Goal: Information Seeking & Learning: Learn about a topic

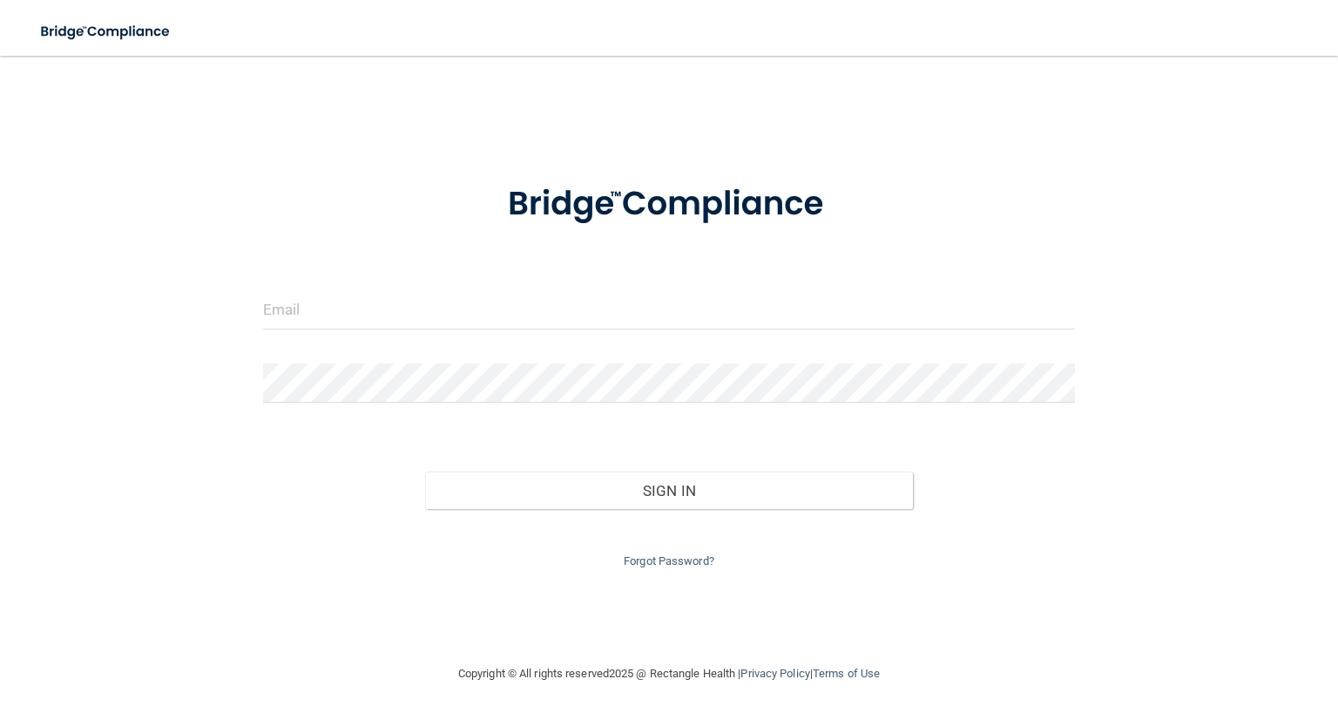
drag, startPoint x: 404, startPoint y: 335, endPoint x: 384, endPoint y: 311, distance: 31.6
click at [384, 311] on div at bounding box center [669, 316] width 838 height 52
click at [384, 311] on input "email" at bounding box center [669, 309] width 812 height 39
paste input "[PERSON_NAME][EMAIL_ADDRESS][DOMAIN_NAME]"
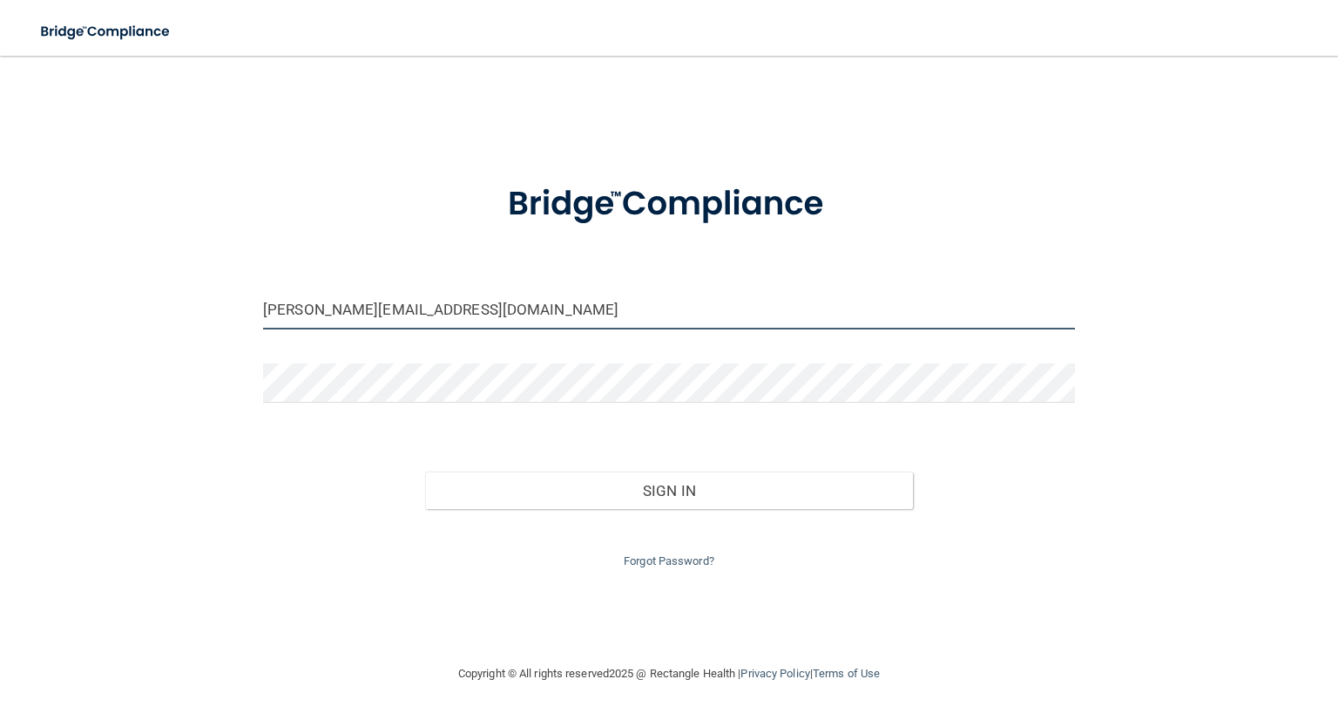
type input "[PERSON_NAME][EMAIL_ADDRESS][DOMAIN_NAME]"
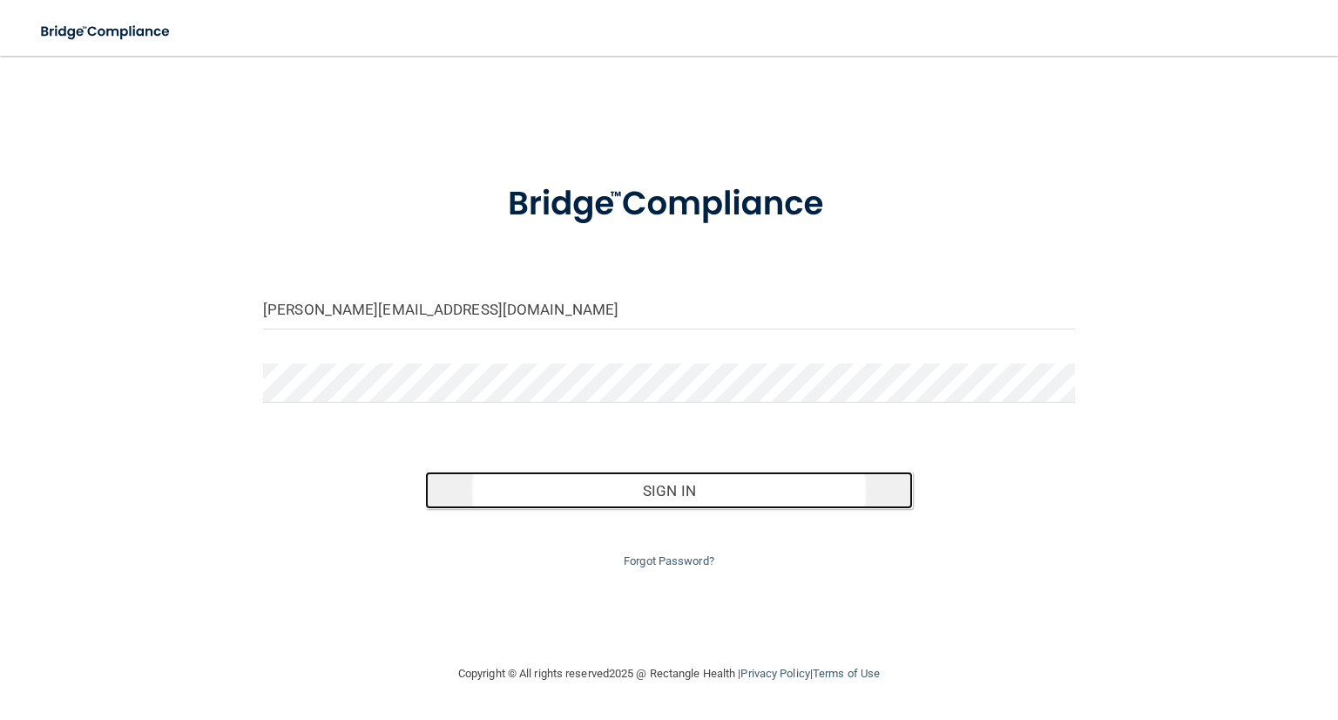
click at [571, 489] on button "Sign In" at bounding box center [668, 490] width 487 height 38
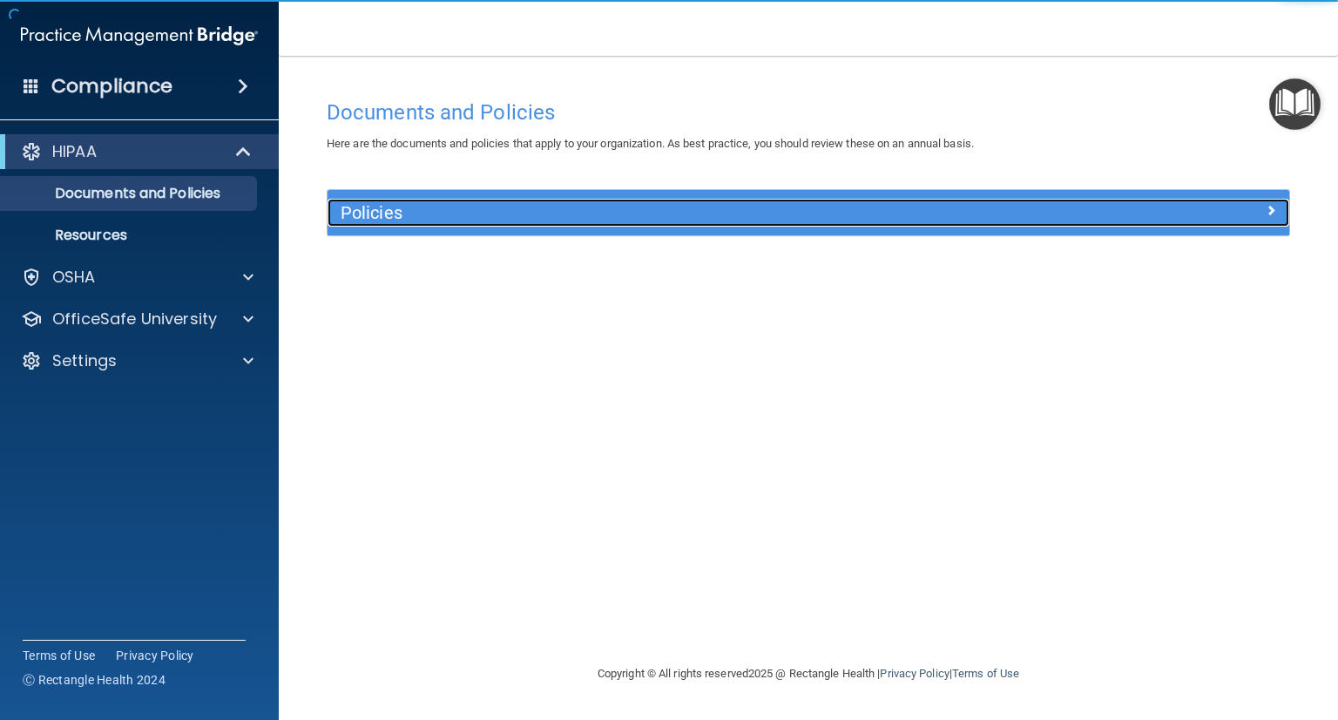
click at [808, 218] on h5 "Policies" at bounding box center [688, 212] width 695 height 19
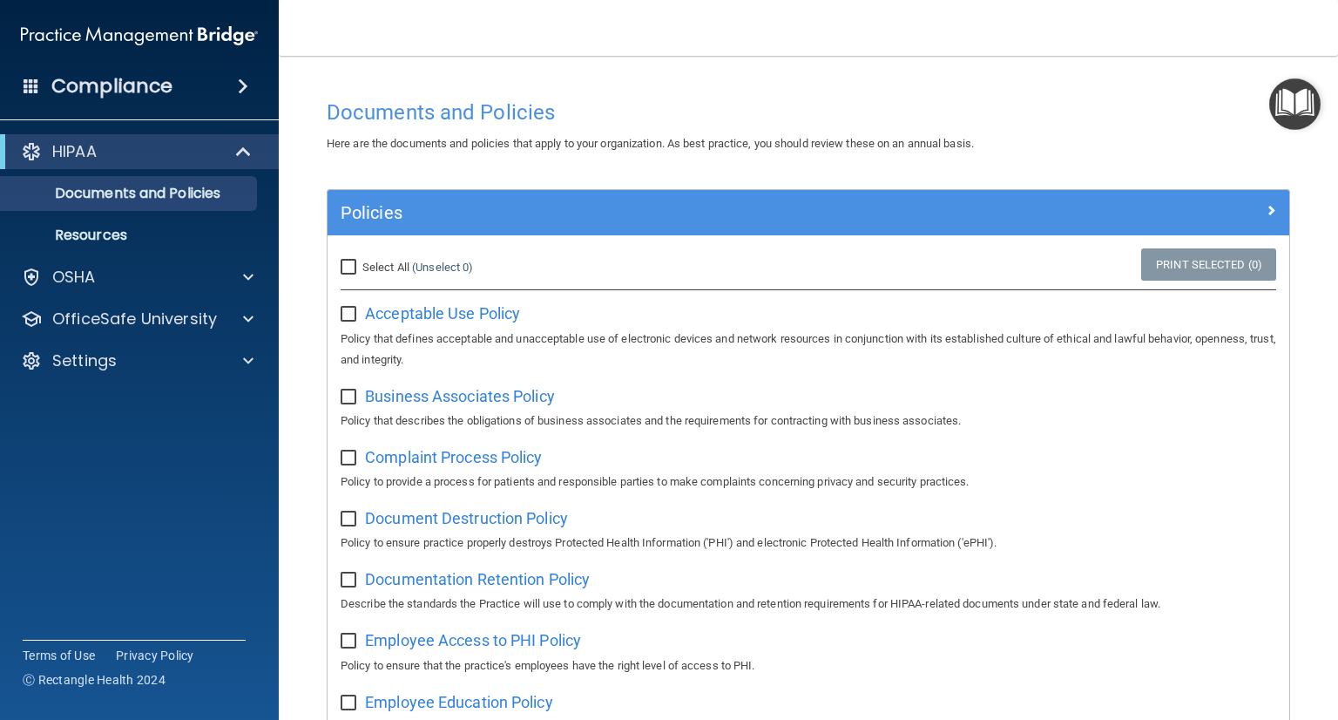
click at [348, 265] on input "Select All (Unselect 0) Unselect All" at bounding box center [351, 267] width 20 height 14
checkbox input "true"
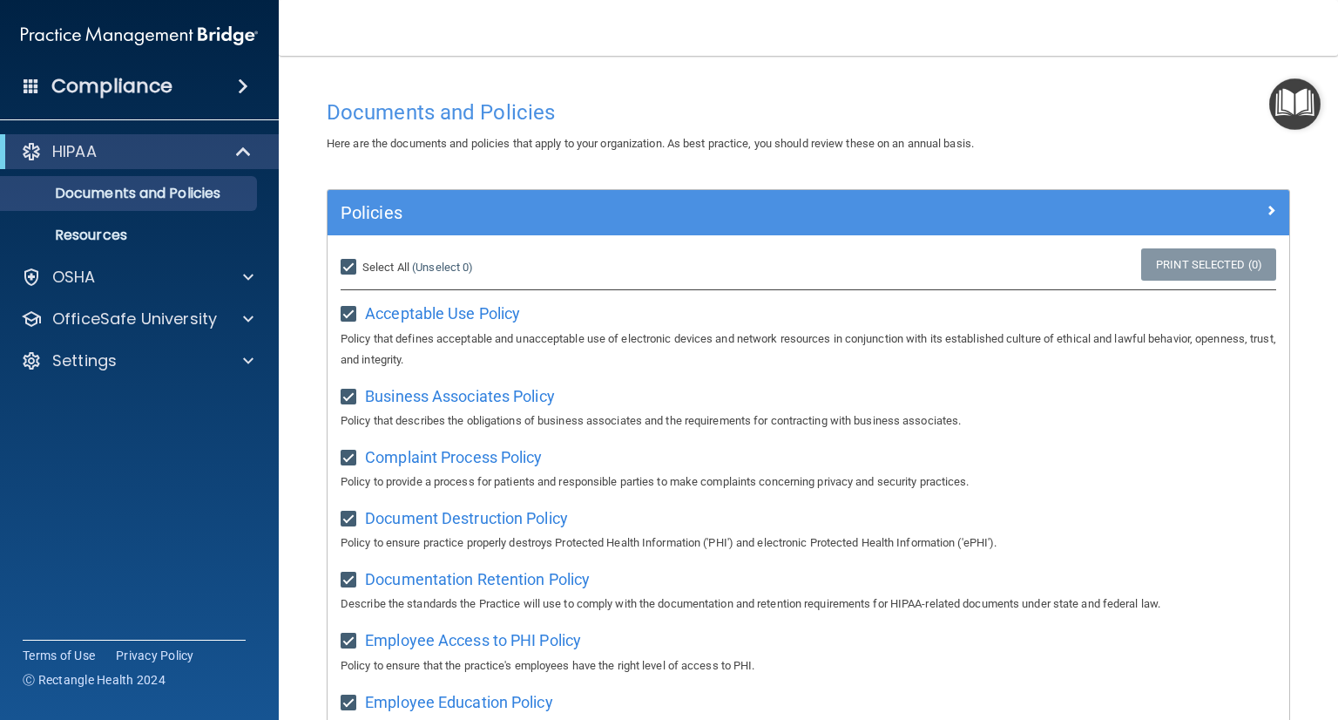
checkbox input "true"
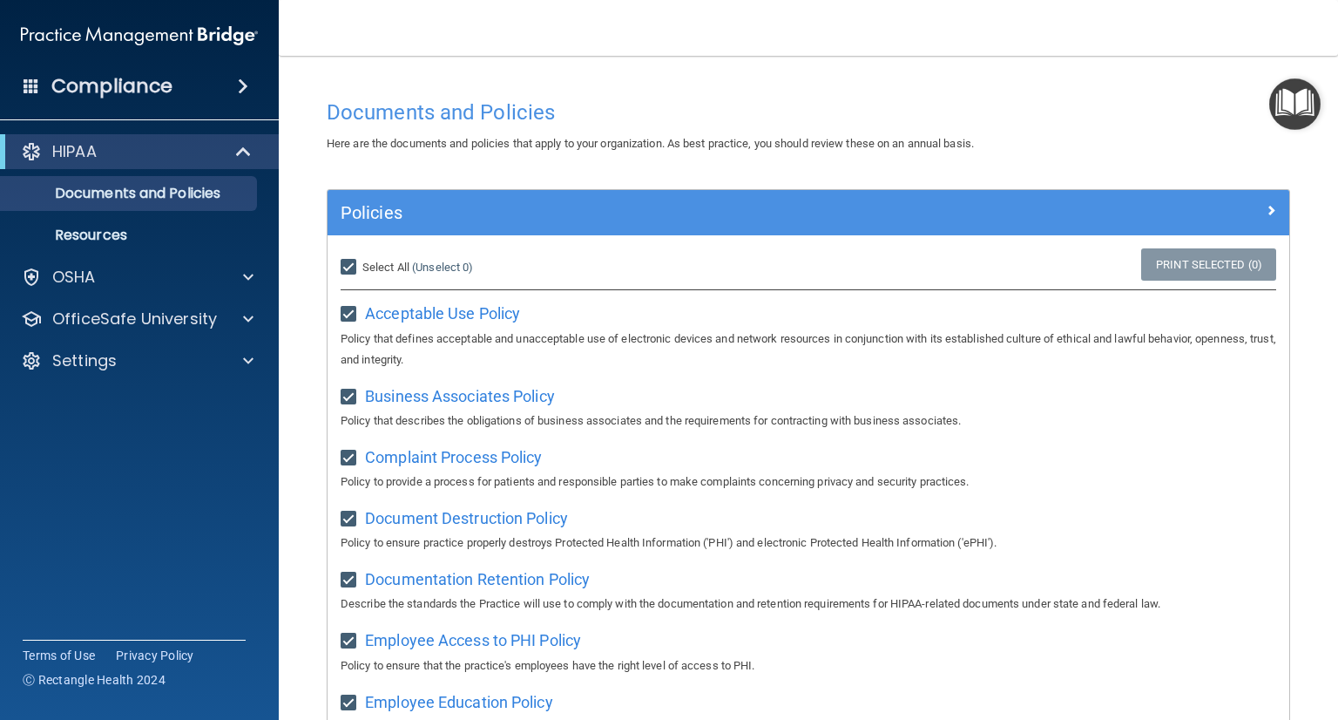
checkbox input "true"
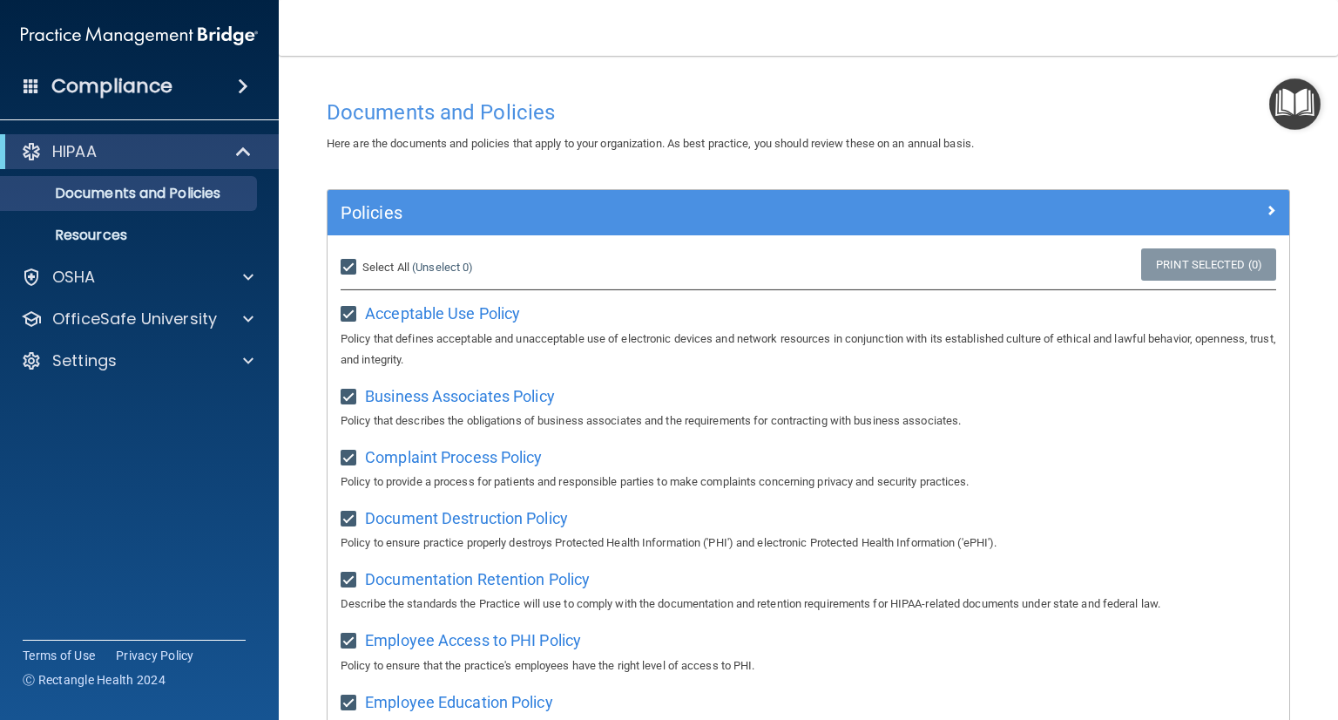
checkbox input "true"
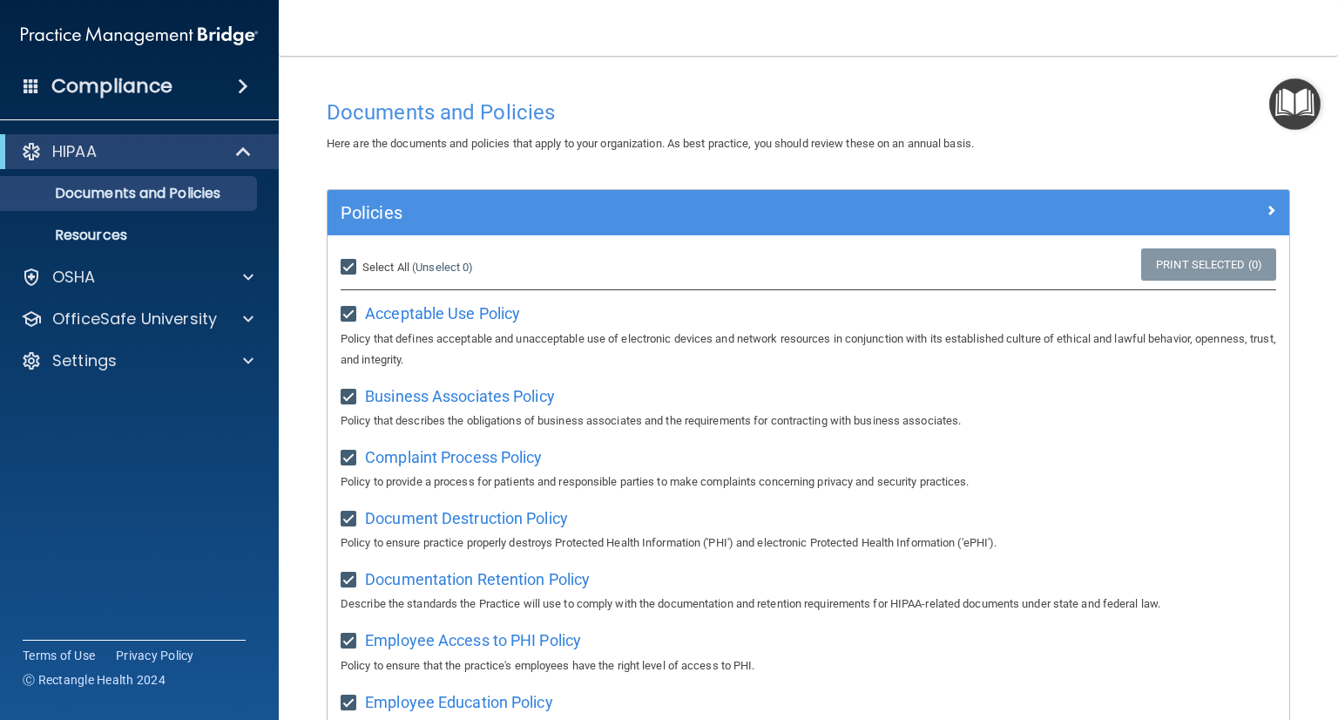
checkbox input "true"
click at [1174, 271] on link "Print Selected (21)" at bounding box center [1205, 264] width 141 height 32
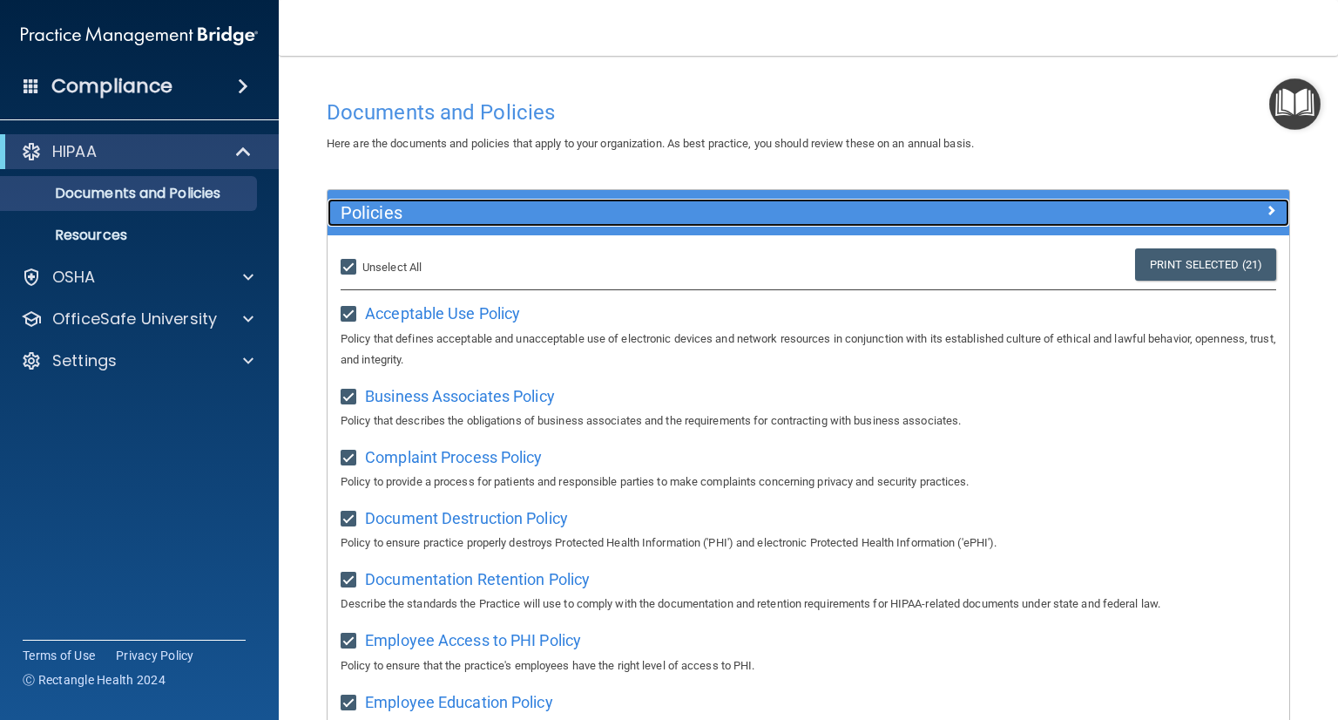
click at [1266, 206] on span at bounding box center [1271, 209] width 10 height 21
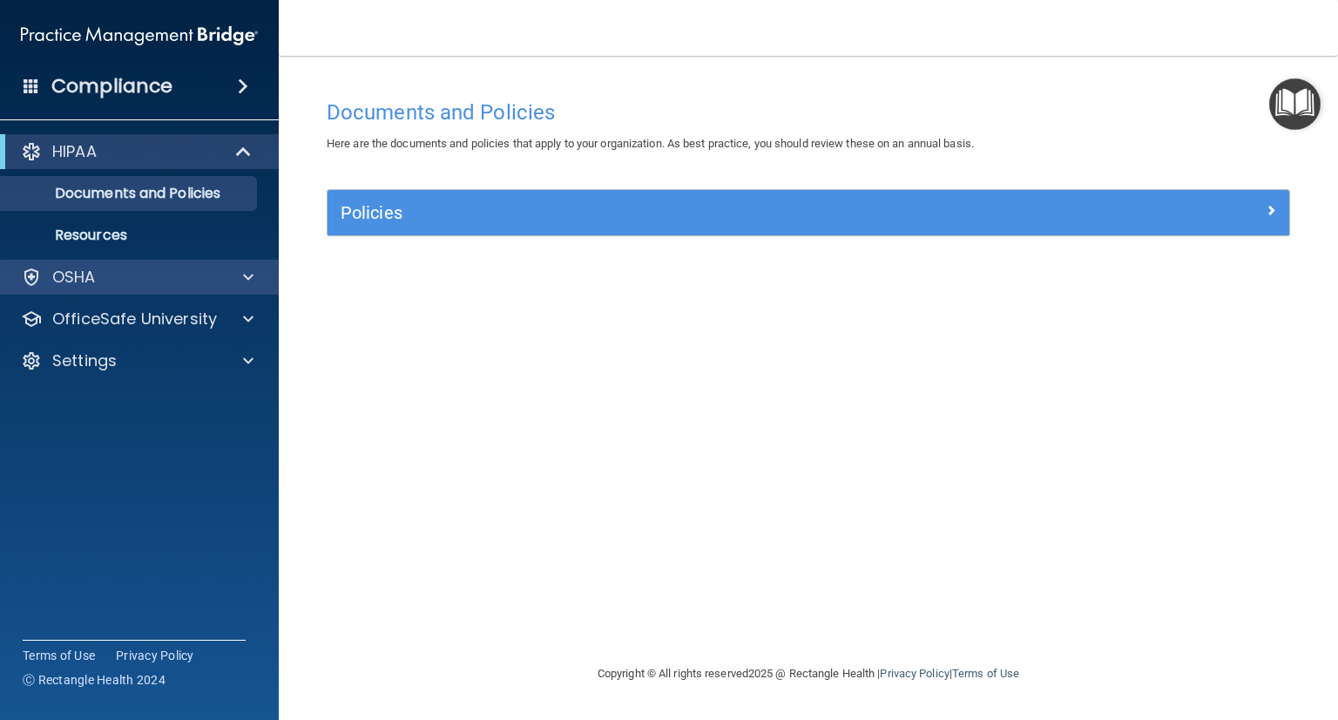
click at [123, 287] on div "OSHA" at bounding box center [140, 277] width 280 height 35
click at [247, 278] on span at bounding box center [248, 277] width 10 height 21
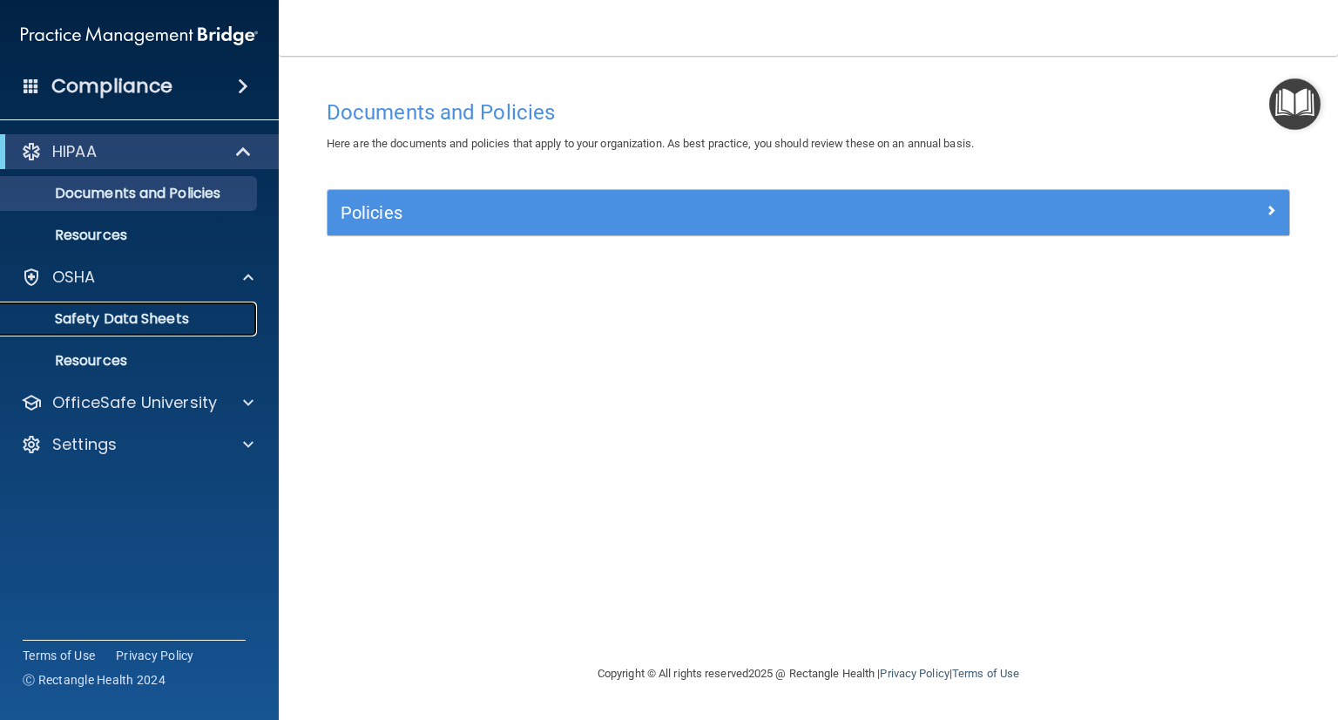
click at [148, 332] on link "Safety Data Sheets" at bounding box center [120, 318] width 274 height 35
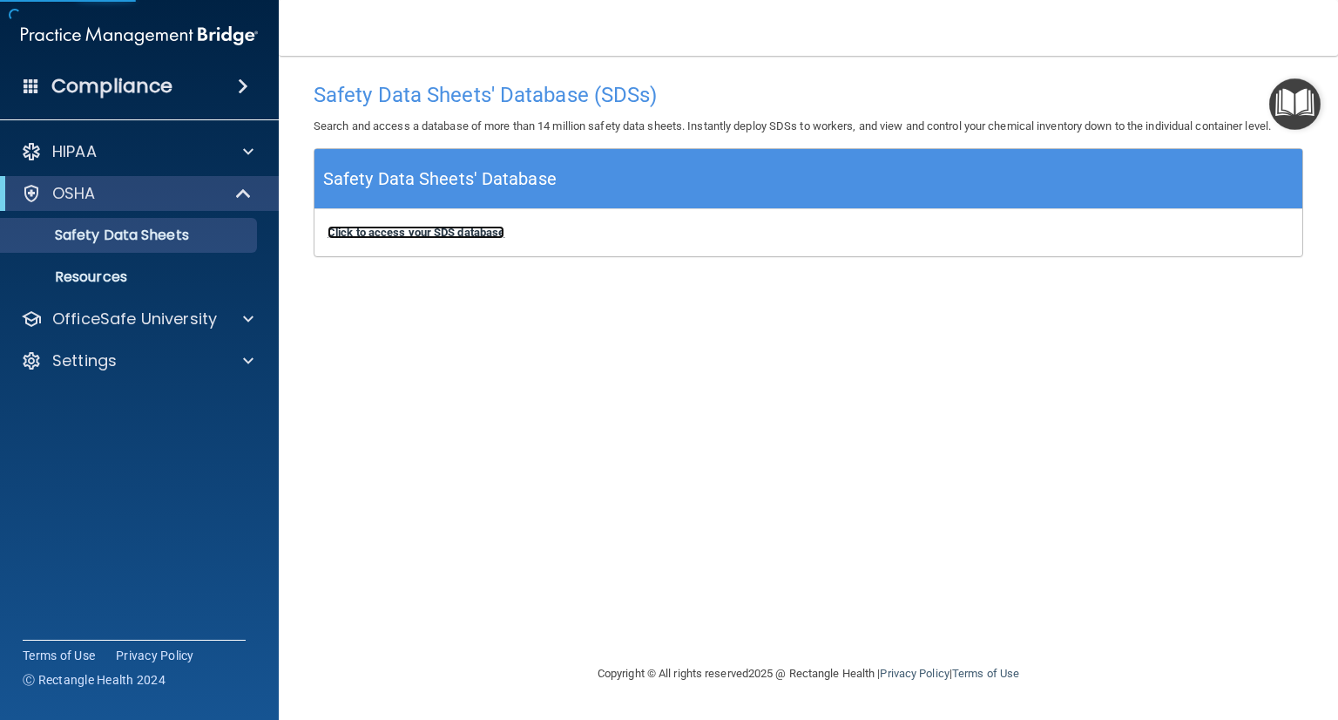
click at [422, 238] on b "Click to access your SDS database" at bounding box center [416, 232] width 177 height 13
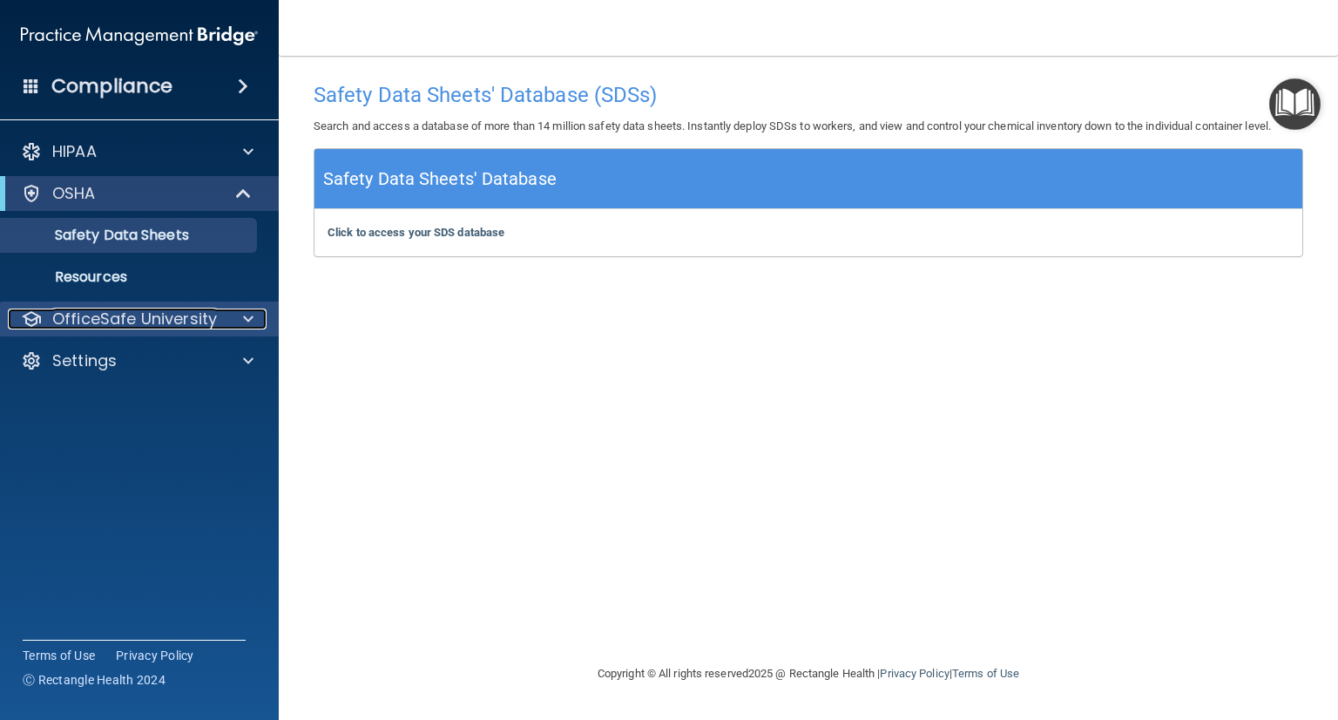
click at [181, 314] on p "OfficeSafe University" at bounding box center [134, 318] width 165 height 21
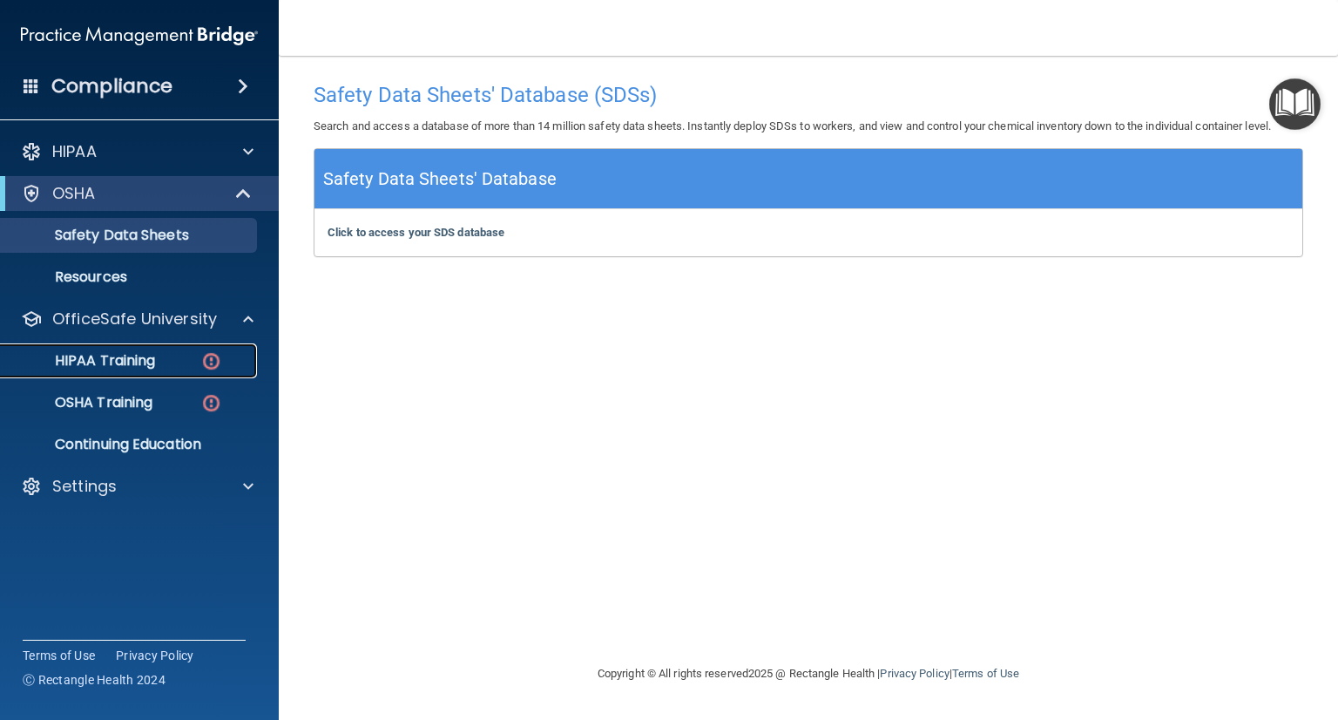
click at [172, 356] on div "HIPAA Training" at bounding box center [130, 360] width 238 height 17
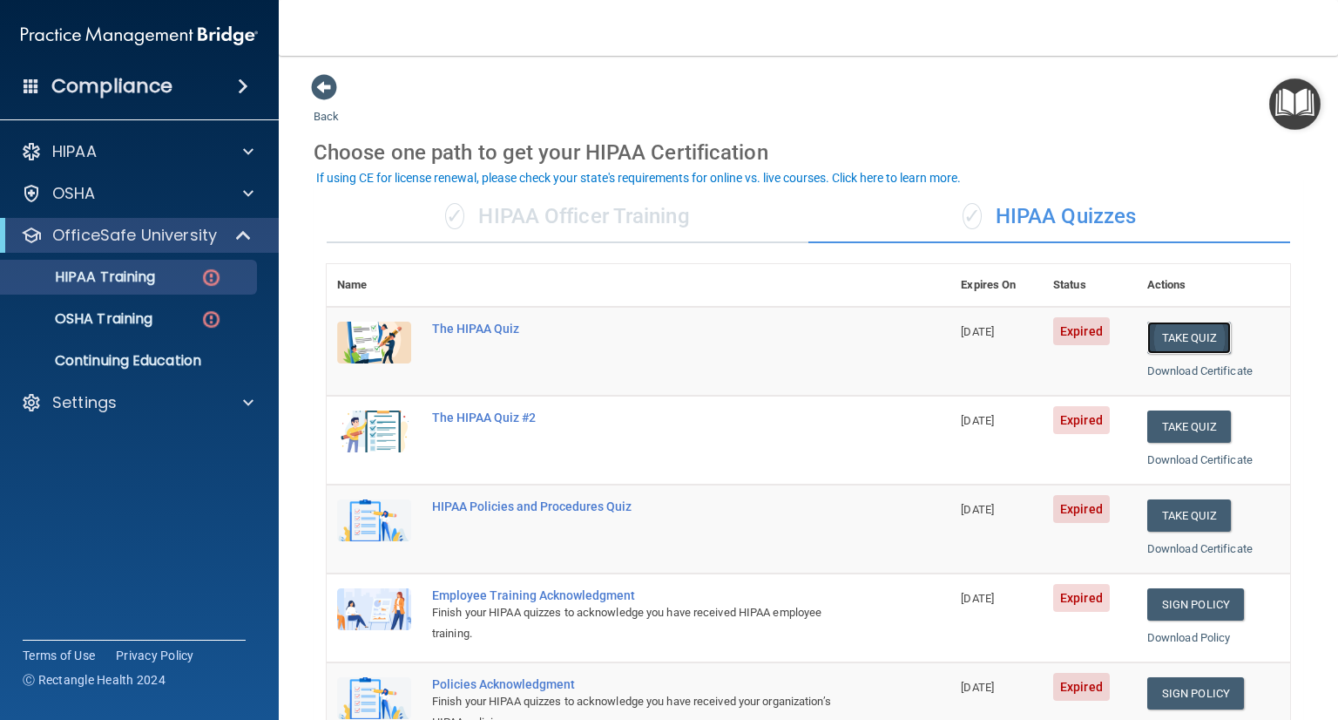
click at [1159, 330] on button "Take Quiz" at bounding box center [1189, 337] width 84 height 32
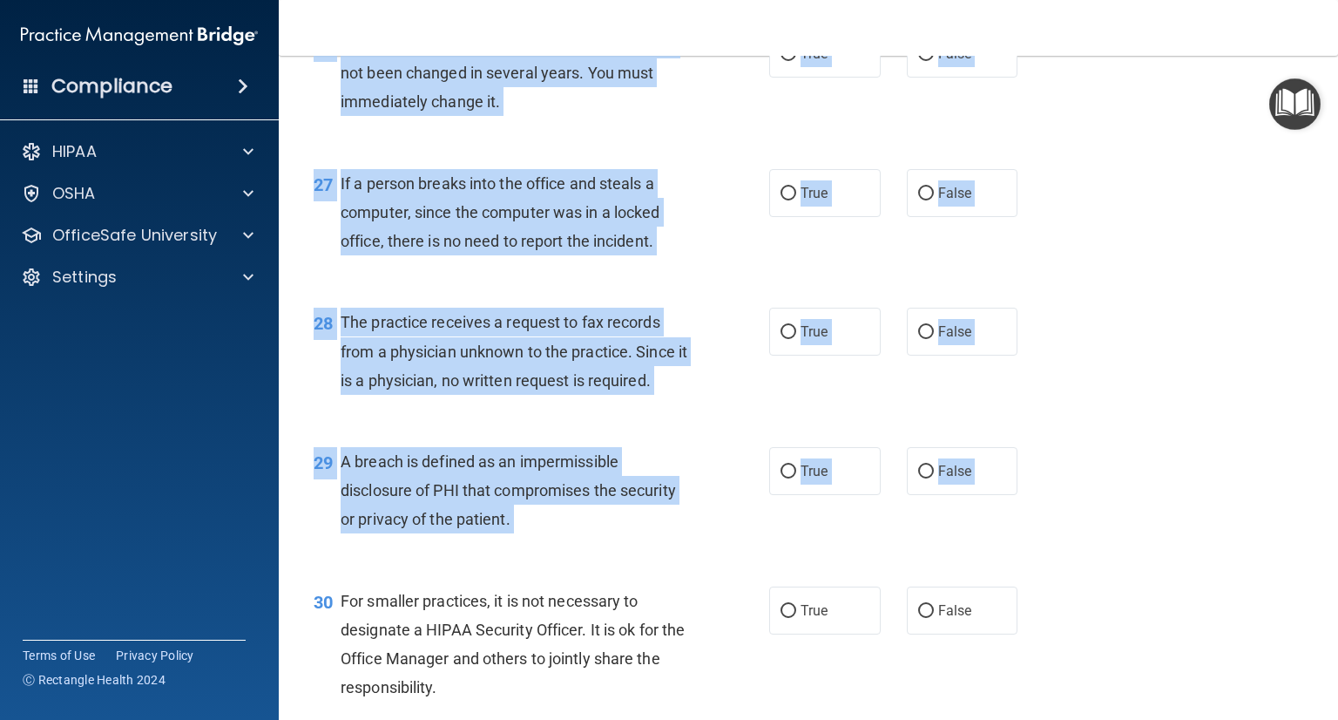
scroll to position [4088, 0]
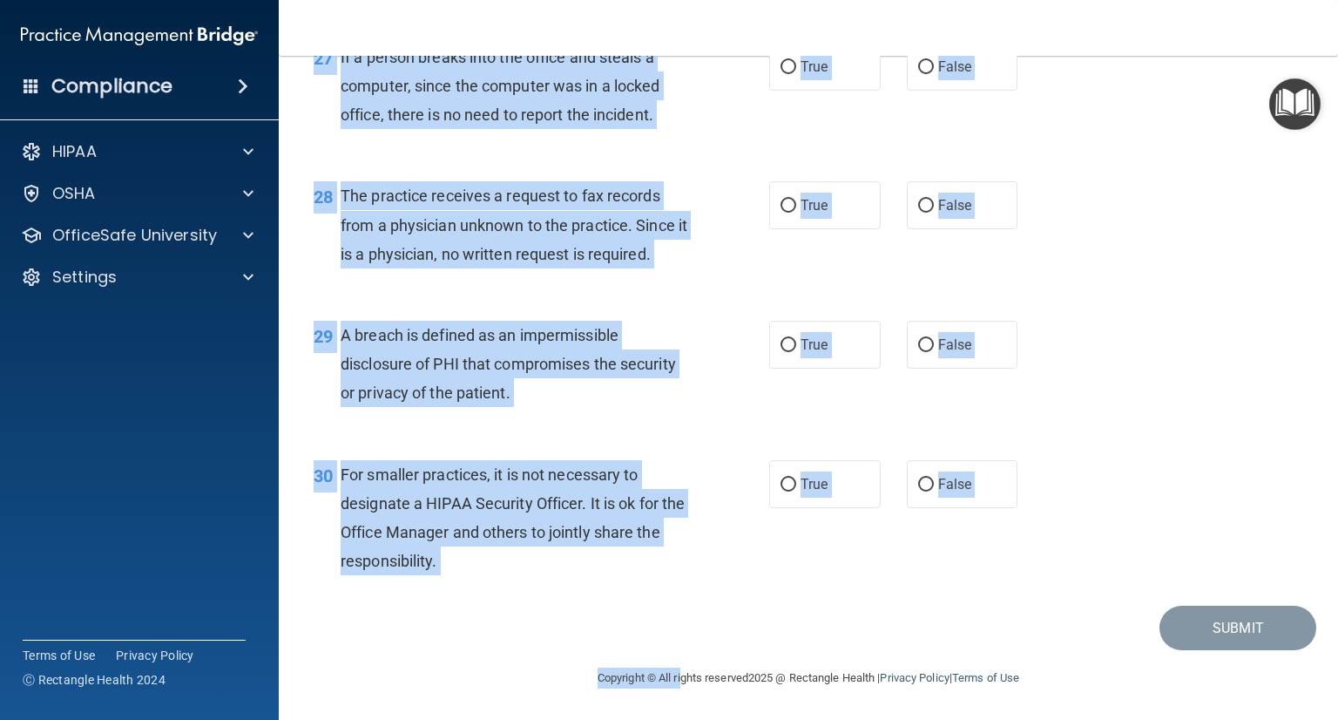
drag, startPoint x: 312, startPoint y: 81, endPoint x: 664, endPoint y: 760, distance: 764.5
click at [664, 719] on html "Compliance HIPAA Documents and Policies Report an Incident Business Associates …" at bounding box center [669, 360] width 1338 height 720
copy main "The HIPAA Quiz This quiz doesn’t expire until 08/14/2025. Are you sure you want…"
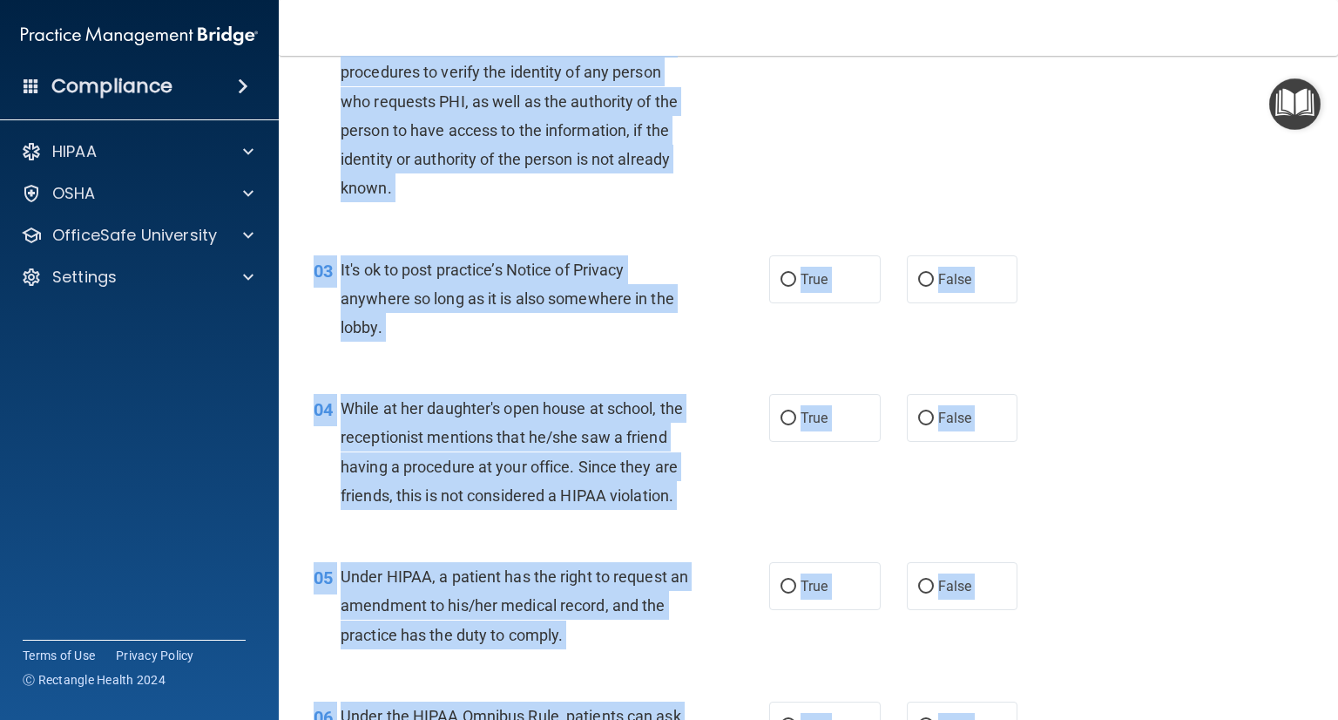
scroll to position [0, 0]
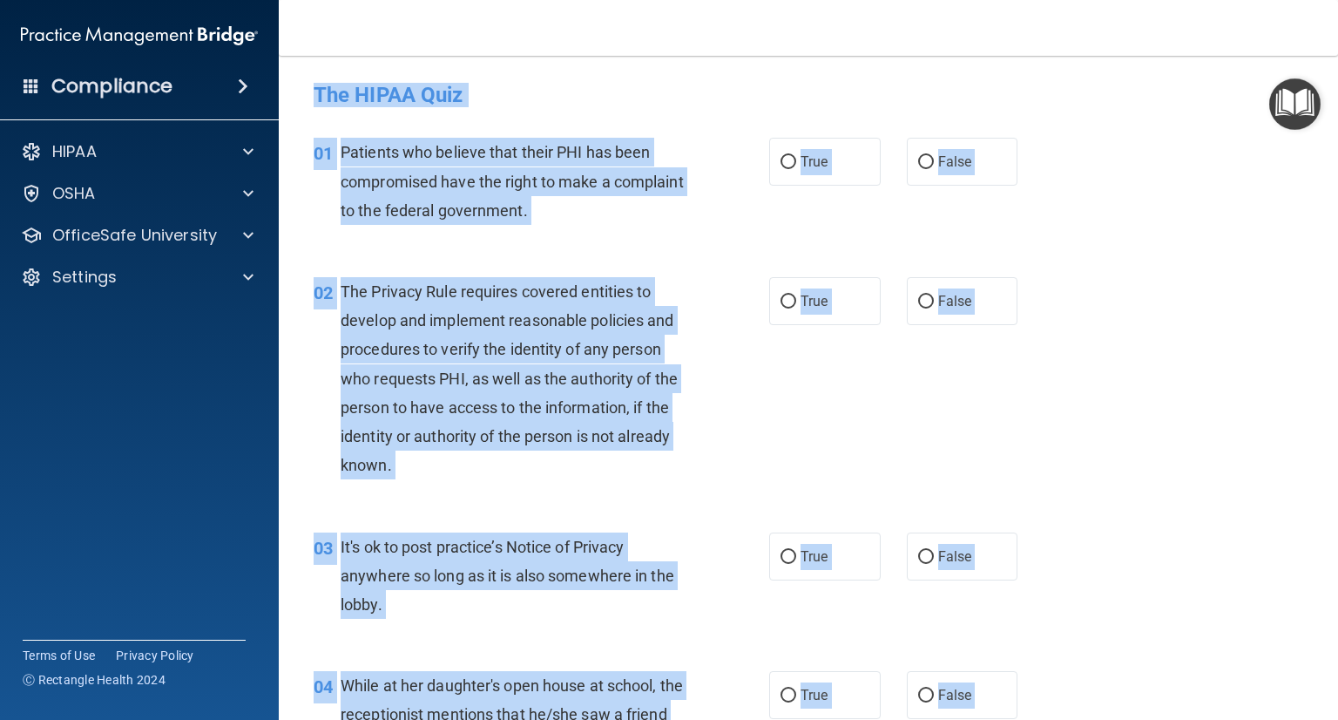
click at [1159, 252] on div "01 Patients who believe that their PHI has been compromised have the right to m…" at bounding box center [809, 185] width 1016 height 139
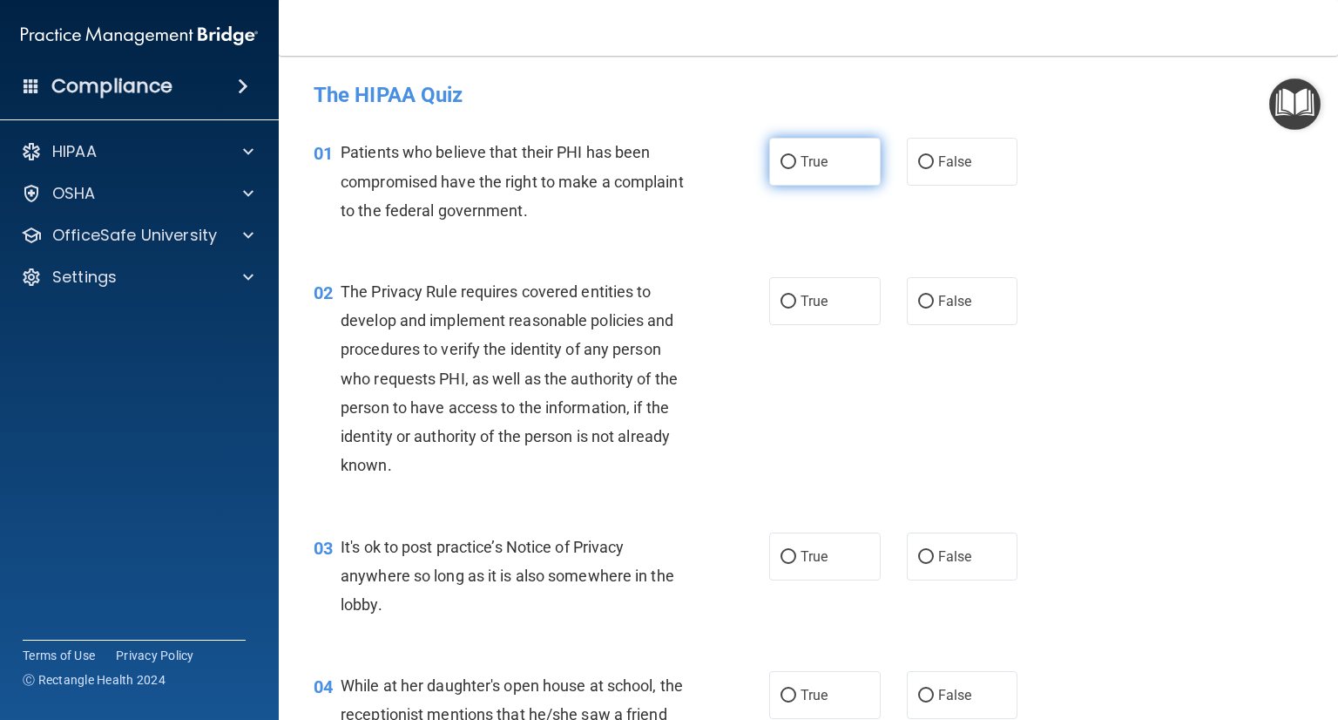
click at [769, 179] on label "True" at bounding box center [825, 162] width 112 height 48
click at [781, 169] on input "True" at bounding box center [789, 162] width 16 height 13
radio input "true"
click at [788, 296] on input "True" at bounding box center [789, 301] width 16 height 13
radio input "true"
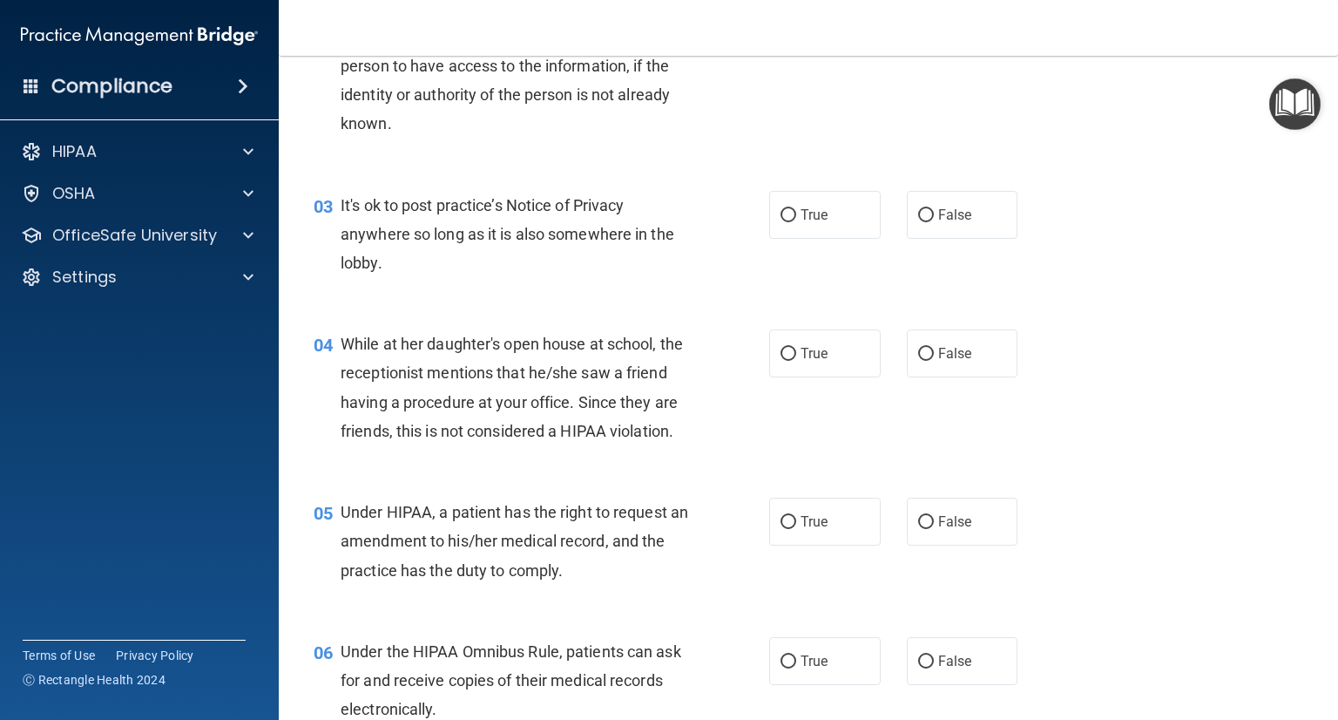
scroll to position [343, 0]
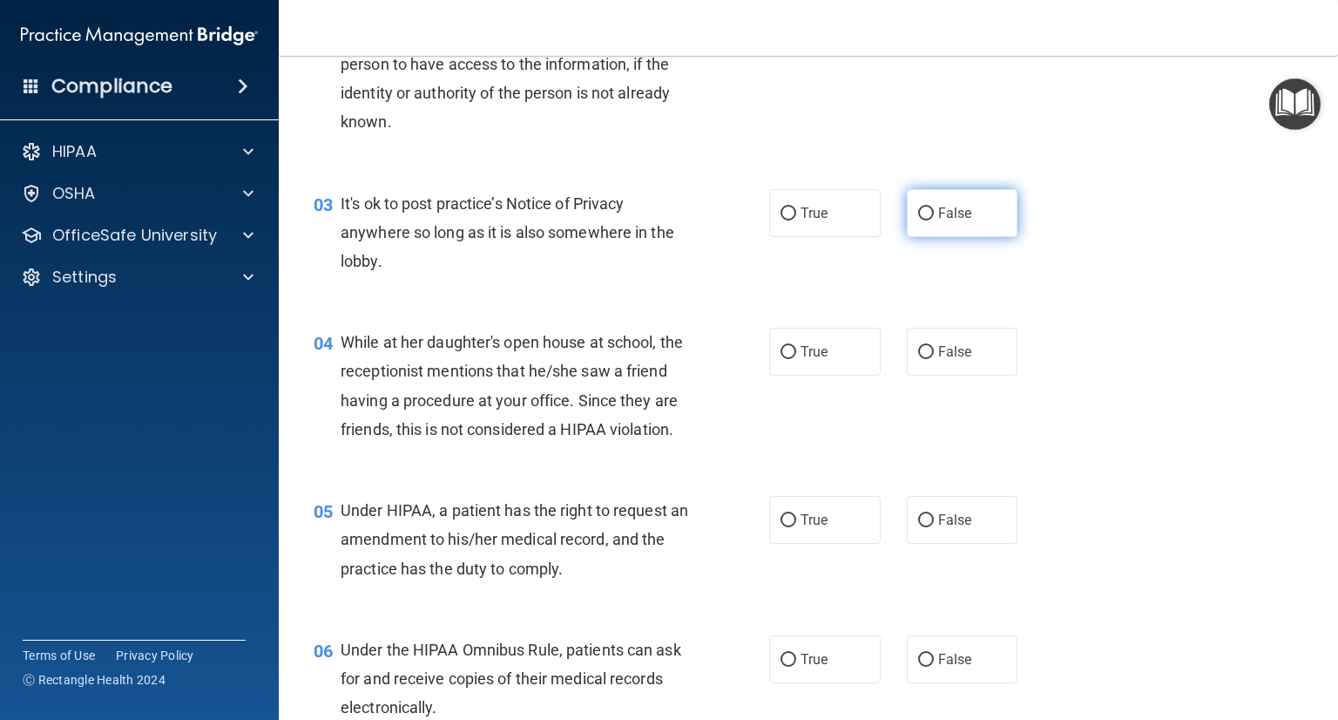
click at [918, 213] on input "False" at bounding box center [926, 213] width 16 height 13
radio input "true"
click at [921, 349] on input "False" at bounding box center [926, 352] width 16 height 13
radio input "true"
click at [923, 539] on label "False" at bounding box center [963, 520] width 112 height 48
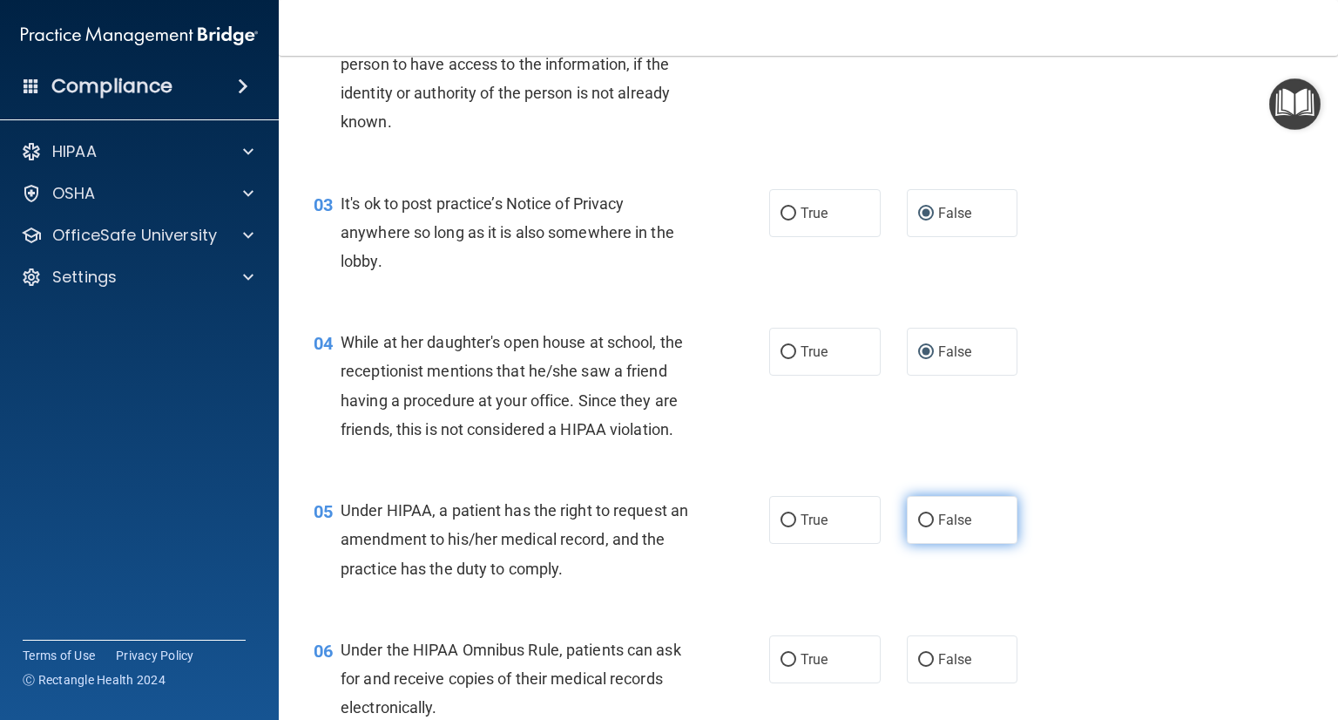
click at [923, 527] on input "False" at bounding box center [926, 520] width 16 height 13
radio input "true"
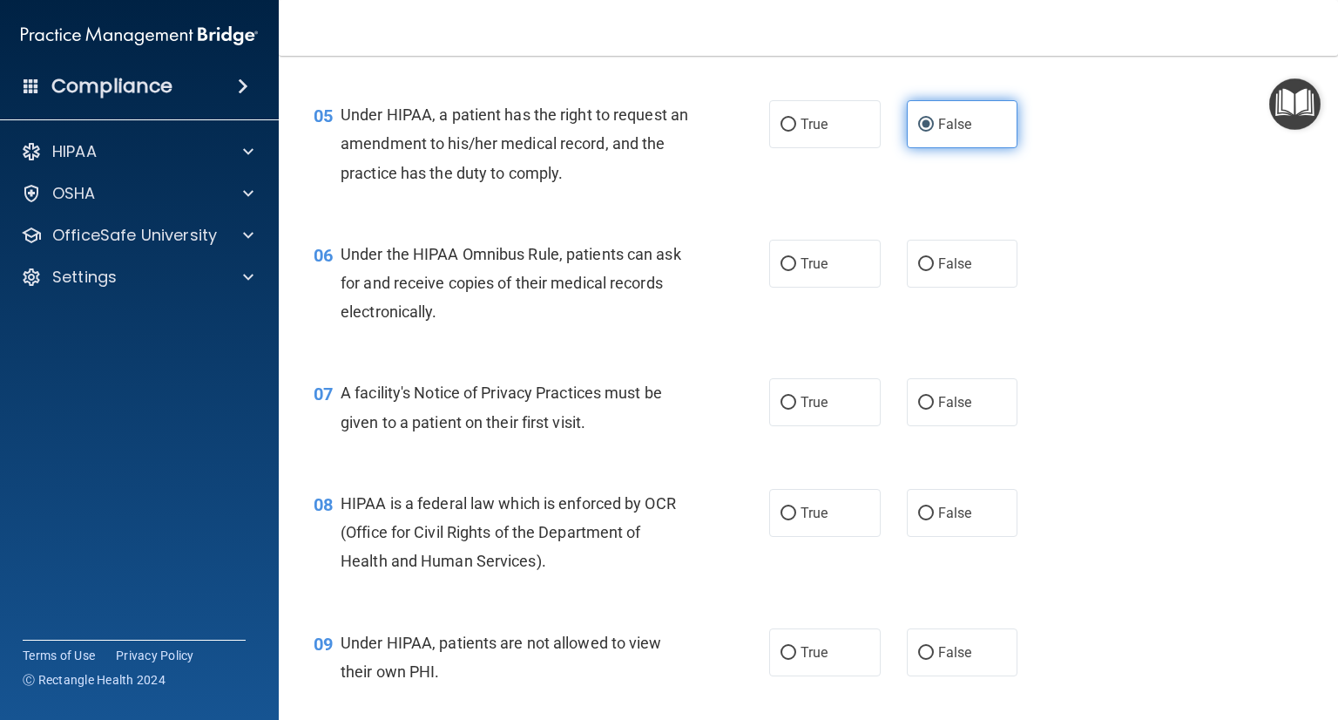
scroll to position [739, 0]
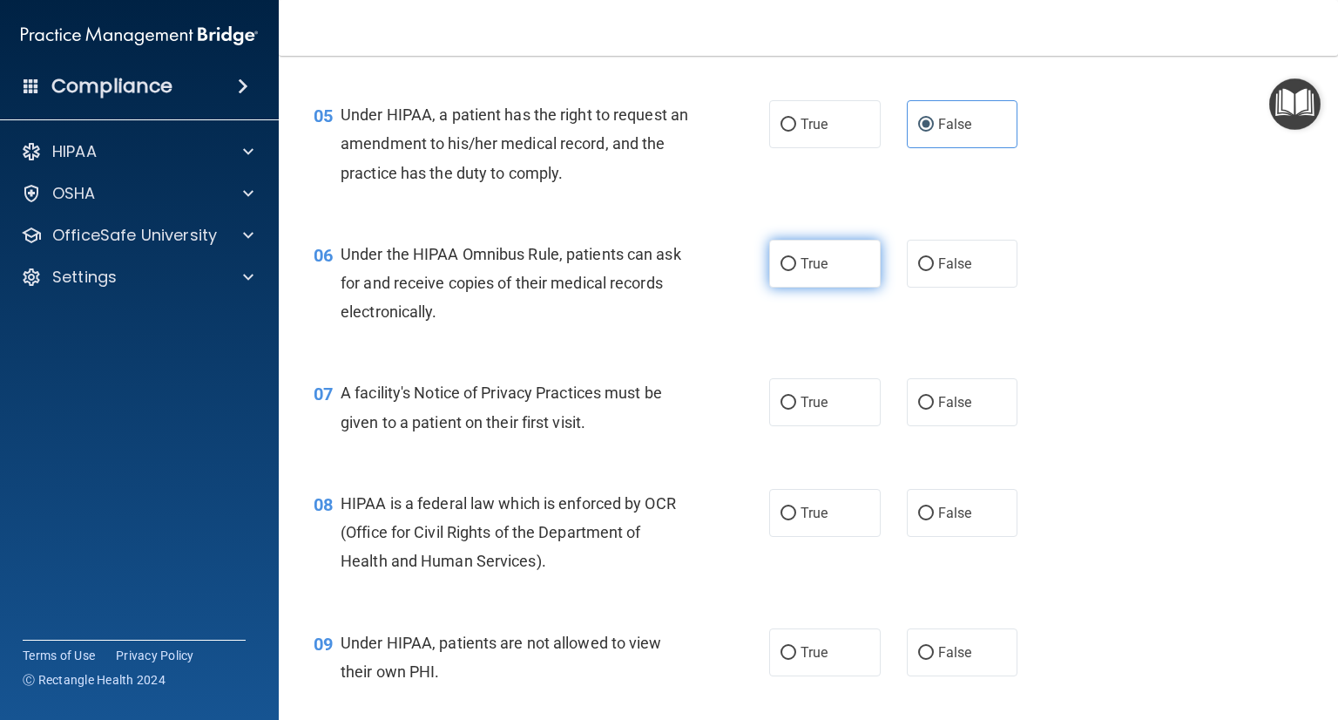
click at [781, 271] on input "True" at bounding box center [789, 264] width 16 height 13
radio input "true"
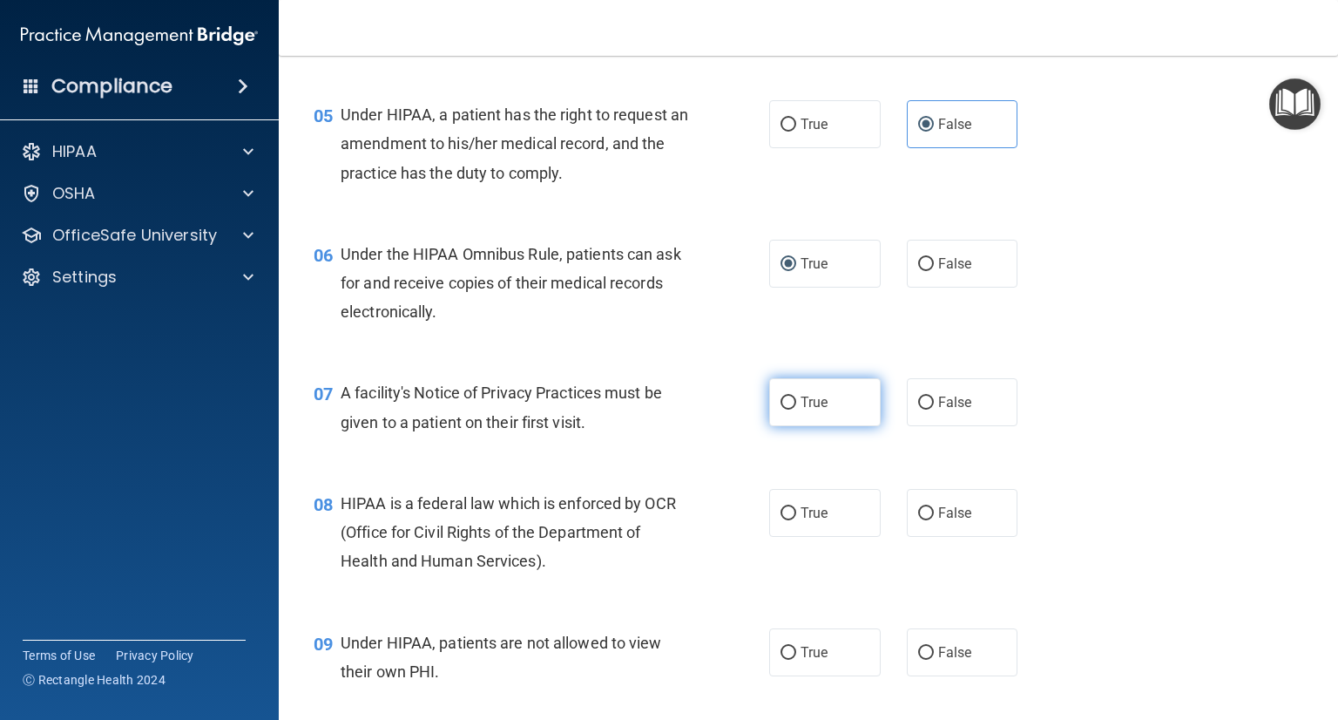
click at [781, 409] on input "True" at bounding box center [789, 402] width 16 height 13
radio input "true"
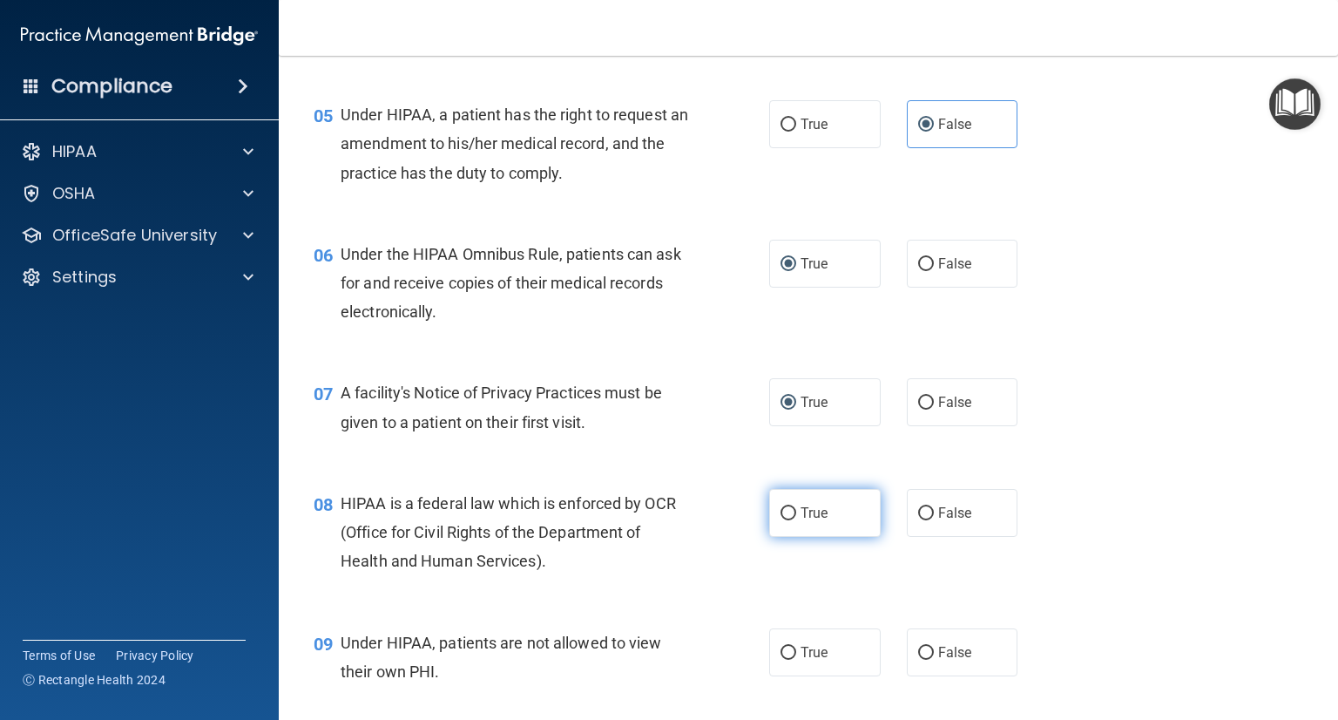
click at [781, 520] on input "True" at bounding box center [789, 513] width 16 height 13
radio input "true"
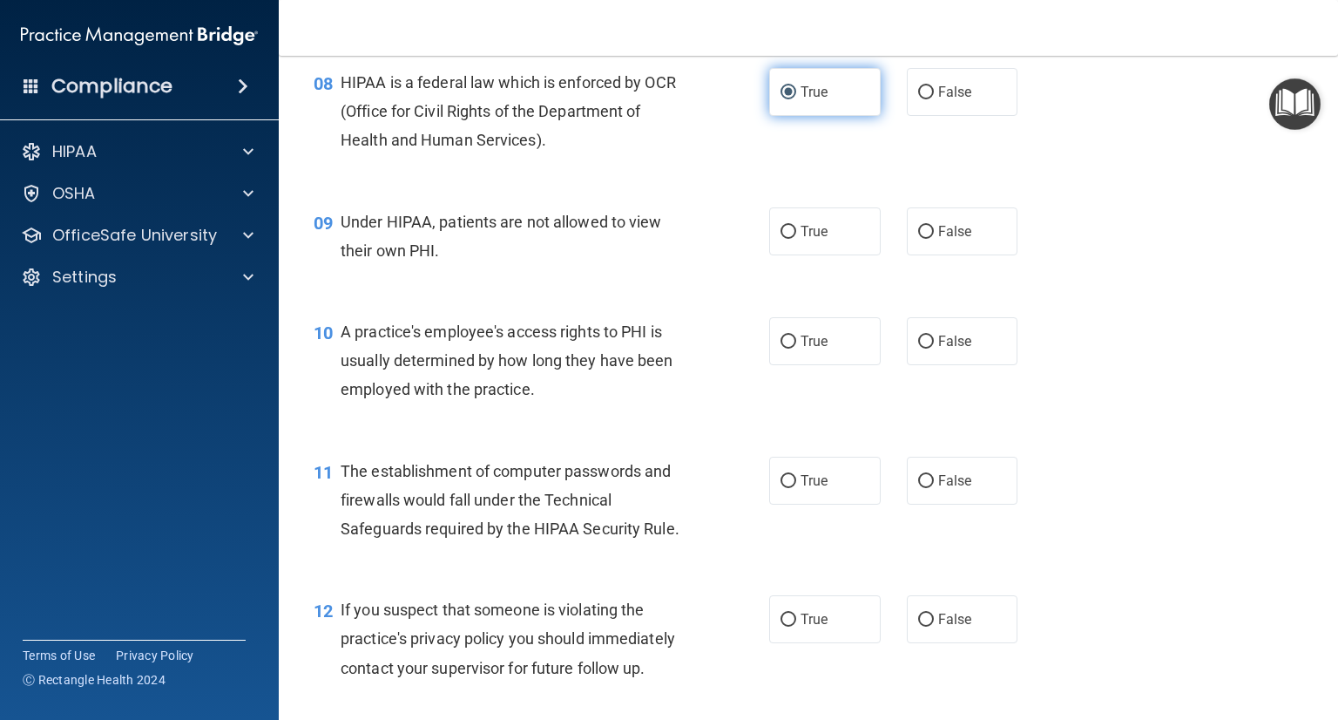
scroll to position [1160, 0]
click at [922, 238] on input "False" at bounding box center [926, 231] width 16 height 13
radio input "true"
click at [920, 348] on input "False" at bounding box center [926, 341] width 16 height 13
radio input "true"
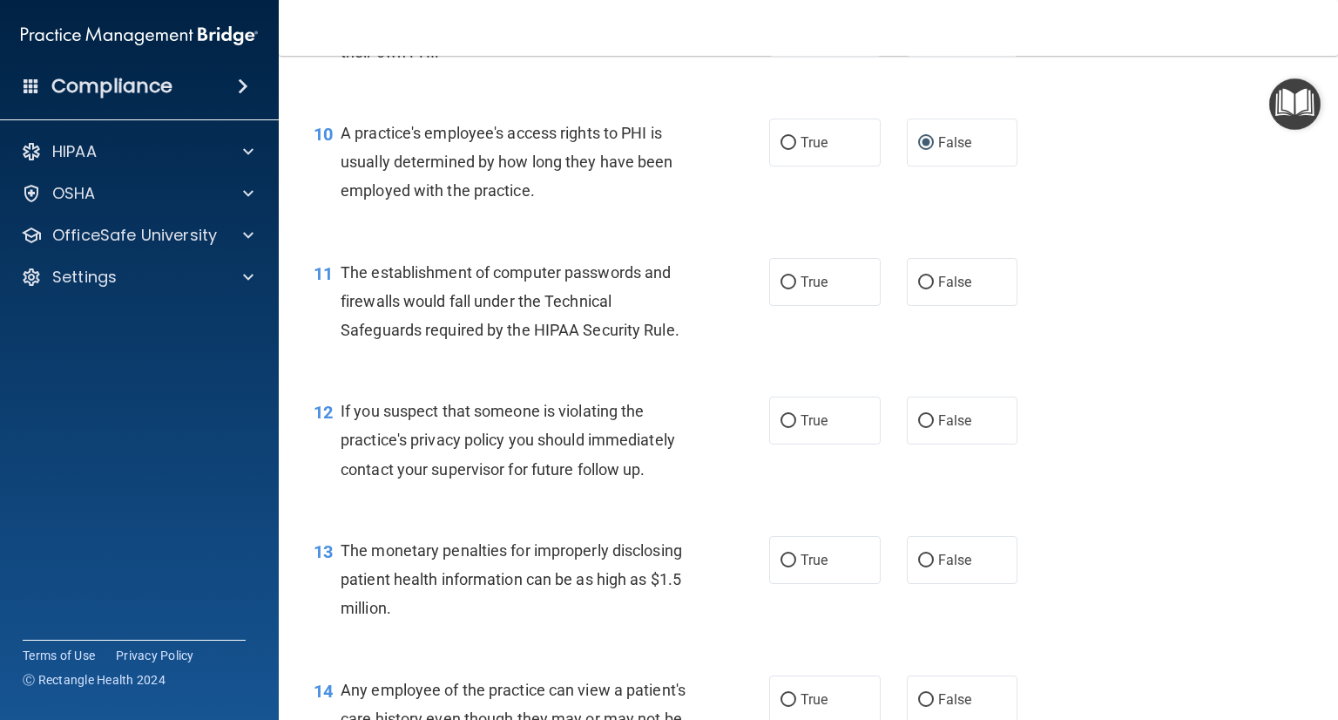
scroll to position [1376, 0]
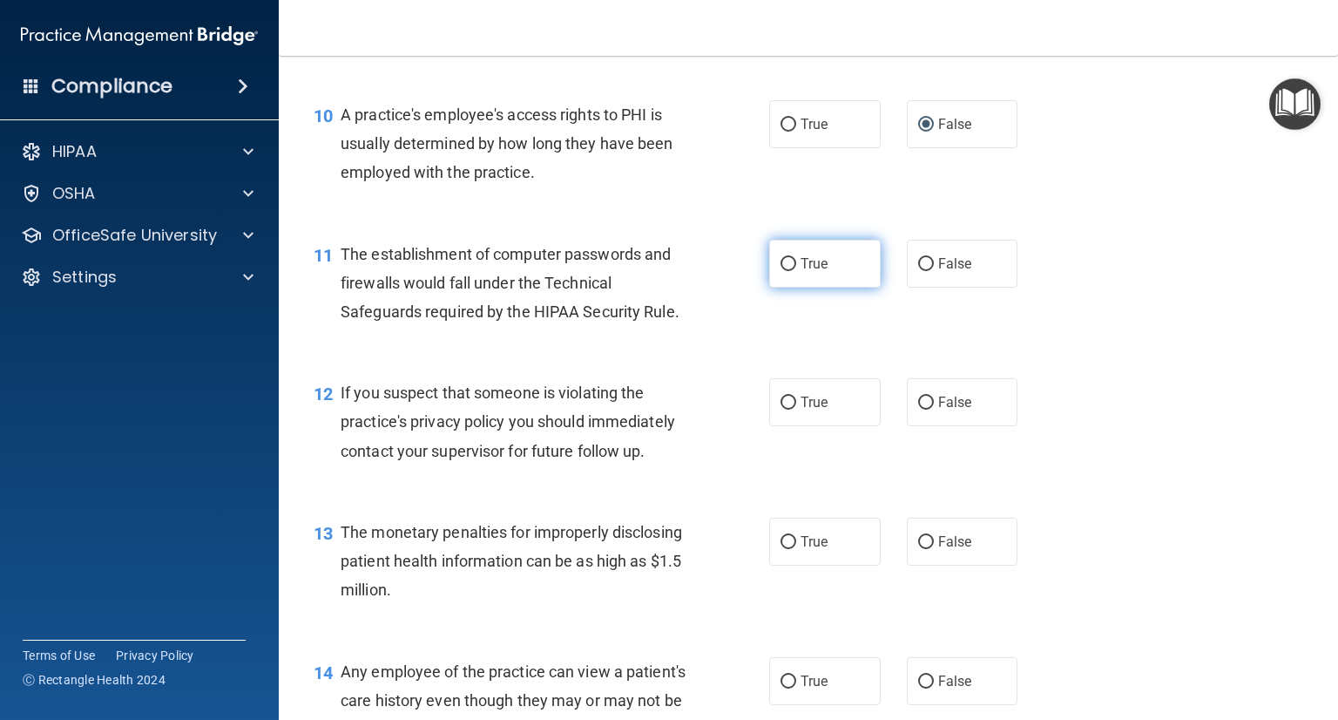
click at [774, 287] on label "True" at bounding box center [825, 264] width 112 height 48
click at [781, 271] on input "True" at bounding box center [789, 264] width 16 height 13
radio input "true"
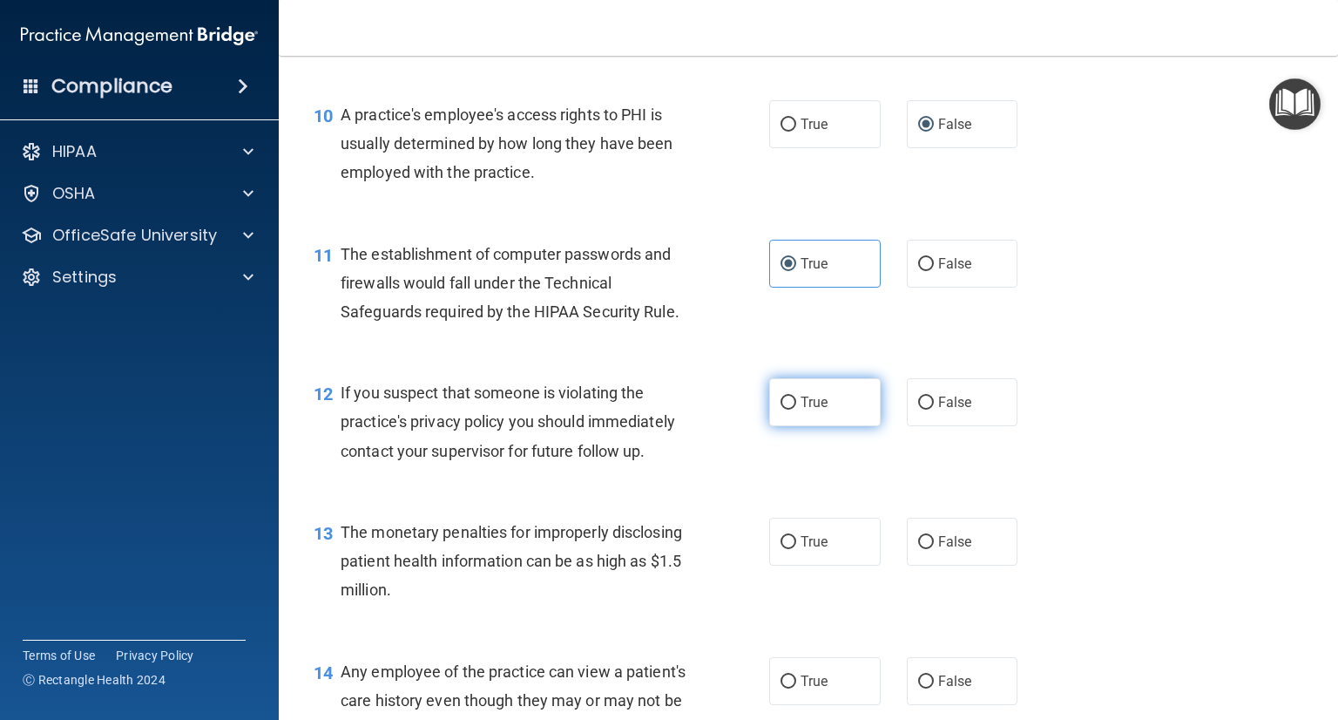
click at [781, 409] on input "True" at bounding box center [789, 402] width 16 height 13
radio input "true"
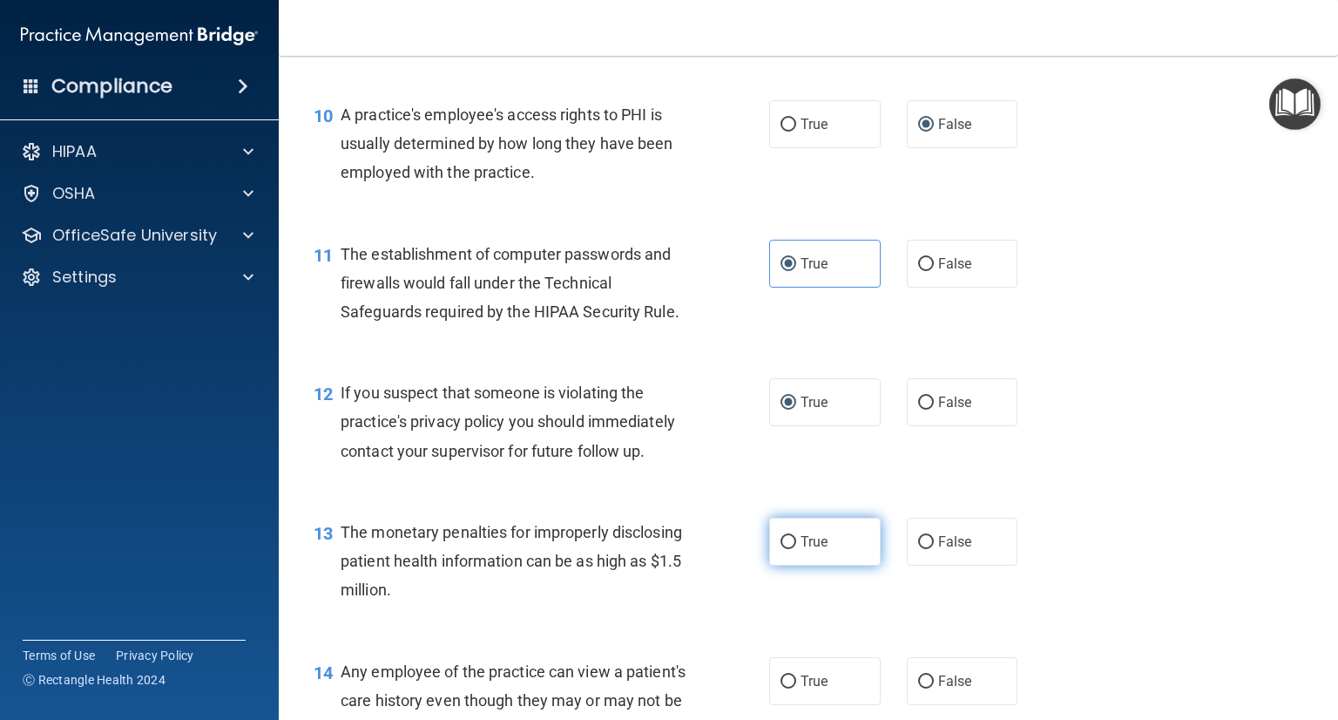
click at [781, 549] on input "True" at bounding box center [789, 542] width 16 height 13
radio input "true"
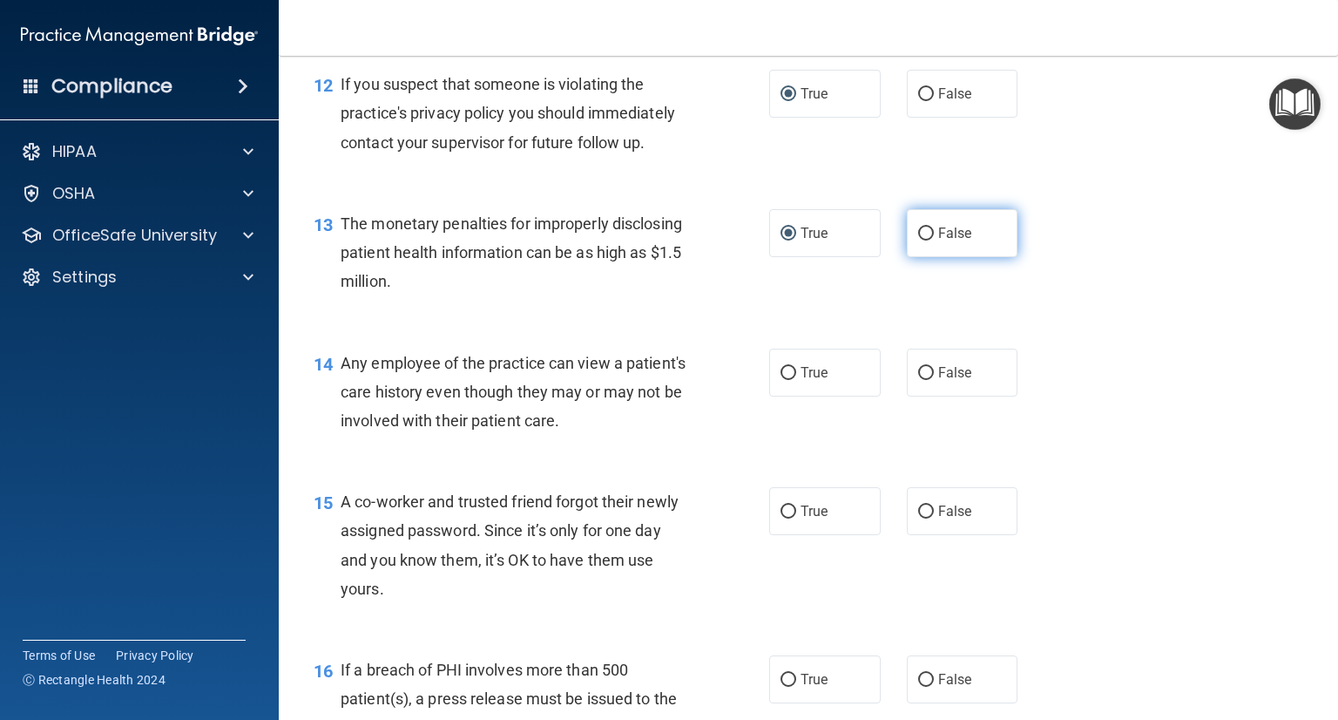
scroll to position [1700, 0]
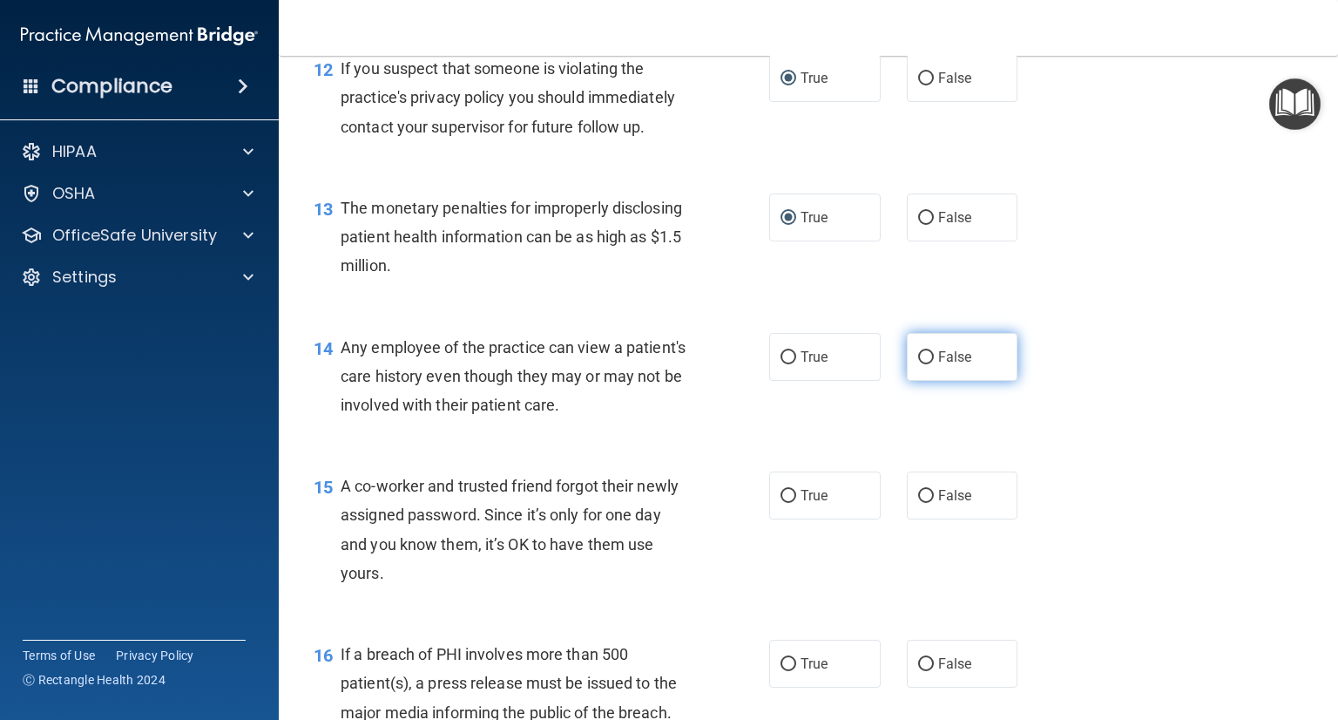
click at [920, 381] on label "False" at bounding box center [963, 357] width 112 height 48
click at [920, 364] on input "False" at bounding box center [926, 357] width 16 height 13
radio input "true"
click at [918, 503] on input "False" at bounding box center [926, 496] width 16 height 13
radio input "true"
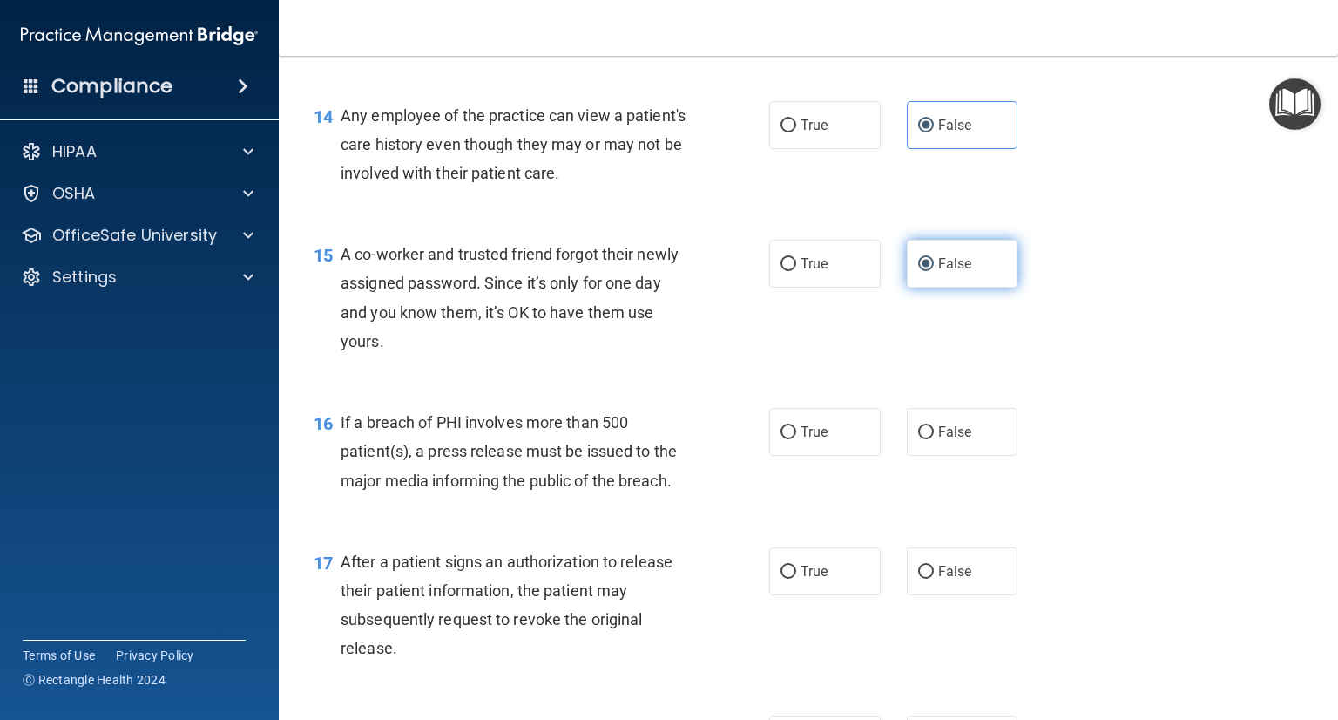
scroll to position [1934, 0]
click at [760, 451] on div "16 If a breach of PHI involves more than 500 patient(s), a press release must b…" at bounding box center [541, 454] width 508 height 96
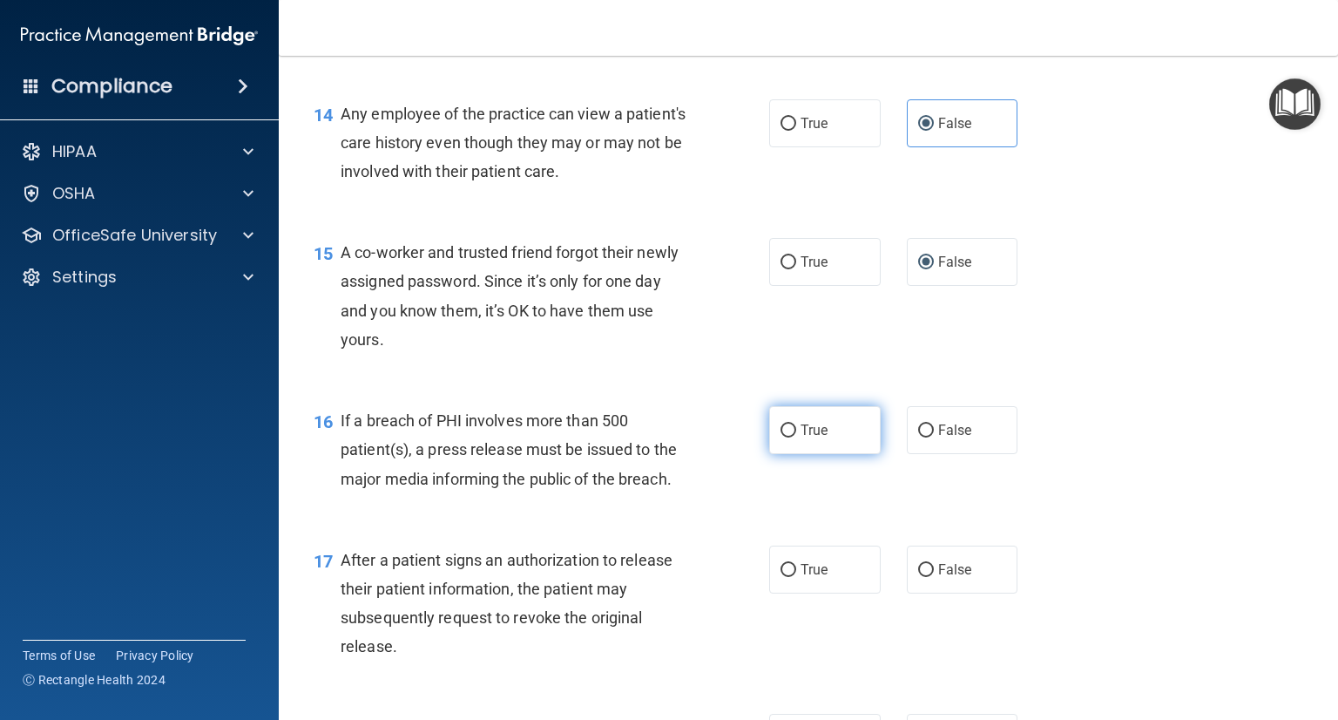
click at [781, 437] on input "True" at bounding box center [789, 430] width 16 height 13
radio input "true"
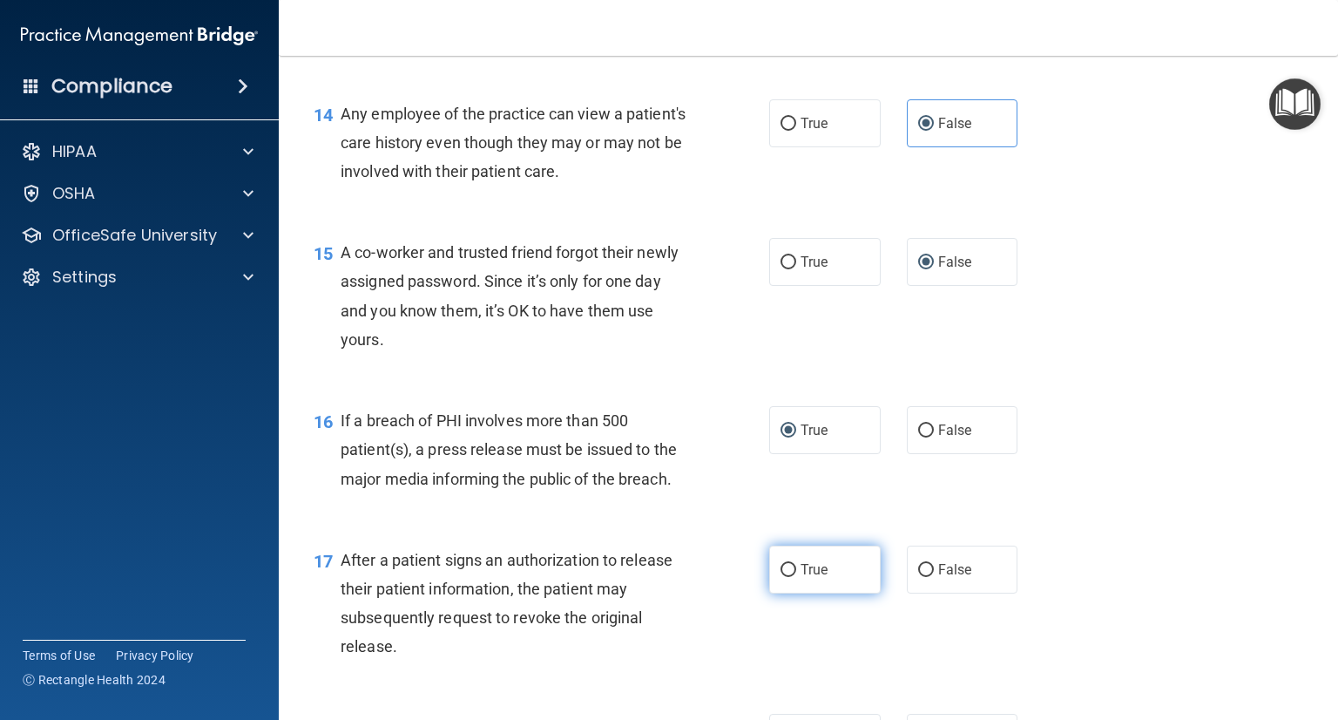
click at [774, 587] on label "True" at bounding box center [825, 569] width 112 height 48
click at [781, 577] on input "True" at bounding box center [789, 570] width 16 height 13
radio input "true"
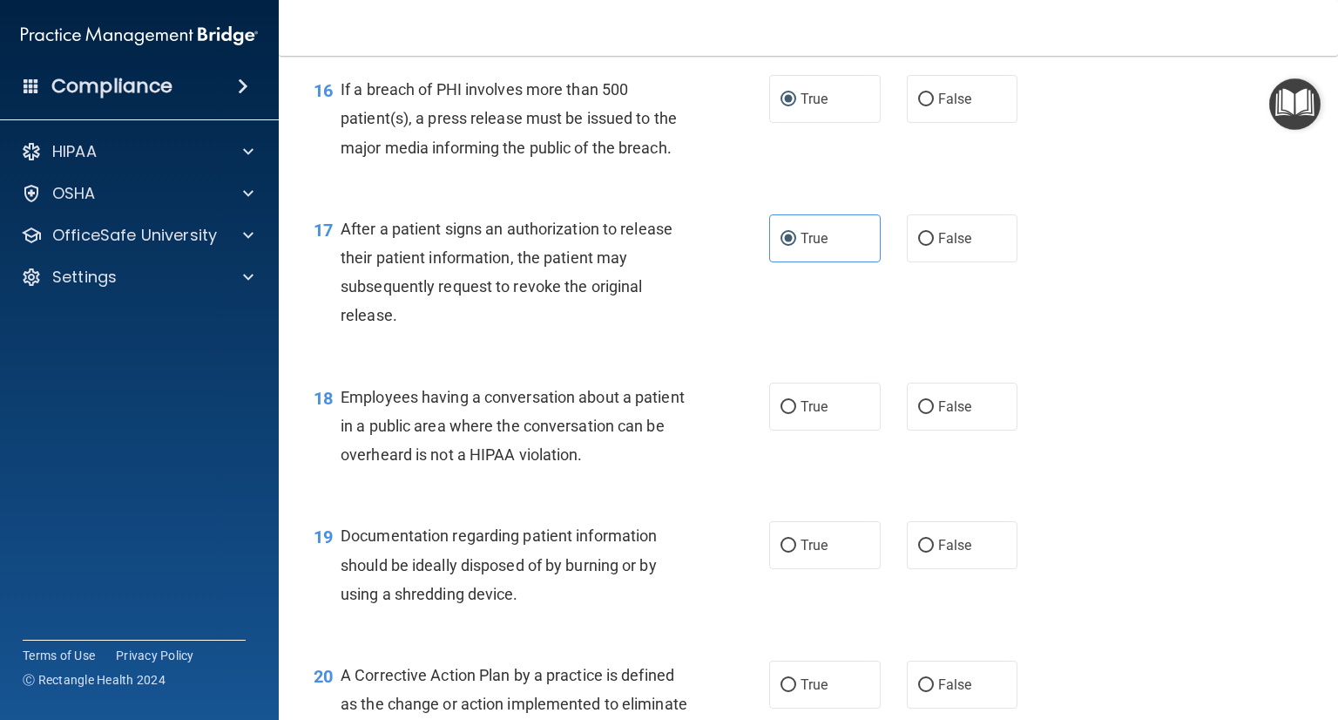
scroll to position [2265, 0]
click at [918, 430] on label "False" at bounding box center [963, 406] width 112 height 48
click at [918, 414] on input "False" at bounding box center [926, 407] width 16 height 13
radio input "true"
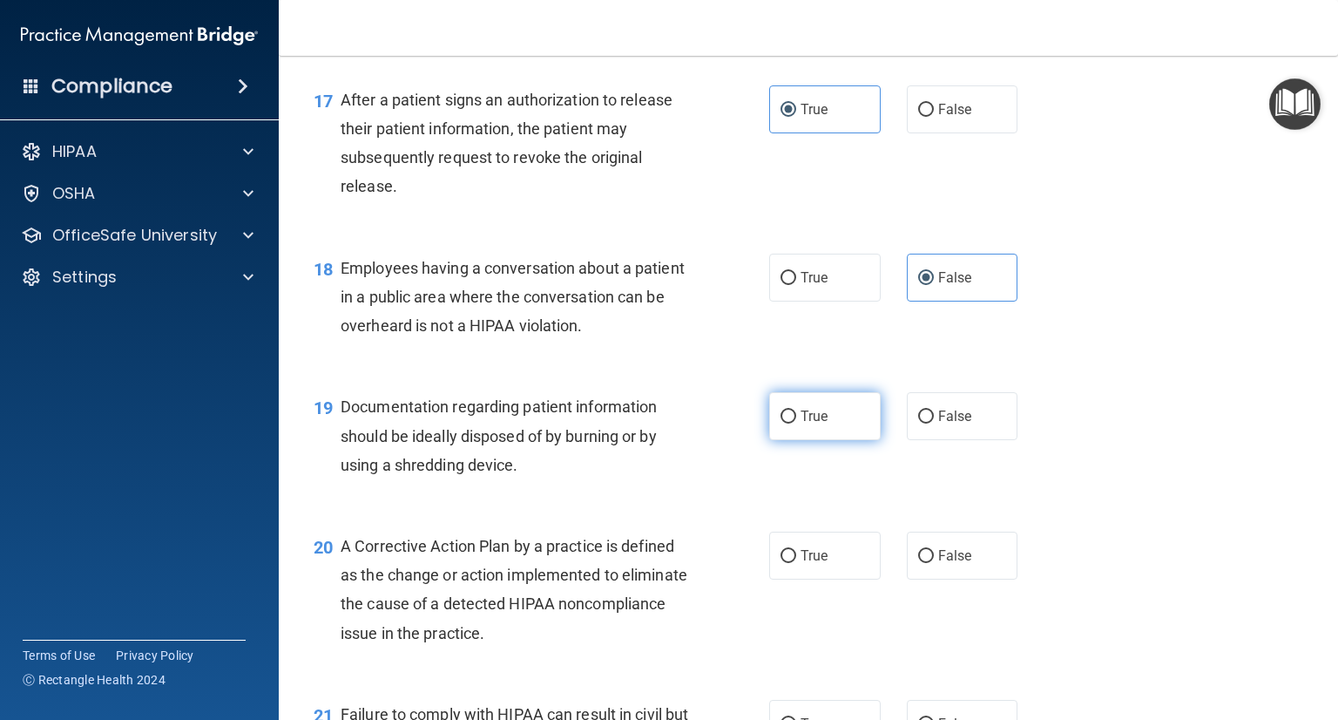
click at [788, 436] on label "True" at bounding box center [825, 416] width 112 height 48
click at [788, 423] on input "True" at bounding box center [789, 416] width 16 height 13
radio input "true"
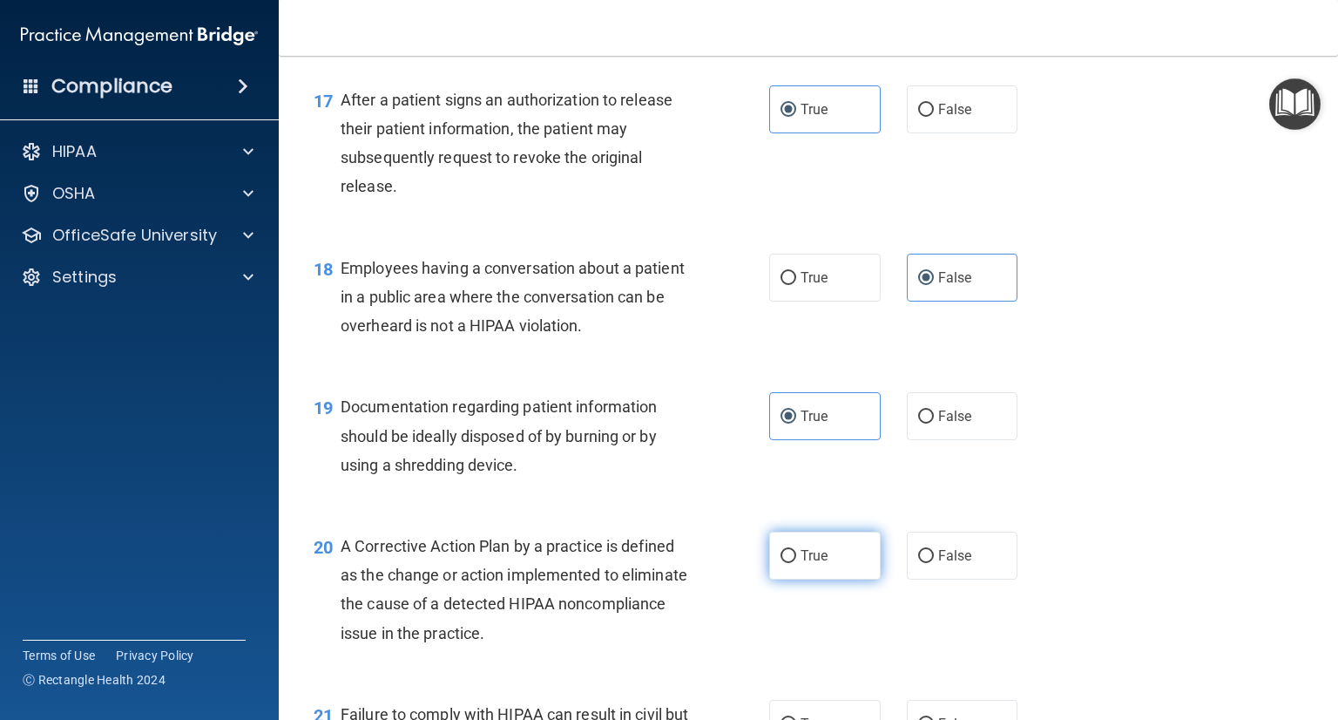
click at [773, 579] on label "True" at bounding box center [825, 555] width 112 height 48
click at [781, 563] on input "True" at bounding box center [789, 556] width 16 height 13
radio input "true"
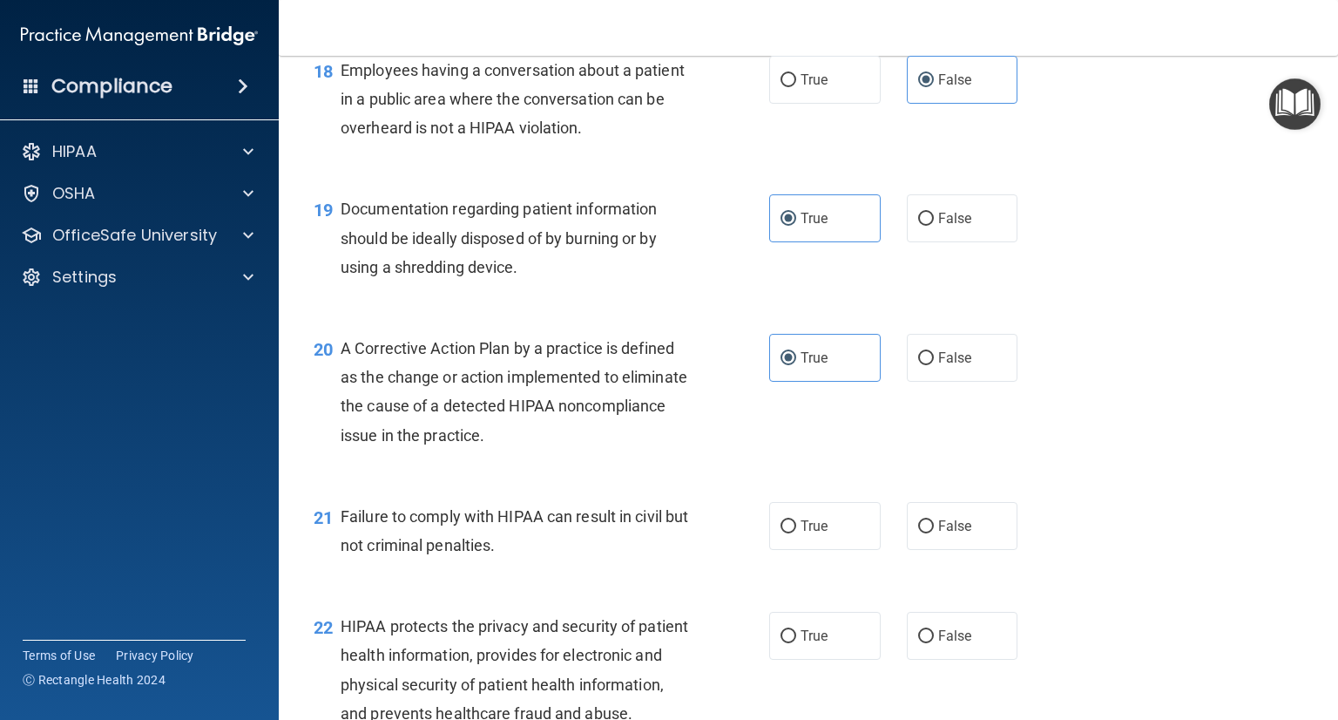
scroll to position [2598, 0]
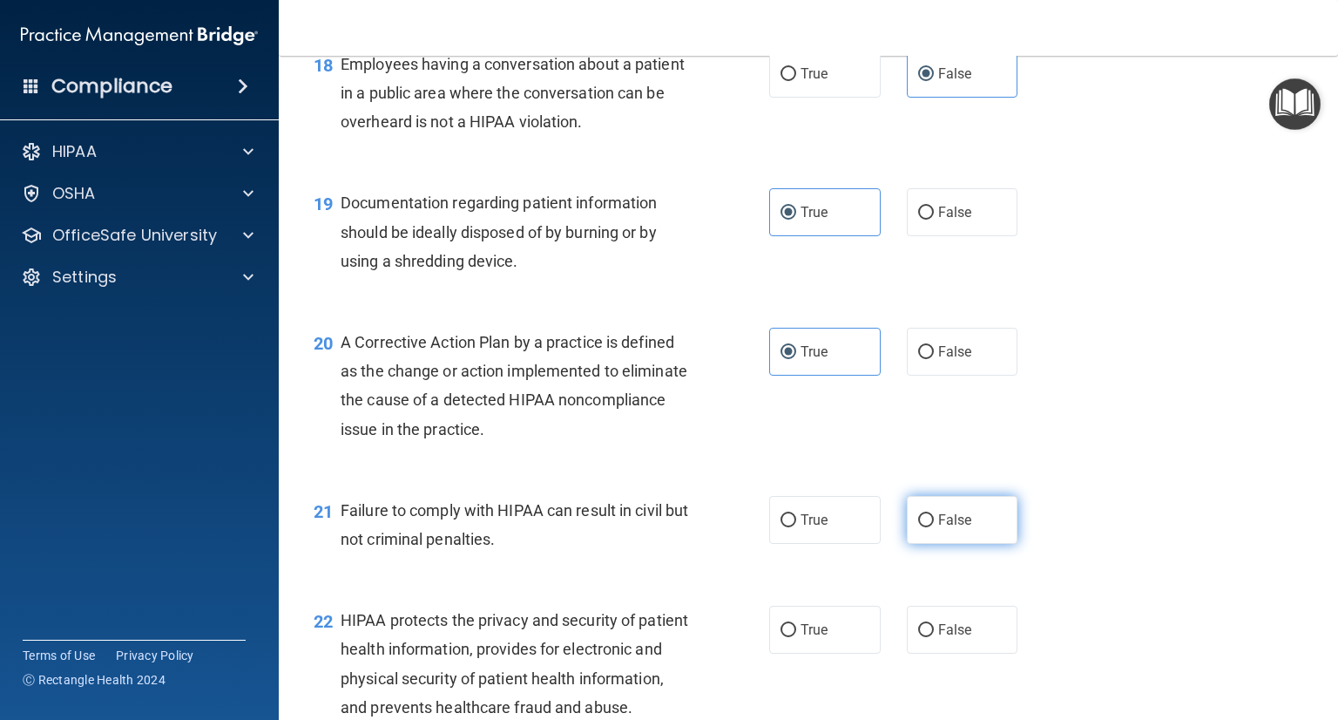
click at [918, 527] on input "False" at bounding box center [926, 520] width 16 height 13
radio input "true"
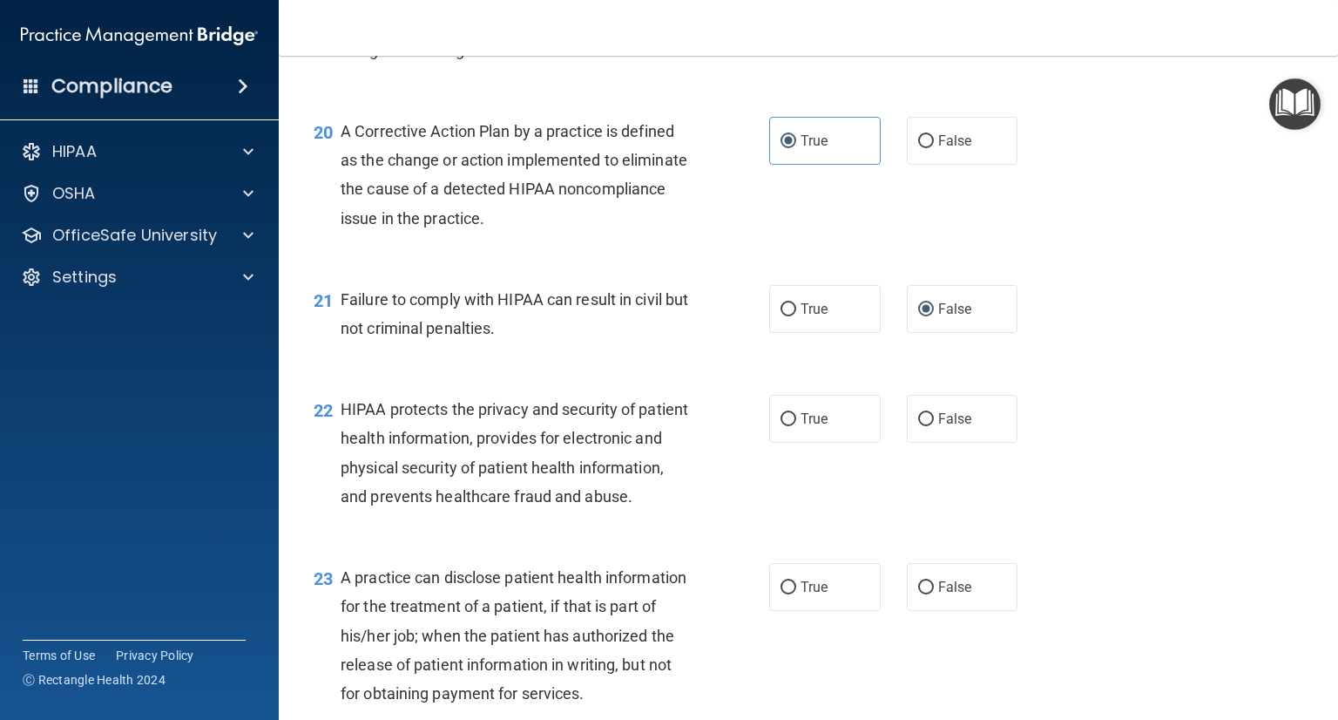
scroll to position [2810, 0]
click at [817, 425] on span "True" at bounding box center [814, 417] width 27 height 17
click at [796, 424] on input "True" at bounding box center [789, 417] width 16 height 13
radio input "true"
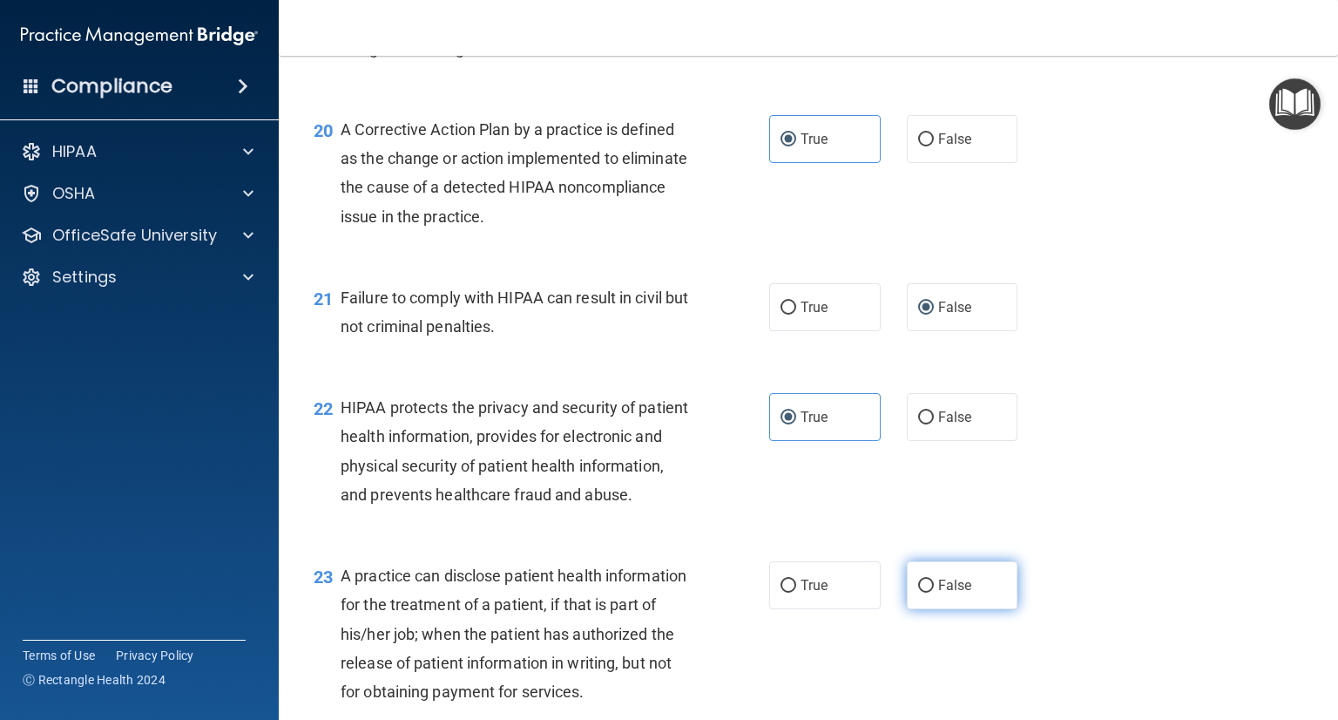
click at [922, 592] on input "False" at bounding box center [926, 585] width 16 height 13
radio input "true"
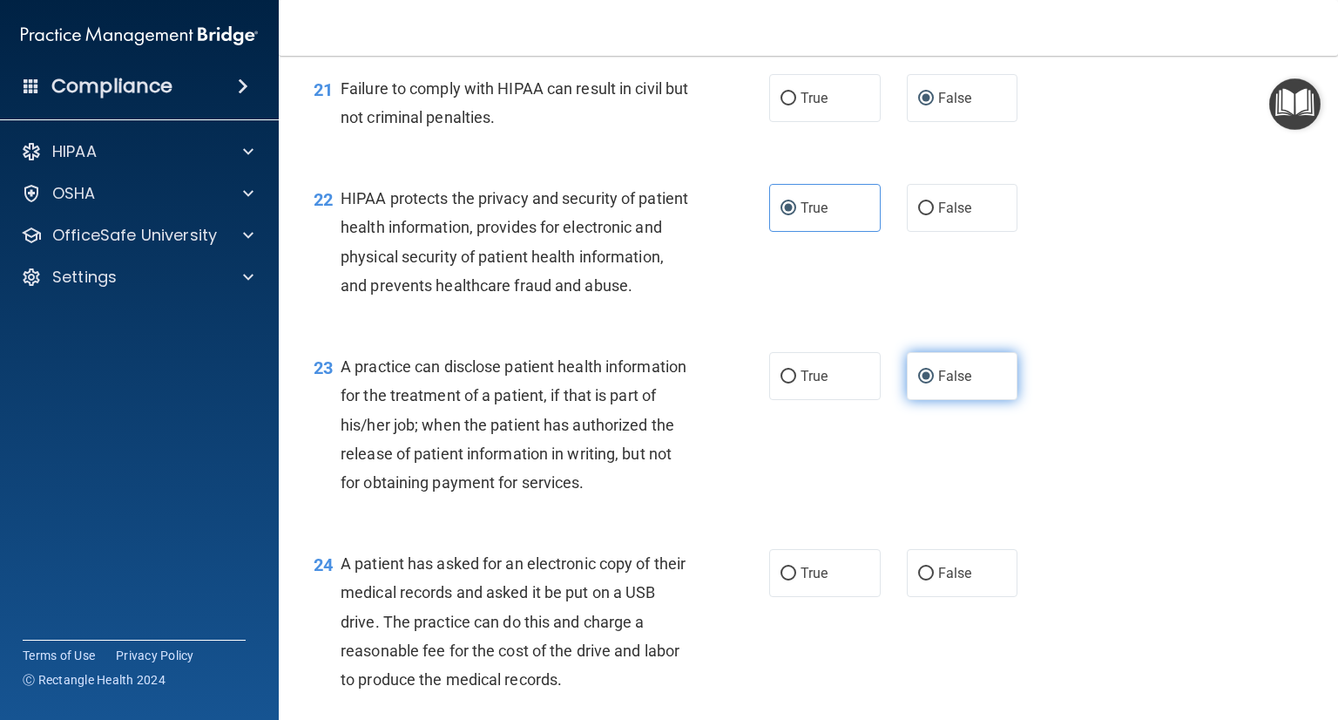
scroll to position [3031, 0]
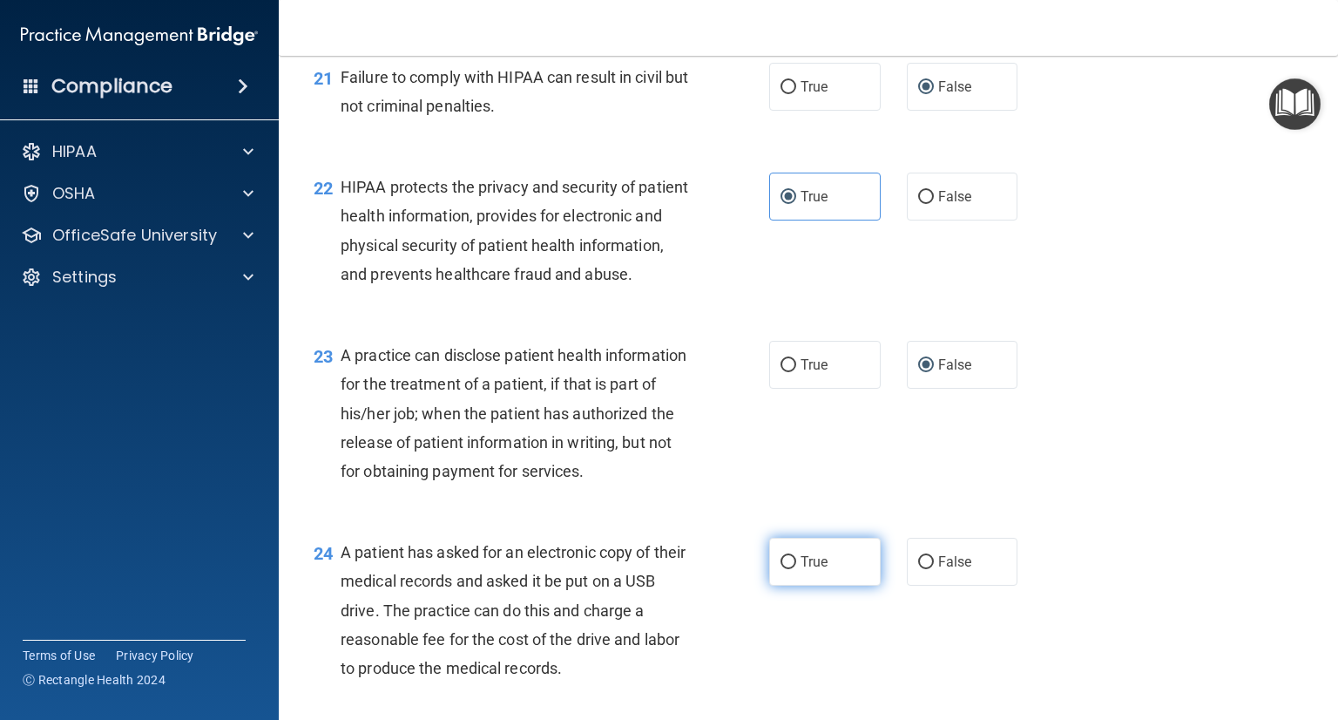
click at [792, 585] on label "True" at bounding box center [825, 561] width 112 height 48
click at [792, 569] on input "True" at bounding box center [789, 562] width 16 height 13
radio input "true"
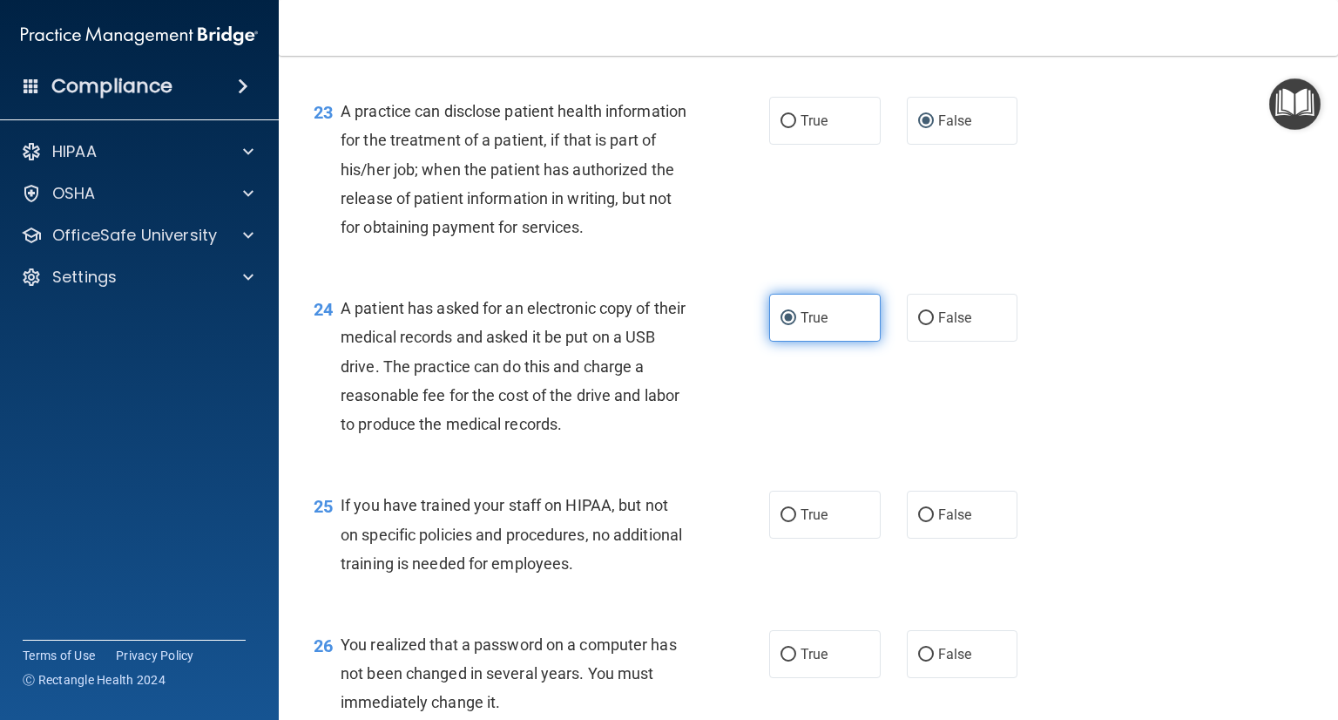
scroll to position [3282, 0]
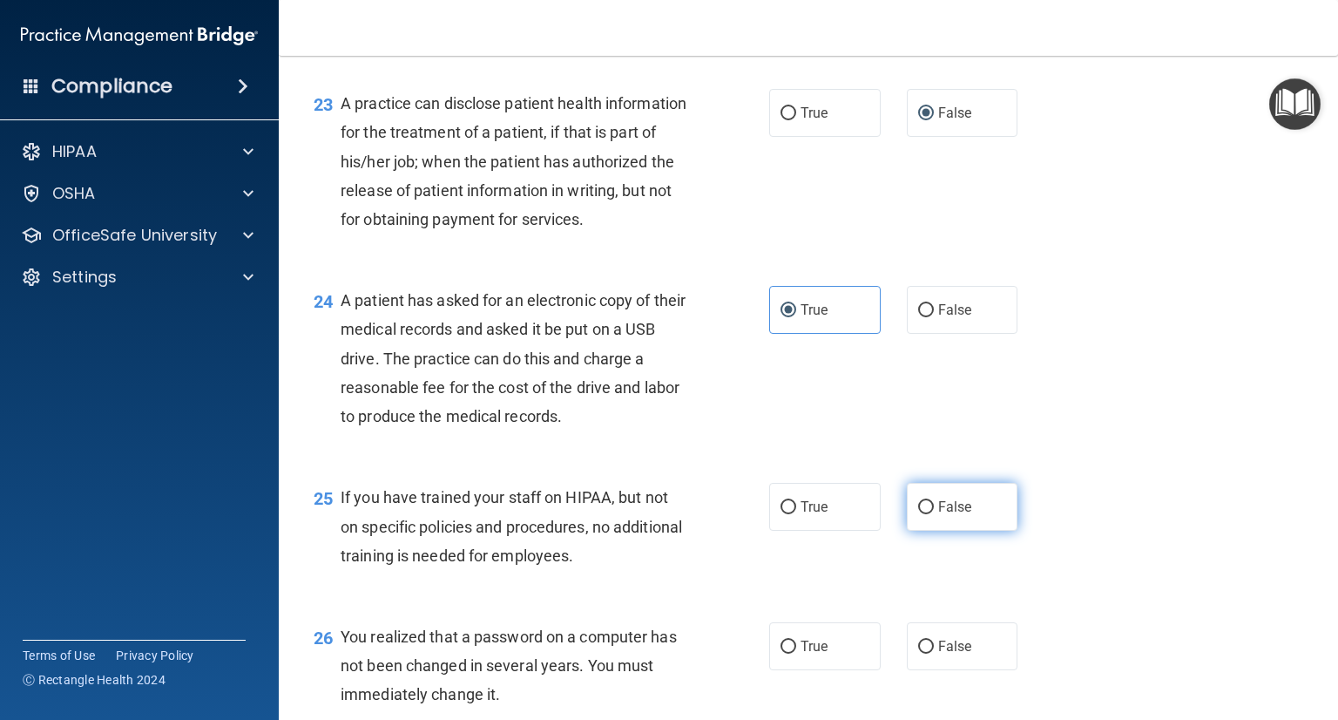
click at [918, 514] on input "False" at bounding box center [926, 507] width 16 height 13
radio input "true"
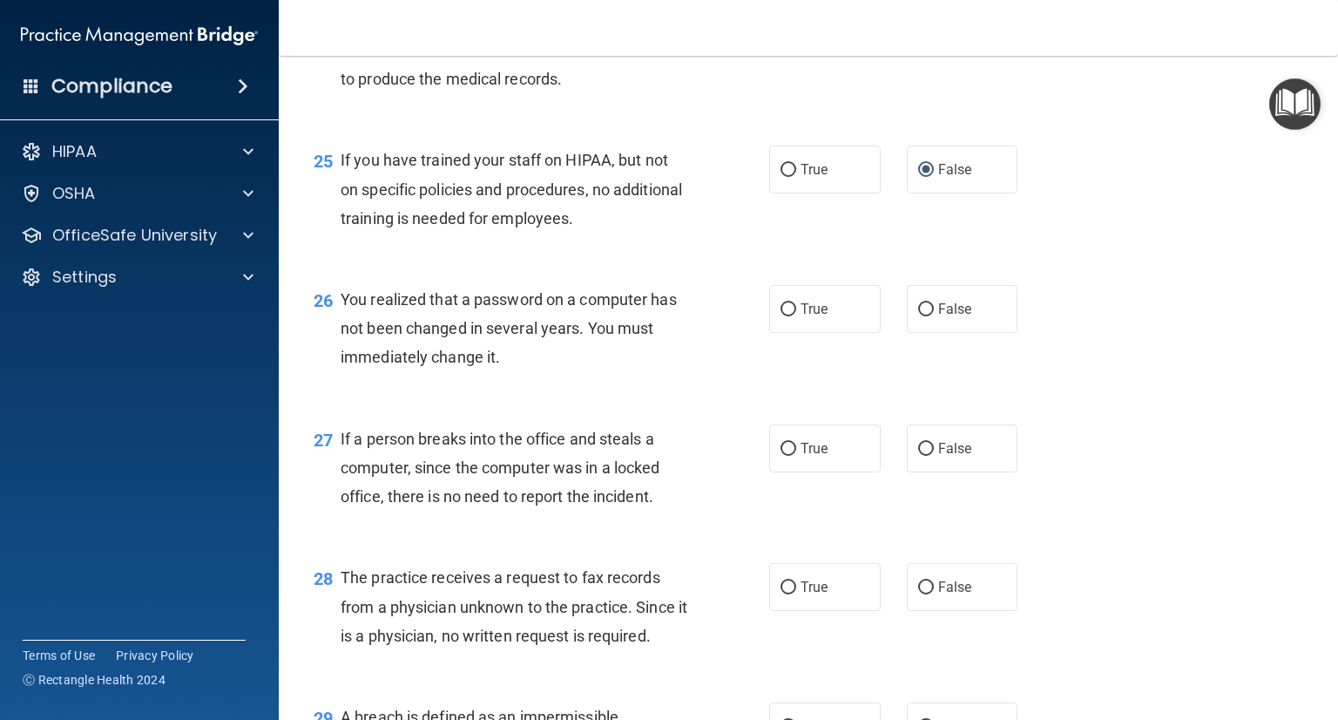
scroll to position [3629, 0]
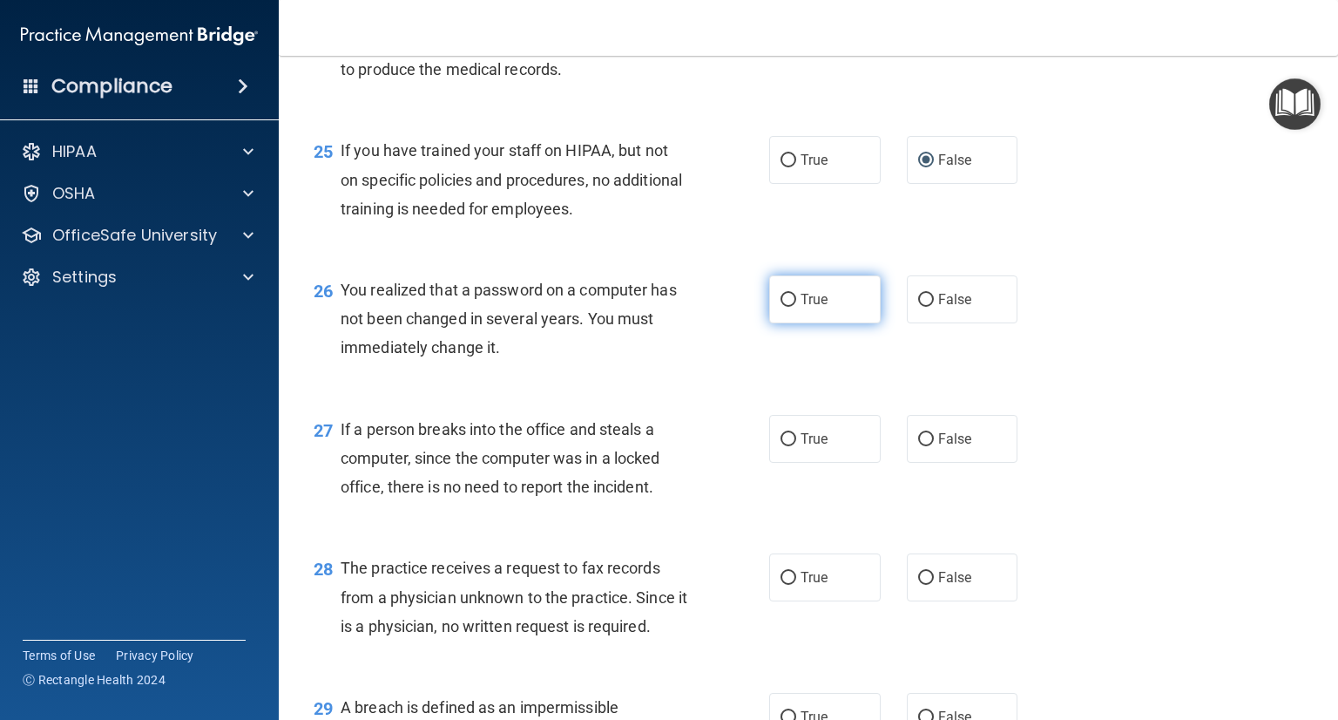
click at [784, 323] on label "True" at bounding box center [825, 299] width 112 height 48
click at [784, 307] on input "True" at bounding box center [789, 300] width 16 height 13
radio input "true"
click at [924, 463] on label "False" at bounding box center [963, 439] width 112 height 48
click at [924, 446] on input "False" at bounding box center [926, 439] width 16 height 13
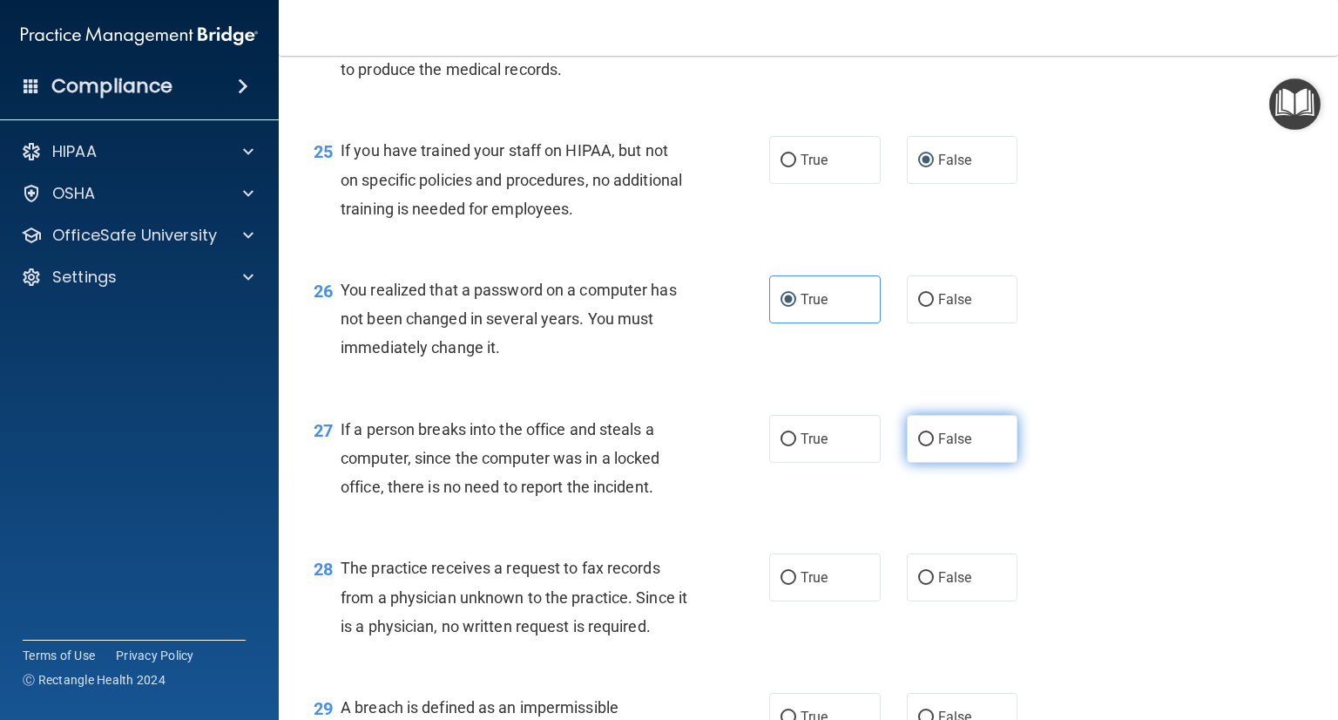
radio input "true"
click at [918, 585] on input "False" at bounding box center [926, 577] width 16 height 13
radio input "true"
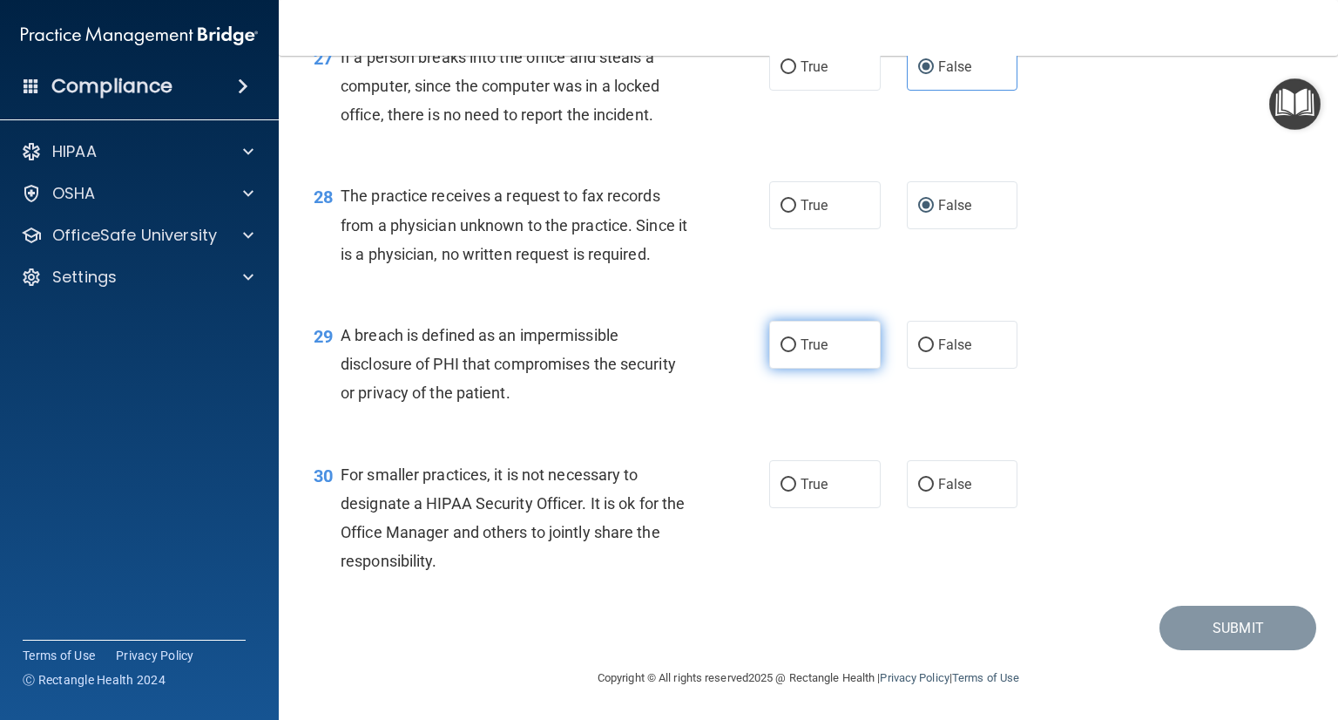
scroll to position [4030, 0]
click at [792, 368] on label "True" at bounding box center [825, 345] width 112 height 48
click at [792, 352] on input "True" at bounding box center [789, 345] width 16 height 13
radio input "true"
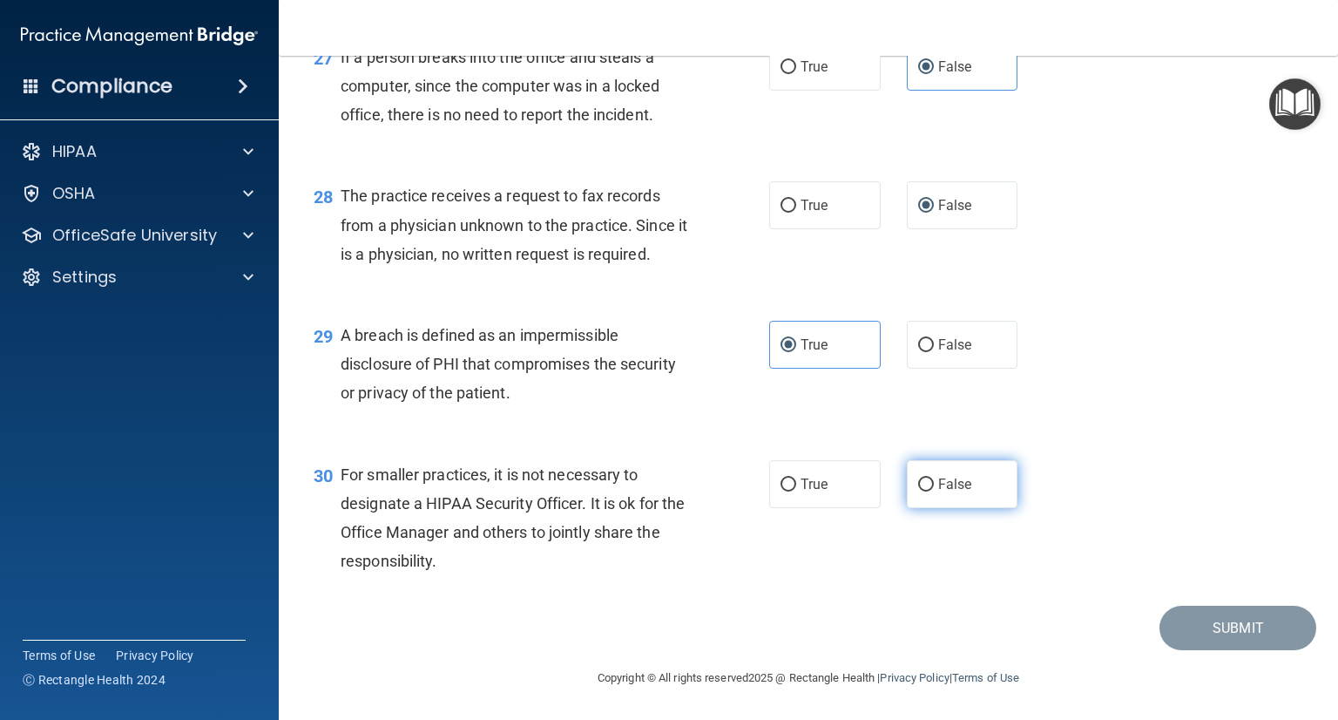
click at [909, 508] on label "False" at bounding box center [963, 484] width 112 height 48
click at [918, 491] on input "False" at bounding box center [926, 484] width 16 height 13
radio input "true"
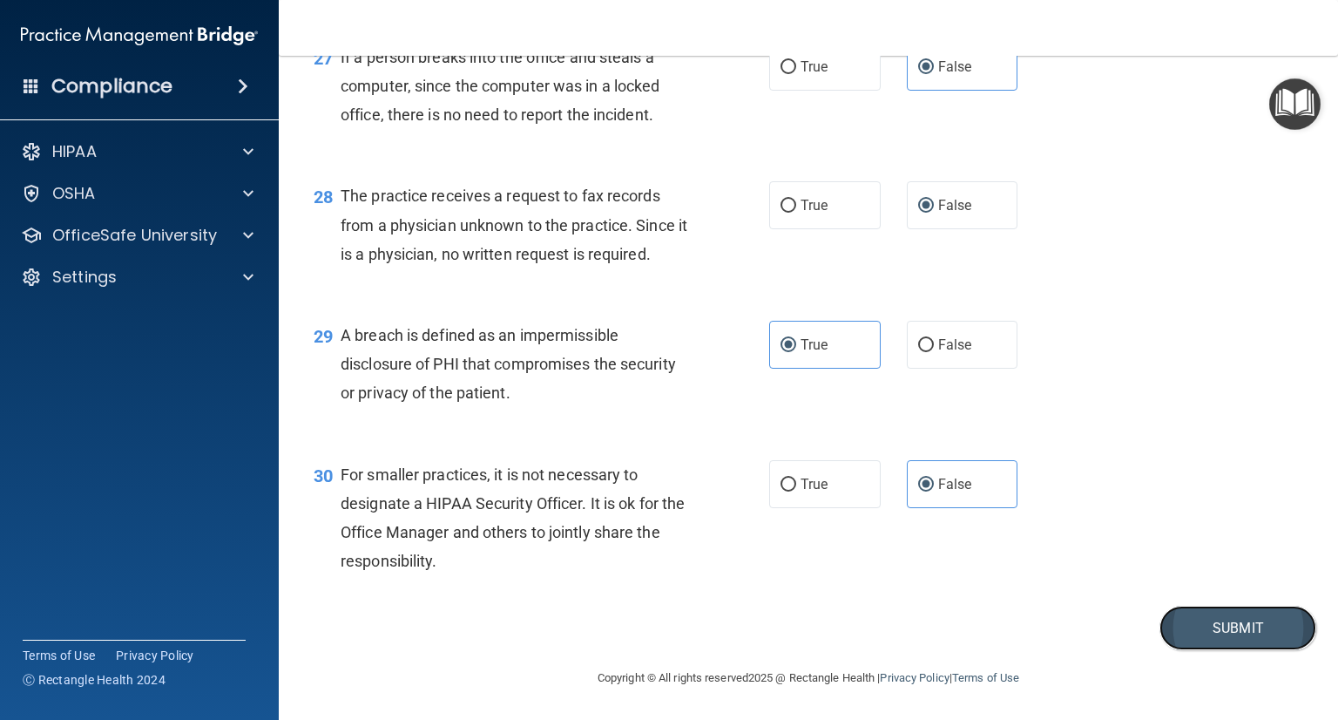
click at [1203, 650] on button "Submit" at bounding box center [1237, 627] width 157 height 44
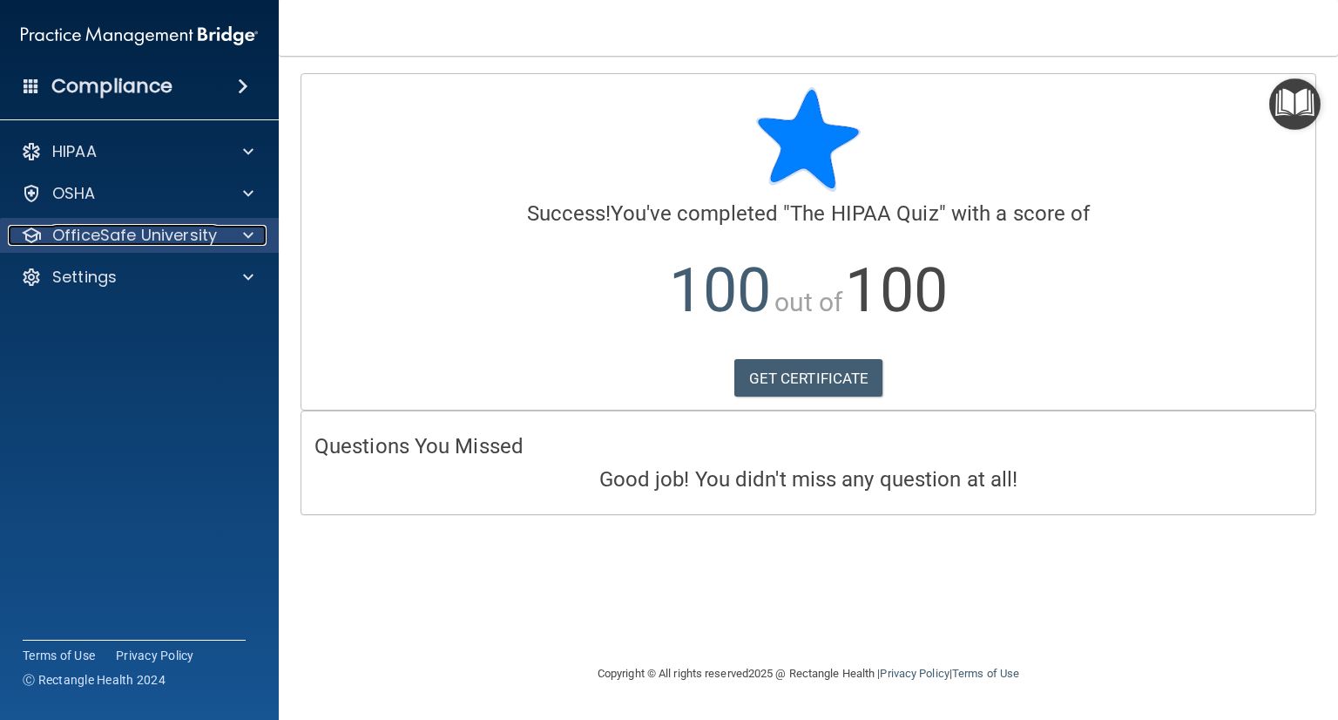
click at [254, 238] on div at bounding box center [246, 235] width 44 height 21
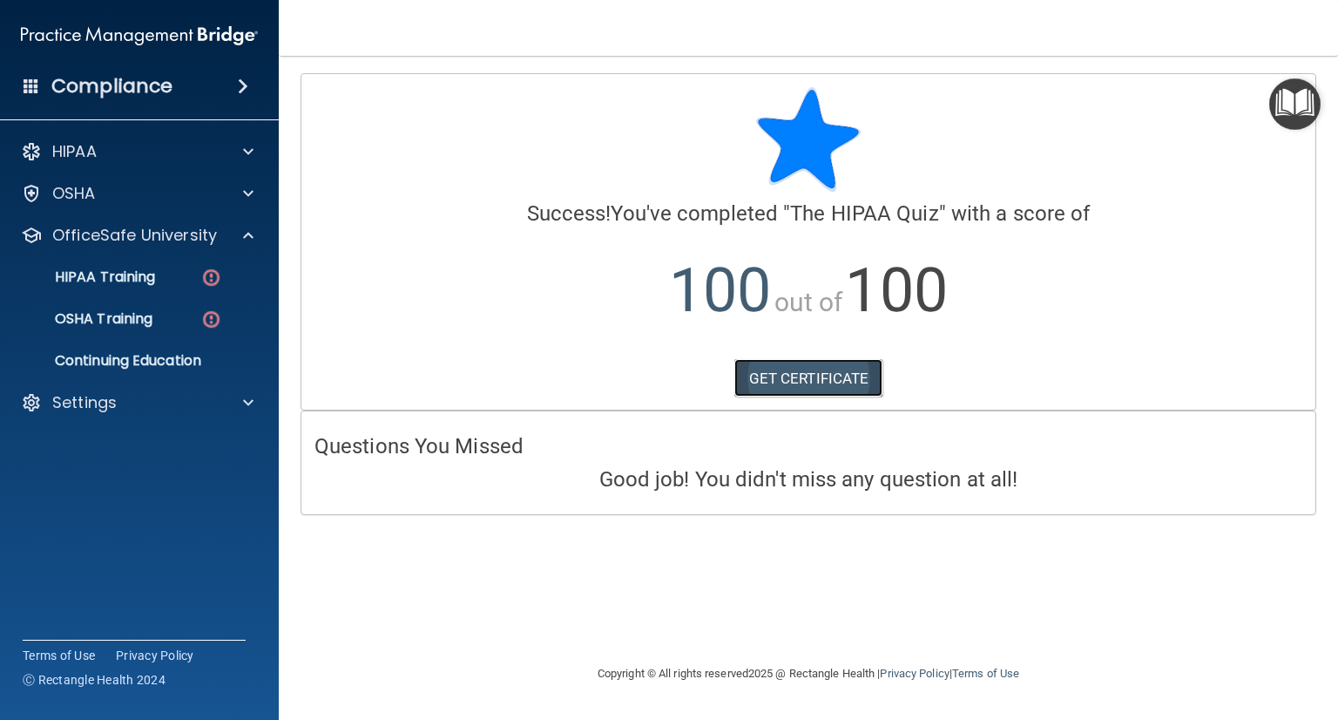
click at [769, 378] on link "GET CERTIFICATE" at bounding box center [808, 378] width 149 height 38
click at [205, 279] on img at bounding box center [211, 278] width 22 height 22
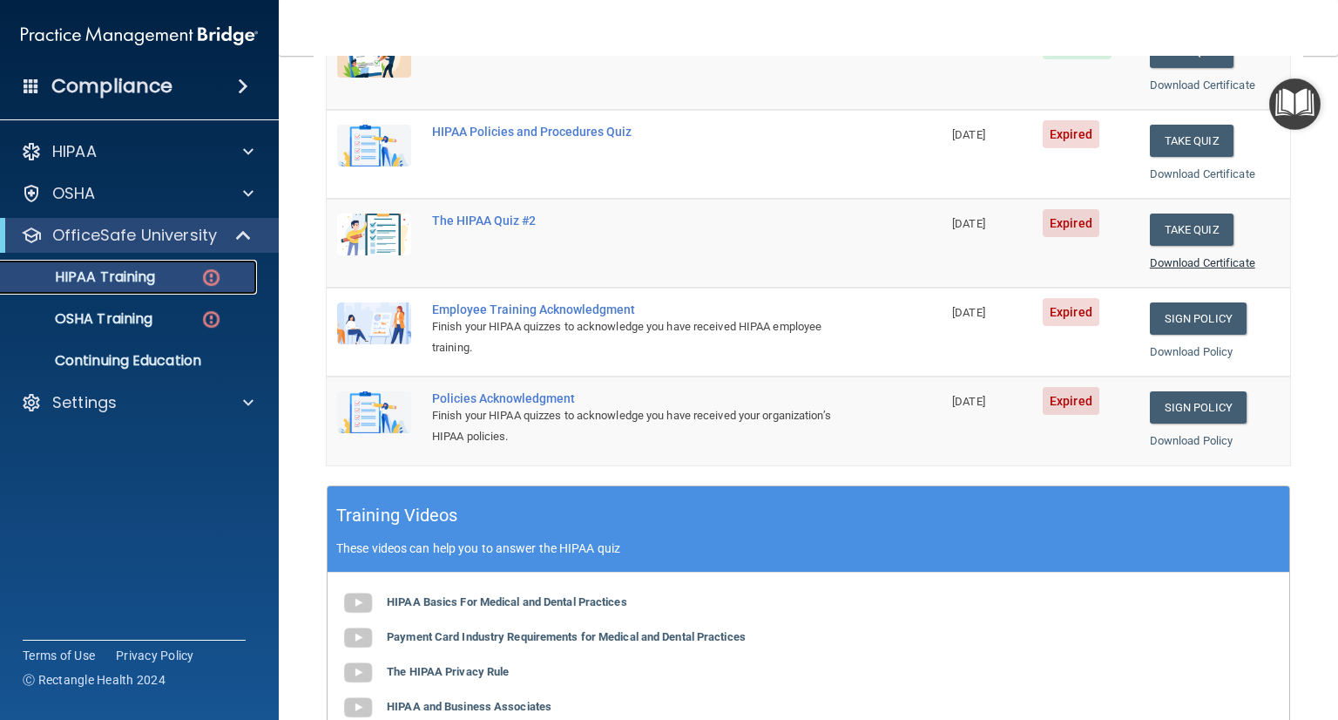
scroll to position [122, 0]
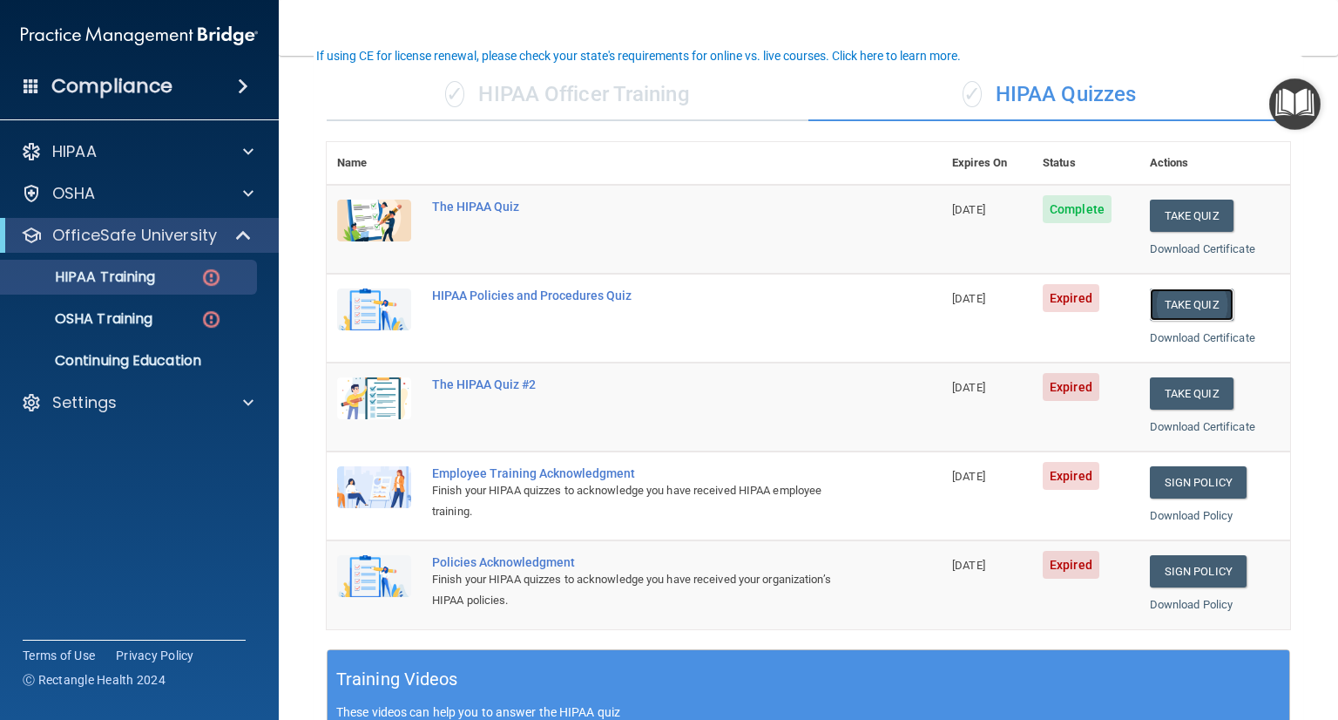
click at [1182, 314] on button "Take Quiz" at bounding box center [1192, 304] width 84 height 32
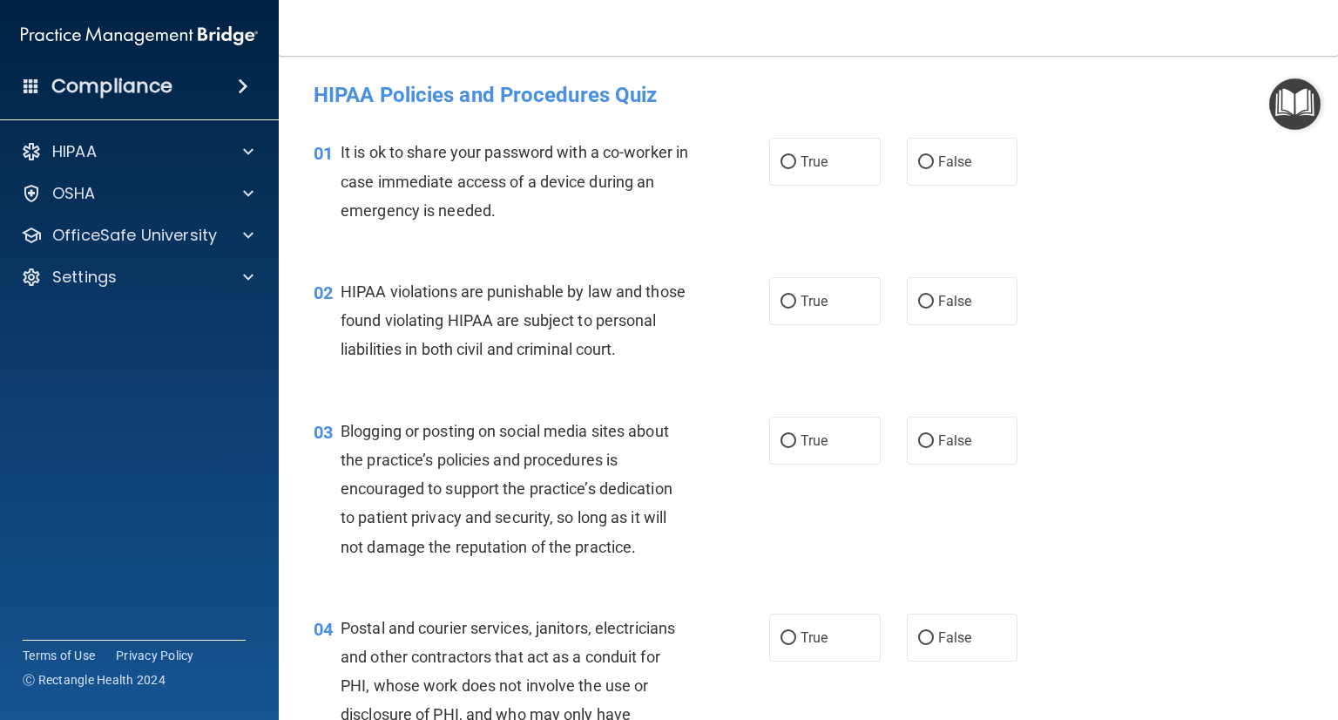
click at [1084, 258] on div "02 HIPAA violations are punishable by law and those found violating HIPAA are s…" at bounding box center [809, 324] width 1016 height 139
click at [918, 167] on input "False" at bounding box center [926, 162] width 16 height 13
radio input "true"
click at [788, 304] on input "True" at bounding box center [789, 301] width 16 height 13
radio input "true"
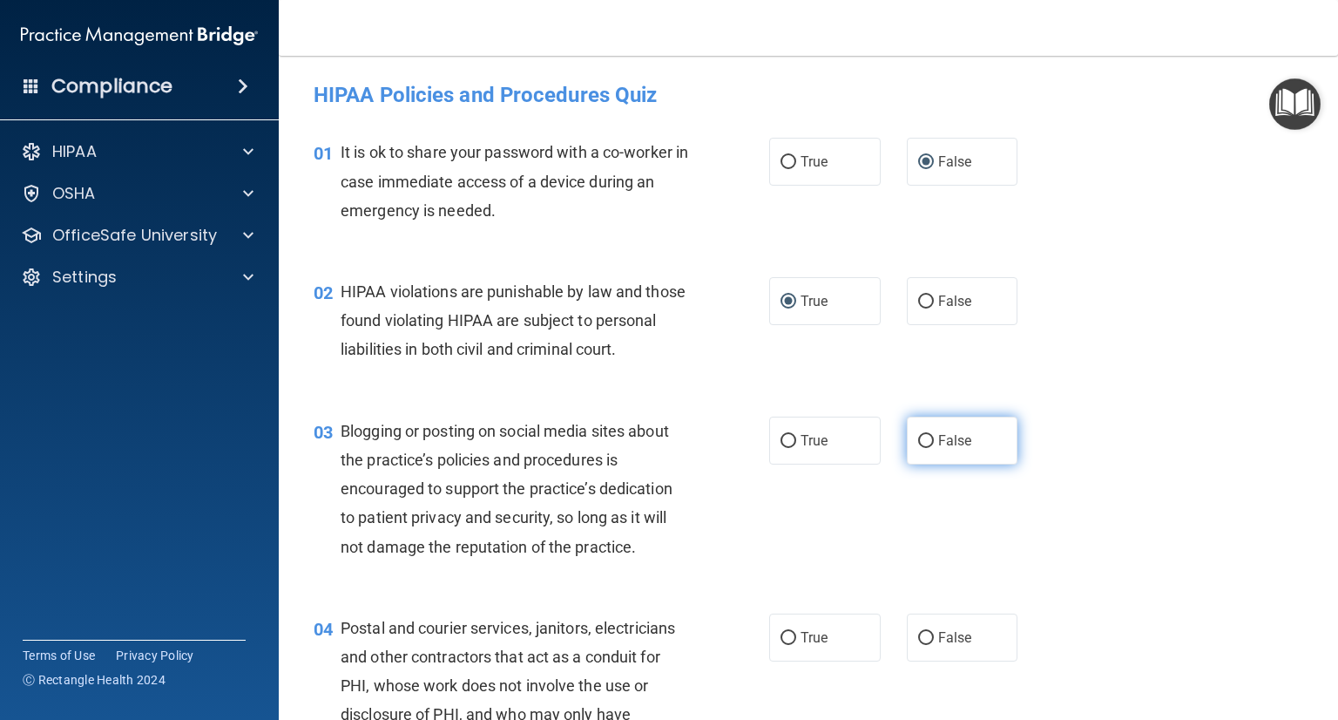
click at [918, 448] on input "False" at bounding box center [926, 441] width 16 height 13
radio input "true"
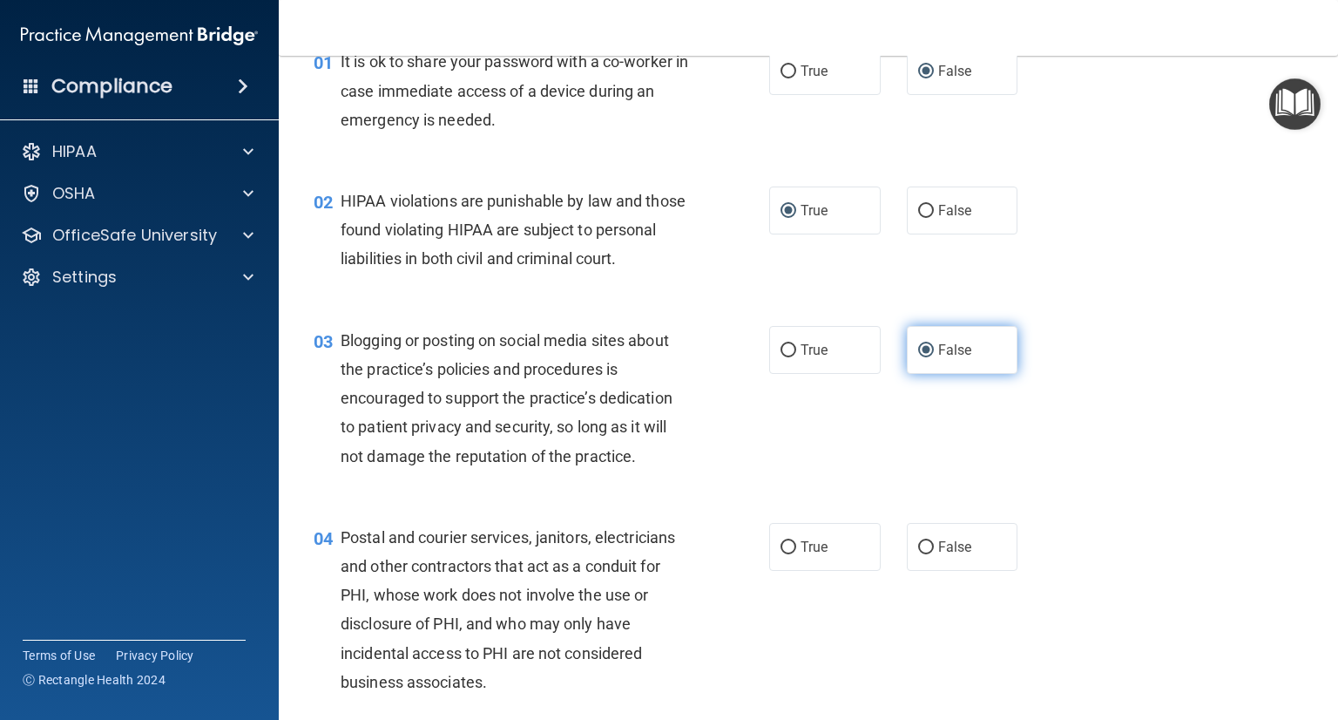
scroll to position [91, 0]
click at [802, 555] on span "True" at bounding box center [814, 546] width 27 height 17
click at [796, 554] on input "True" at bounding box center [789, 547] width 16 height 13
radio input "true"
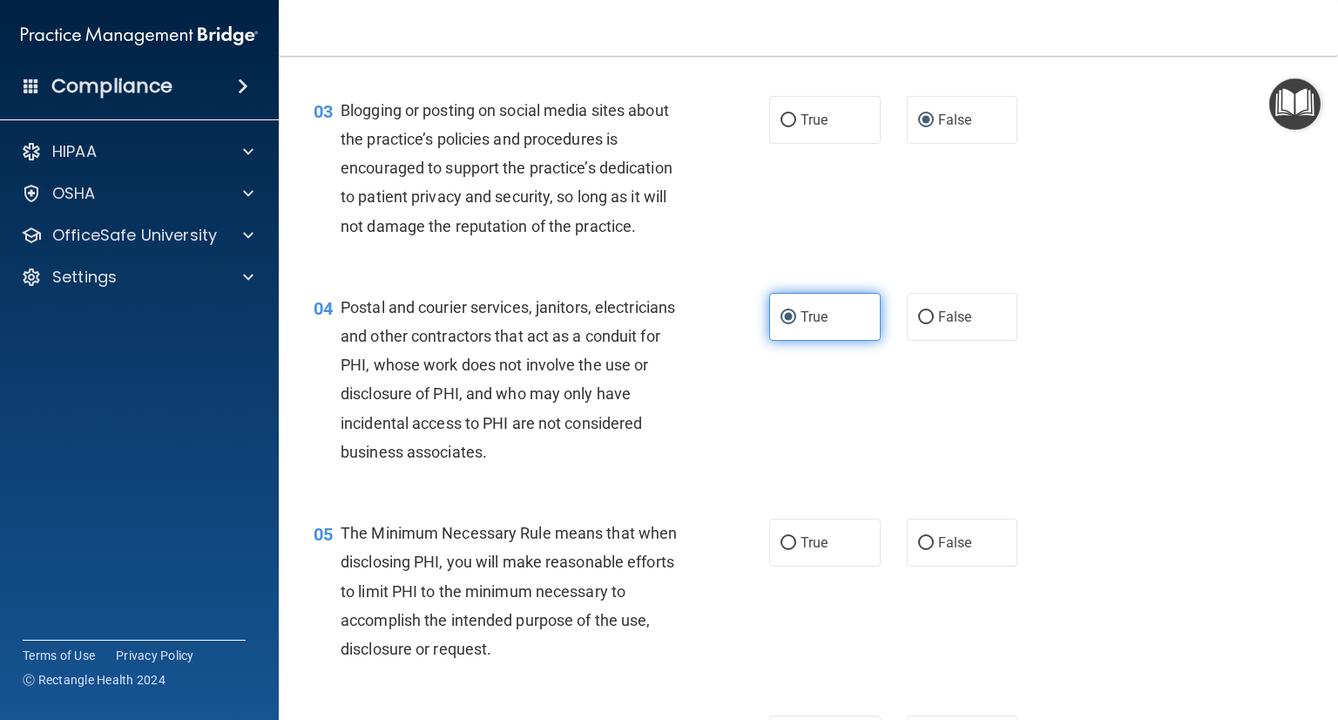
scroll to position [348, 0]
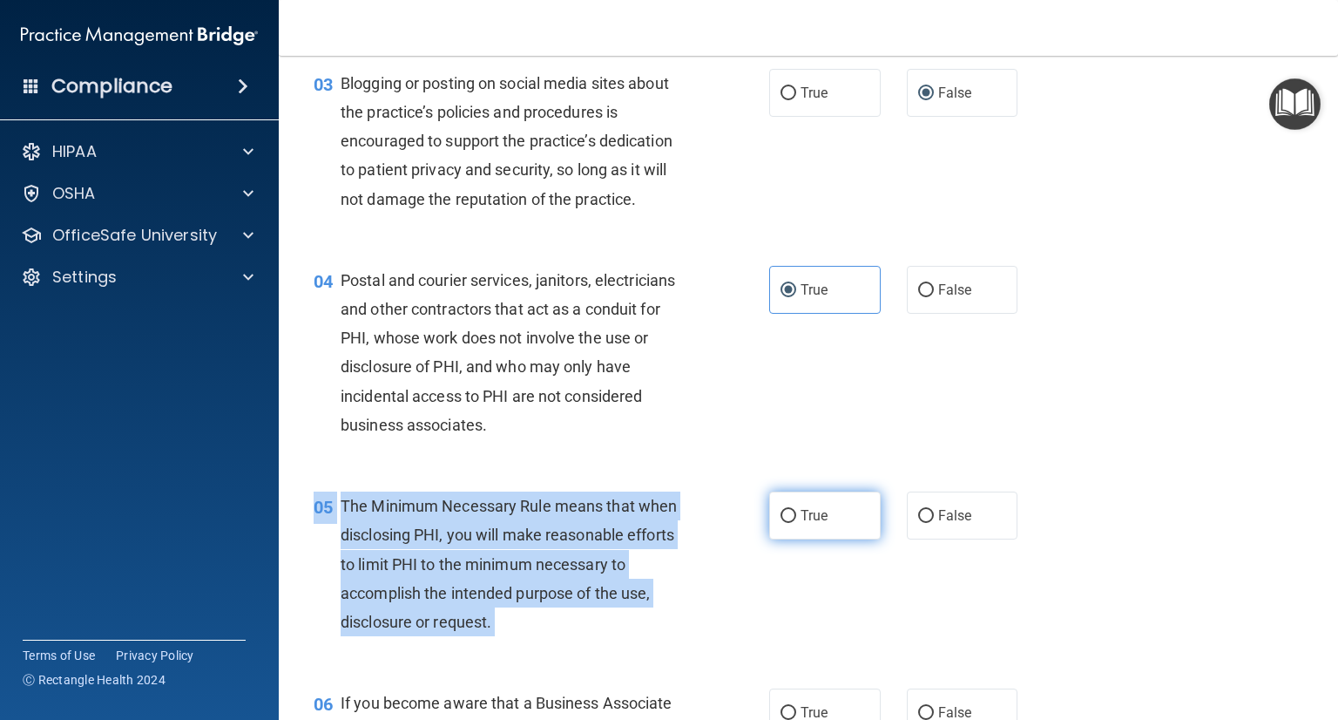
drag, startPoint x: 792, startPoint y: 517, endPoint x: 792, endPoint y: 558, distance: 40.1
click at [792, 558] on div "05 The Minimum Necessary Rule means that when disclosing PHI, you will make rea…" at bounding box center [809, 568] width 1016 height 197
click at [792, 539] on label "True" at bounding box center [825, 515] width 112 height 48
click at [792, 523] on input "True" at bounding box center [789, 516] width 16 height 13
radio input "true"
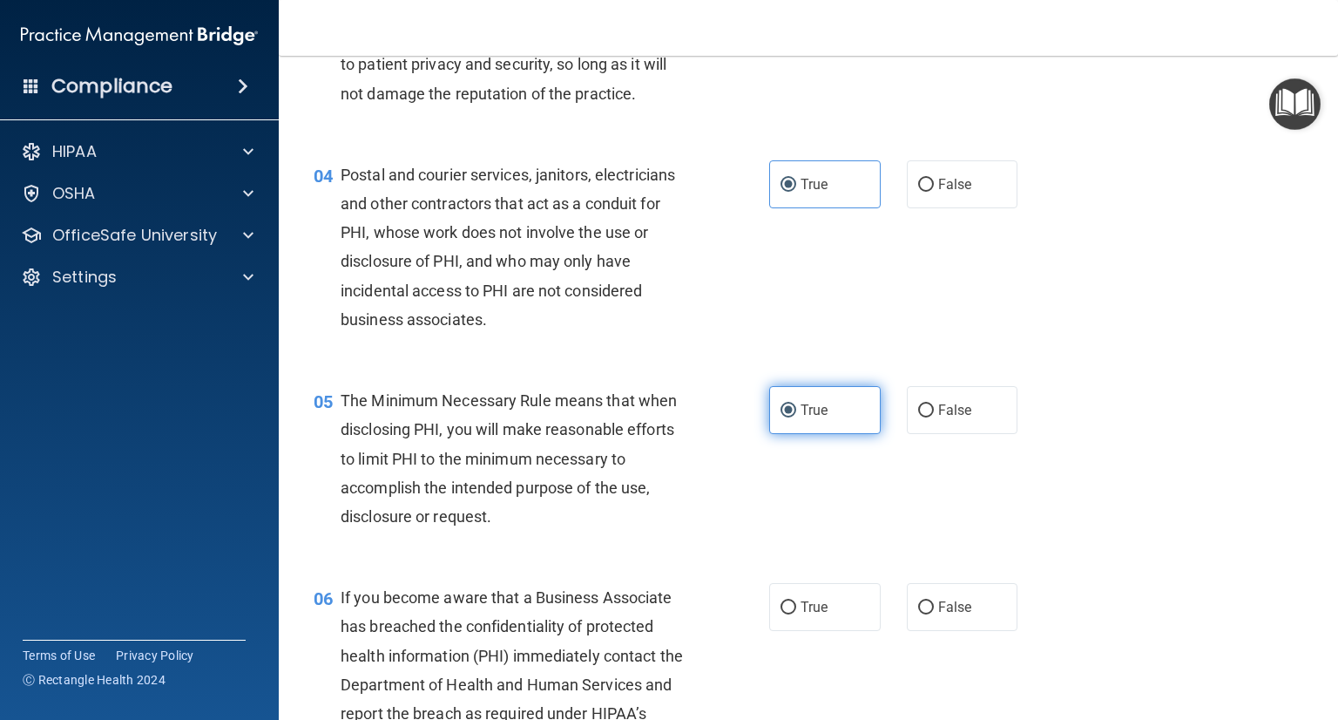
scroll to position [488, 0]
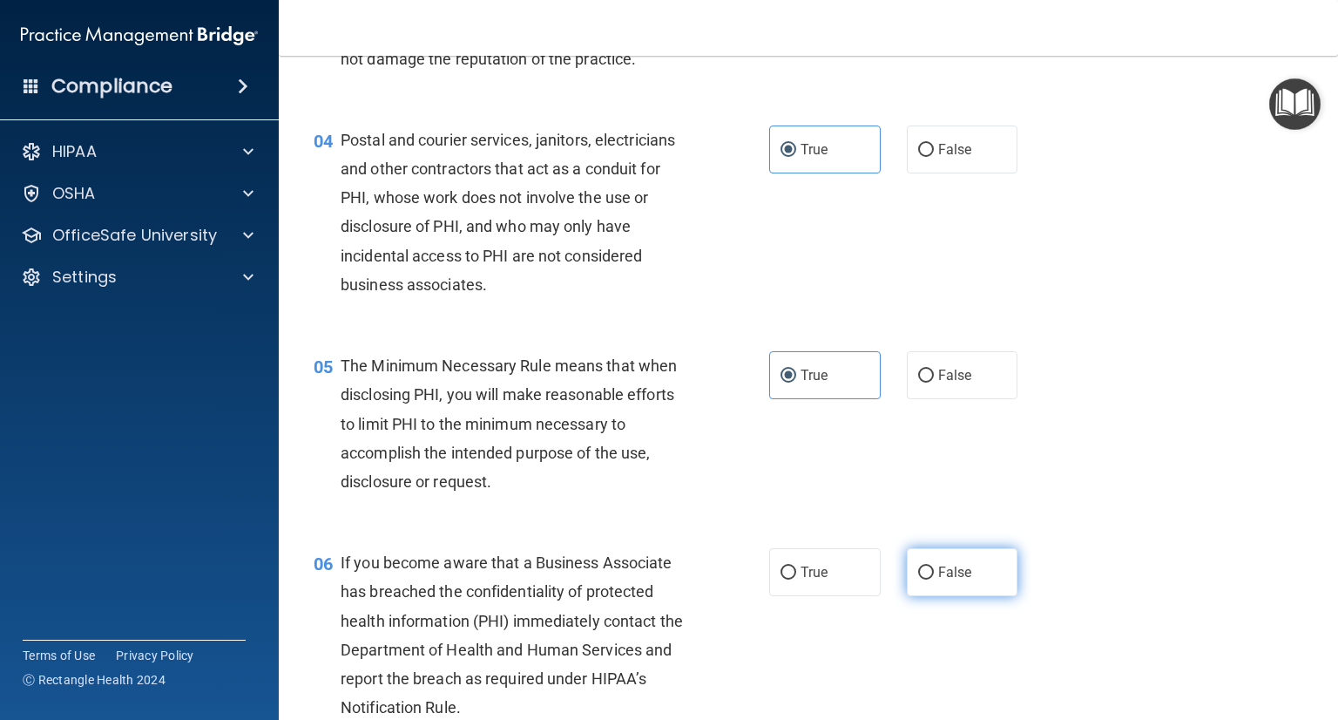
click at [943, 580] on span "False" at bounding box center [955, 572] width 34 height 17
click at [934, 579] on input "False" at bounding box center [926, 572] width 16 height 13
radio input "true"
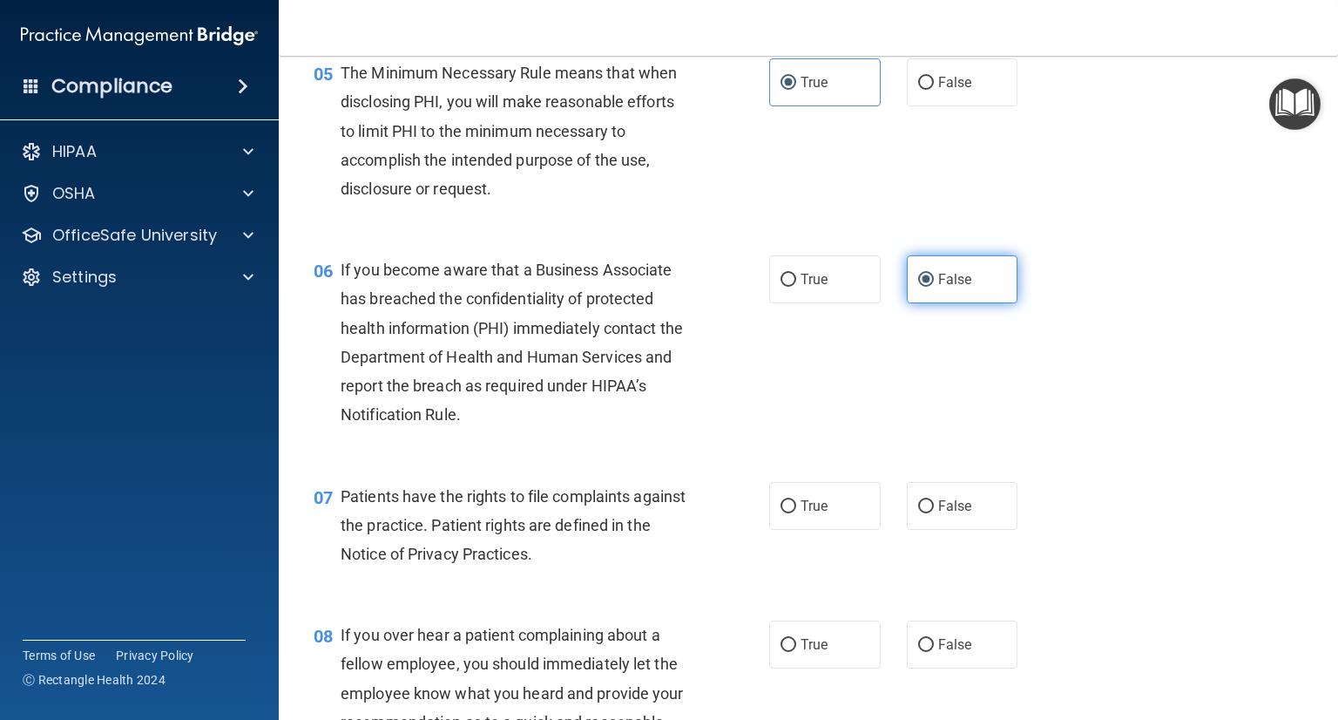
scroll to position [781, 0]
click at [802, 514] on span "True" at bounding box center [814, 505] width 27 height 17
click at [796, 513] on input "True" at bounding box center [789, 506] width 16 height 13
radio input "true"
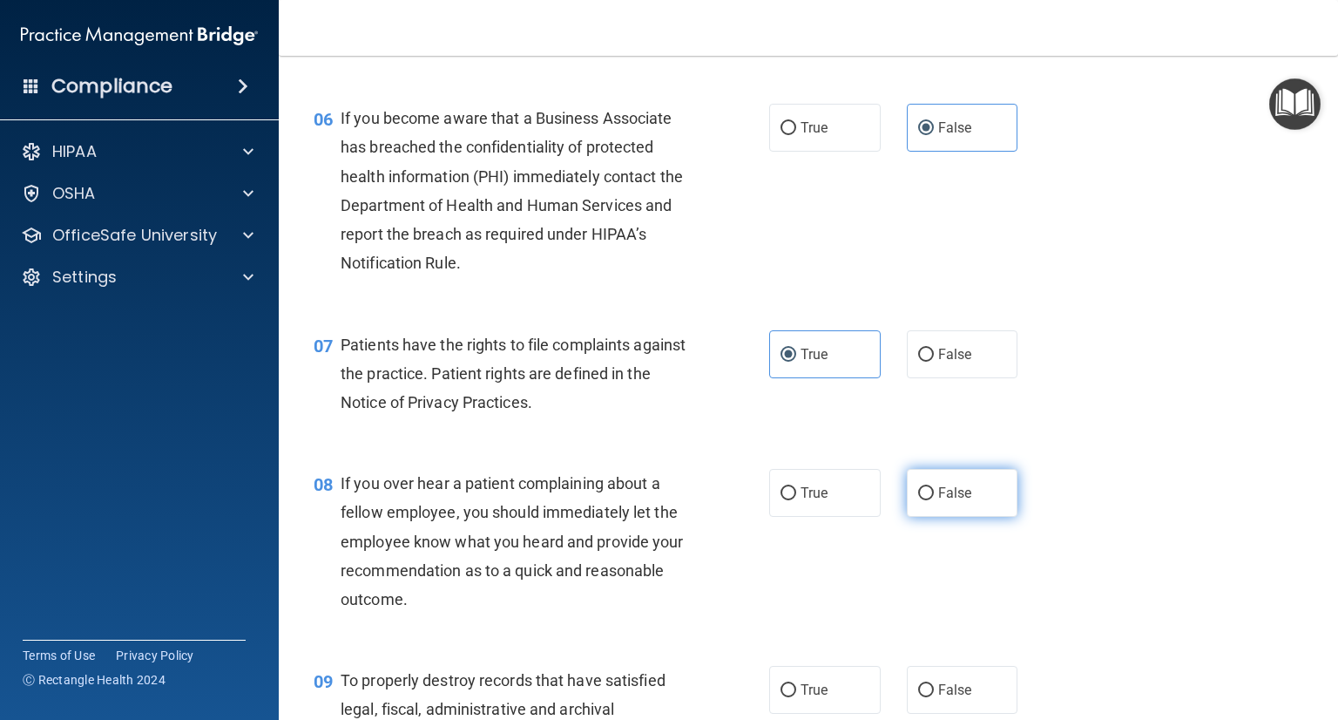
click at [920, 517] on label "False" at bounding box center [963, 493] width 112 height 48
click at [920, 500] on input "False" at bounding box center [926, 493] width 16 height 13
radio input "true"
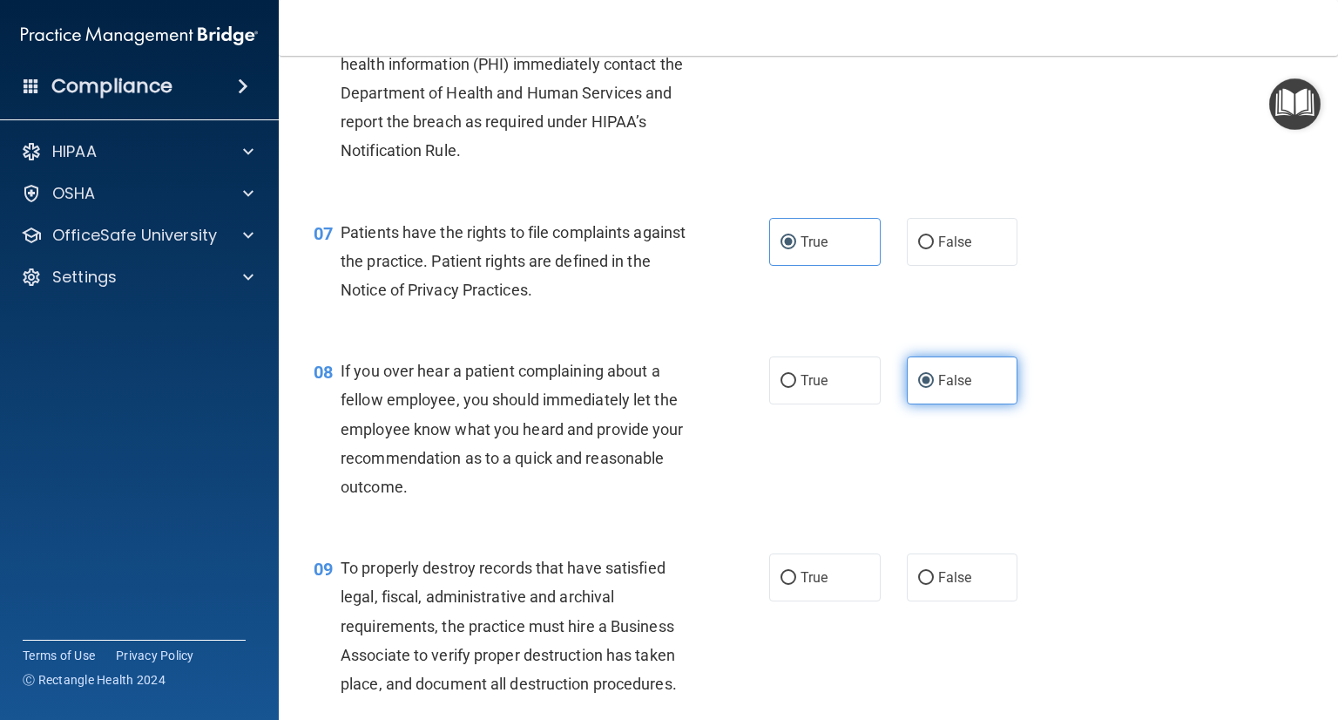
scroll to position [1049, 0]
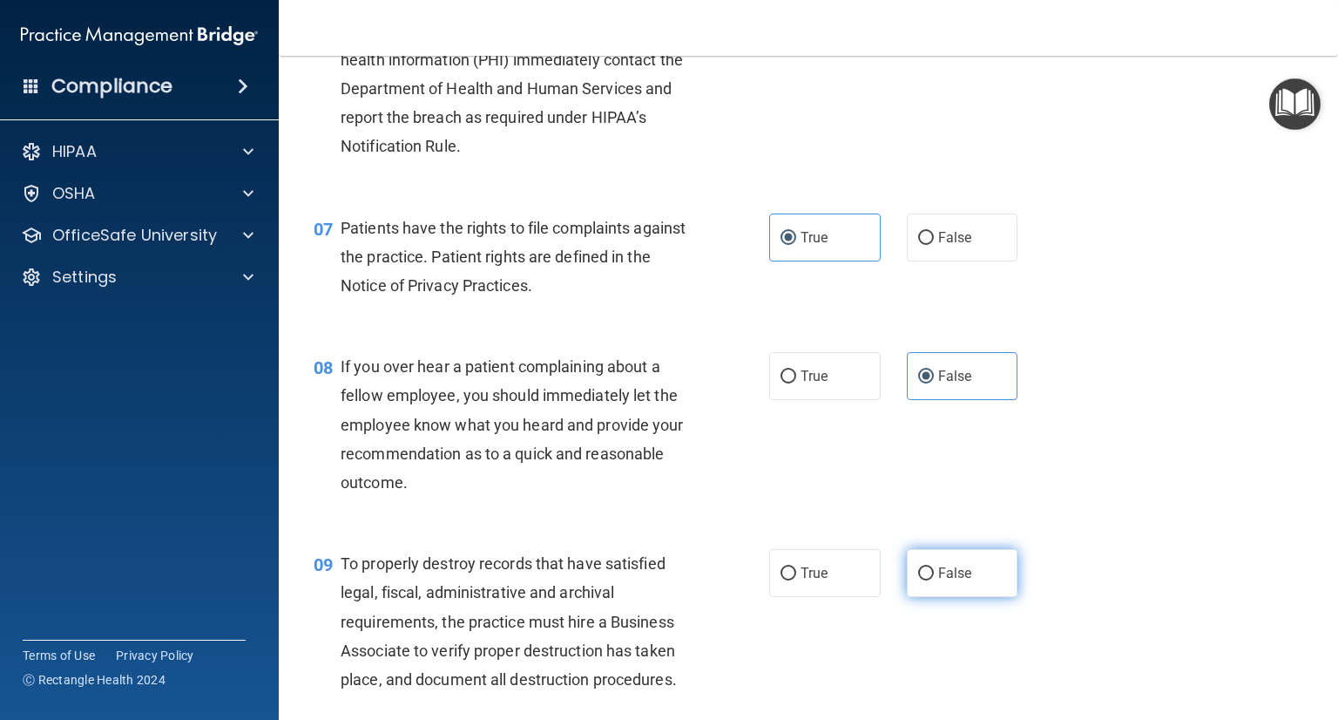
click at [923, 580] on input "False" at bounding box center [926, 573] width 16 height 13
radio input "true"
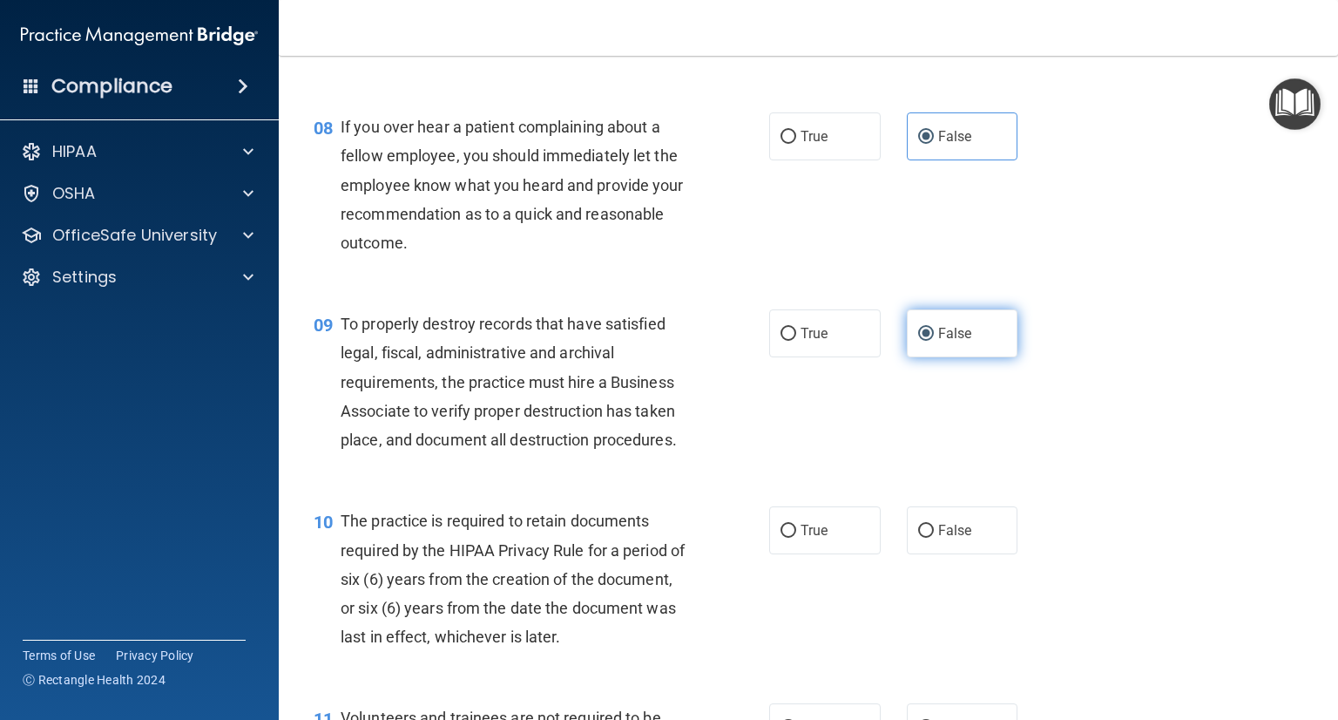
scroll to position [1289, 0]
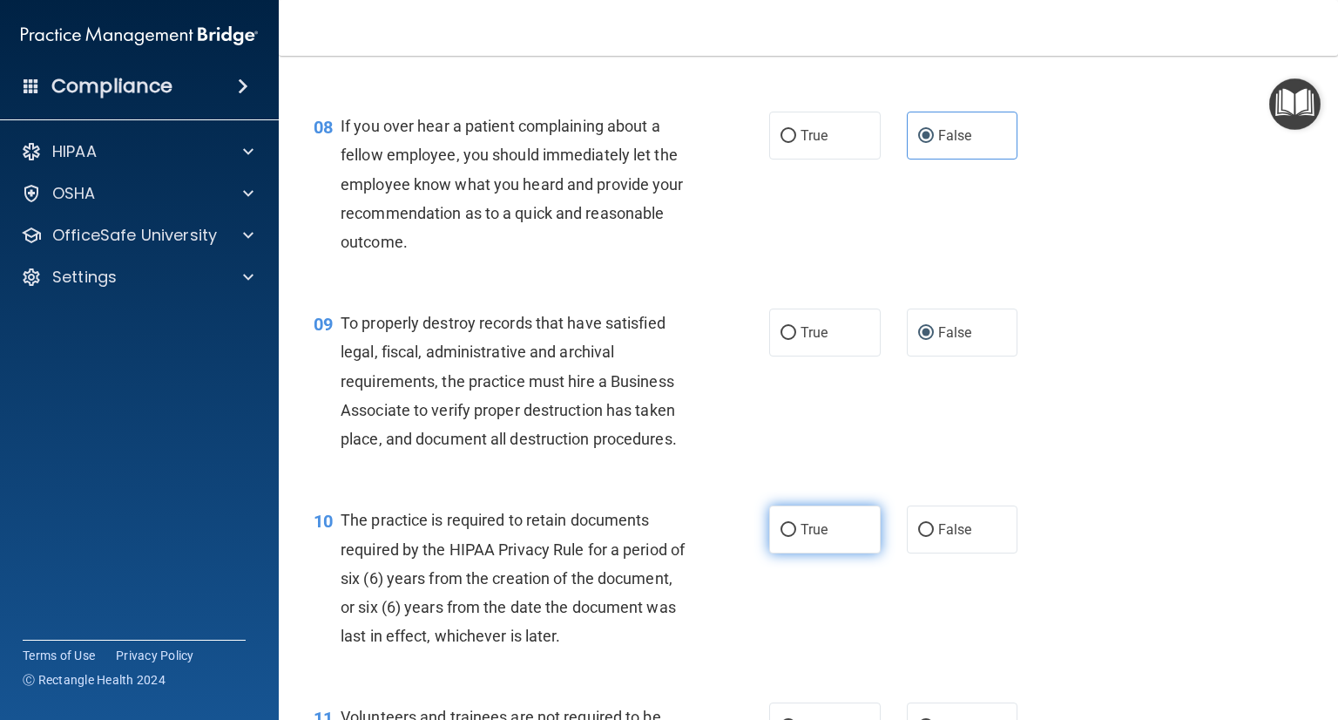
click at [842, 553] on label "True" at bounding box center [825, 529] width 112 height 48
click at [796, 537] on input "True" at bounding box center [789, 530] width 16 height 13
radio input "true"
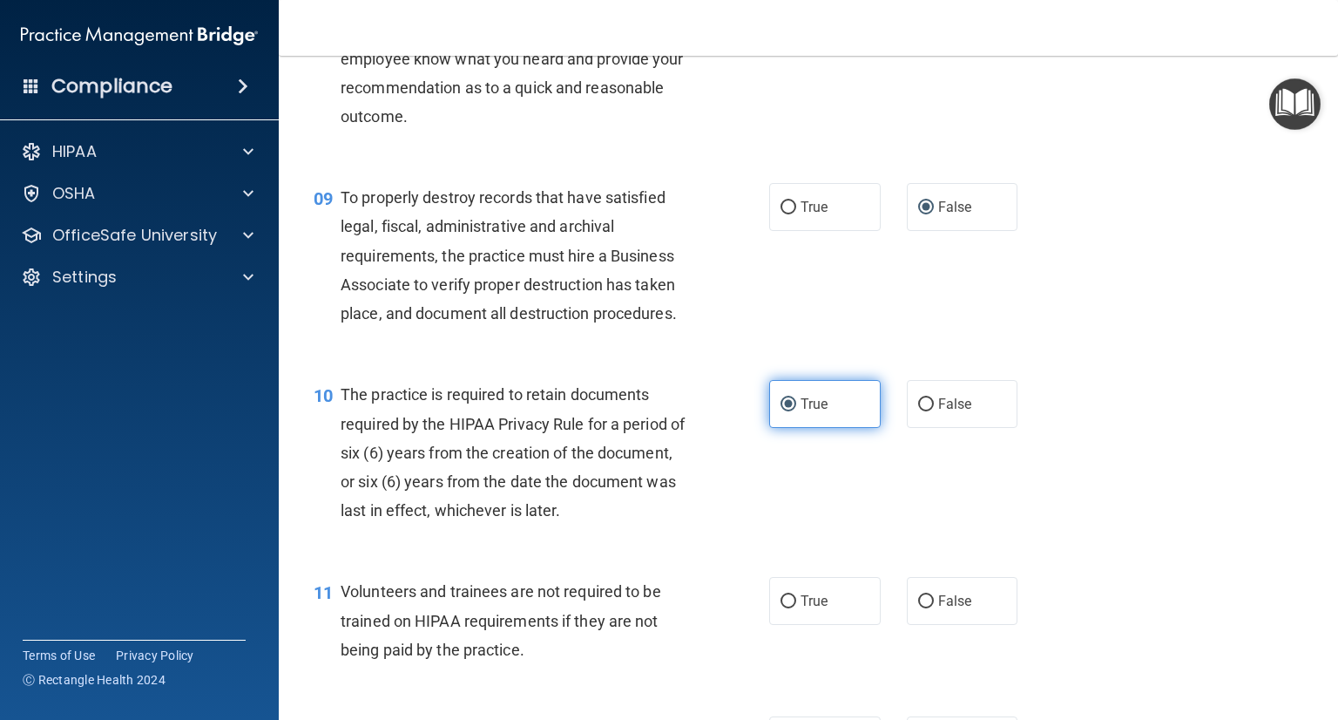
scroll to position [1415, 0]
click at [941, 625] on label "False" at bounding box center [963, 601] width 112 height 48
click at [934, 608] on input "False" at bounding box center [926, 601] width 16 height 13
radio input "true"
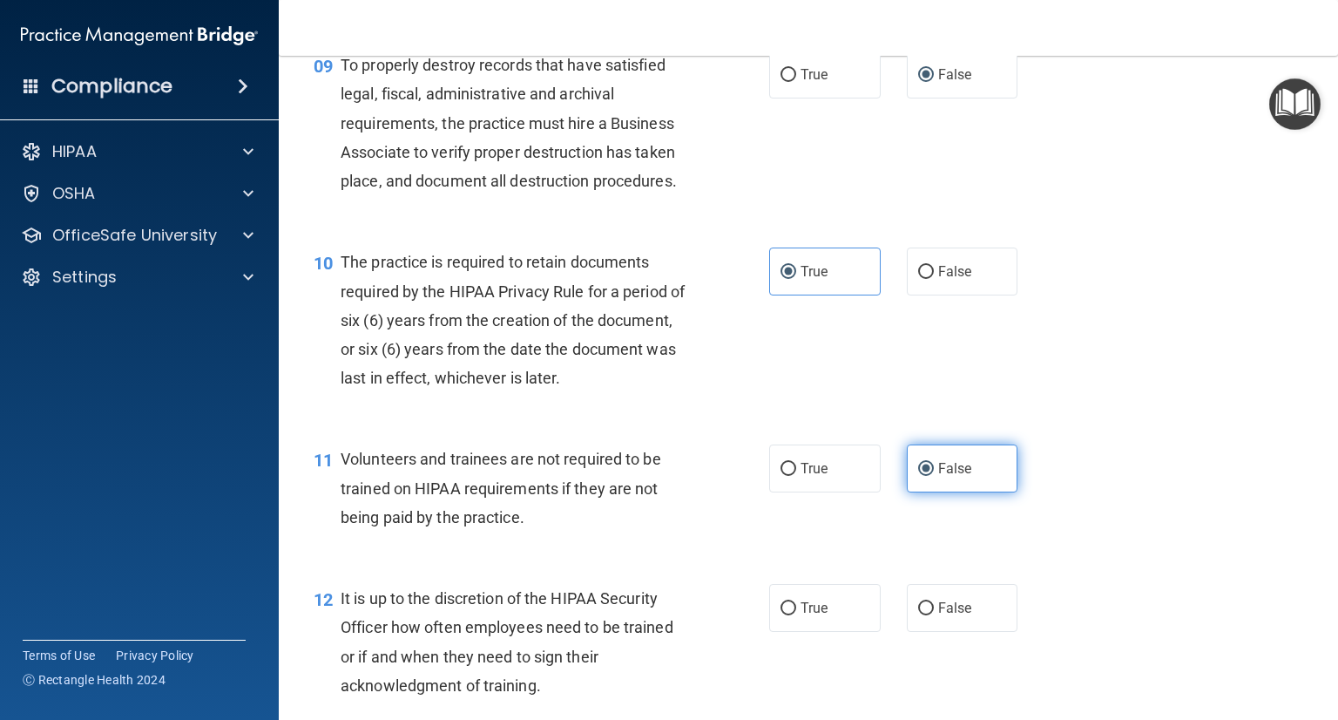
scroll to position [1587, 0]
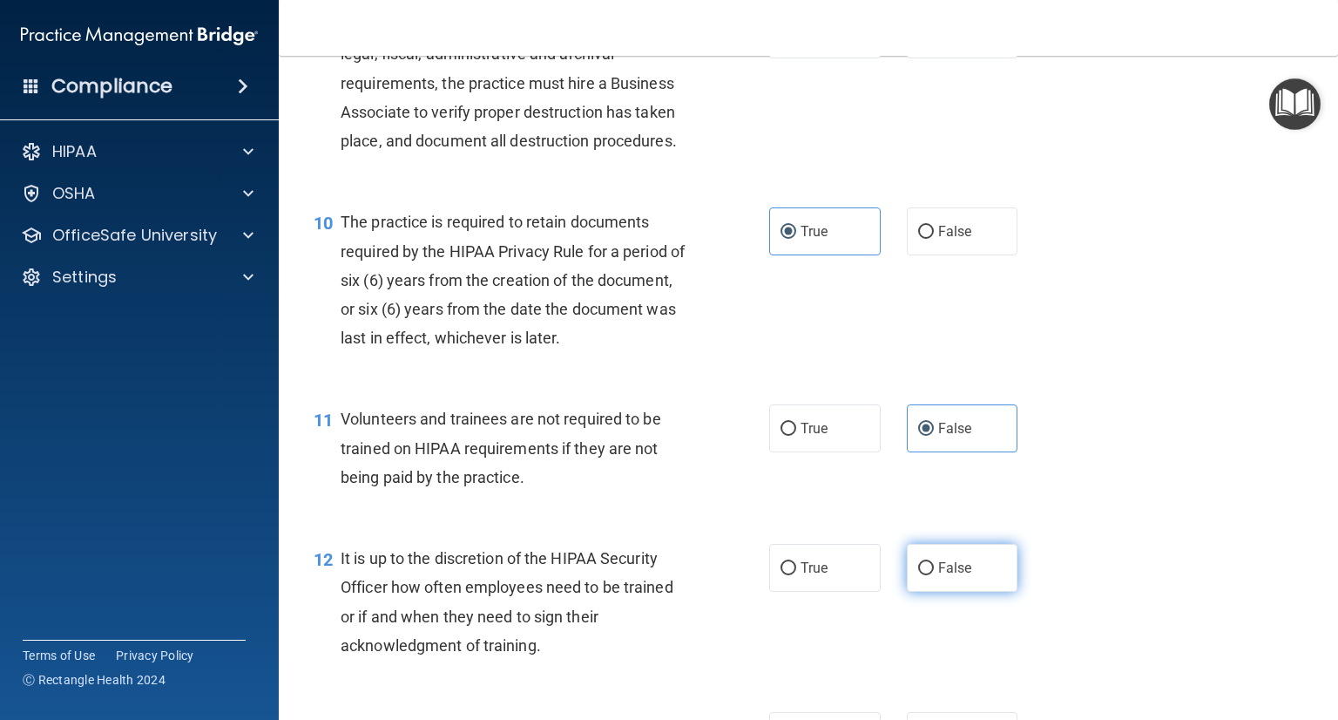
click at [931, 592] on label "False" at bounding box center [963, 568] width 112 height 48
click at [931, 575] on input "False" at bounding box center [926, 568] width 16 height 13
radio input "true"
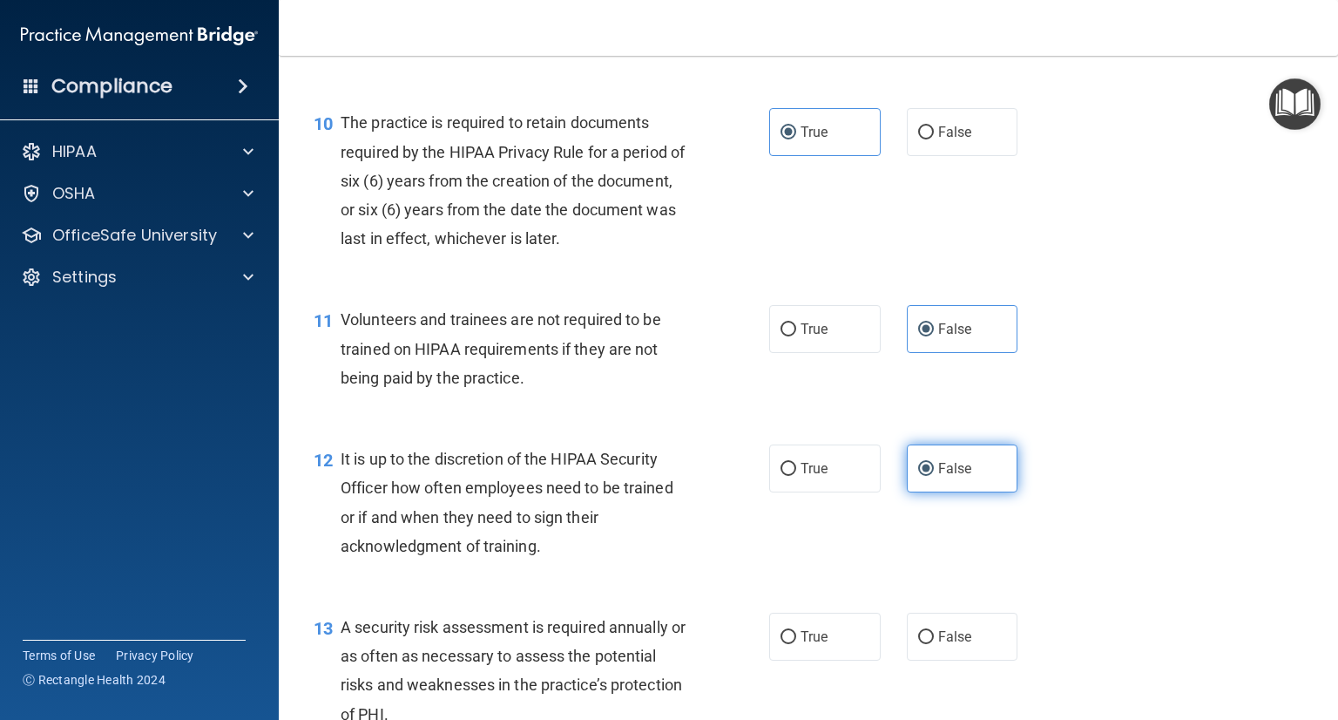
scroll to position [1707, 0]
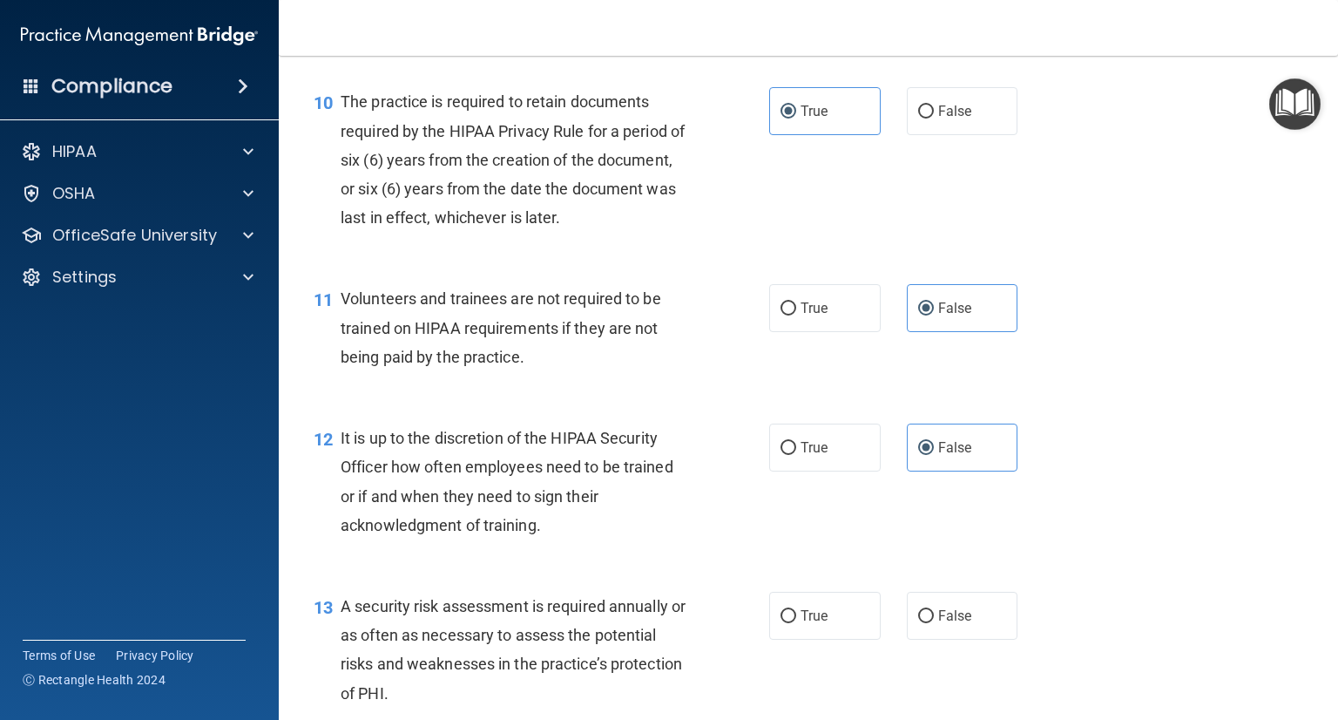
click at [818, 673] on div "13 A security risk assessment is required annually or as often as necessary to …" at bounding box center [809, 654] width 1016 height 168
click at [825, 639] on label "True" at bounding box center [825, 616] width 112 height 48
click at [796, 623] on input "True" at bounding box center [789, 616] width 16 height 13
radio input "true"
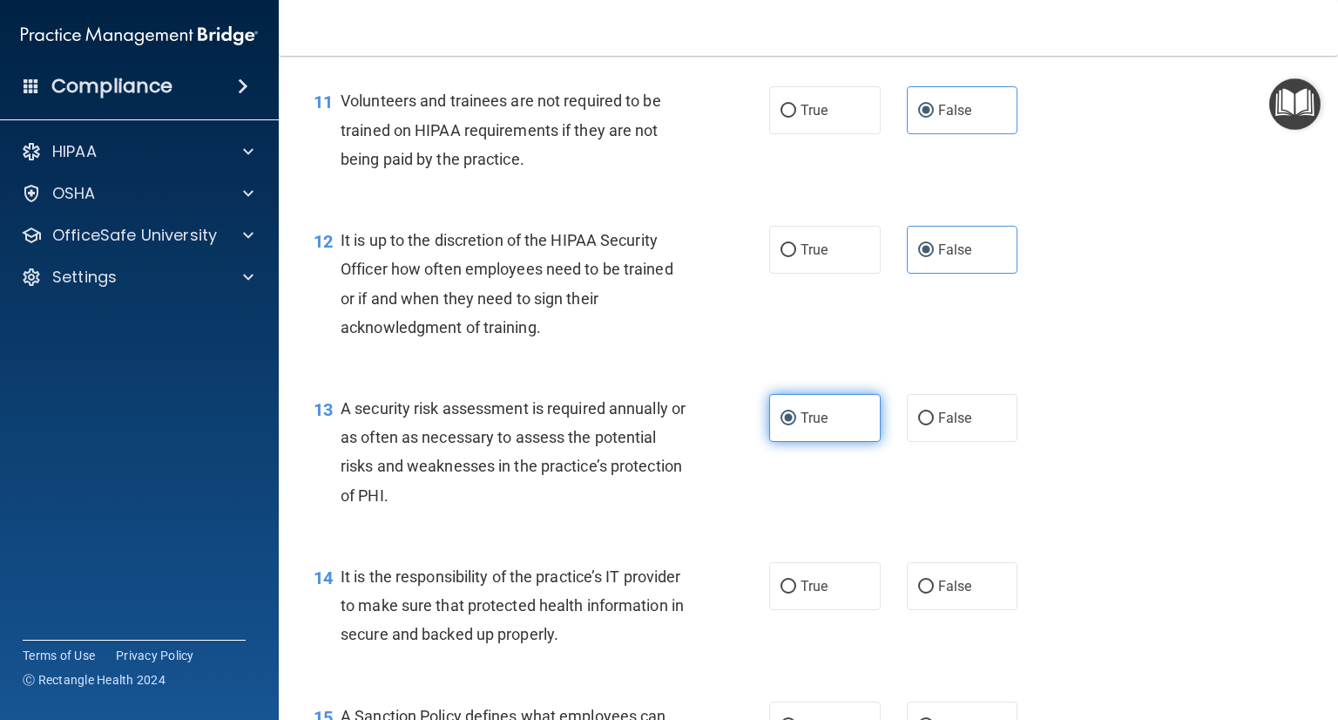
scroll to position [1915, 0]
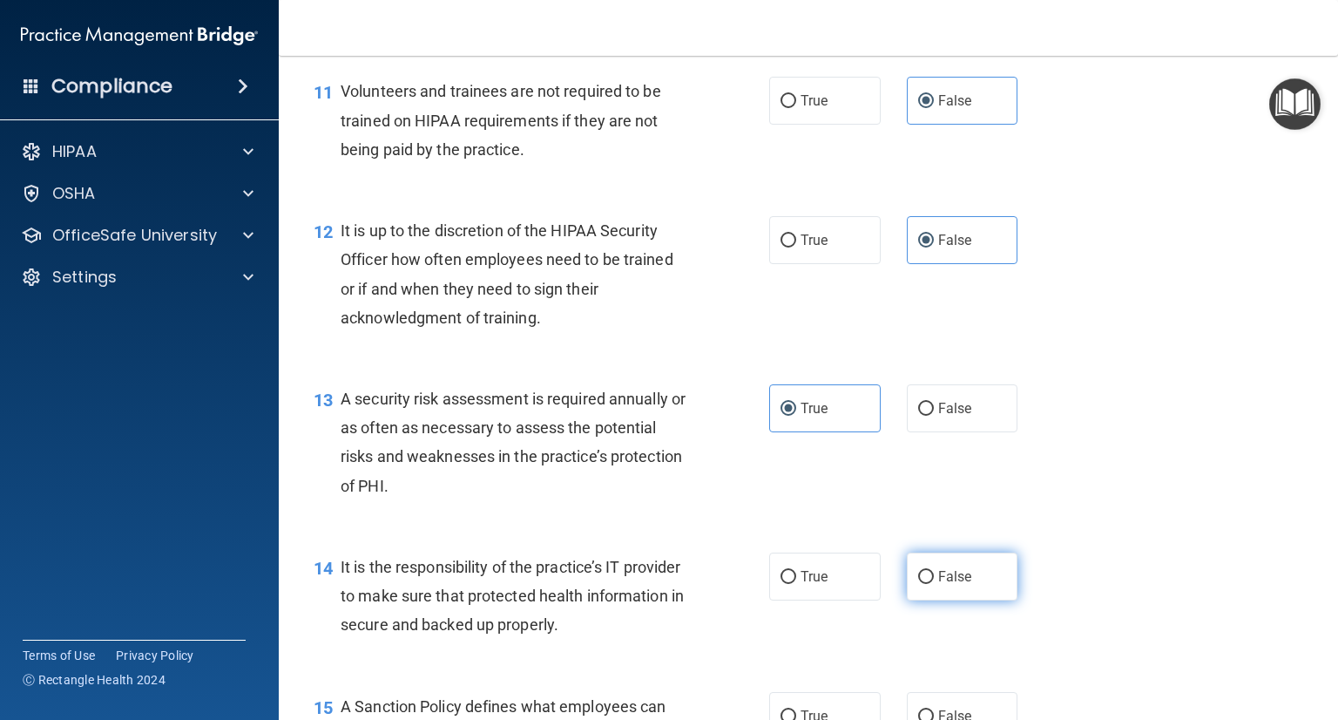
click at [938, 585] on span "False" at bounding box center [955, 576] width 34 height 17
click at [930, 584] on input "False" at bounding box center [926, 577] width 16 height 13
radio input "true"
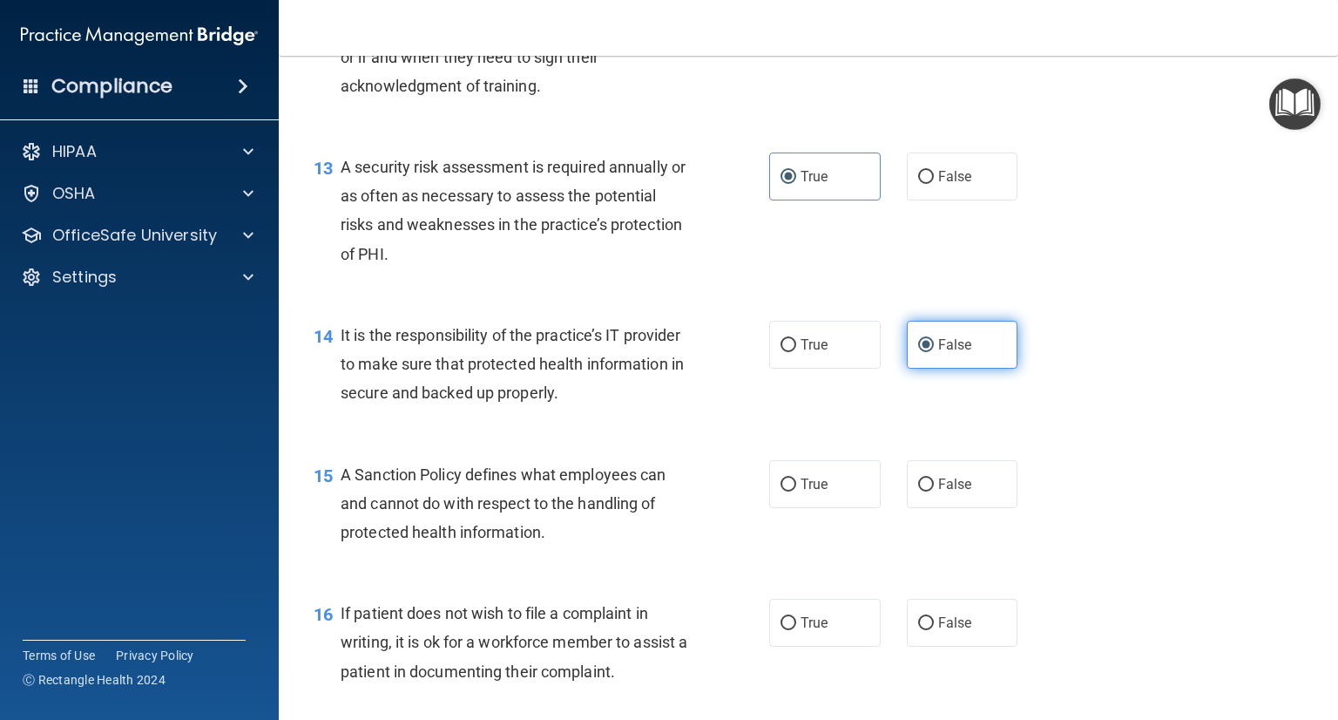
scroll to position [2148, 0]
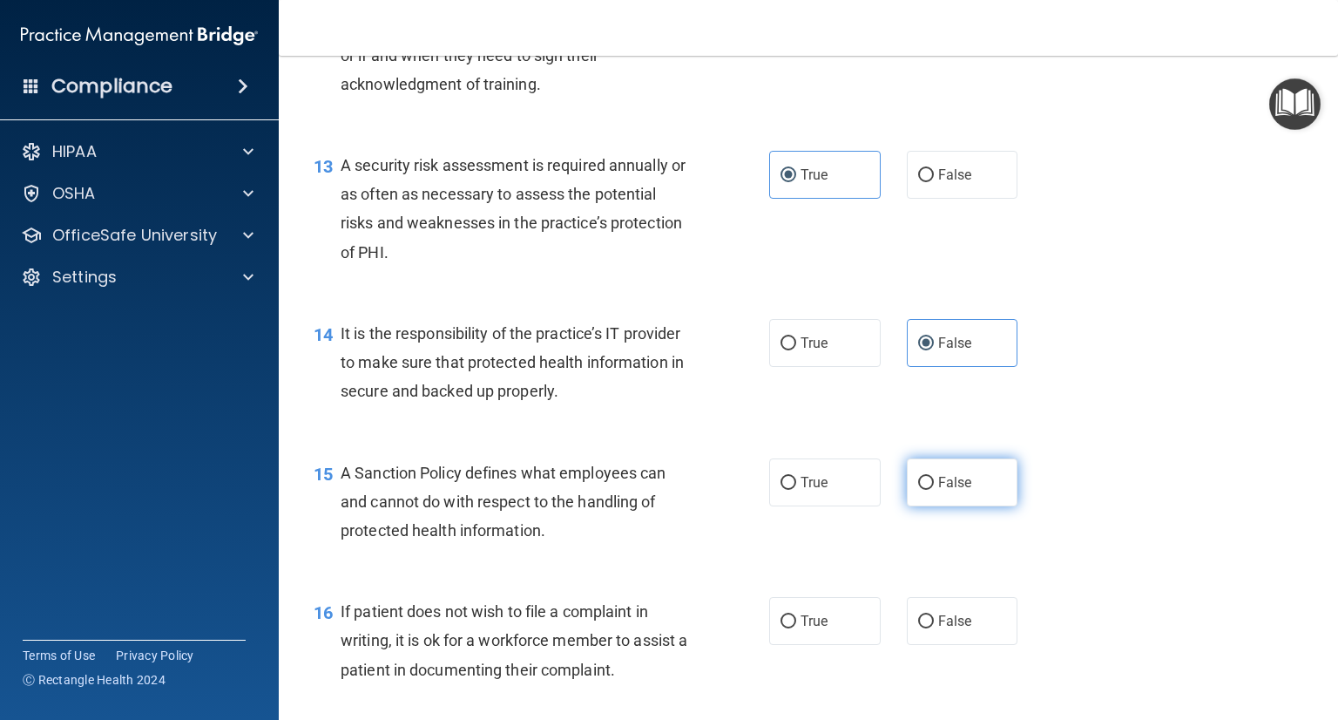
click at [935, 506] on label "False" at bounding box center [963, 482] width 112 height 48
click at [934, 490] on input "False" at bounding box center [926, 483] width 16 height 13
radio input "true"
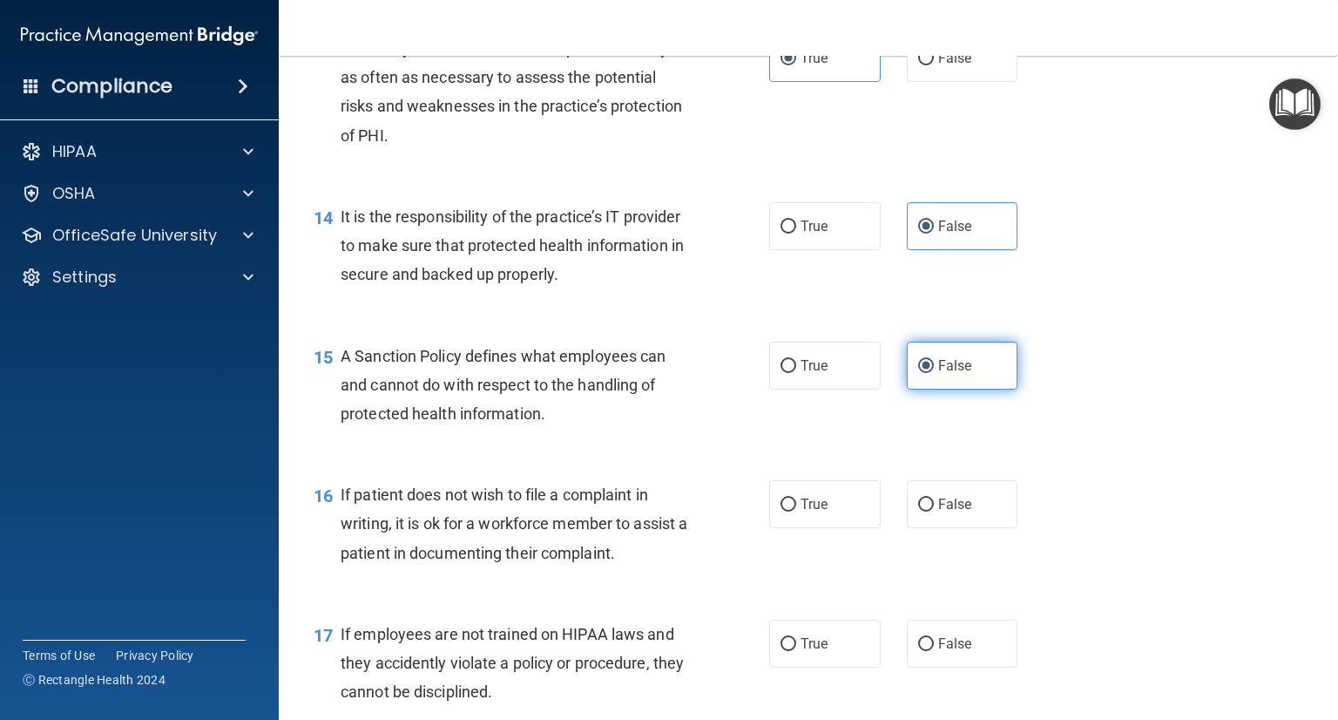
scroll to position [2268, 0]
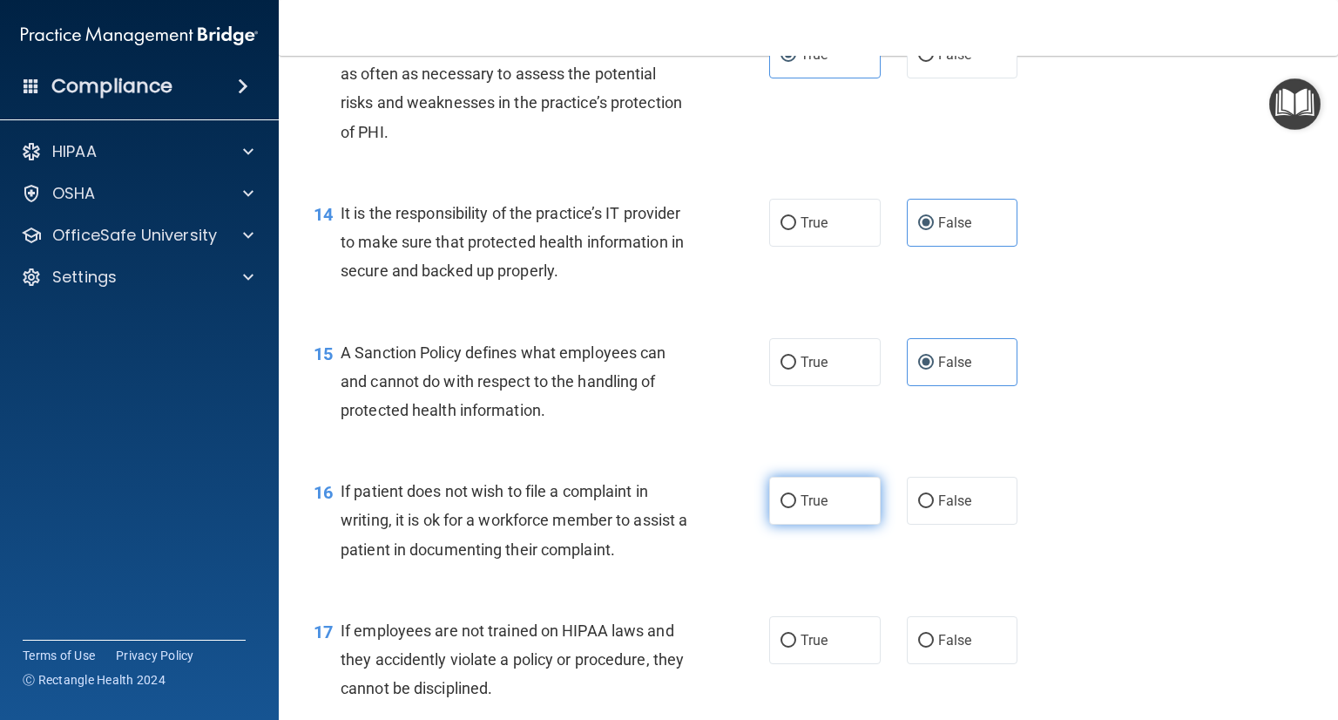
click at [809, 509] on span "True" at bounding box center [814, 500] width 27 height 17
click at [796, 508] on input "True" at bounding box center [789, 501] width 16 height 13
radio input "true"
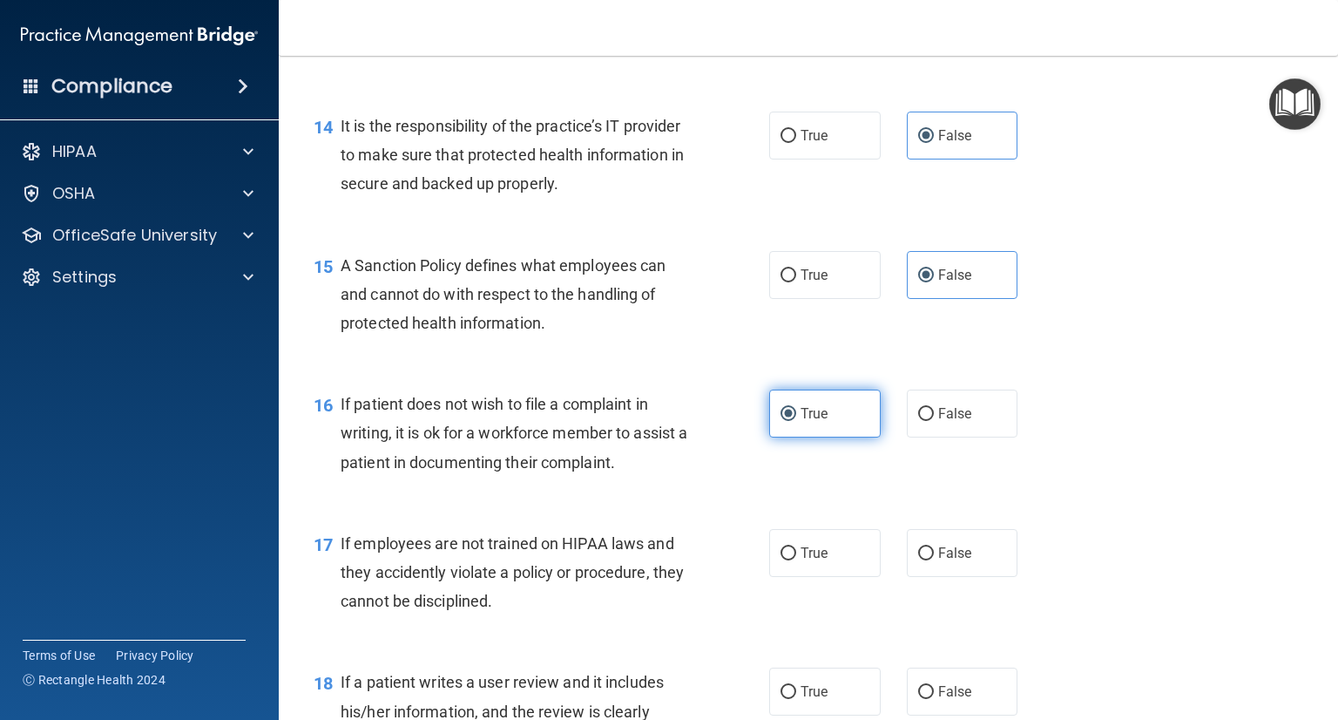
scroll to position [2358, 0]
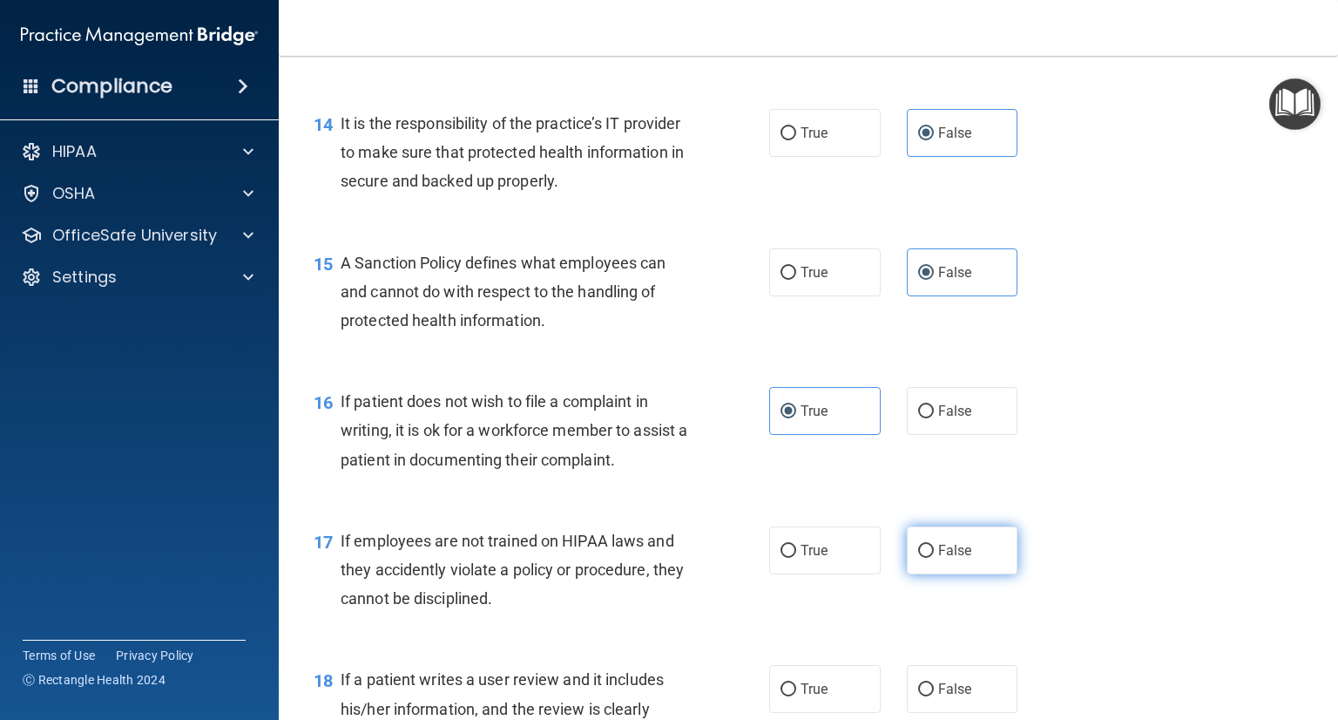
click at [946, 558] on span "False" at bounding box center [955, 550] width 34 height 17
click at [934, 558] on input "False" at bounding box center [926, 550] width 16 height 13
radio input "true"
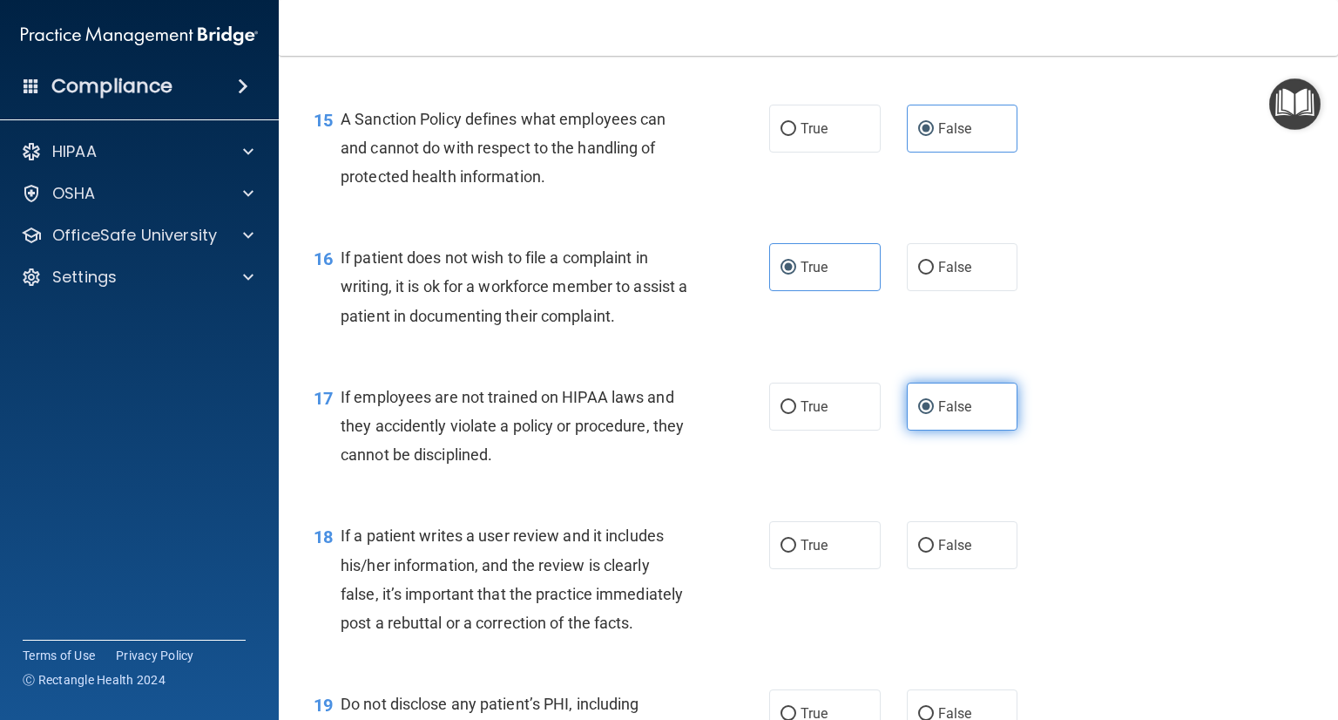
scroll to position [2502, 0]
click at [945, 562] on label "False" at bounding box center [963, 545] width 112 height 48
click at [934, 552] on input "False" at bounding box center [926, 545] width 16 height 13
radio input "true"
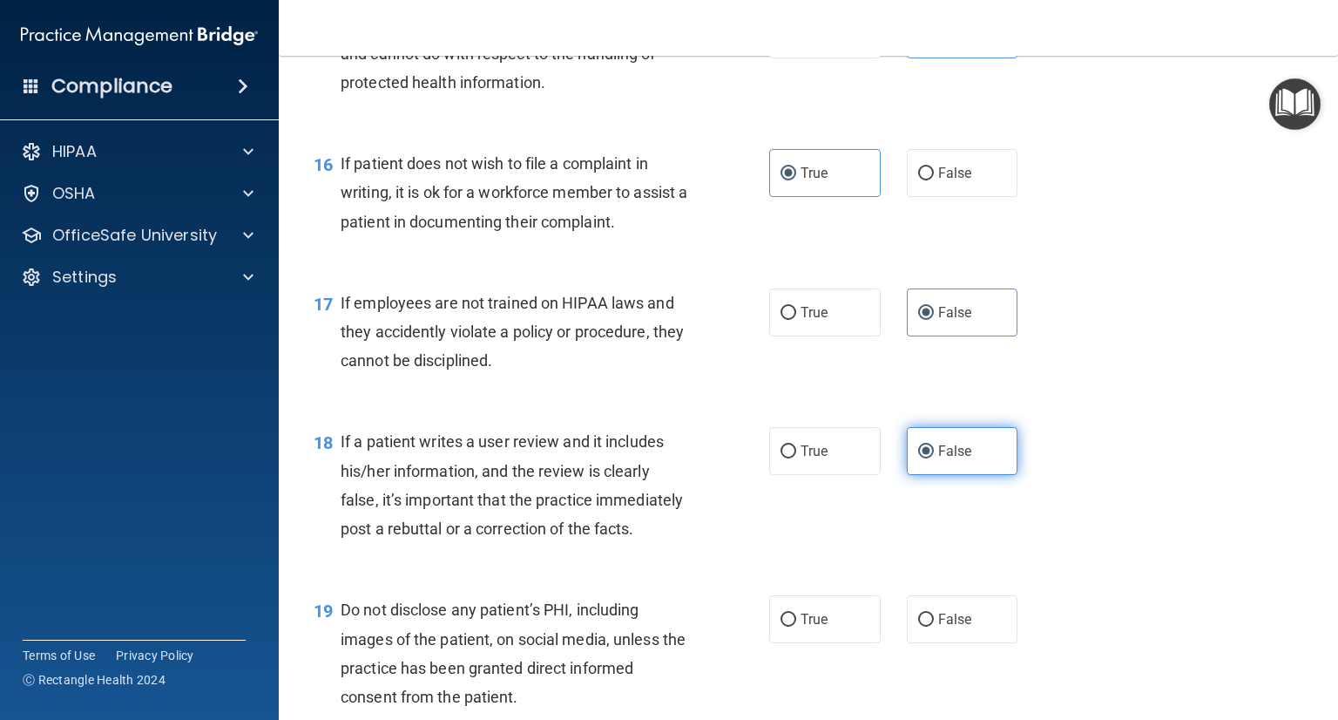
scroll to position [2606, 0]
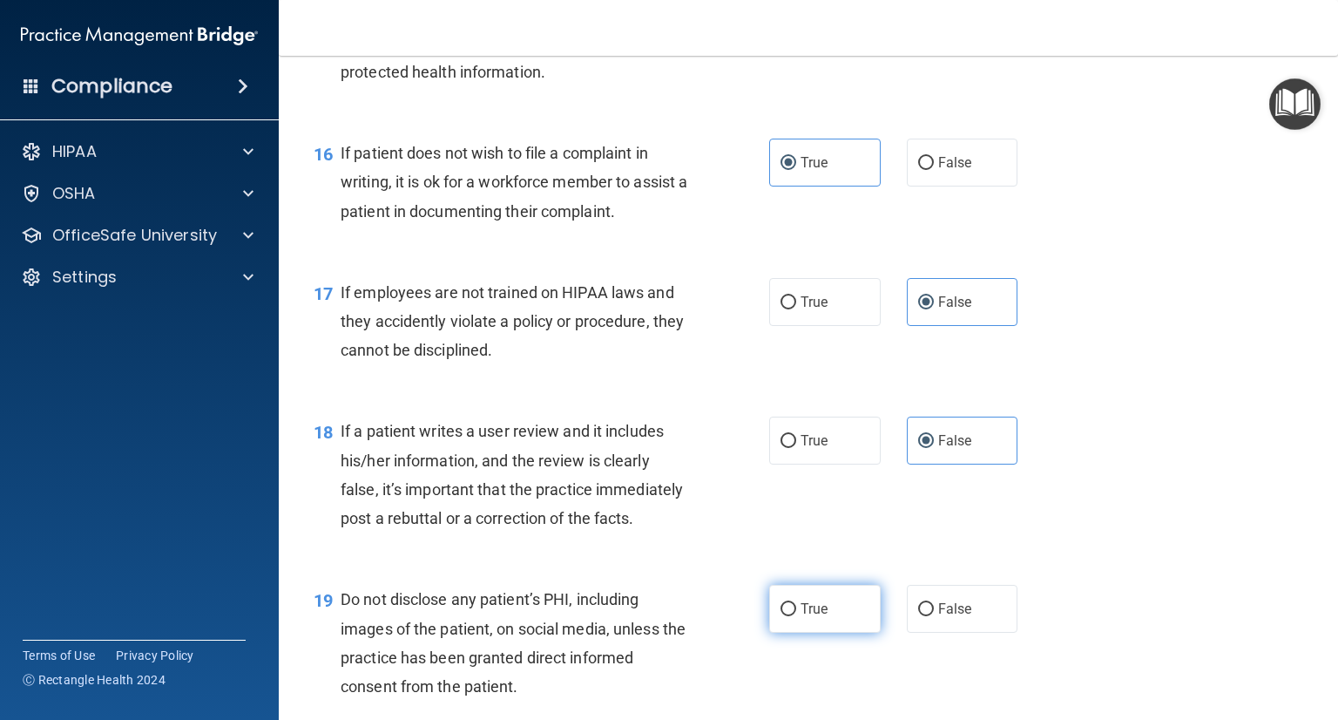
click at [818, 617] on span "True" at bounding box center [814, 608] width 27 height 17
click at [796, 616] on input "True" at bounding box center [789, 609] width 16 height 13
radio input "true"
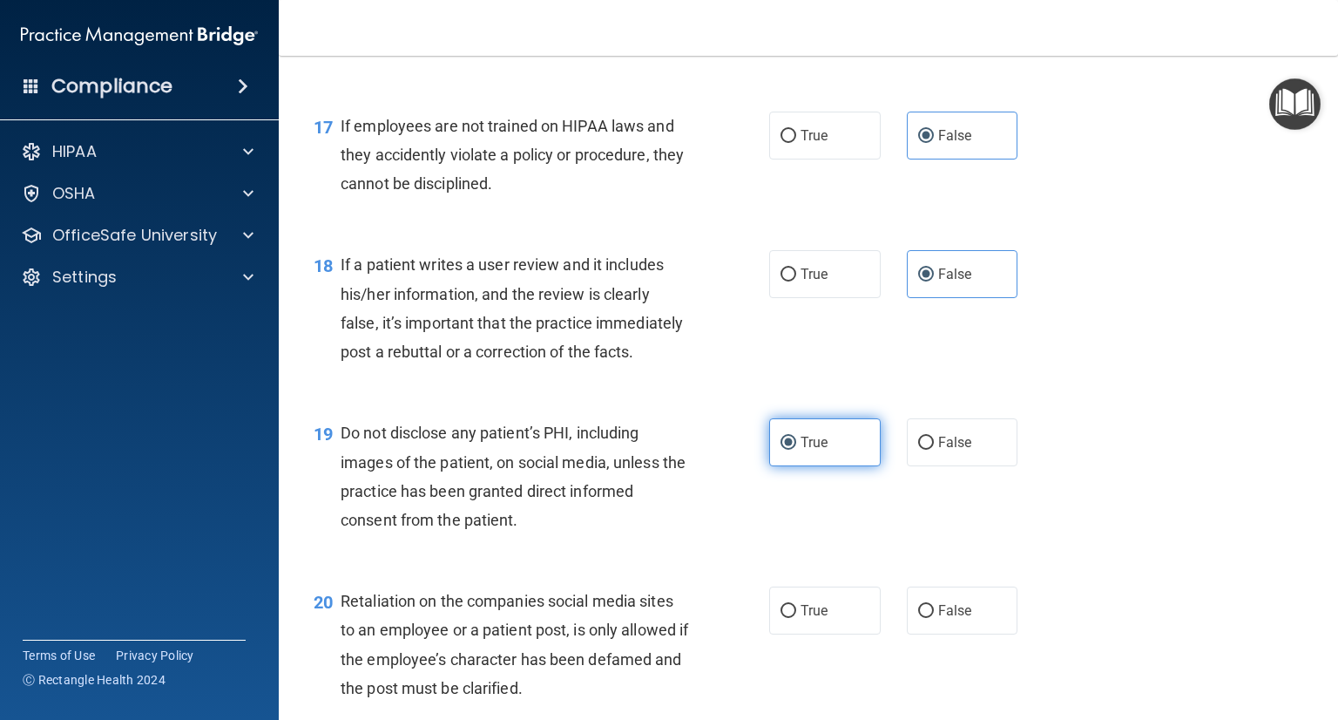
scroll to position [2775, 0]
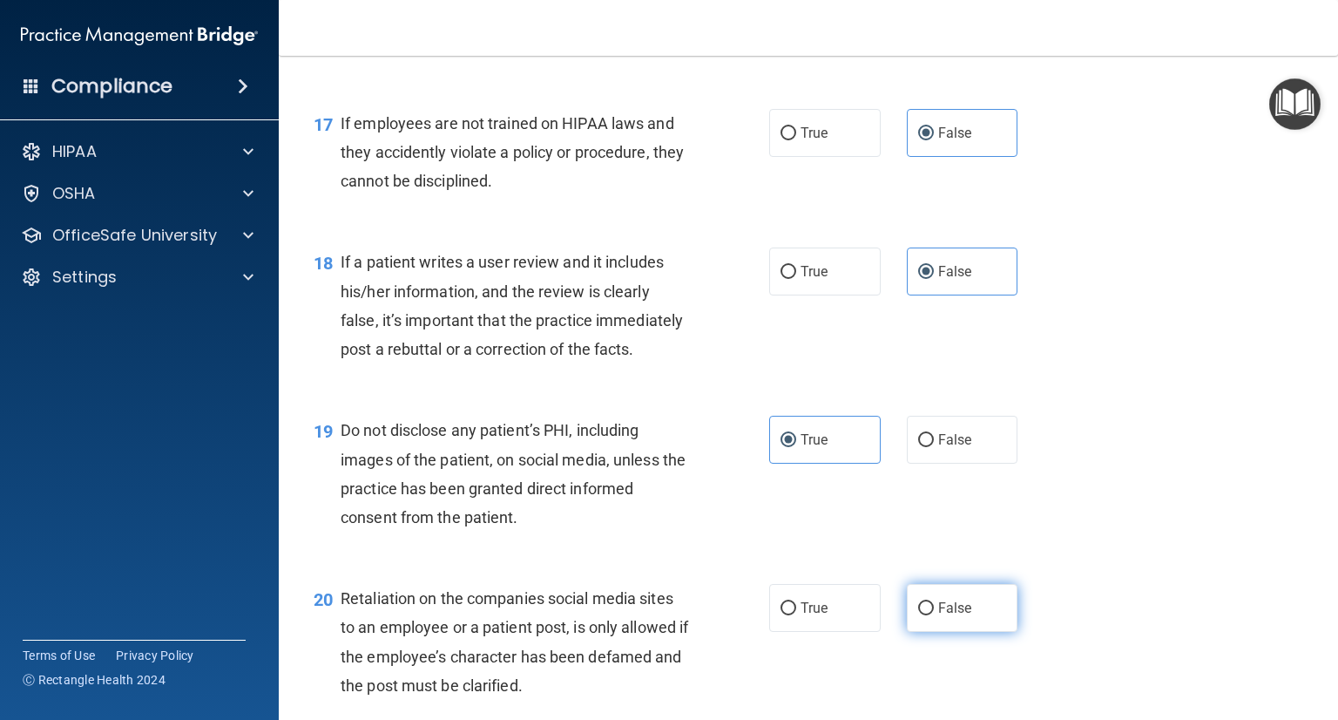
click at [957, 632] on label "False" at bounding box center [963, 608] width 112 height 48
click at [934, 615] on input "False" at bounding box center [926, 608] width 16 height 13
radio input "true"
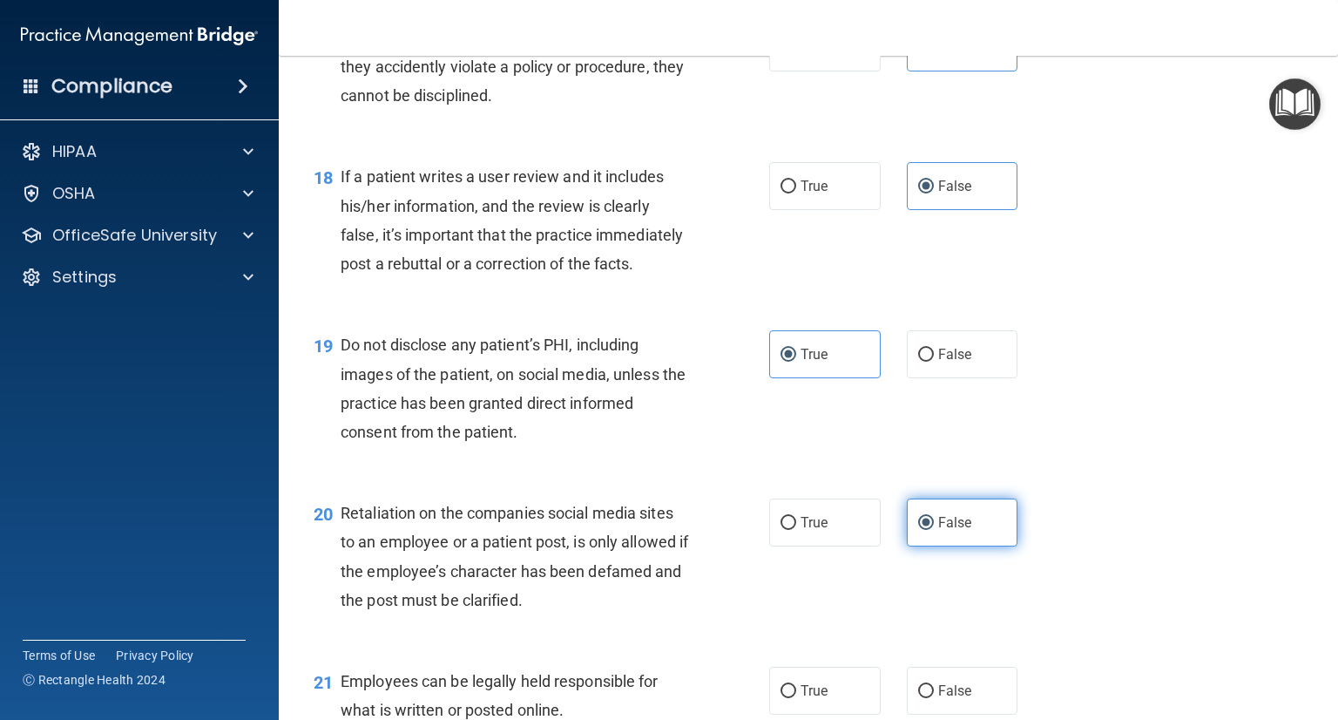
scroll to position [2967, 0]
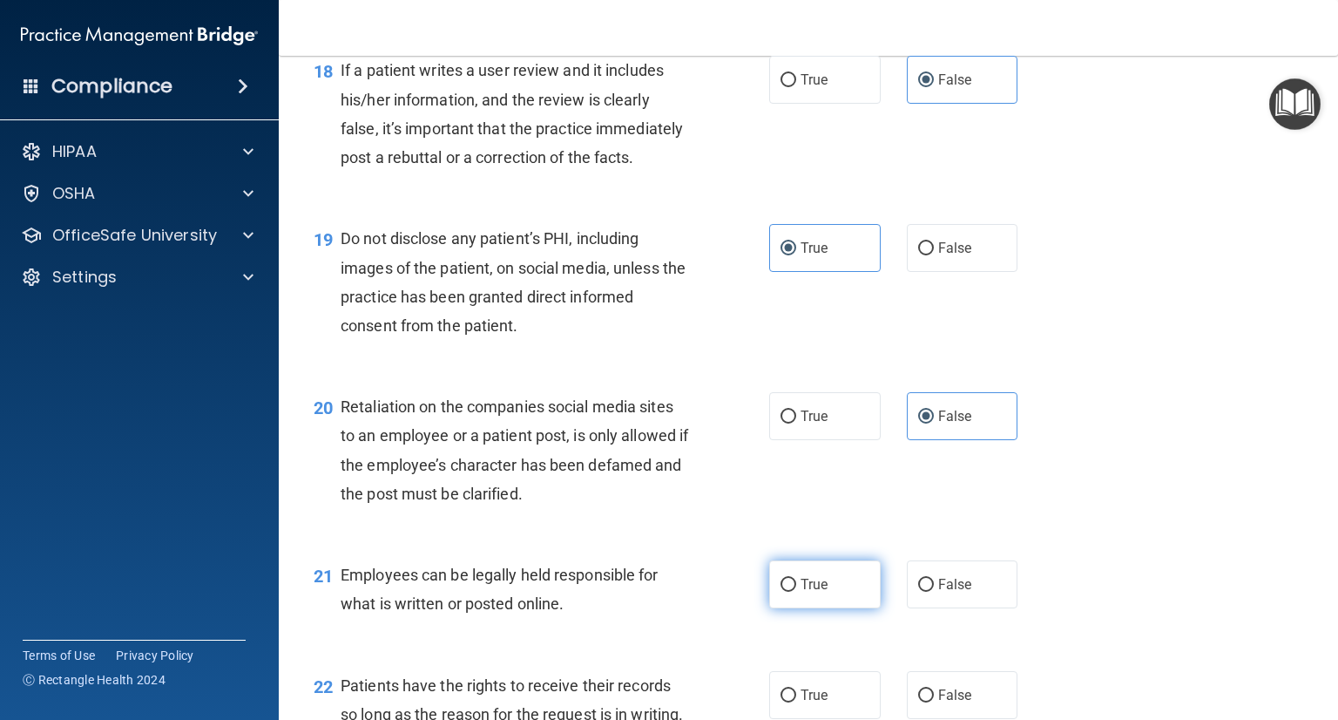
click at [815, 592] on span "True" at bounding box center [814, 584] width 27 height 17
click at [796, 592] on input "True" at bounding box center [789, 584] width 16 height 13
radio input "true"
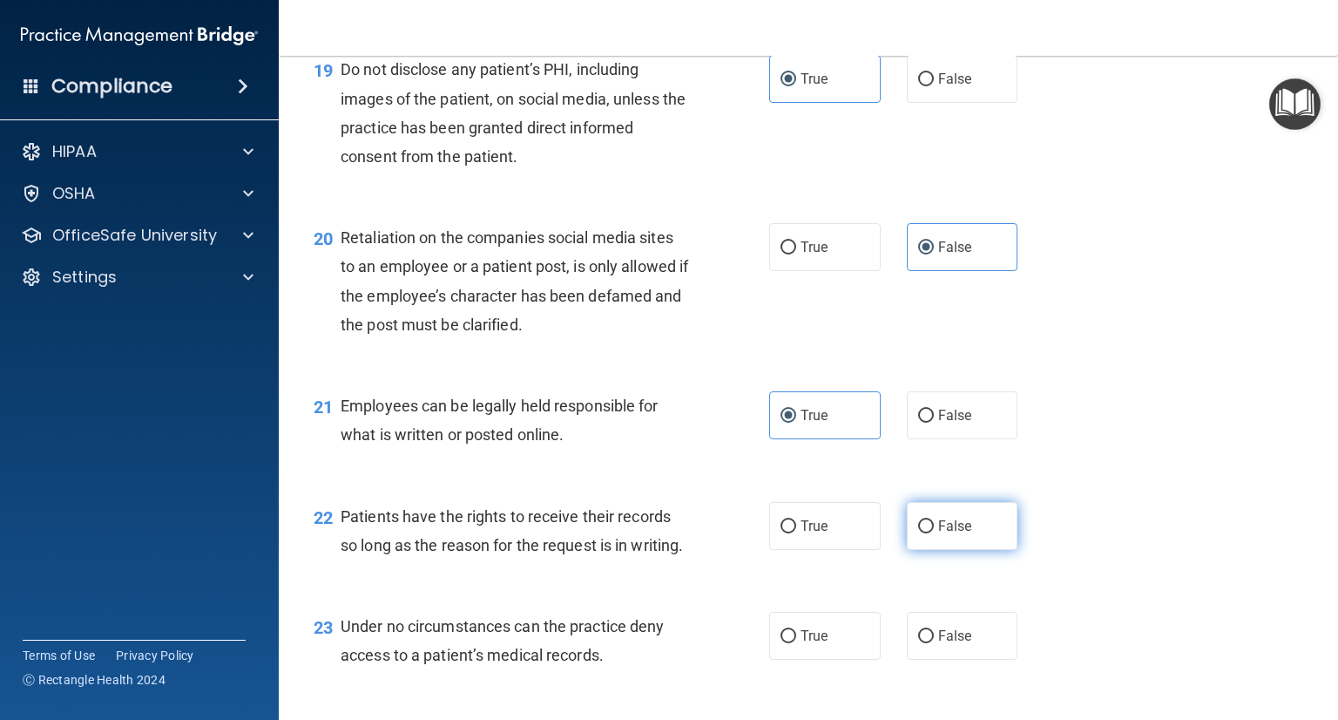
scroll to position [3140, 0]
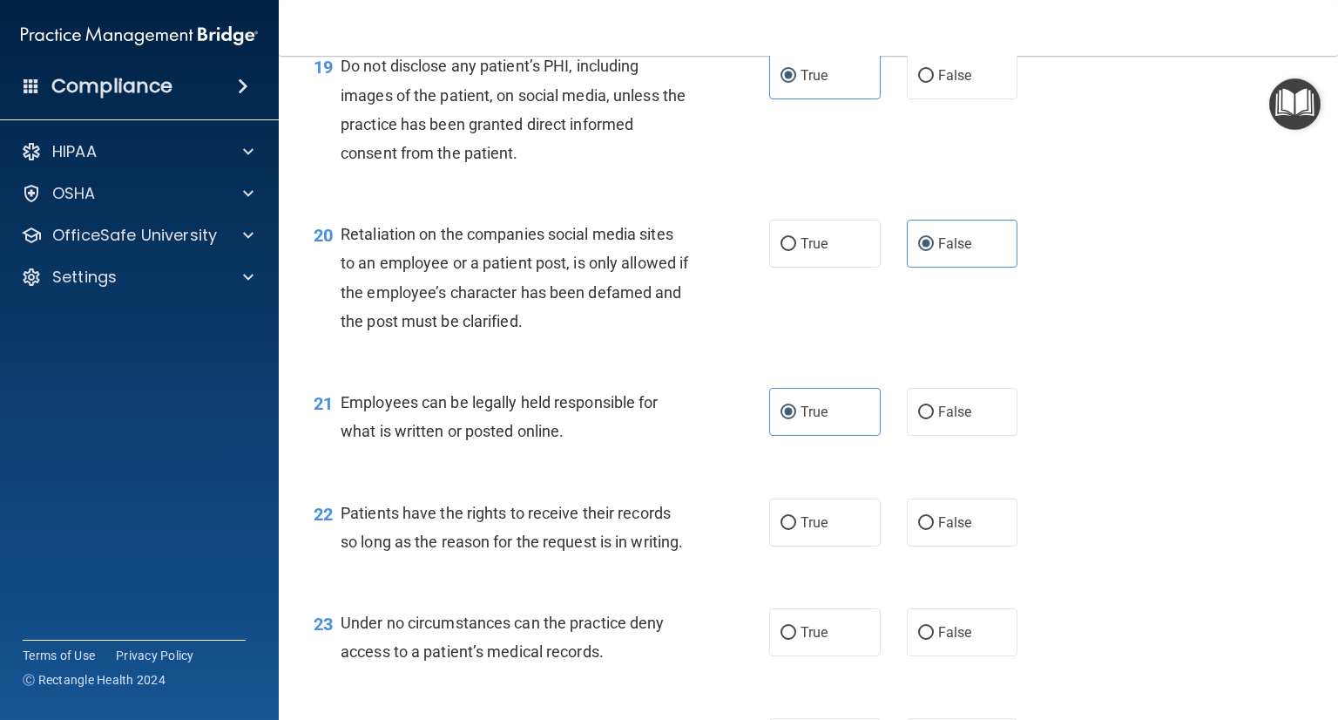
click at [947, 586] on div "22 Patients have the rights to receive their records so long as the reason for …" at bounding box center [809, 532] width 1016 height 110
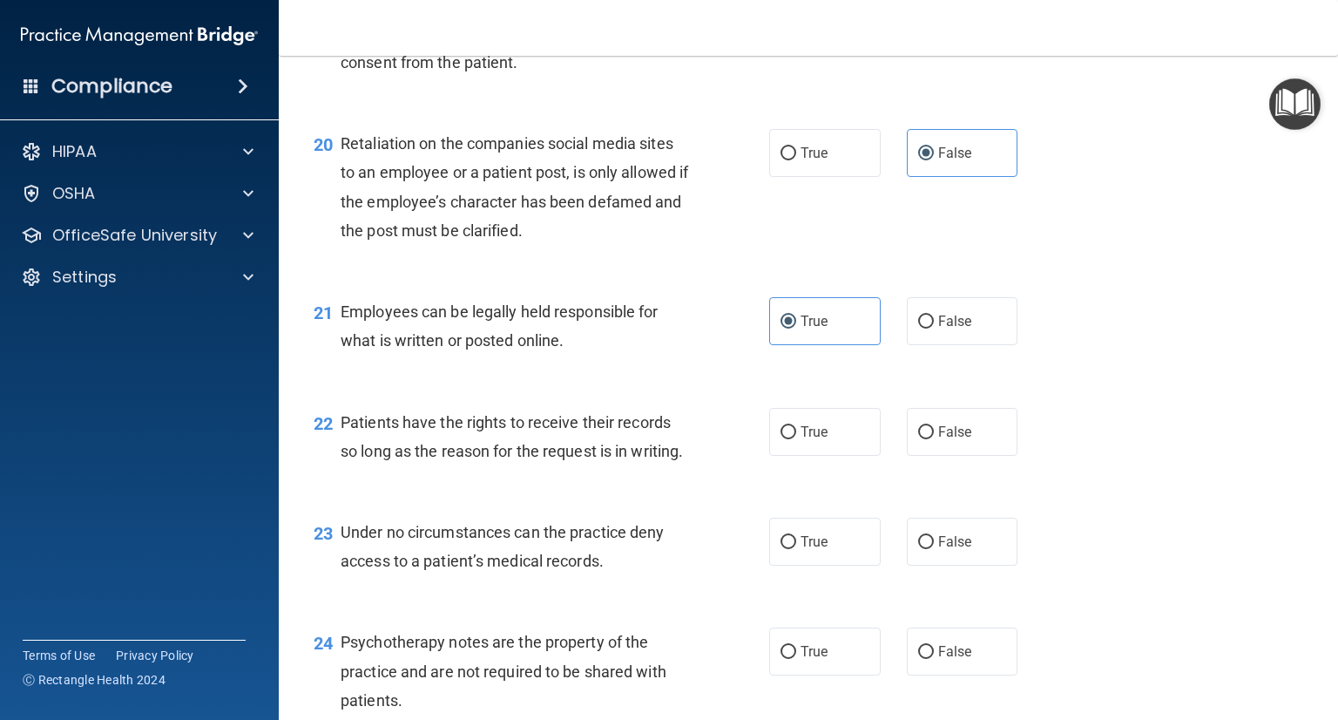
scroll to position [3233, 0]
click at [965, 563] on label "False" at bounding box center [963, 539] width 112 height 48
click at [934, 546] on input "False" at bounding box center [926, 539] width 16 height 13
radio input "true"
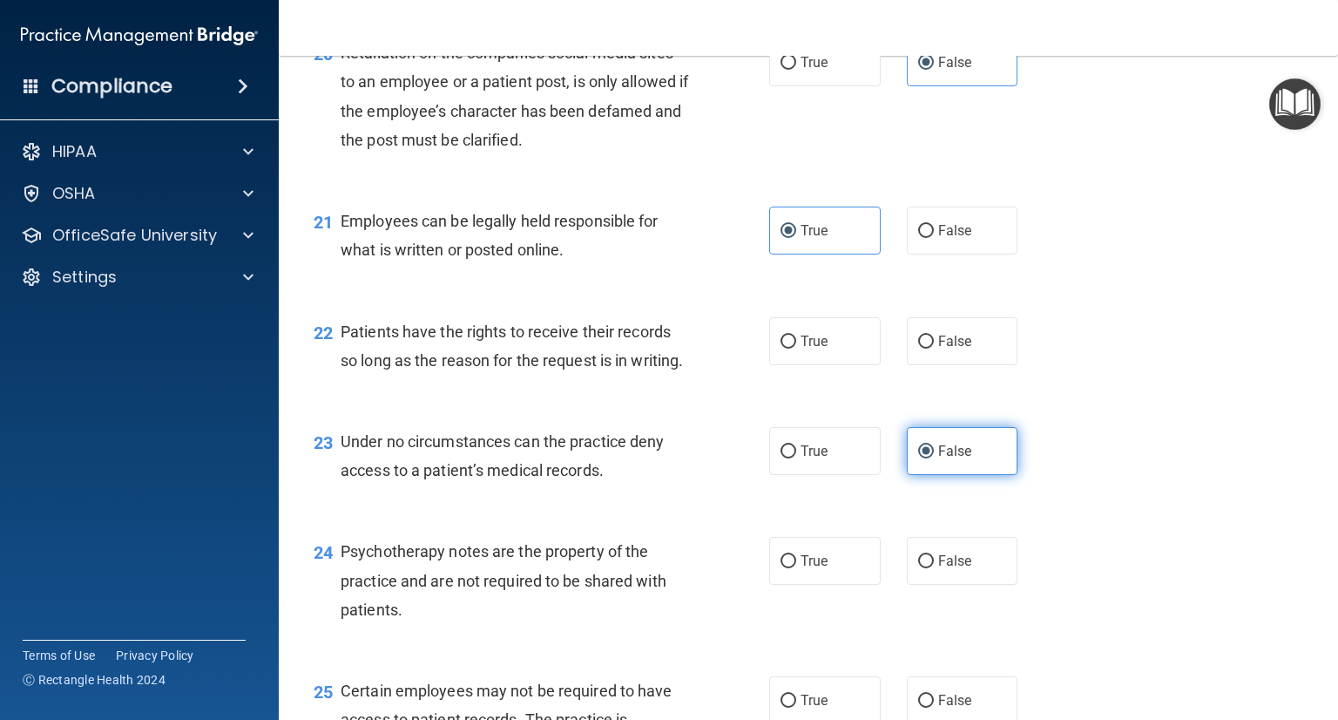
scroll to position [3324, 0]
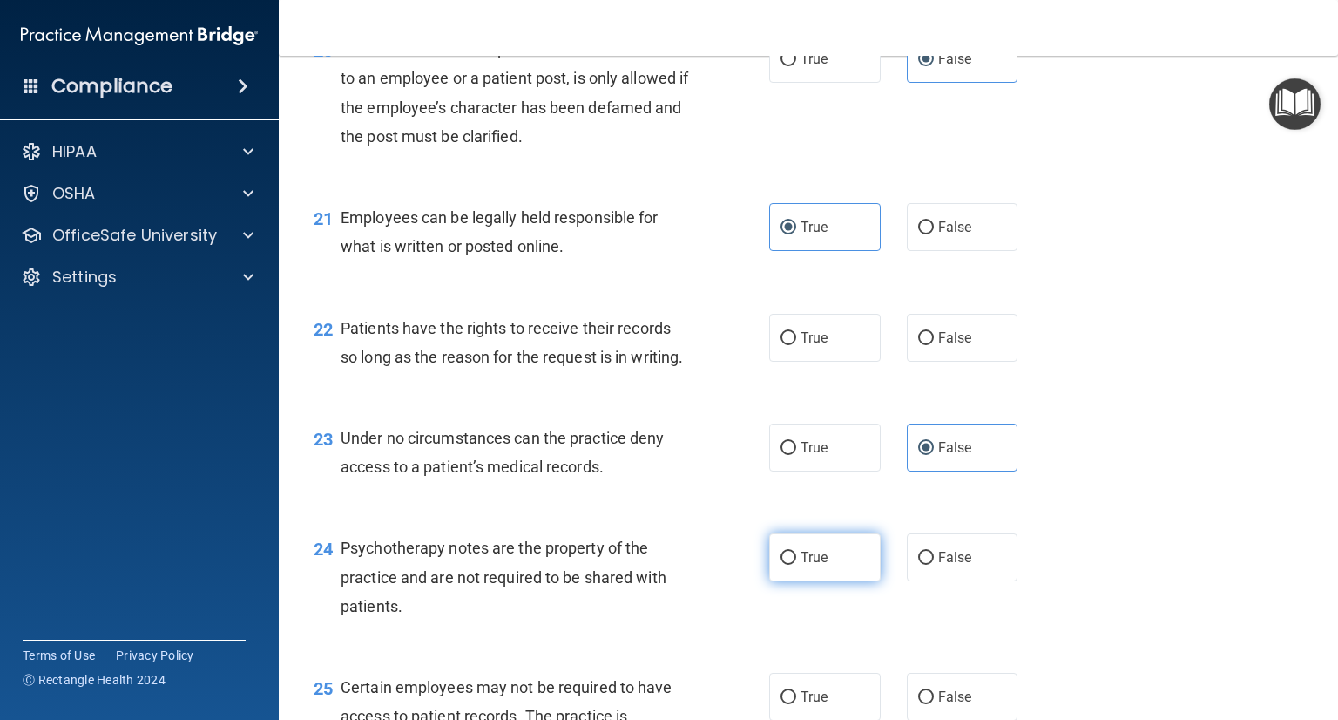
click at [833, 581] on label "True" at bounding box center [825, 557] width 112 height 48
click at [796, 564] on input "True" at bounding box center [789, 557] width 16 height 13
radio input "true"
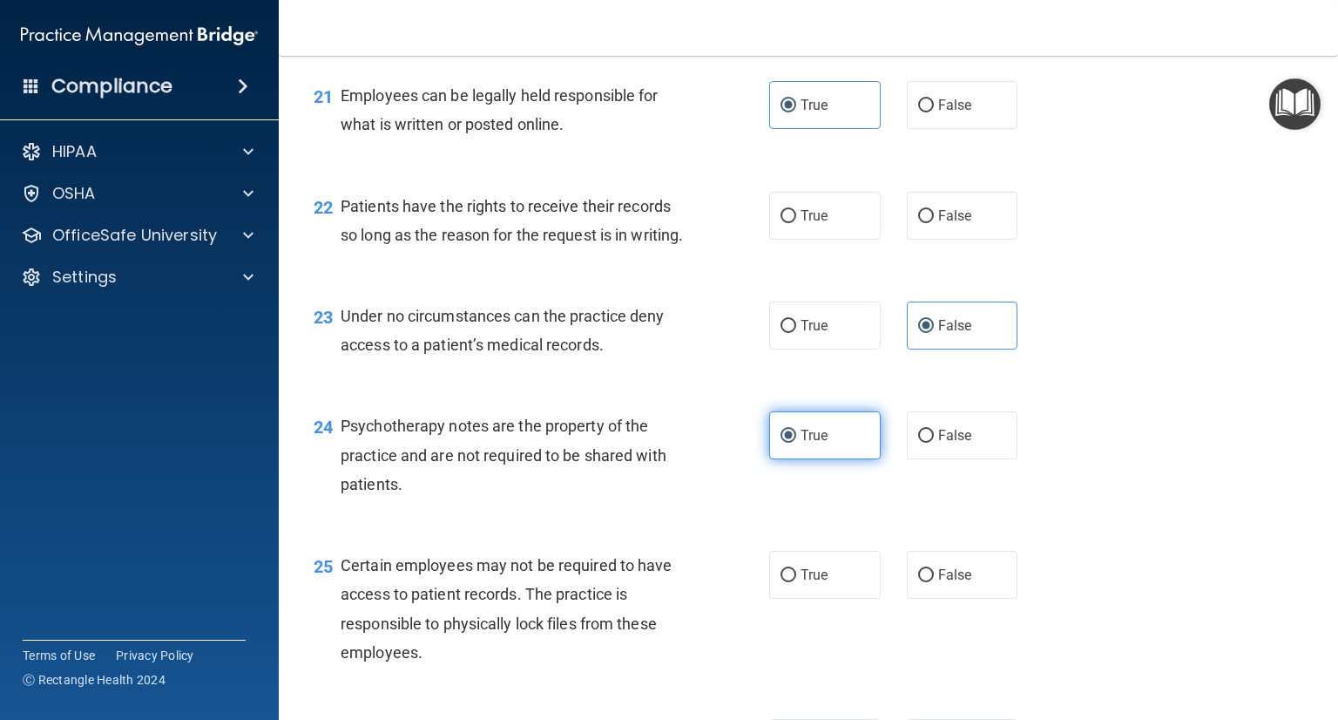
scroll to position [3450, 0]
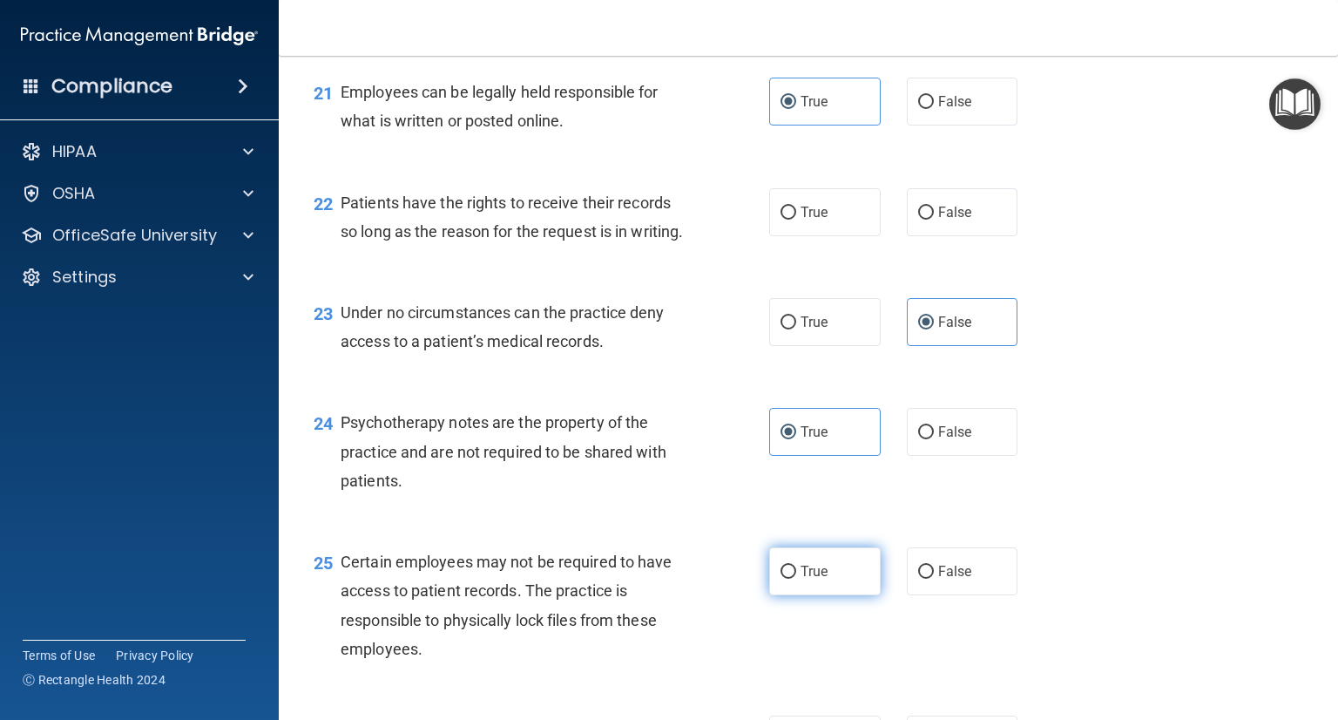
click at [817, 579] on span "True" at bounding box center [814, 571] width 27 height 17
click at [796, 578] on input "True" at bounding box center [789, 571] width 16 height 13
radio input "true"
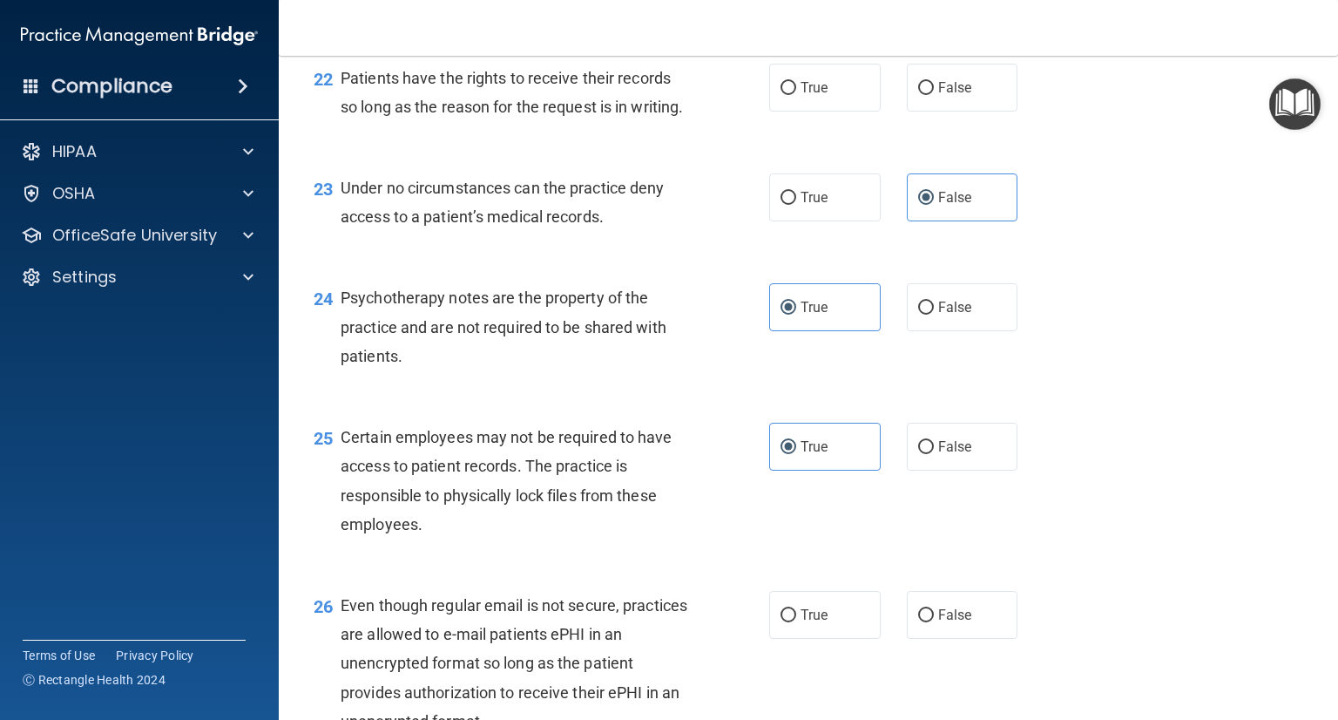
scroll to position [3580, 0]
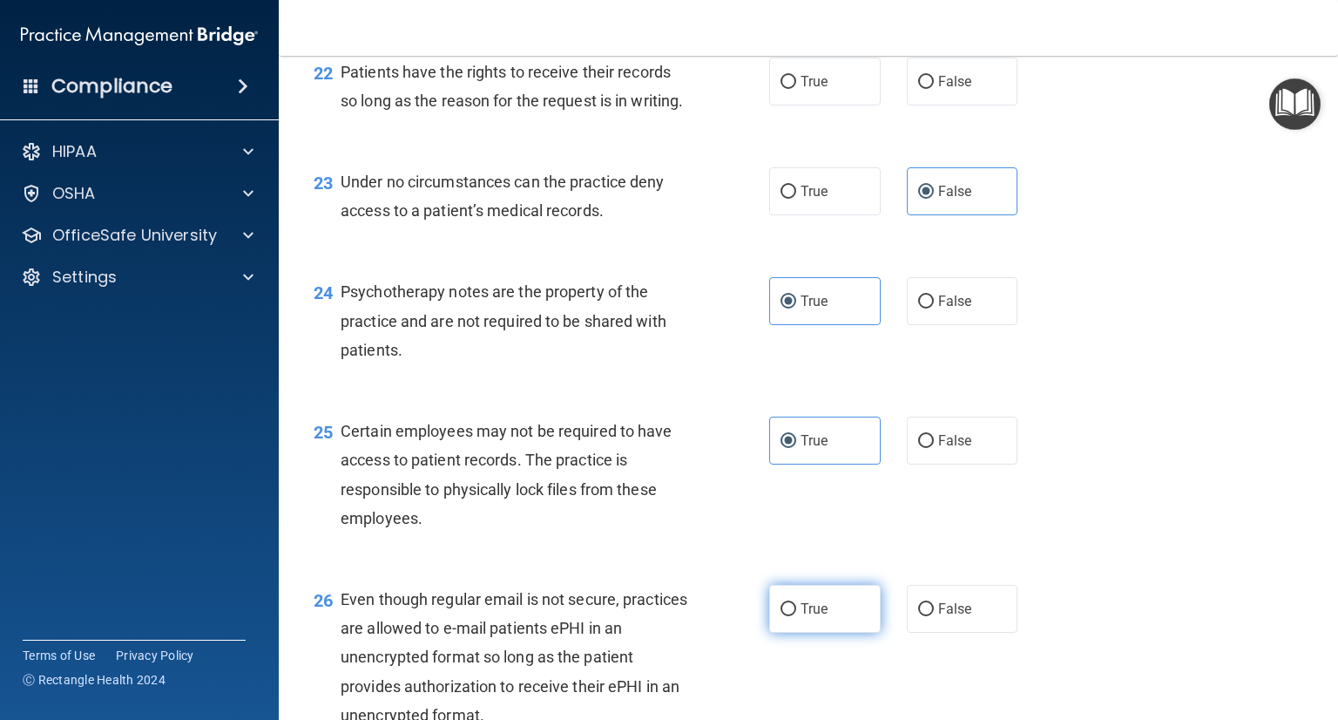
click at [812, 632] on label "True" at bounding box center [825, 609] width 112 height 48
click at [796, 616] on input "True" at bounding box center [789, 609] width 16 height 13
radio input "true"
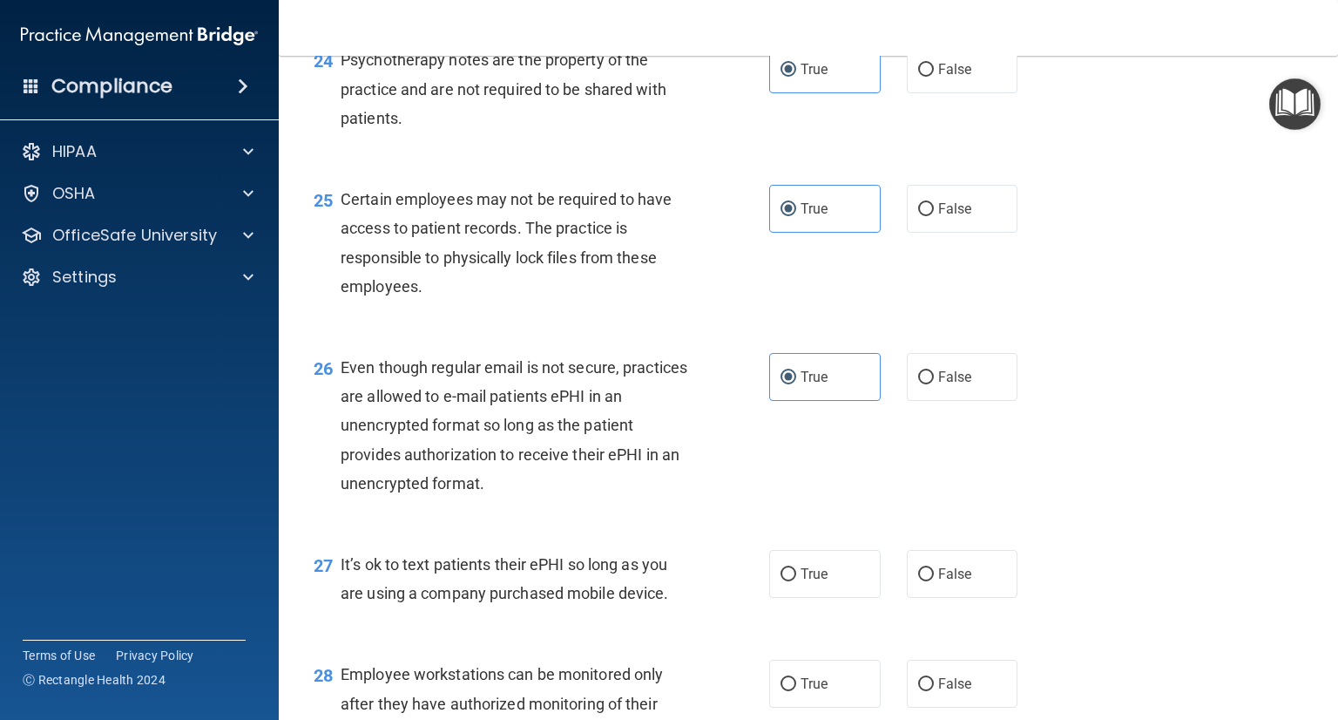
scroll to position [3822, 0]
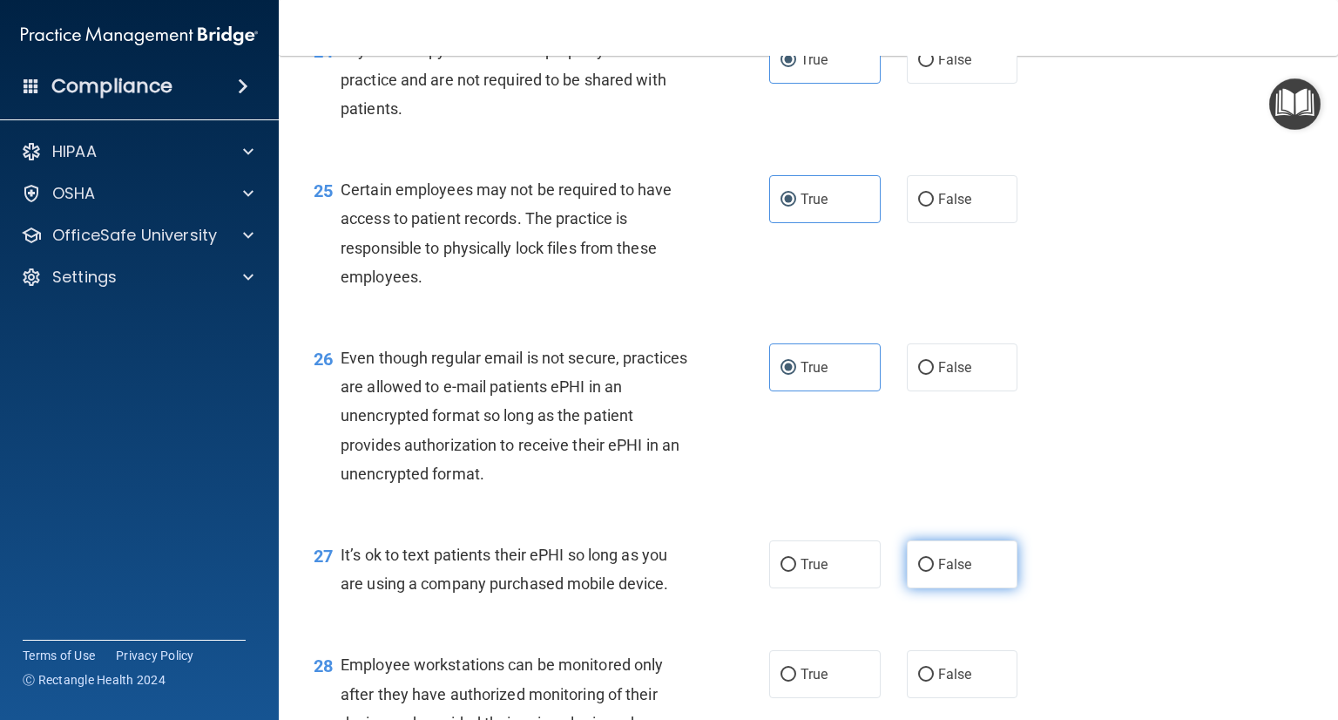
click at [938, 572] on span "False" at bounding box center [955, 564] width 34 height 17
click at [934, 571] on input "False" at bounding box center [926, 564] width 16 height 13
radio input "true"
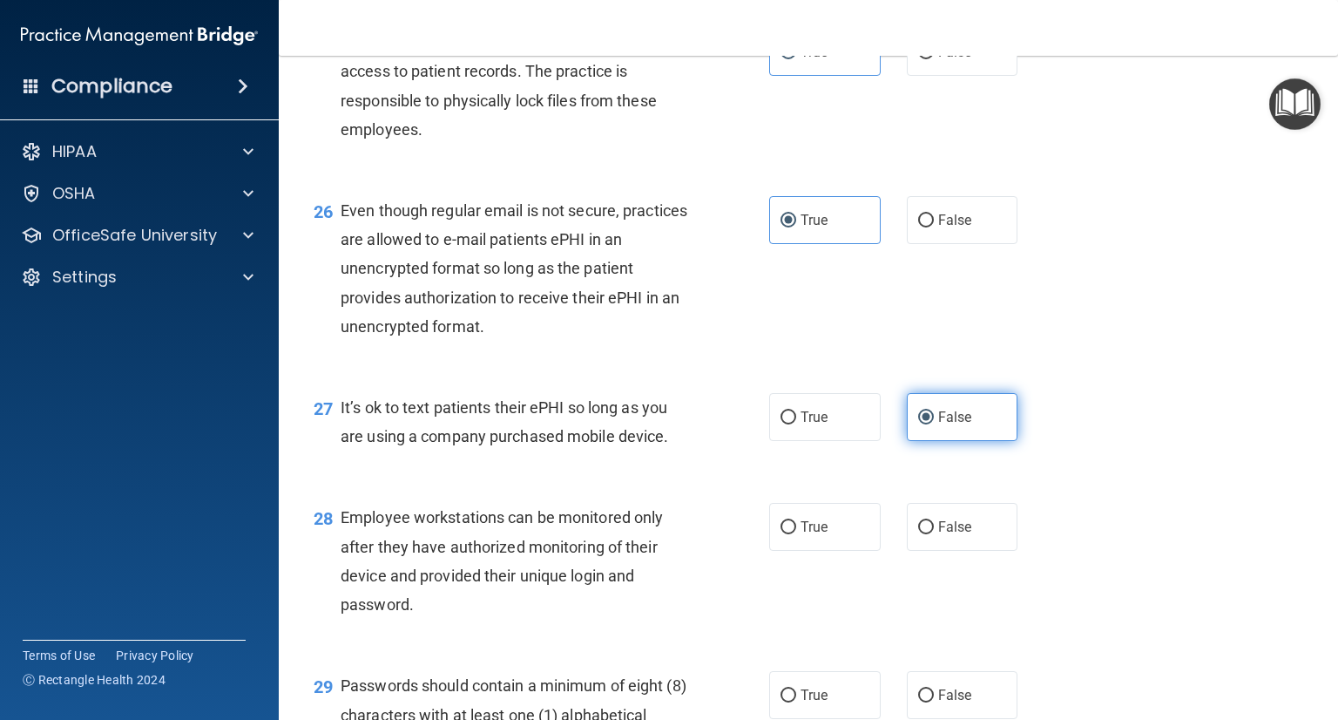
scroll to position [3972, 0]
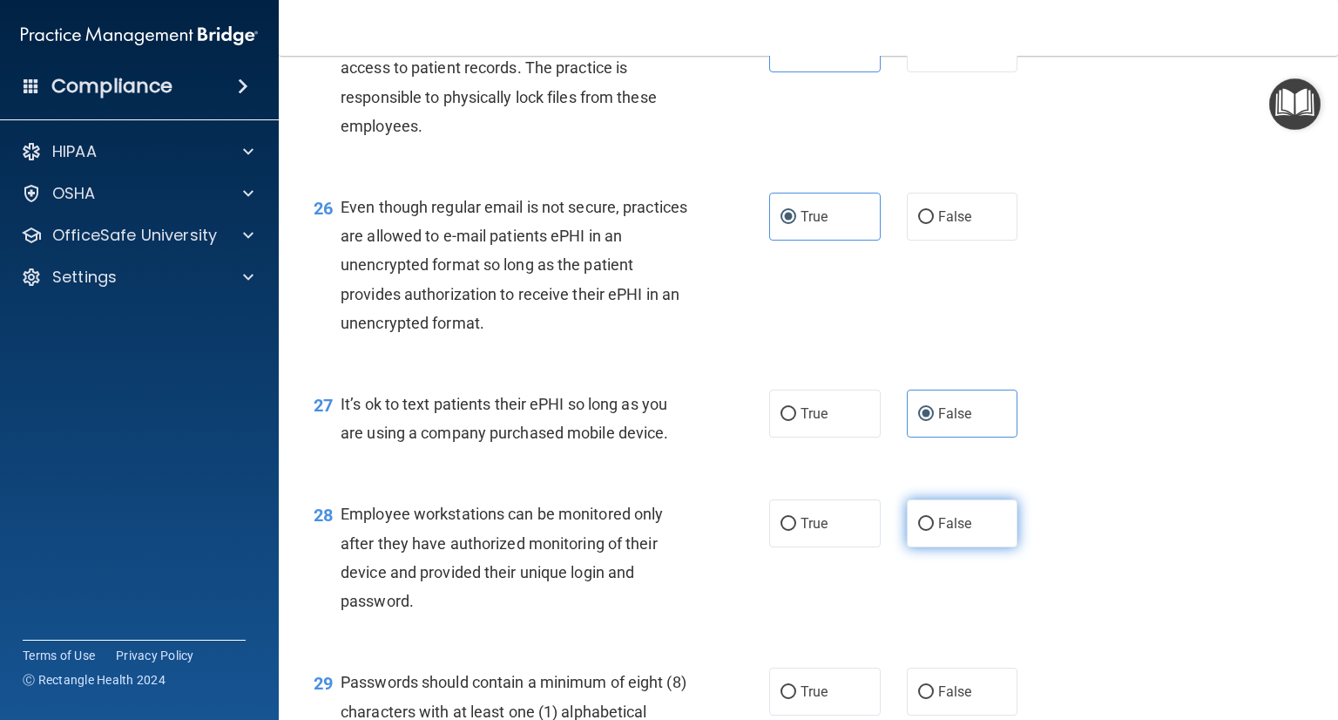
click at [939, 531] on span "False" at bounding box center [955, 523] width 34 height 17
click at [934, 531] on input "False" at bounding box center [926, 523] width 16 height 13
radio input "true"
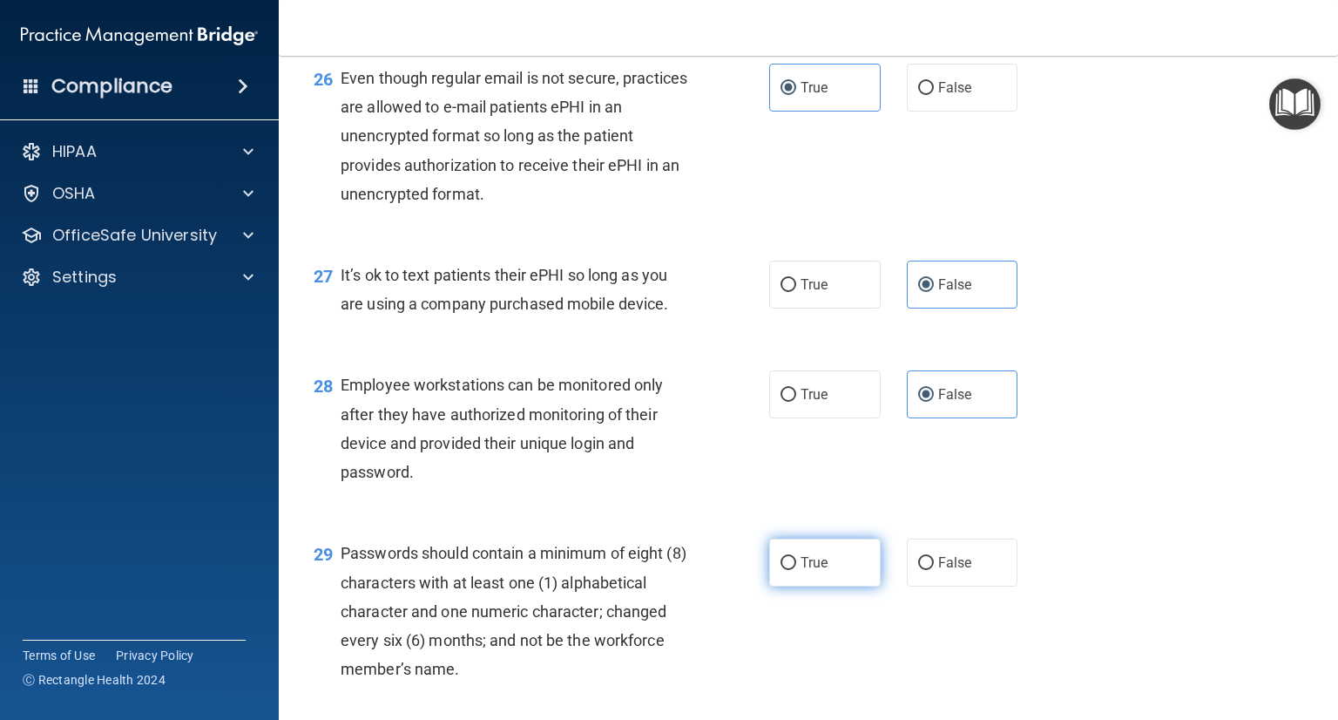
click at [815, 571] on span "True" at bounding box center [814, 562] width 27 height 17
click at [796, 570] on input "True" at bounding box center [789, 563] width 16 height 13
radio input "true"
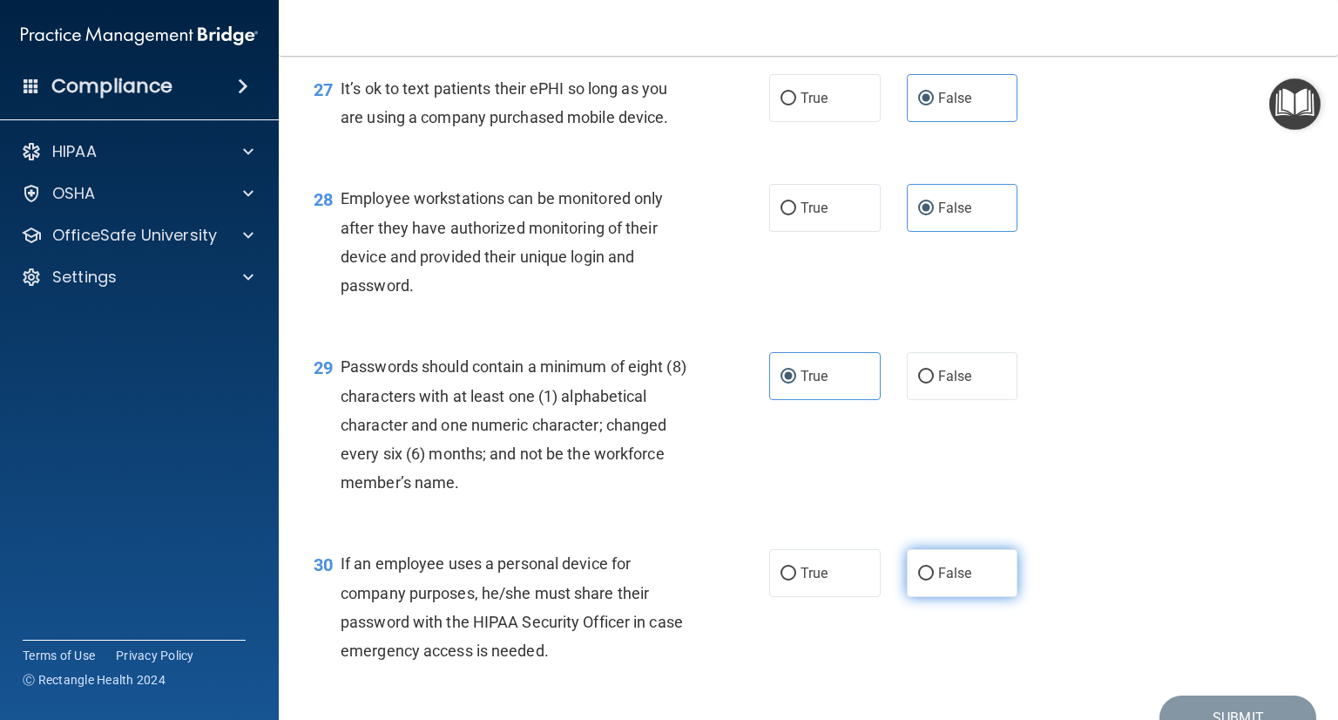
click at [938, 581] on span "False" at bounding box center [955, 572] width 34 height 17
click at [930, 580] on input "False" at bounding box center [926, 573] width 16 height 13
radio input "true"
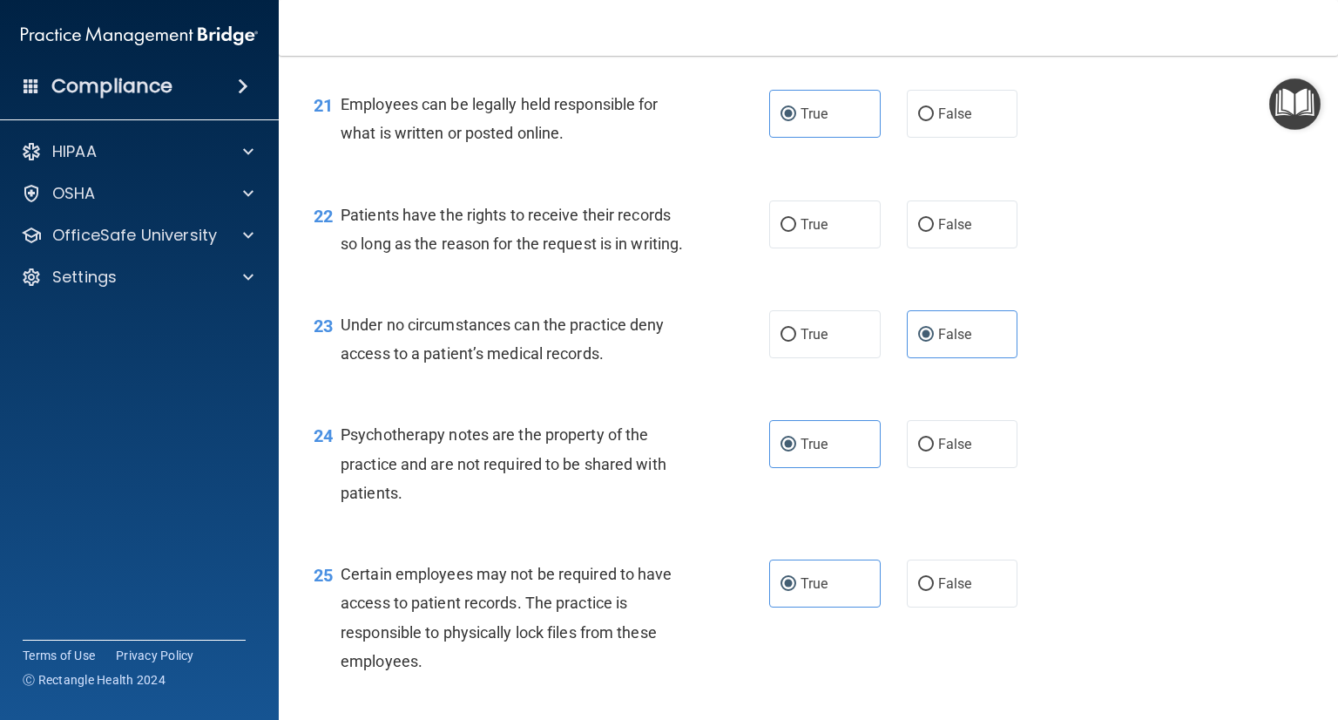
scroll to position [3370, 0]
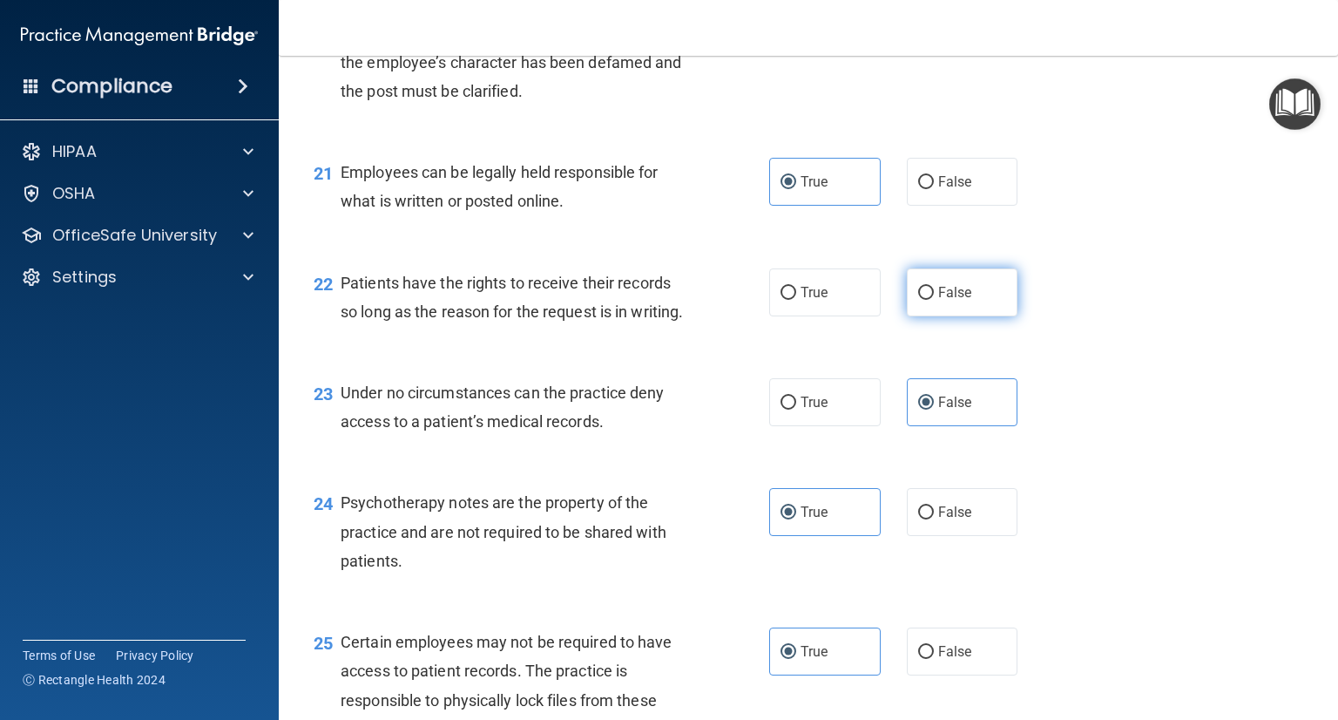
click at [928, 316] on label "False" at bounding box center [963, 292] width 112 height 48
click at [928, 300] on input "False" at bounding box center [926, 293] width 16 height 13
radio input "true"
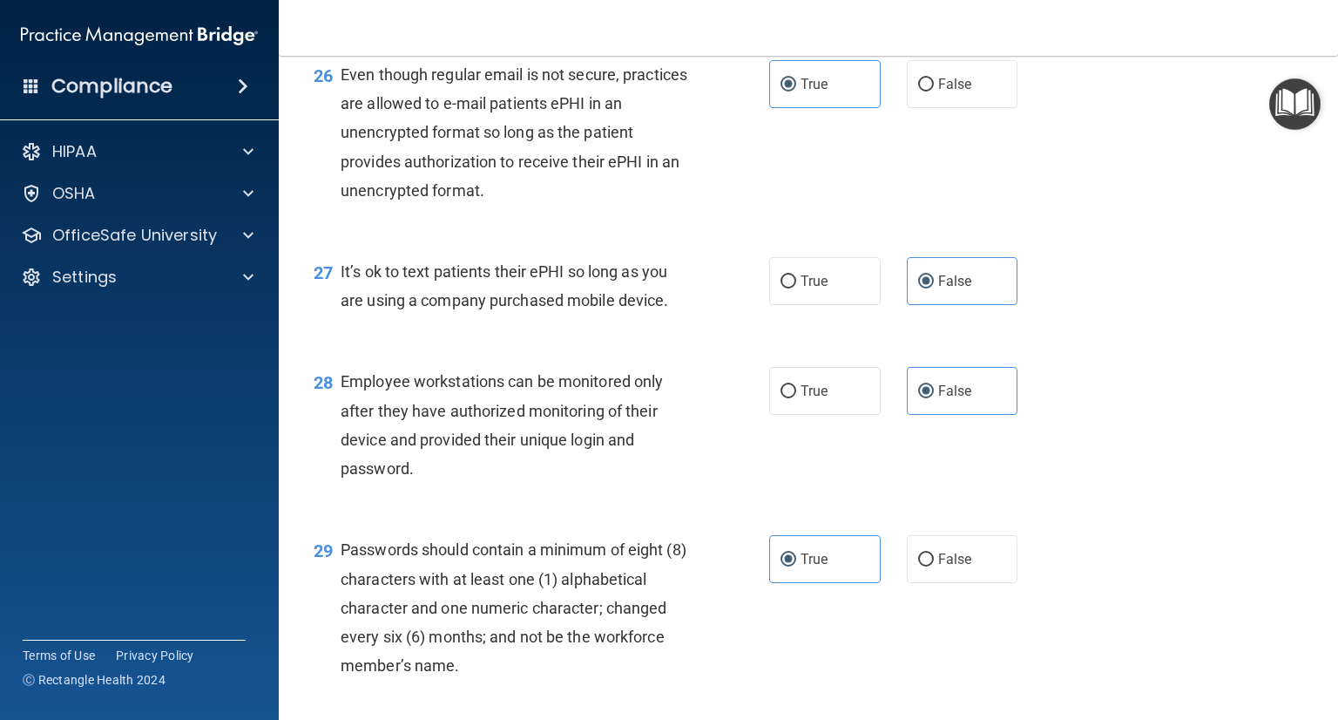
scroll to position [4465, 0]
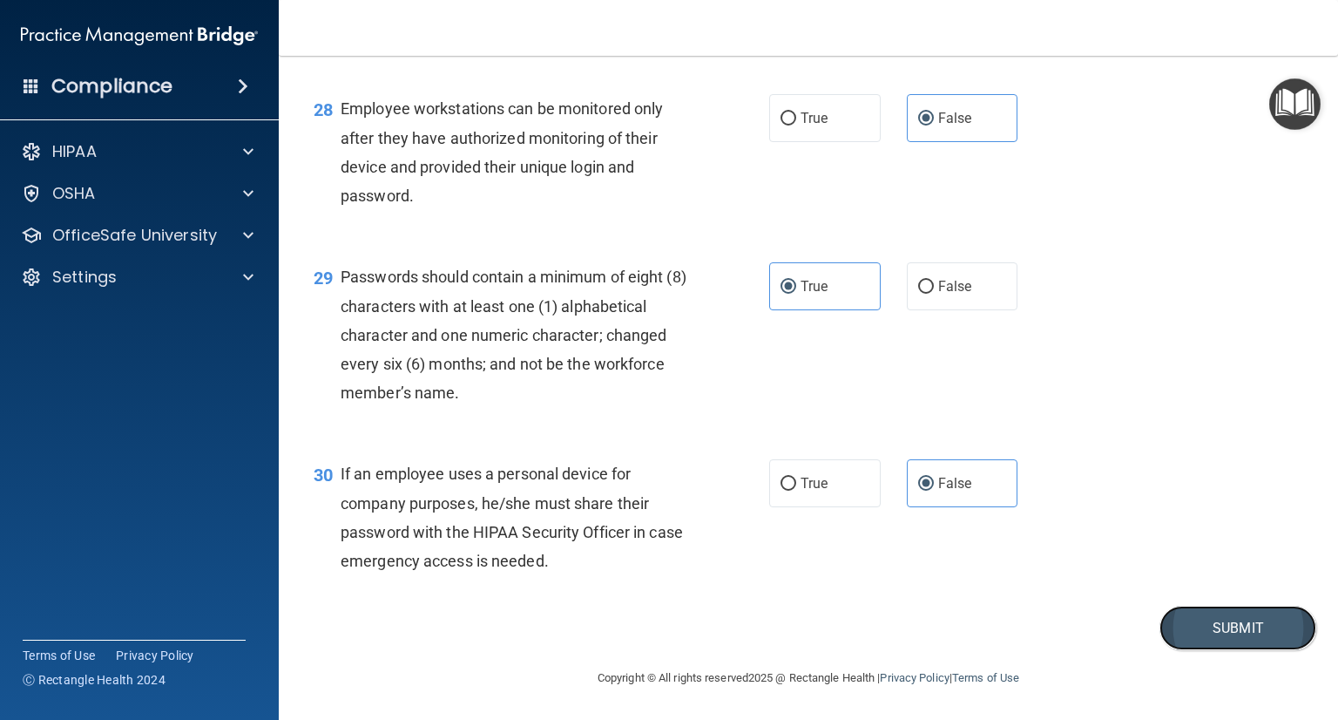
click at [1188, 635] on button "Submit" at bounding box center [1237, 627] width 157 height 44
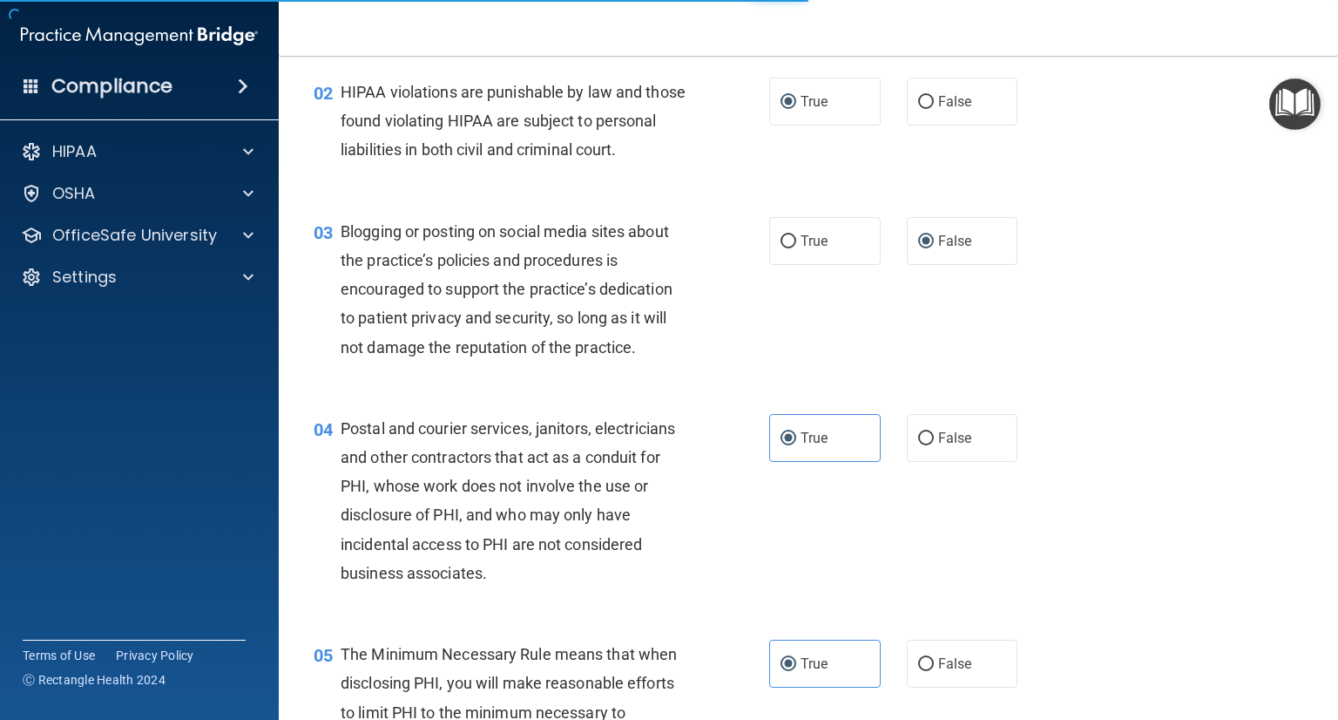
scroll to position [0, 0]
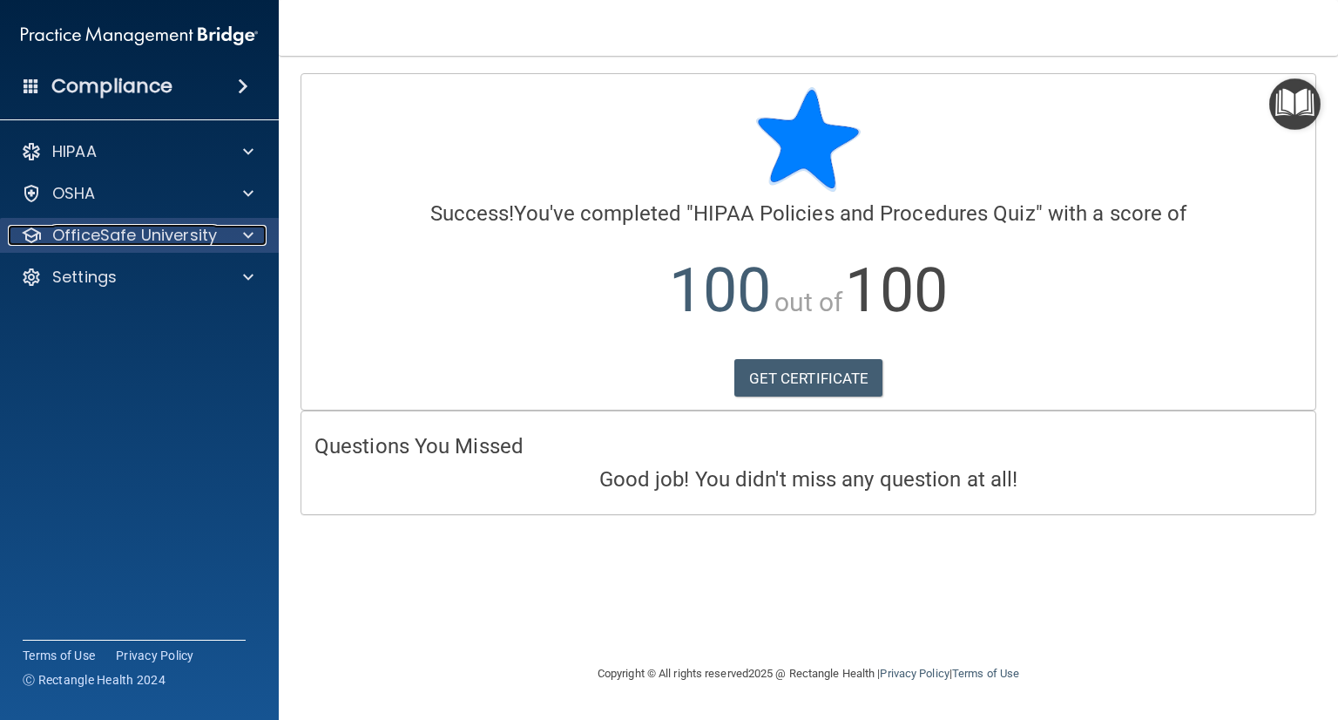
click at [255, 232] on div at bounding box center [246, 235] width 44 height 21
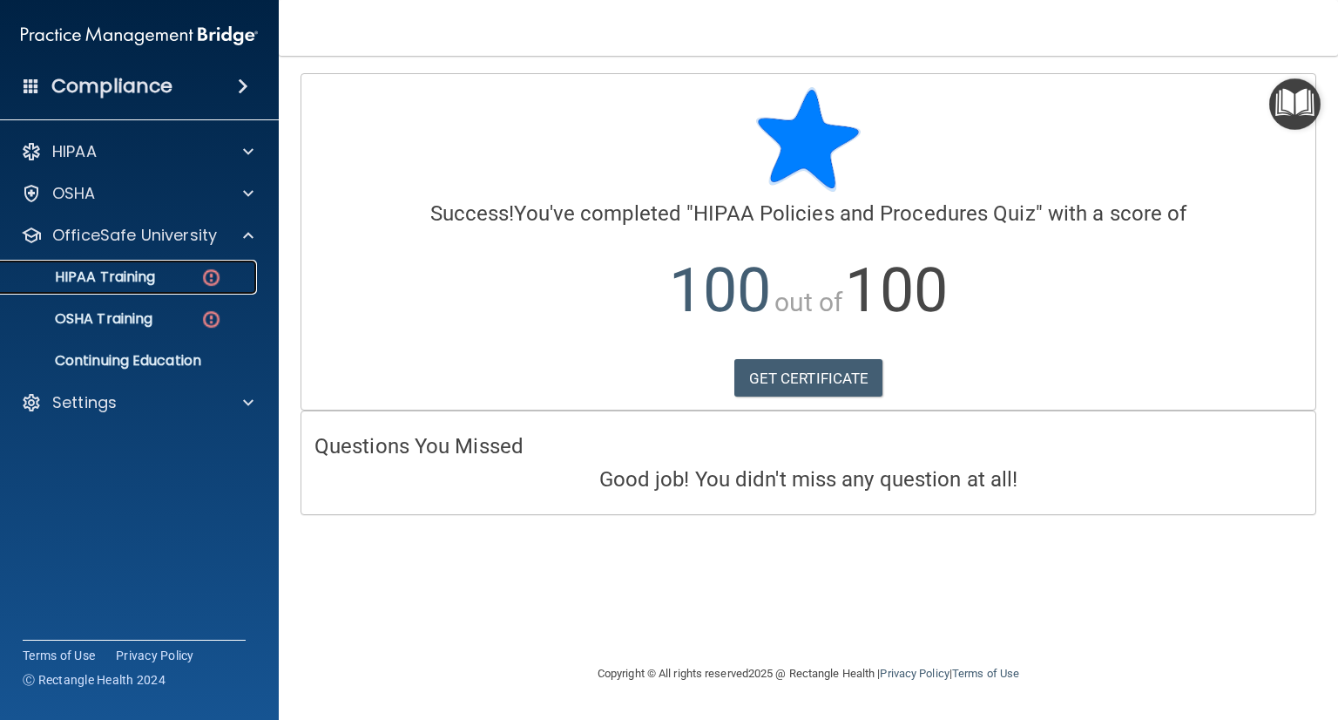
click at [167, 278] on div "HIPAA Training" at bounding box center [130, 276] width 238 height 17
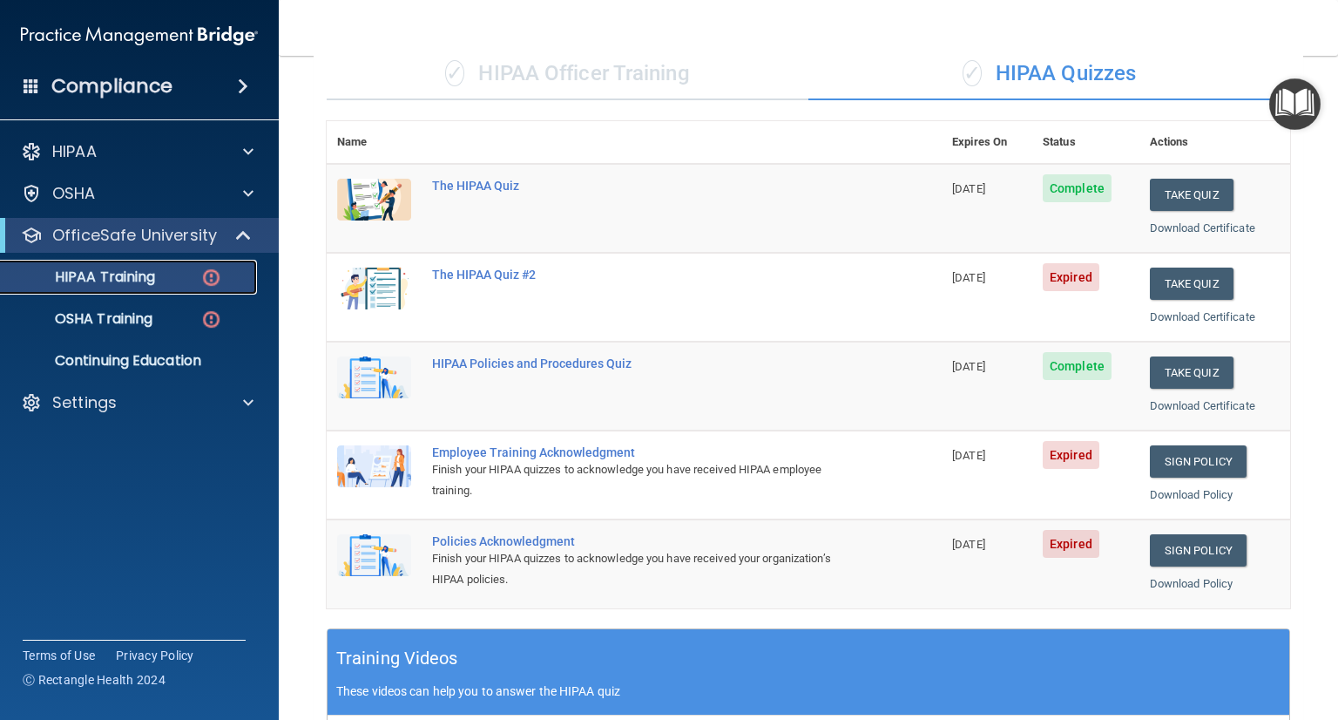
scroll to position [143, 0]
click at [1174, 280] on button "Take Quiz" at bounding box center [1192, 283] width 84 height 32
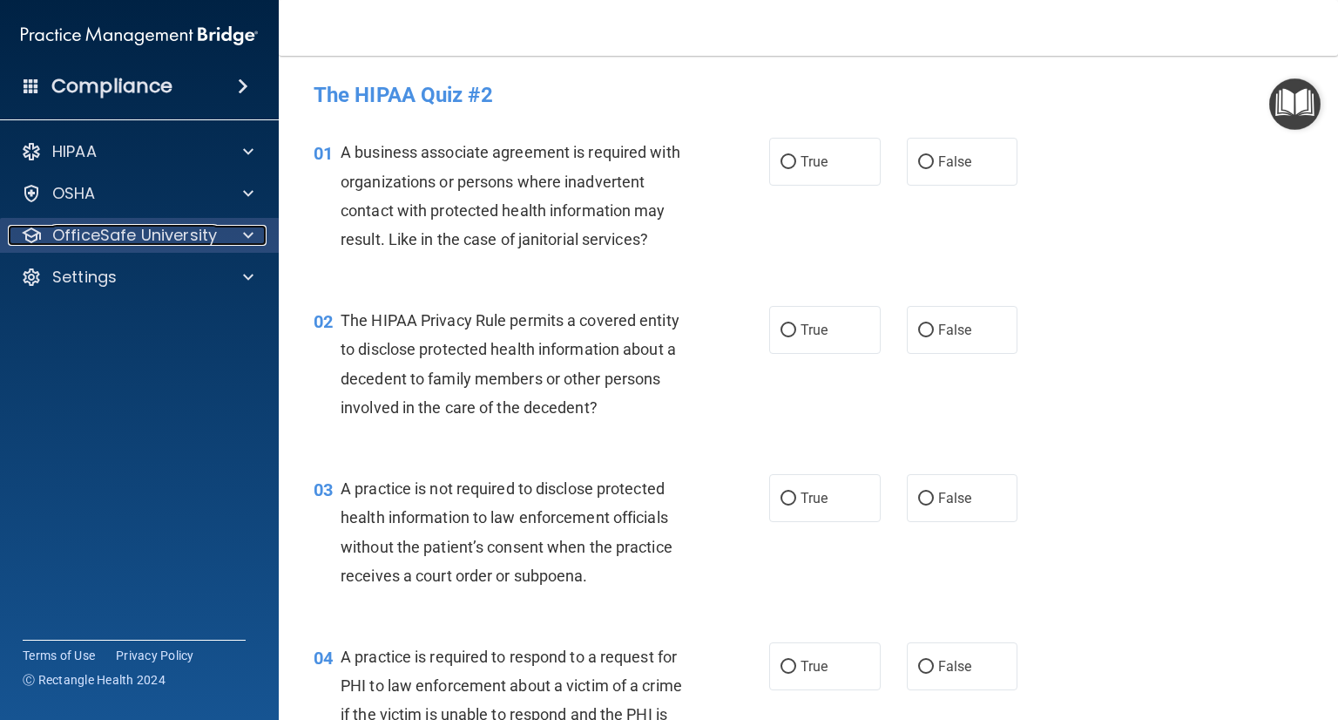
click at [246, 230] on span at bounding box center [248, 235] width 10 height 21
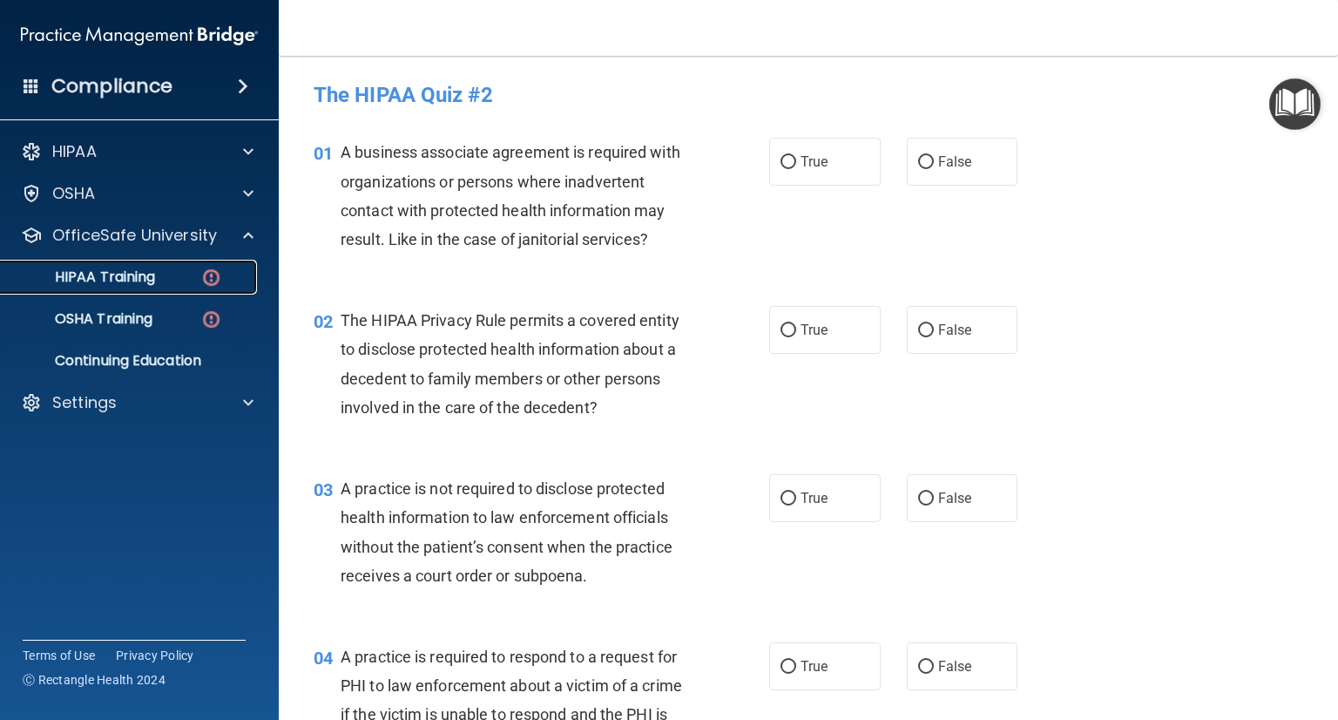
click at [172, 273] on div "HIPAA Training" at bounding box center [130, 276] width 238 height 17
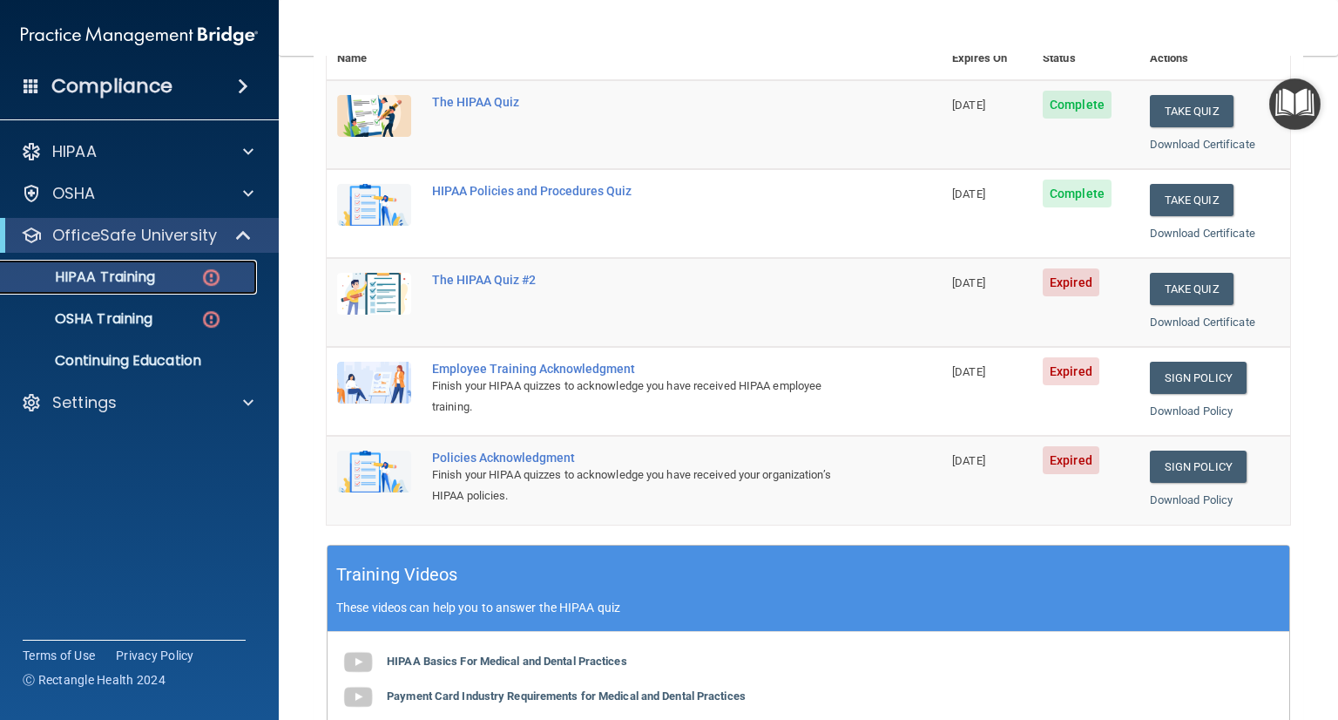
scroll to position [131, 0]
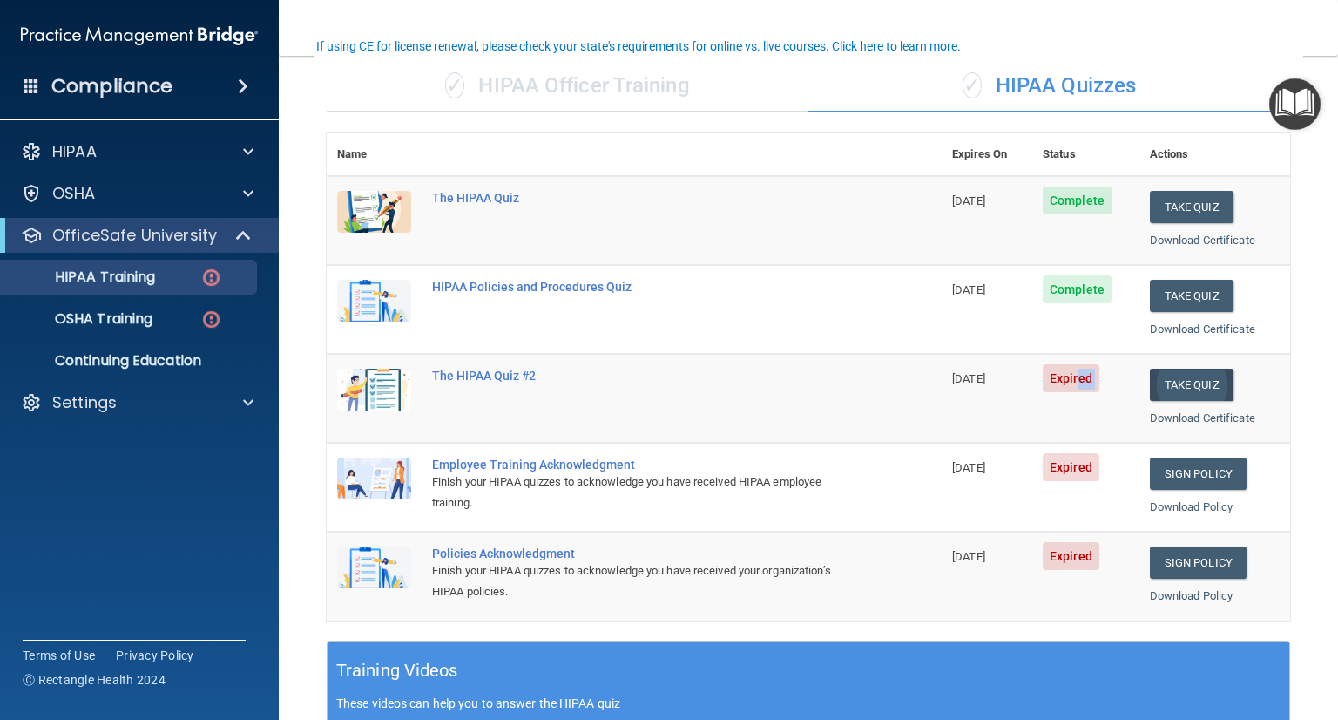
drag, startPoint x: 1072, startPoint y: 377, endPoint x: 1170, endPoint y: 379, distance: 97.6
click at [1170, 379] on tr "The HIPAA Quiz #2 08/14/2025 Expired Take Quiz Download Certificate" at bounding box center [808, 398] width 963 height 89
click at [1170, 379] on button "Take Quiz" at bounding box center [1192, 384] width 84 height 32
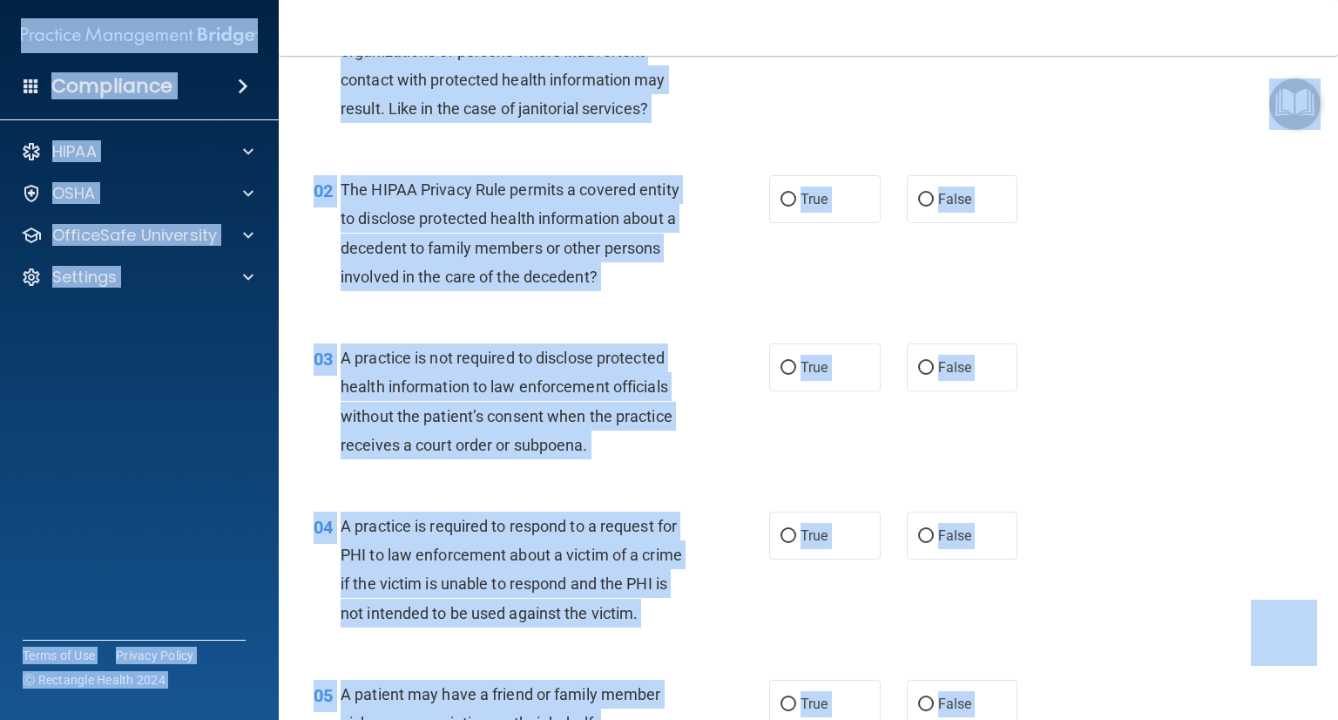
click at [1030, 349] on div "03 A practice is not required to disclose protected health information to law e…" at bounding box center [809, 405] width 1016 height 168
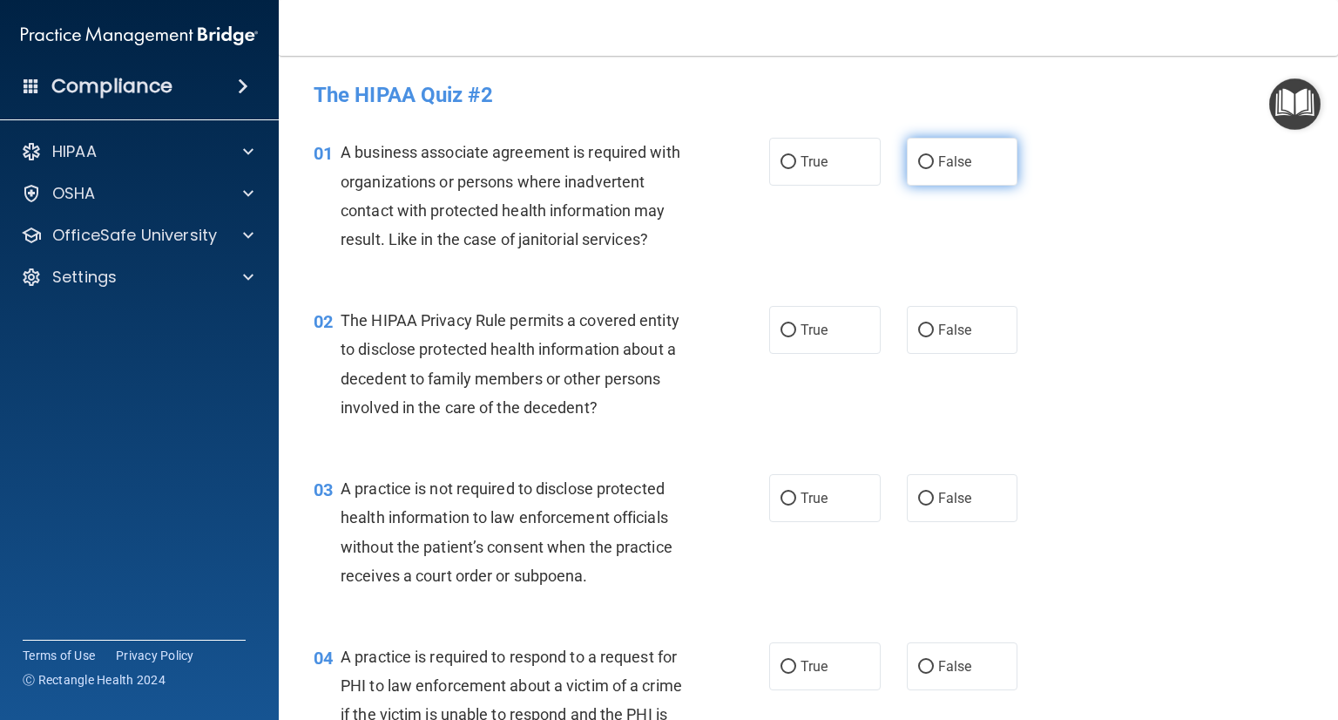
click at [939, 168] on span "False" at bounding box center [955, 161] width 34 height 17
click at [934, 168] on input "False" at bounding box center [926, 162] width 16 height 13
radio input "true"
click at [800, 344] on label "True" at bounding box center [825, 330] width 112 height 48
click at [796, 337] on input "True" at bounding box center [789, 330] width 16 height 13
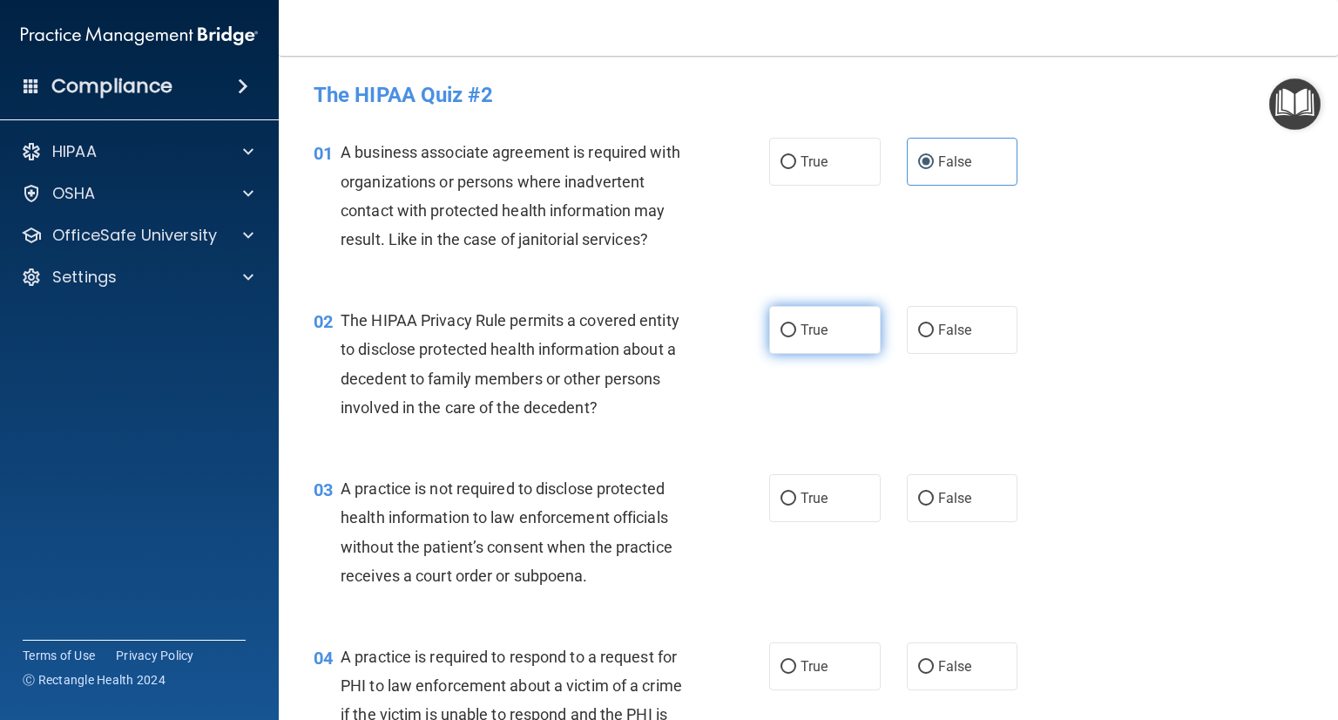
radio input "true"
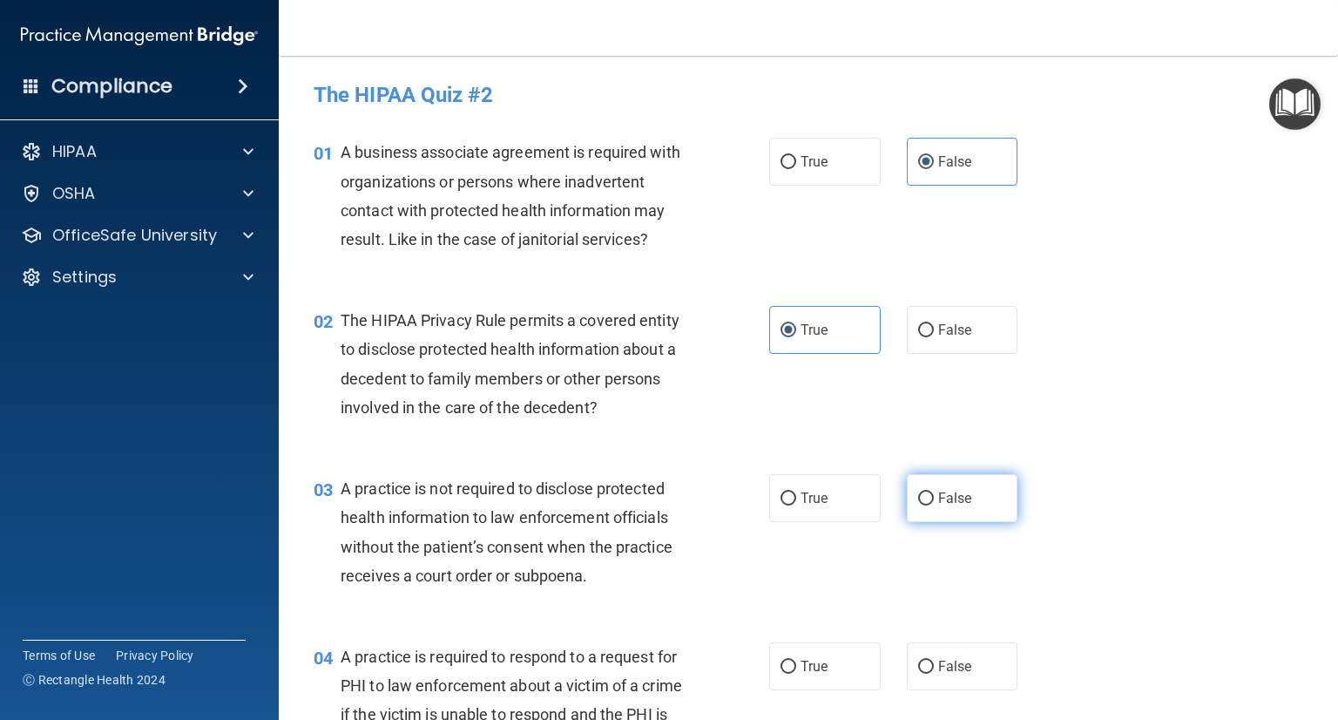
click at [940, 503] on span "False" at bounding box center [955, 498] width 34 height 17
click at [934, 503] on input "False" at bounding box center [926, 498] width 16 height 13
radio input "true"
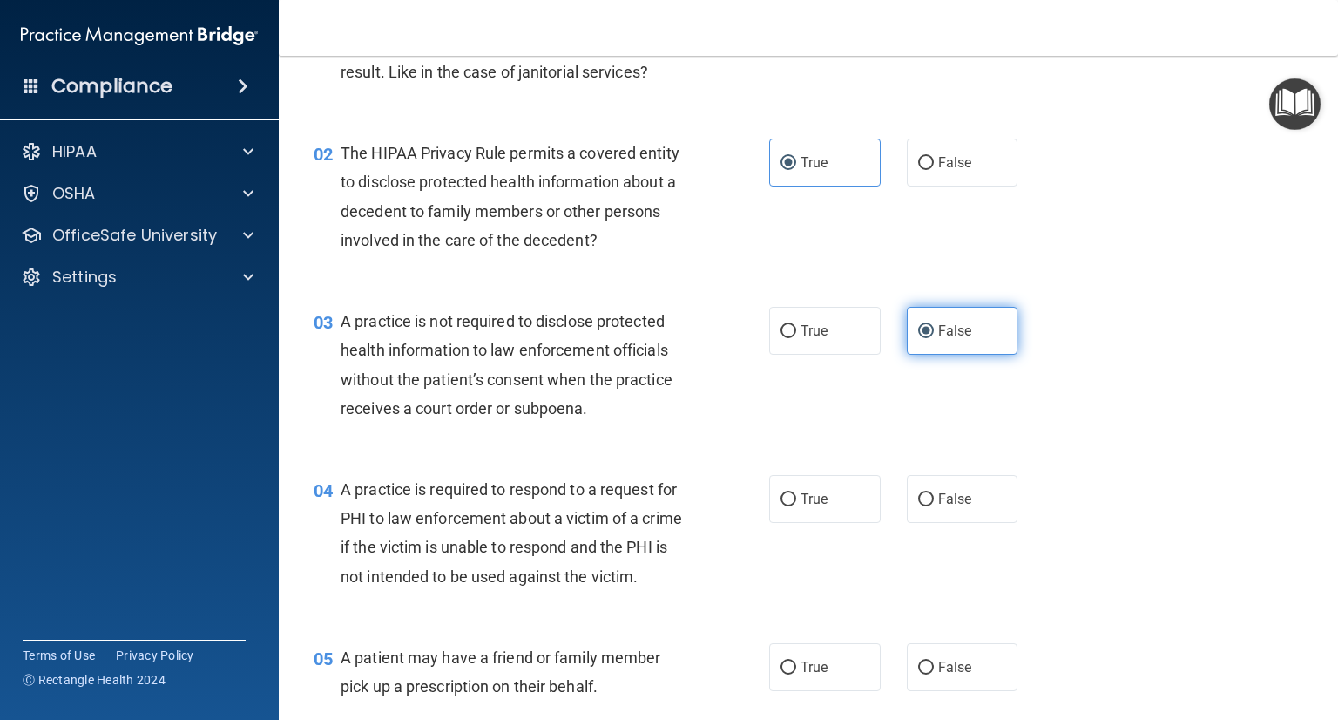
scroll to position [170, 0]
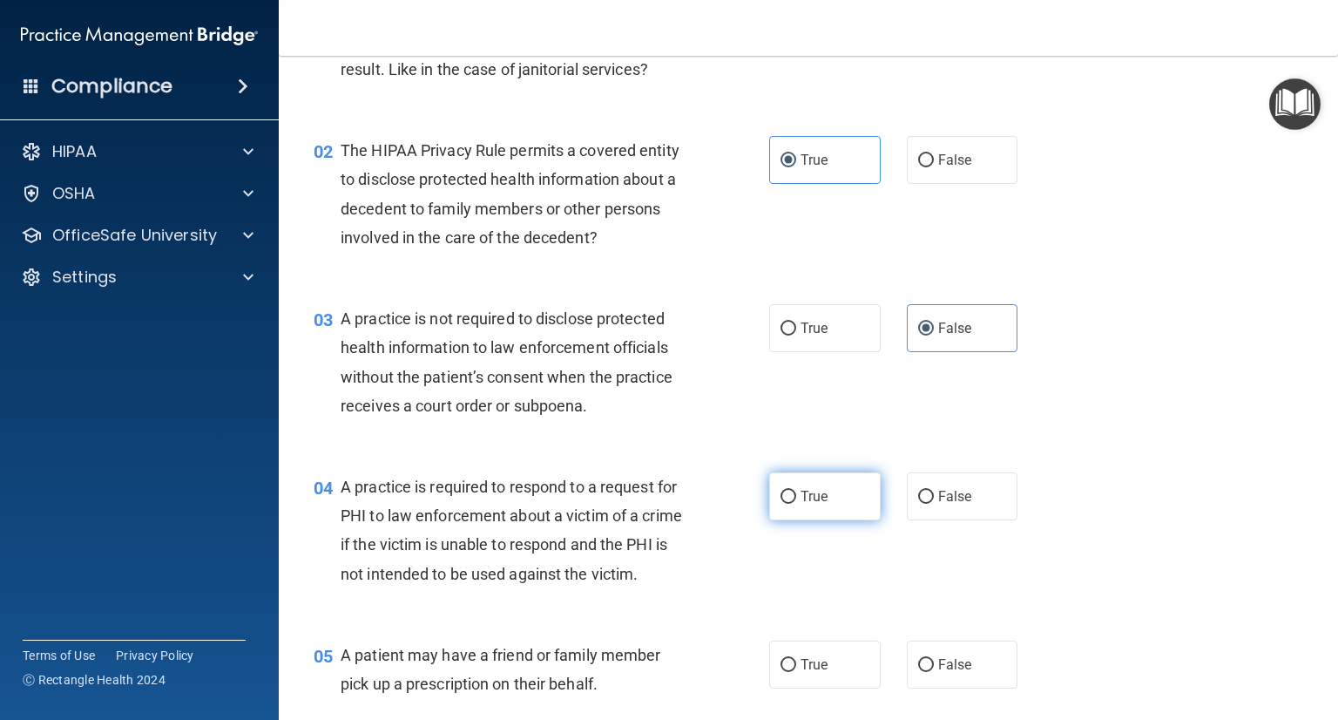
click at [812, 485] on label "True" at bounding box center [825, 496] width 112 height 48
click at [796, 490] on input "True" at bounding box center [789, 496] width 16 height 13
radio input "true"
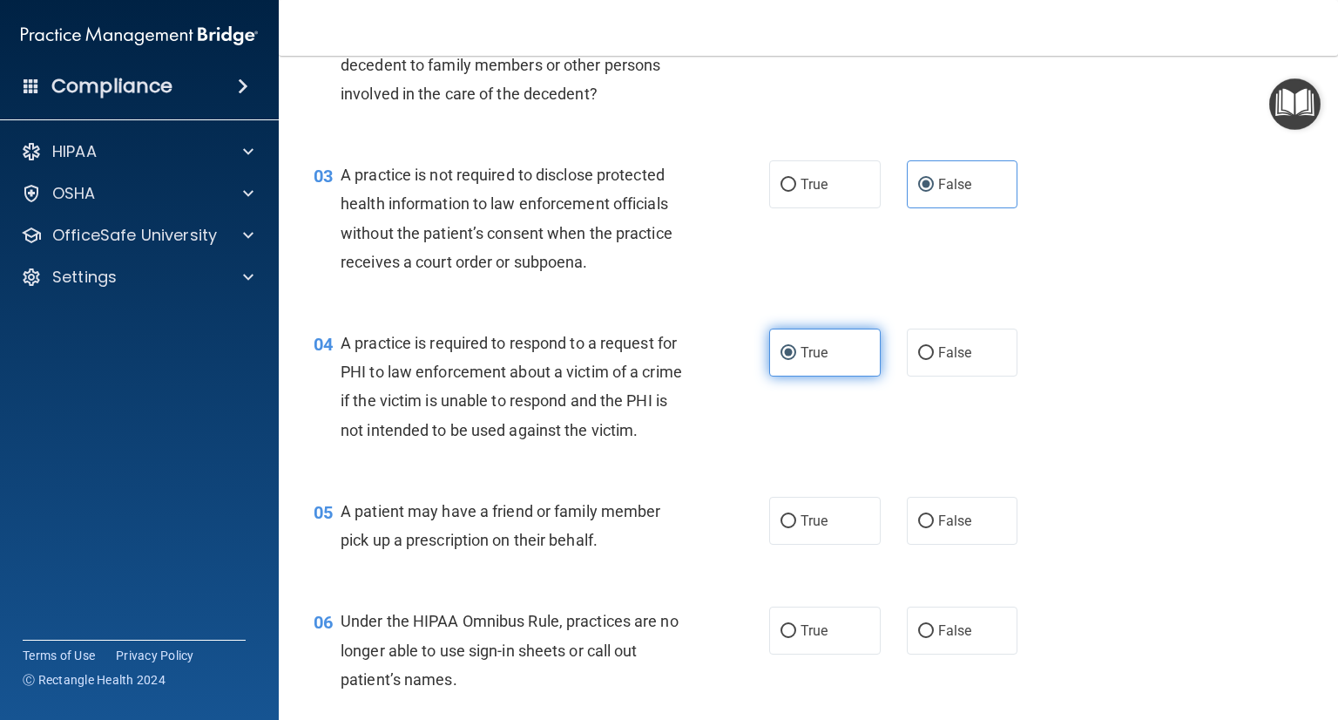
scroll to position [316, 0]
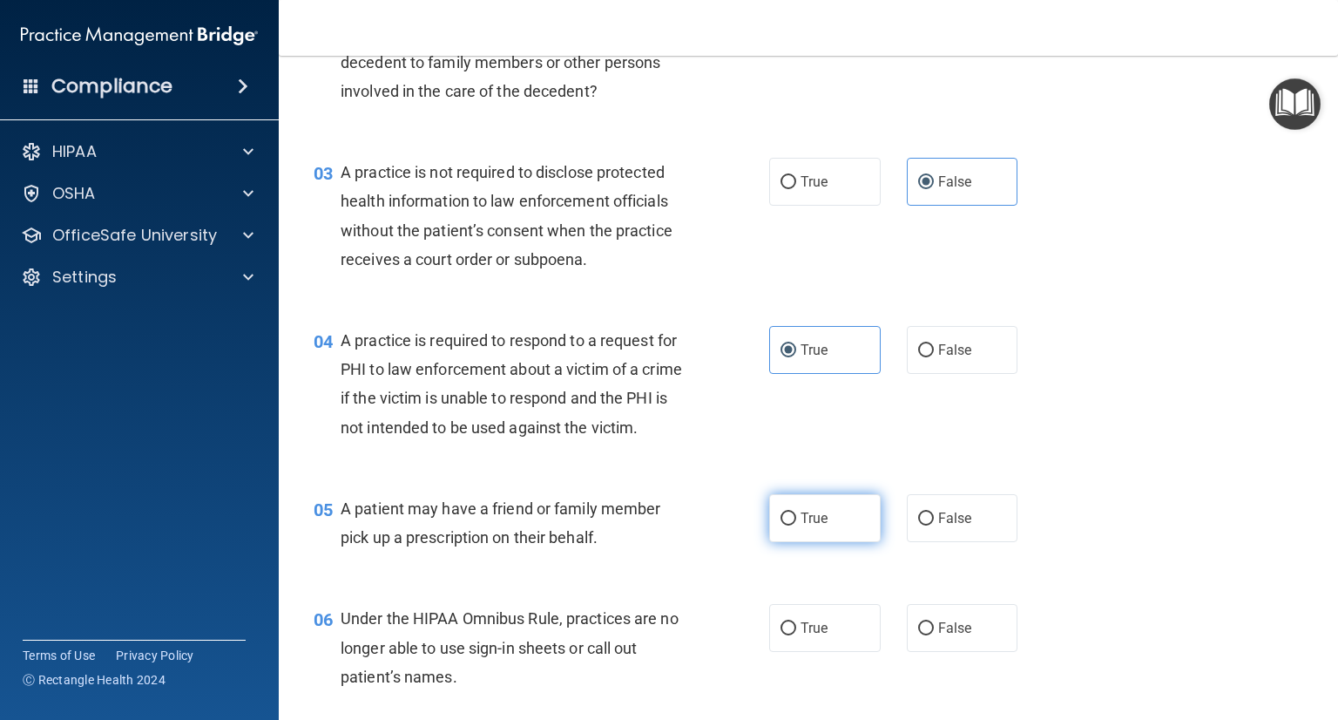
click at [791, 542] on label "True" at bounding box center [825, 518] width 112 height 48
click at [791, 525] on input "True" at bounding box center [789, 518] width 16 height 13
radio input "true"
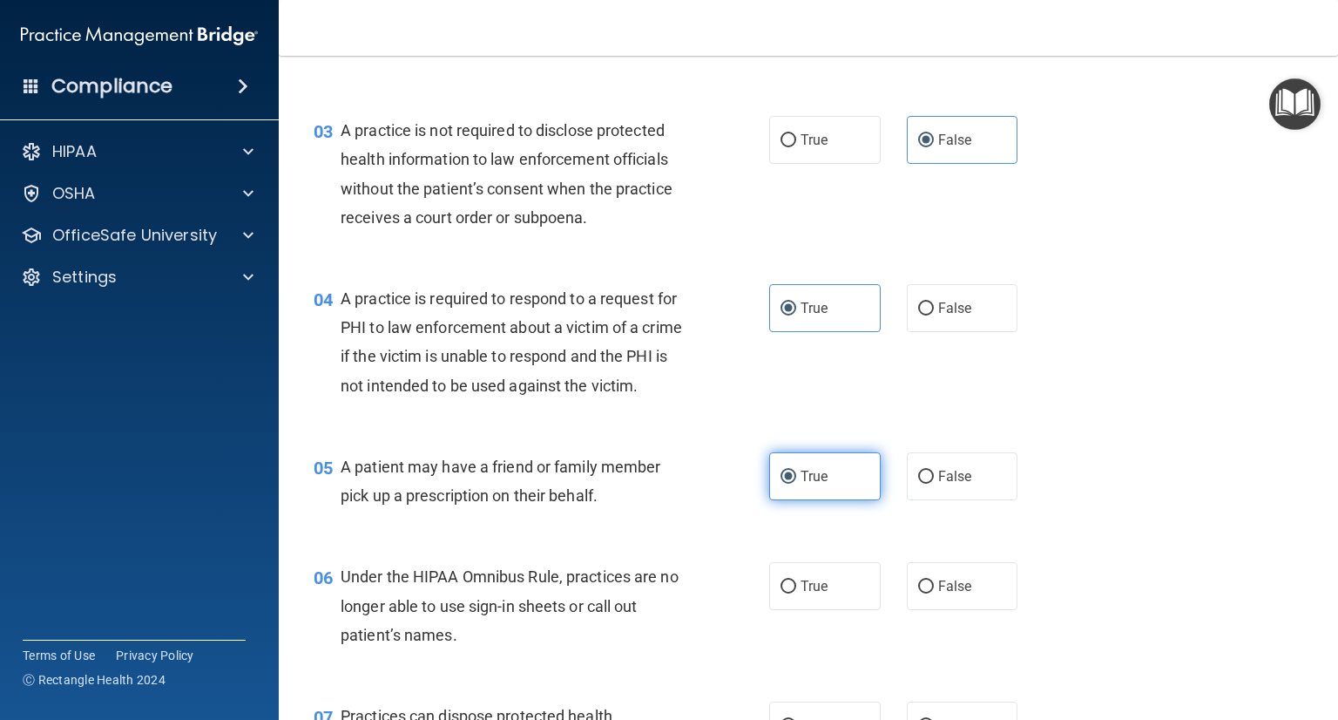
scroll to position [470, 0]
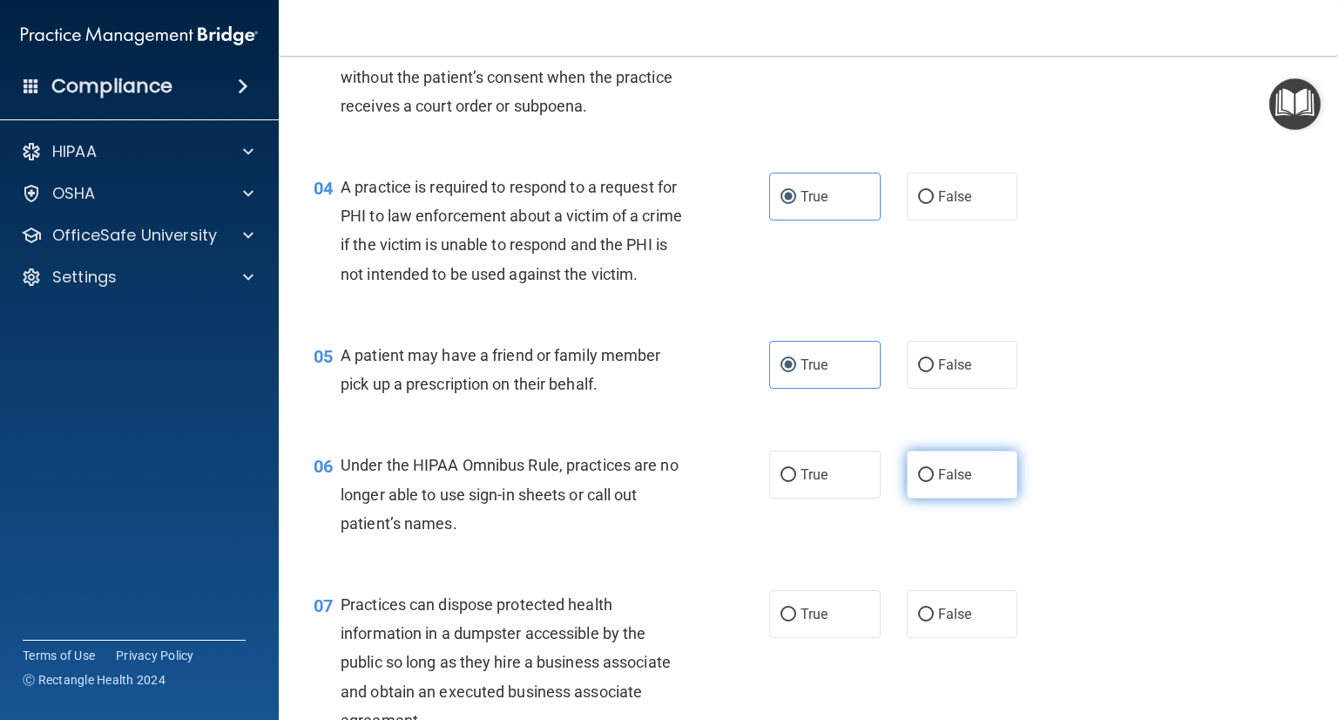
click at [944, 498] on label "False" at bounding box center [963, 474] width 112 height 48
click at [934, 482] on input "False" at bounding box center [926, 475] width 16 height 13
radio input "true"
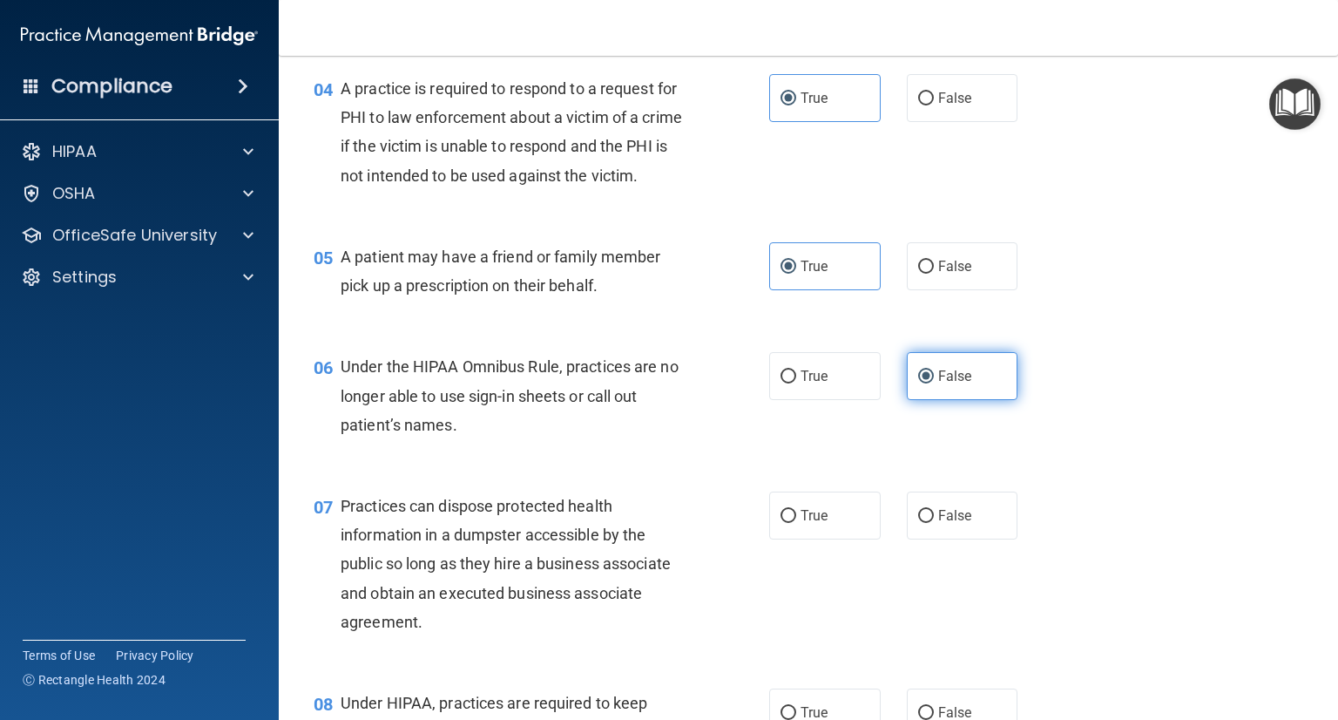
scroll to position [582, 0]
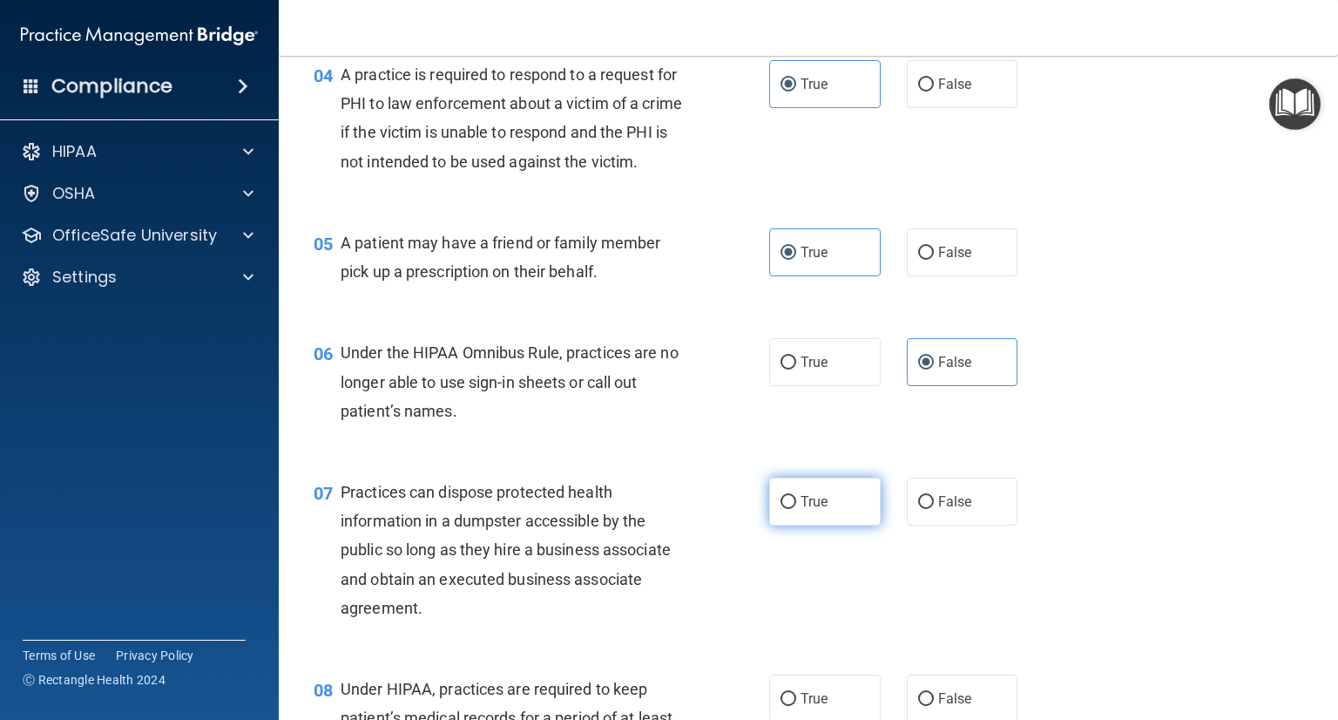
click at [824, 520] on label "True" at bounding box center [825, 501] width 112 height 48
click at [796, 509] on input "True" at bounding box center [789, 502] width 16 height 13
radio input "true"
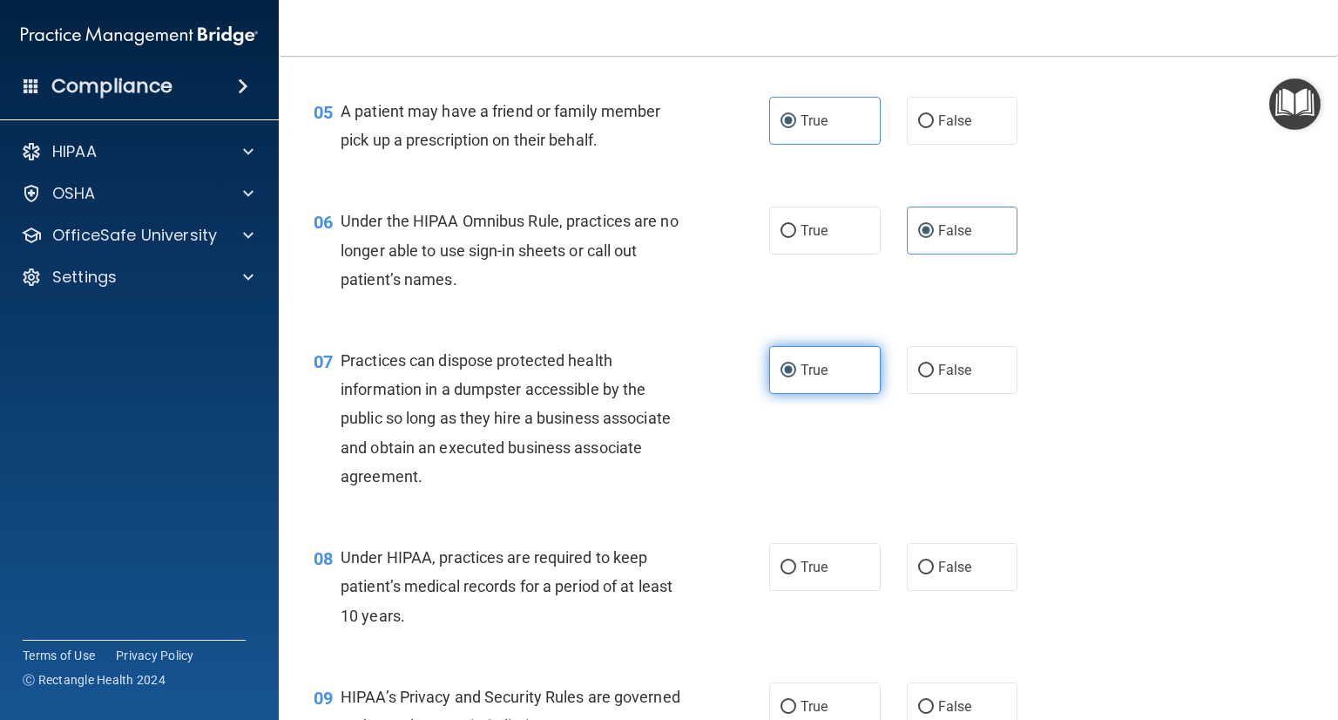
scroll to position [721, 0]
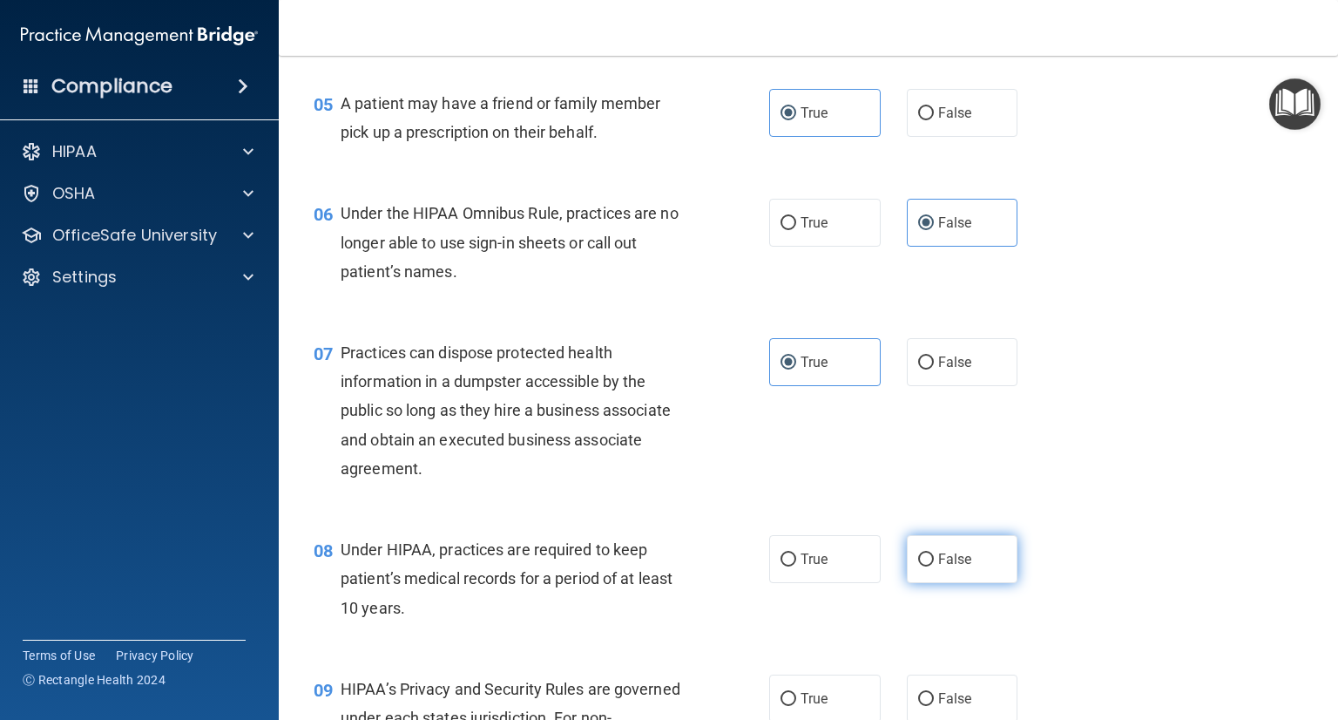
click at [938, 567] on span "False" at bounding box center [955, 559] width 34 height 17
click at [934, 566] on input "False" at bounding box center [926, 559] width 16 height 13
radio input "true"
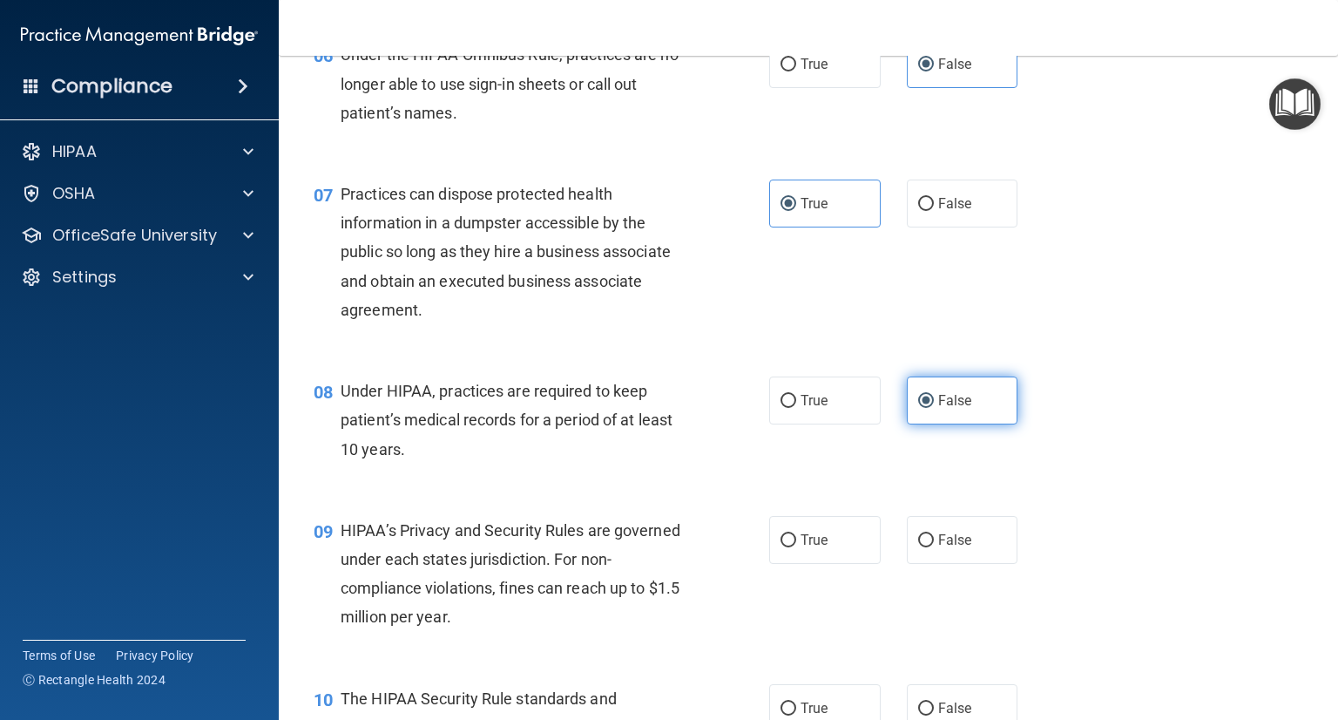
scroll to position [894, 0]
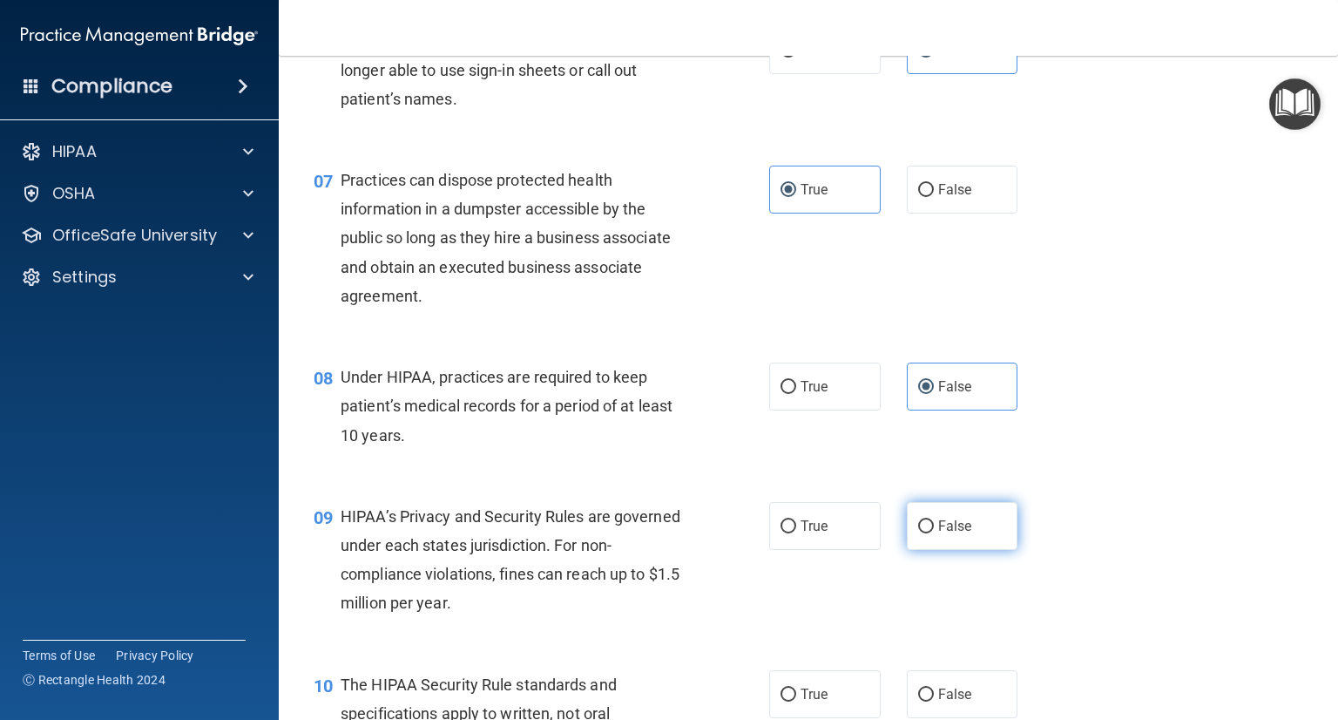
click at [941, 550] on label "False" at bounding box center [963, 526] width 112 height 48
click at [934, 533] on input "False" at bounding box center [926, 526] width 16 height 13
radio input "true"
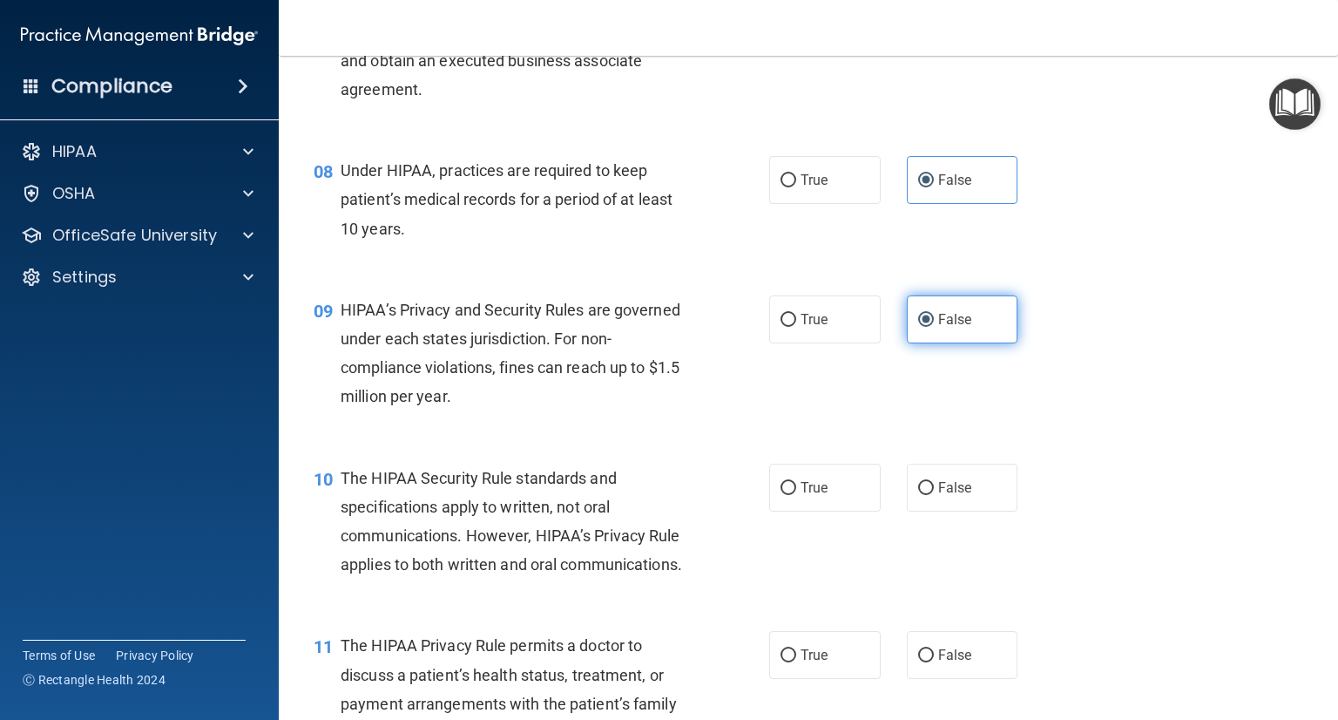
scroll to position [1101, 0]
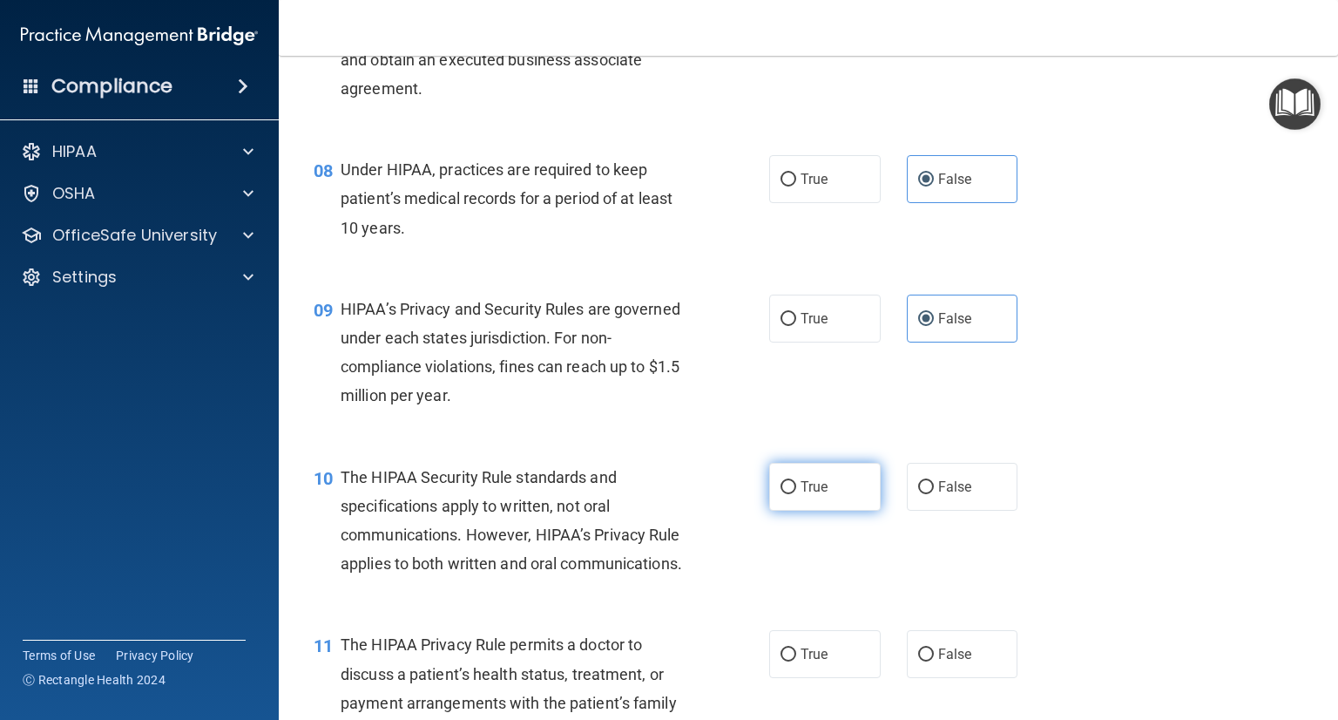
click at [836, 510] on label "True" at bounding box center [825, 487] width 112 height 48
click at [796, 494] on input "True" at bounding box center [789, 487] width 16 height 13
radio input "true"
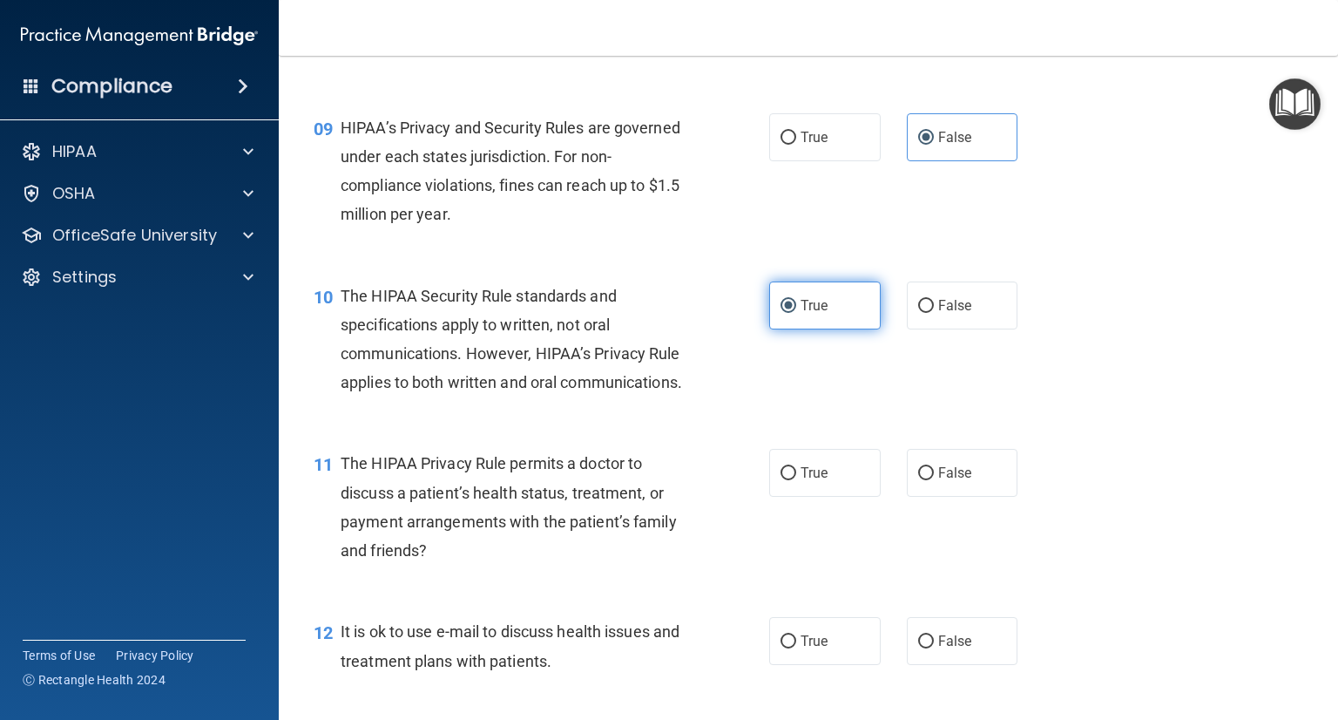
scroll to position [1286, 0]
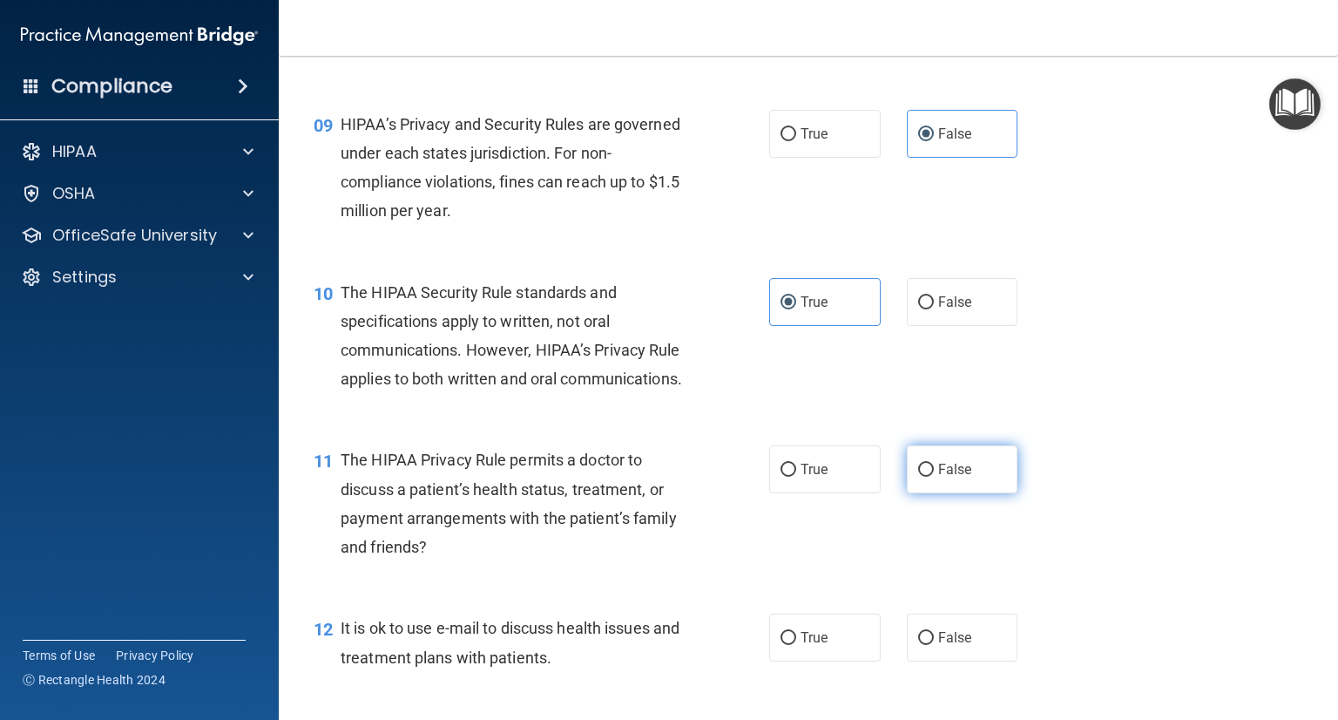
click at [927, 493] on label "False" at bounding box center [963, 469] width 112 height 48
click at [927, 477] on input "False" at bounding box center [926, 469] width 16 height 13
radio input "true"
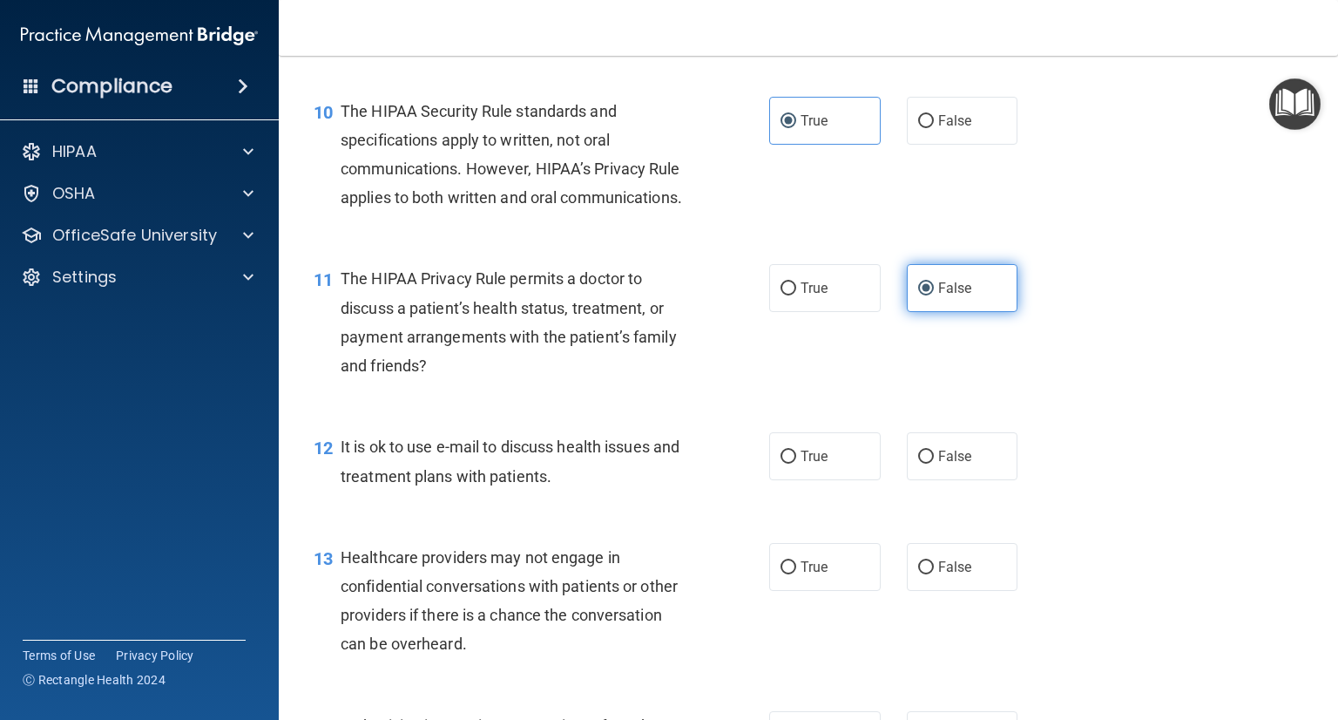
scroll to position [1470, 0]
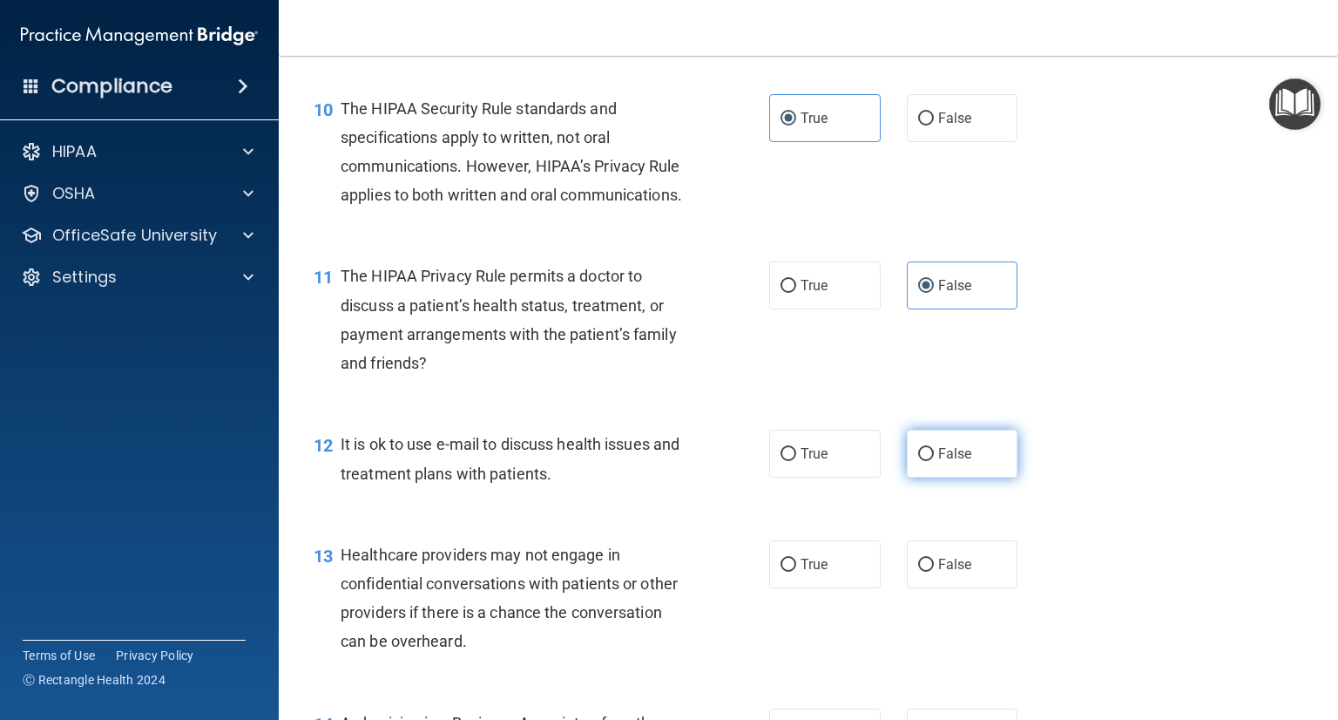
click at [938, 462] on span "False" at bounding box center [955, 453] width 34 height 17
click at [930, 461] on input "False" at bounding box center [926, 454] width 16 height 13
radio input "true"
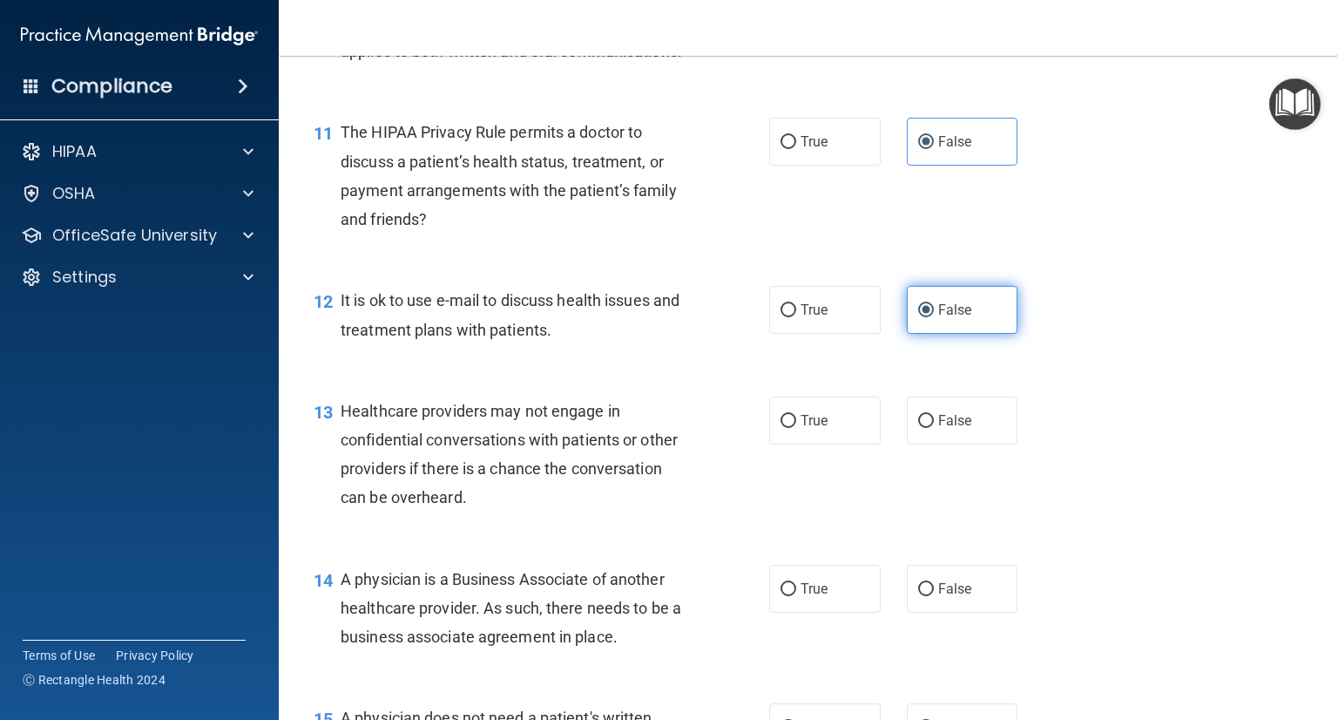
scroll to position [1626, 0]
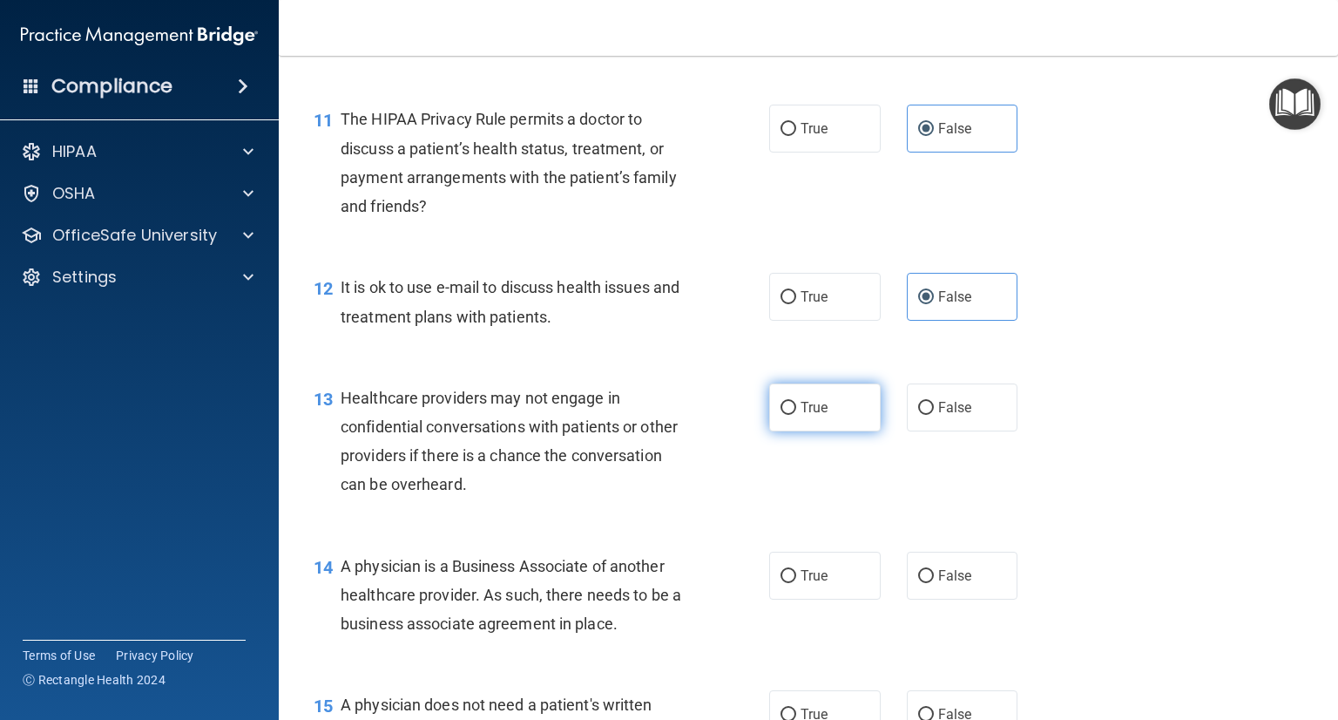
click at [814, 431] on label "True" at bounding box center [825, 407] width 112 height 48
click at [796, 415] on input "True" at bounding box center [789, 408] width 16 height 13
radio input "true"
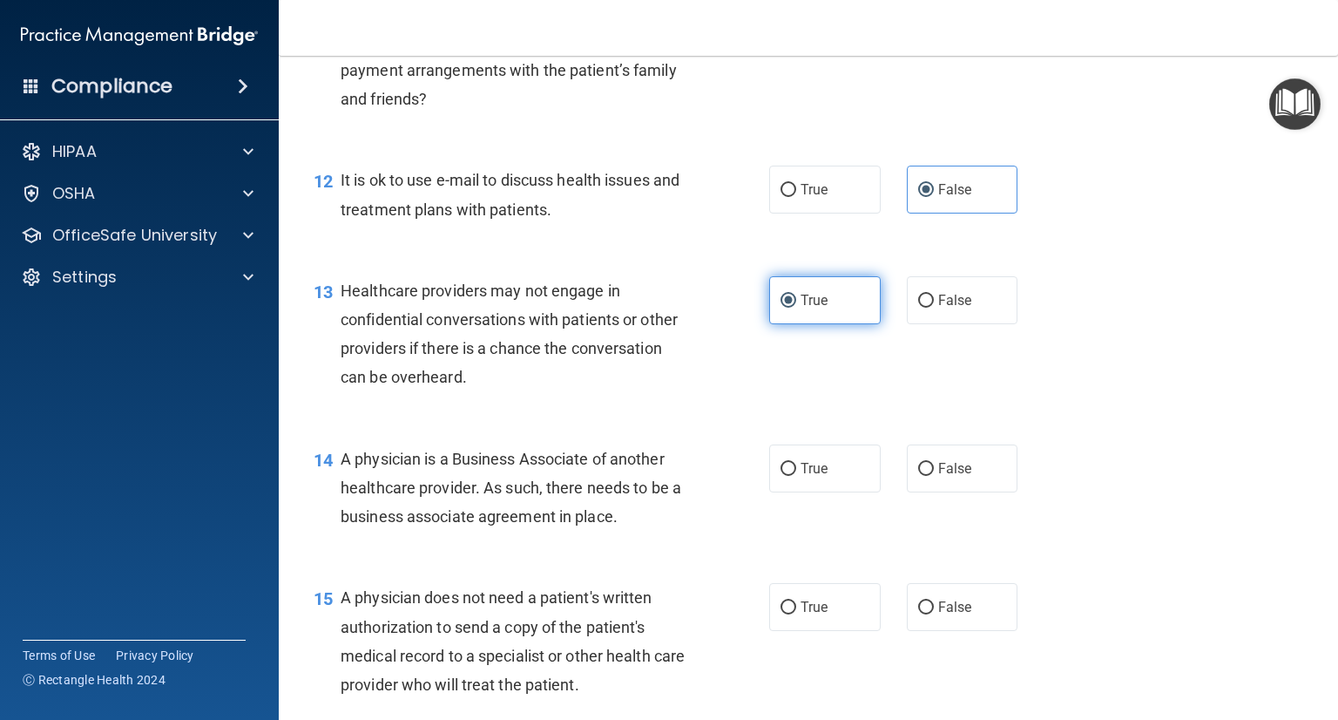
scroll to position [1741, 0]
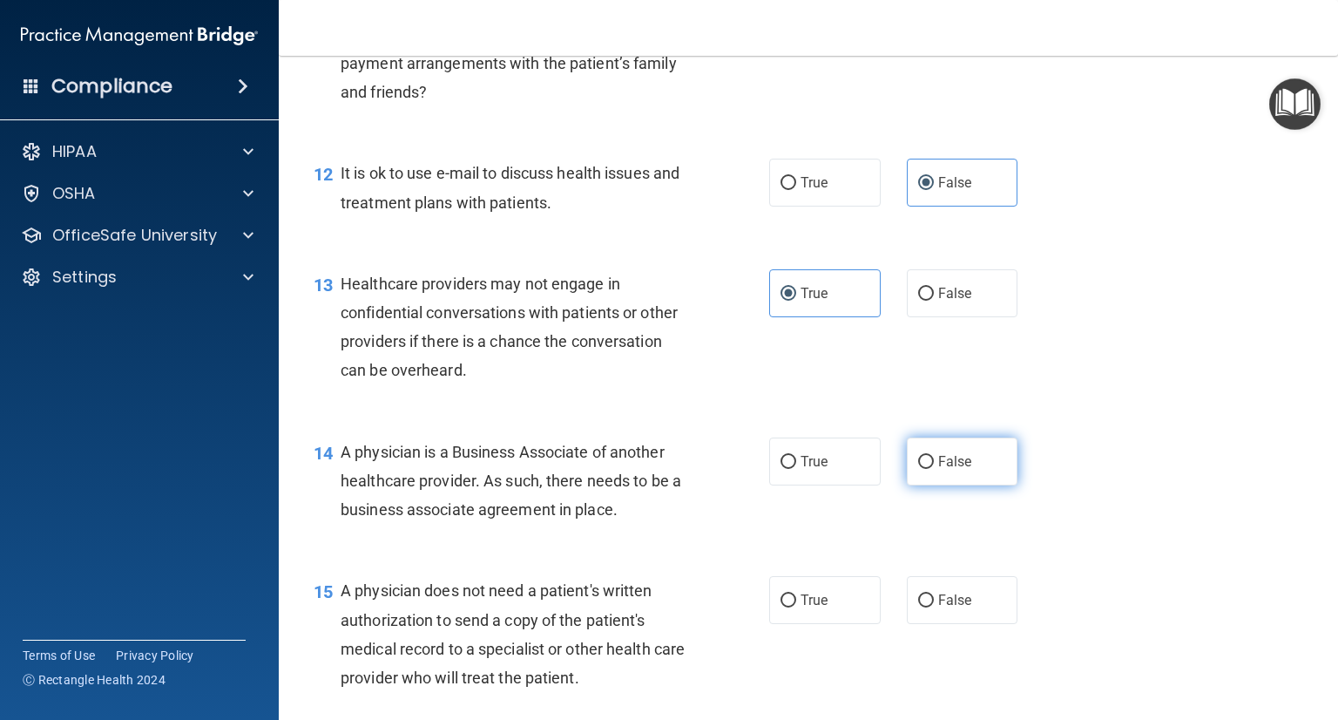
click at [947, 470] on span "False" at bounding box center [955, 461] width 34 height 17
click at [934, 469] on input "False" at bounding box center [926, 462] width 16 height 13
radio input "true"
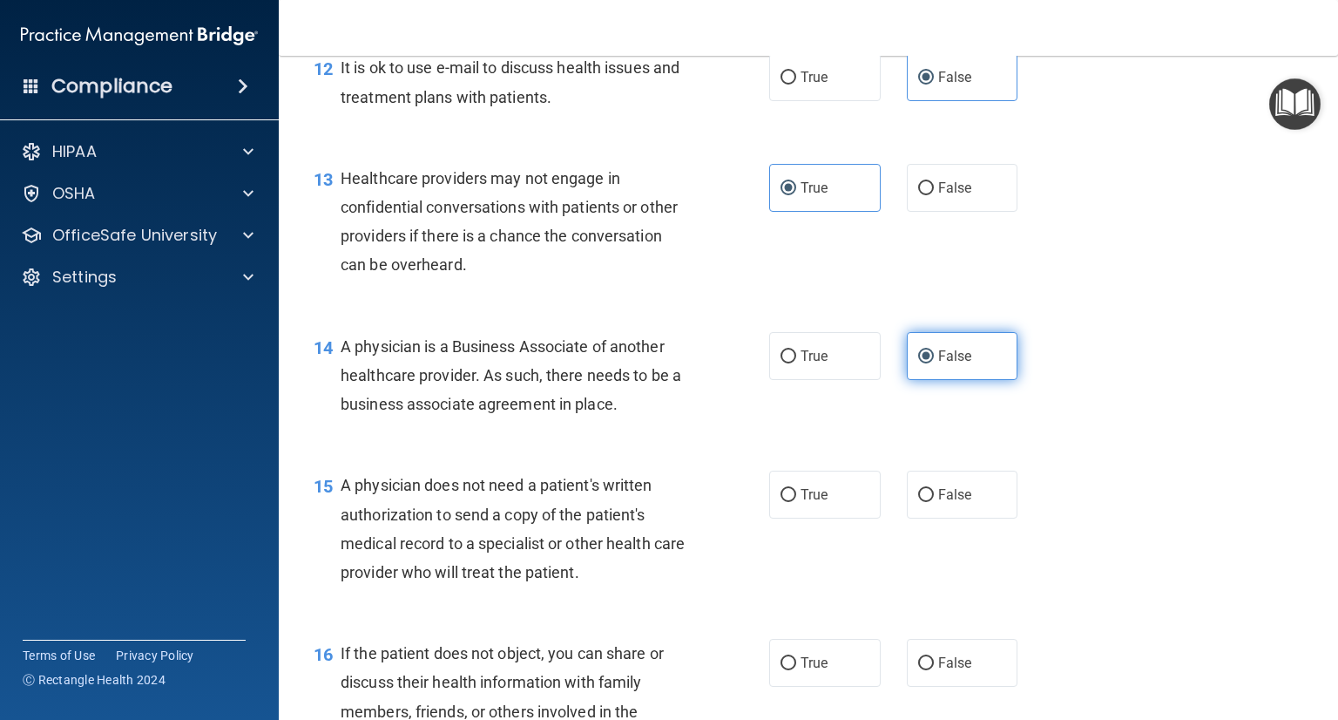
scroll to position [1862, 0]
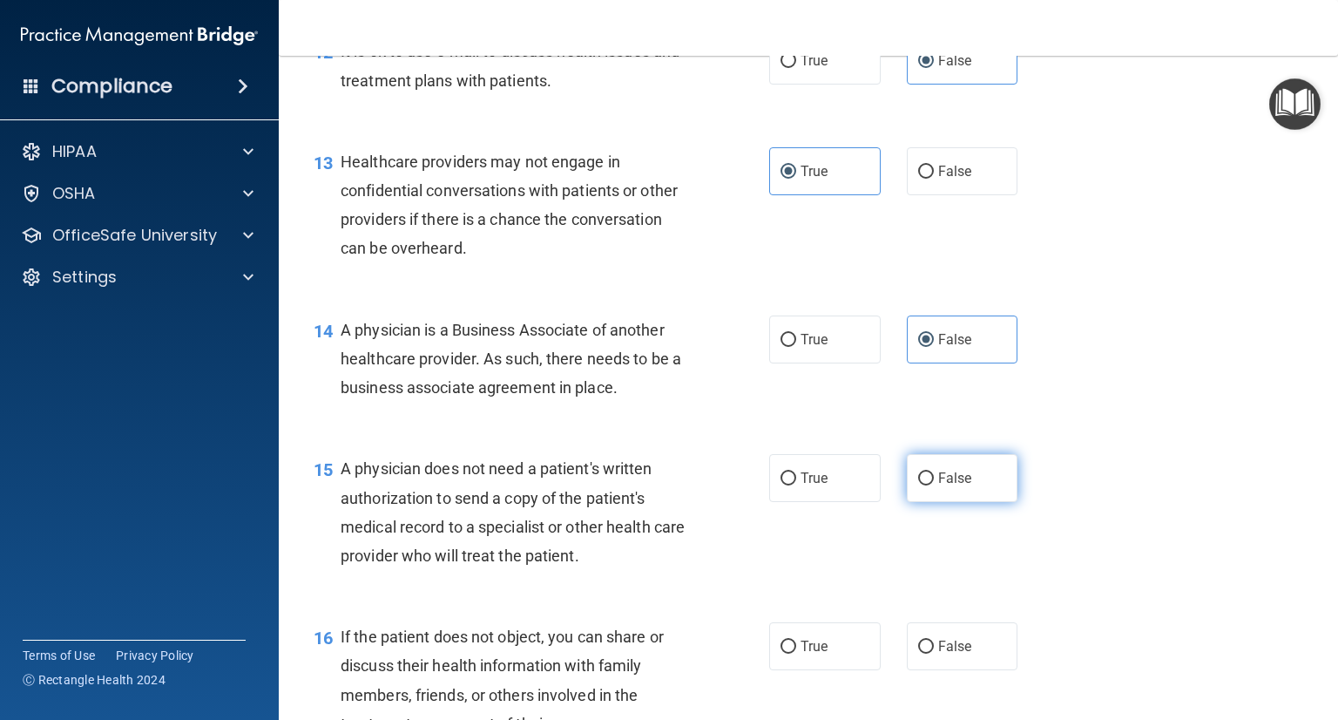
click at [939, 486] on span "False" at bounding box center [955, 478] width 34 height 17
click at [934, 485] on input "False" at bounding box center [926, 478] width 16 height 13
radio input "true"
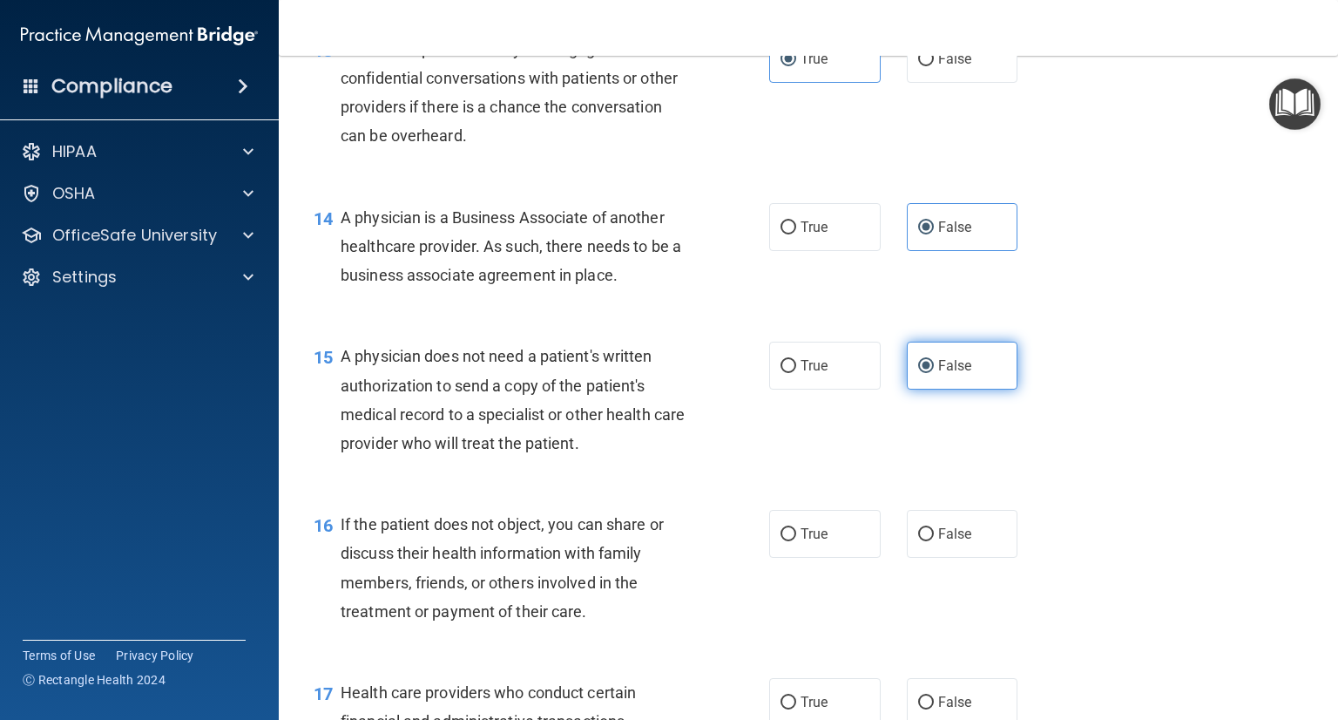
scroll to position [1978, 0]
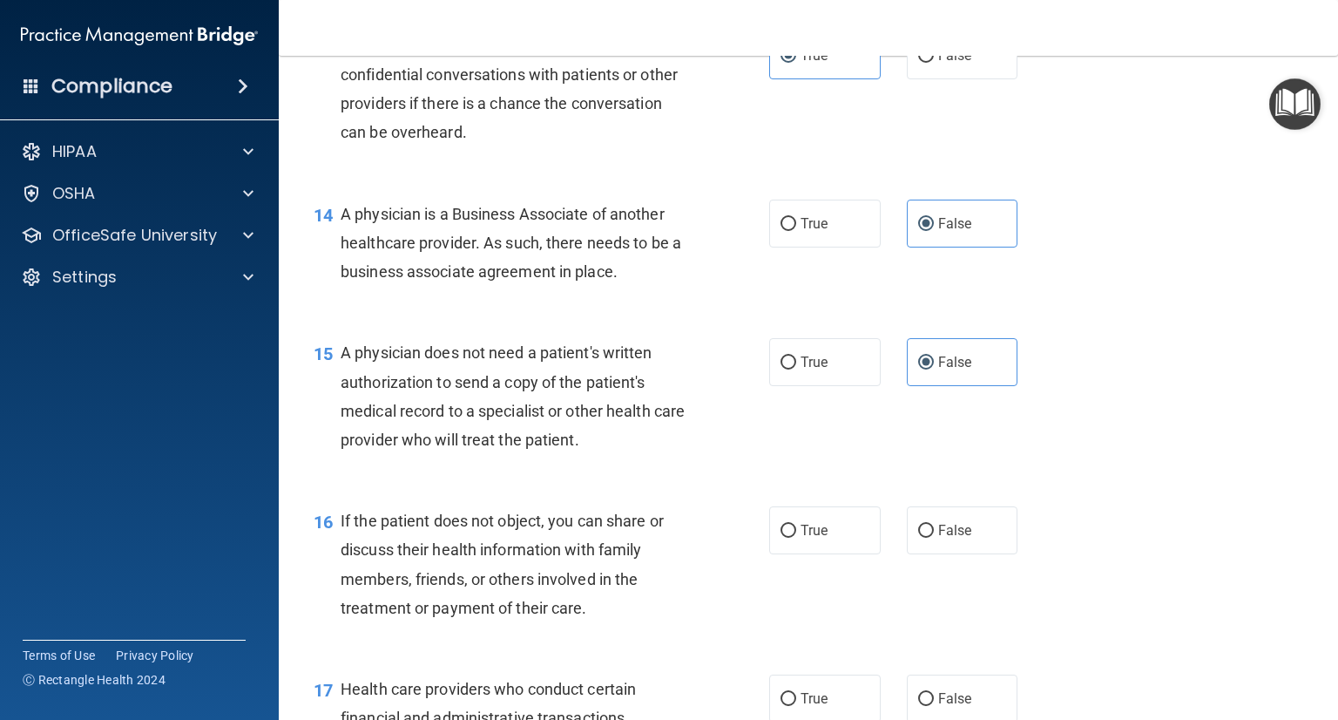
click at [829, 561] on div "16 If the patient does not object, you can share or discuss their health inform…" at bounding box center [809, 568] width 1016 height 168
click at [821, 554] on label "True" at bounding box center [825, 530] width 112 height 48
click at [796, 537] on input "True" at bounding box center [789, 530] width 16 height 13
radio input "true"
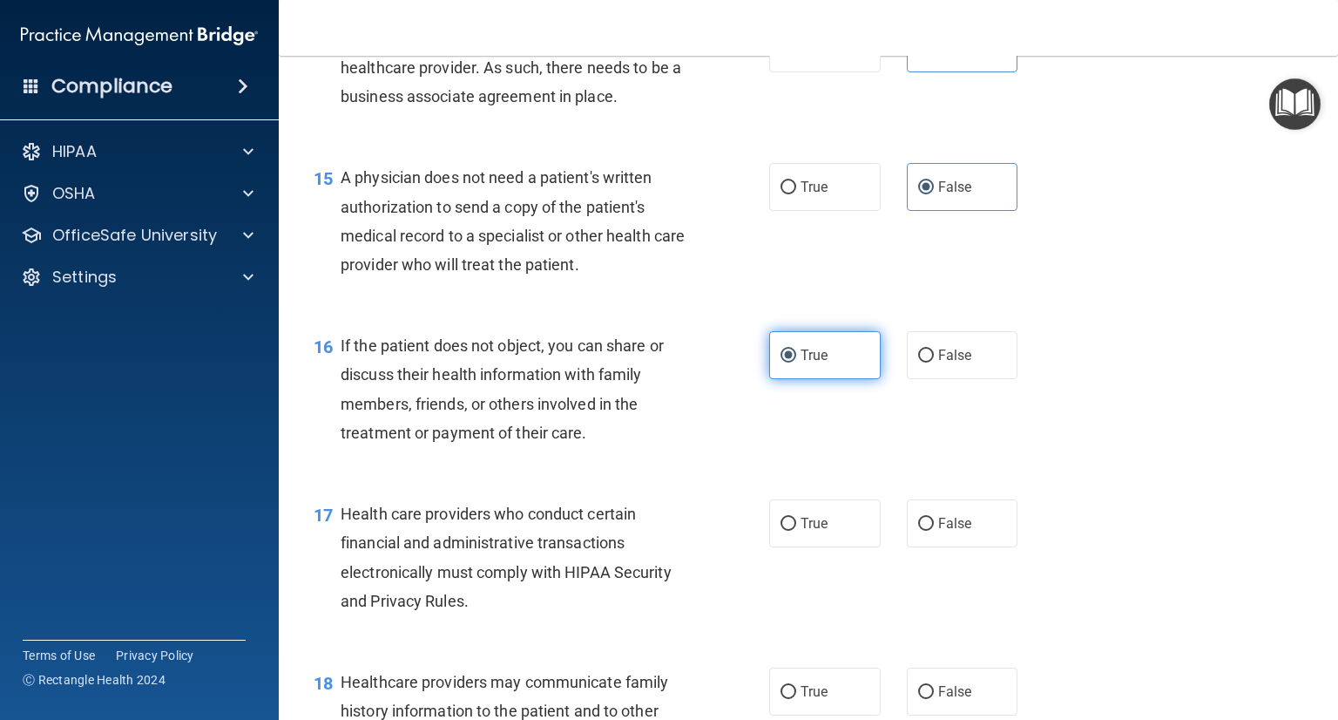
scroll to position [2173, 0]
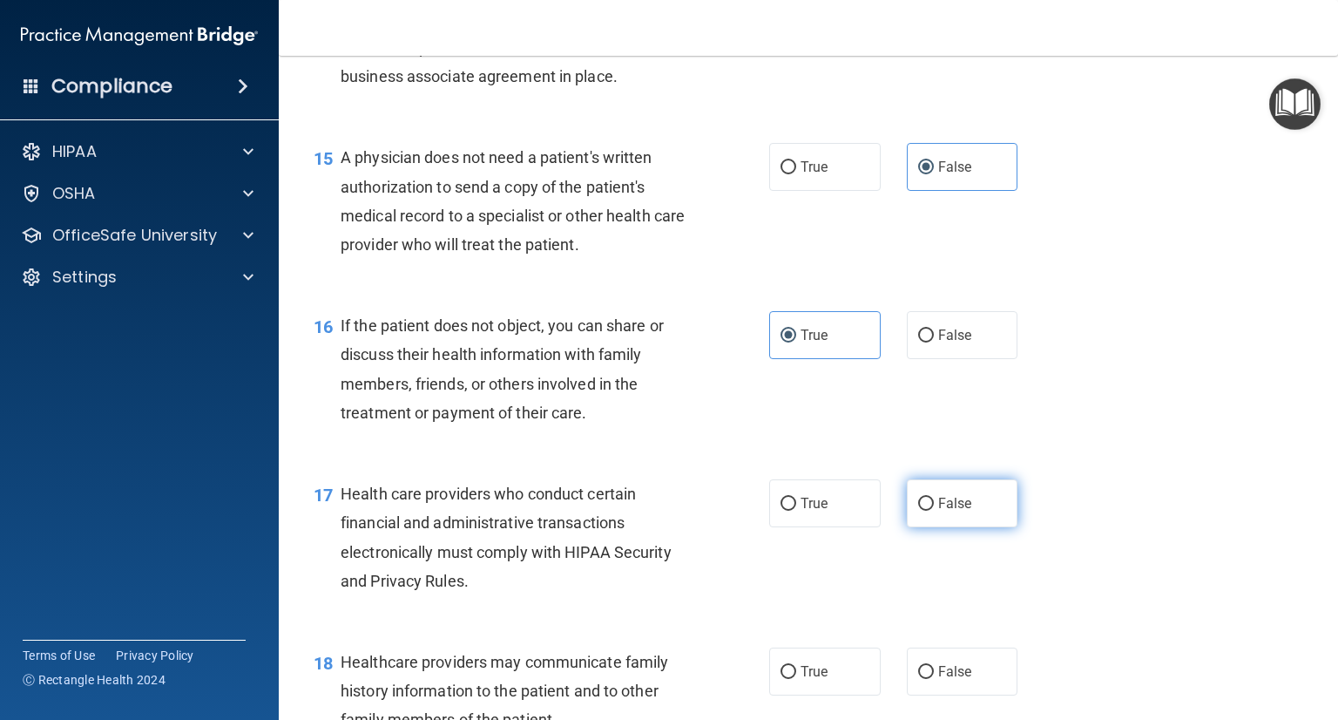
click at [926, 527] on label "False" at bounding box center [963, 503] width 112 height 48
click at [926, 510] on input "False" at bounding box center [926, 503] width 16 height 13
radio input "true"
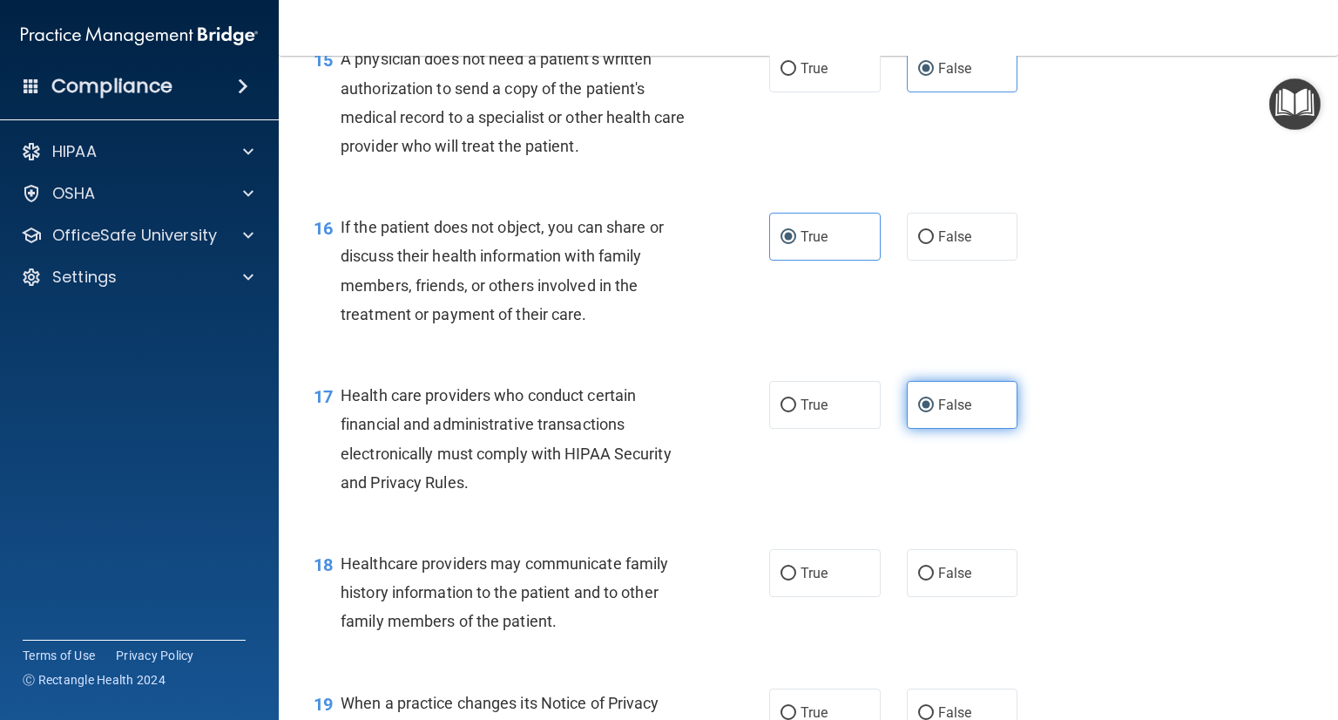
scroll to position [2341, 0]
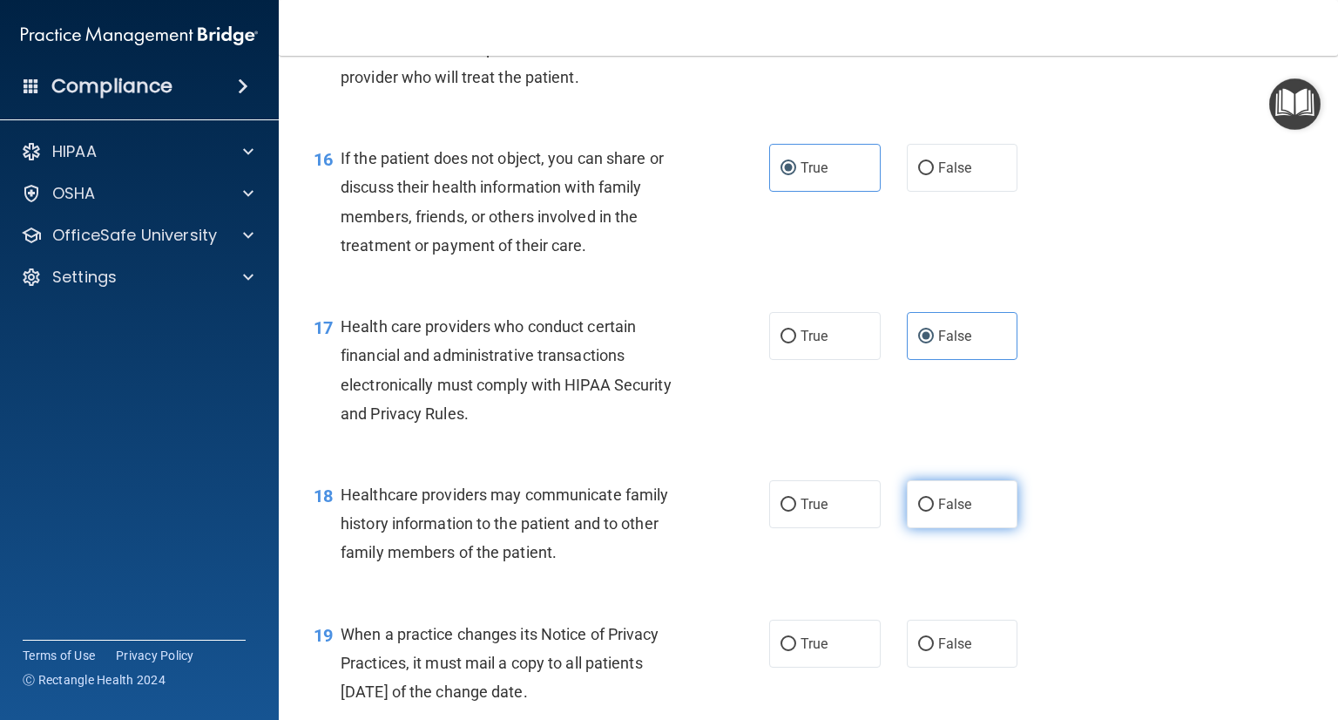
click at [945, 512] on span "False" at bounding box center [955, 504] width 34 height 17
click at [934, 511] on input "False" at bounding box center [926, 504] width 16 height 13
radio input "true"
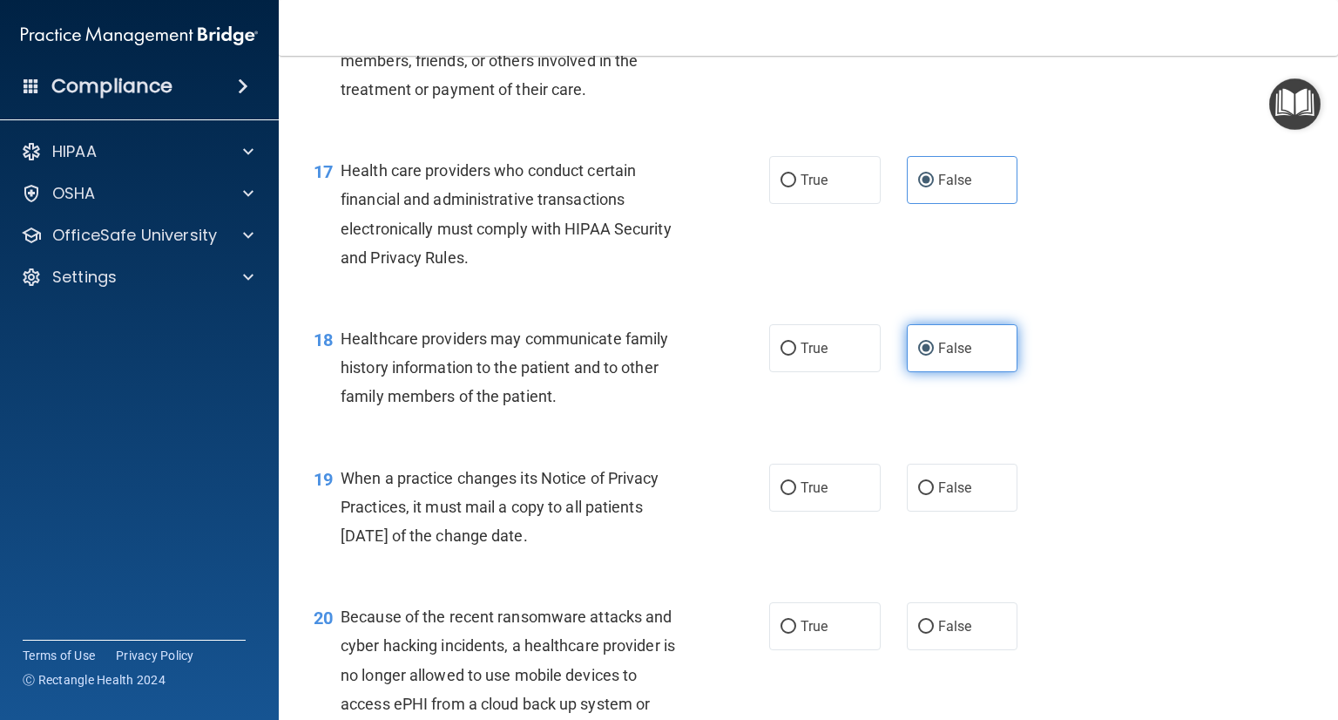
scroll to position [2498, 0]
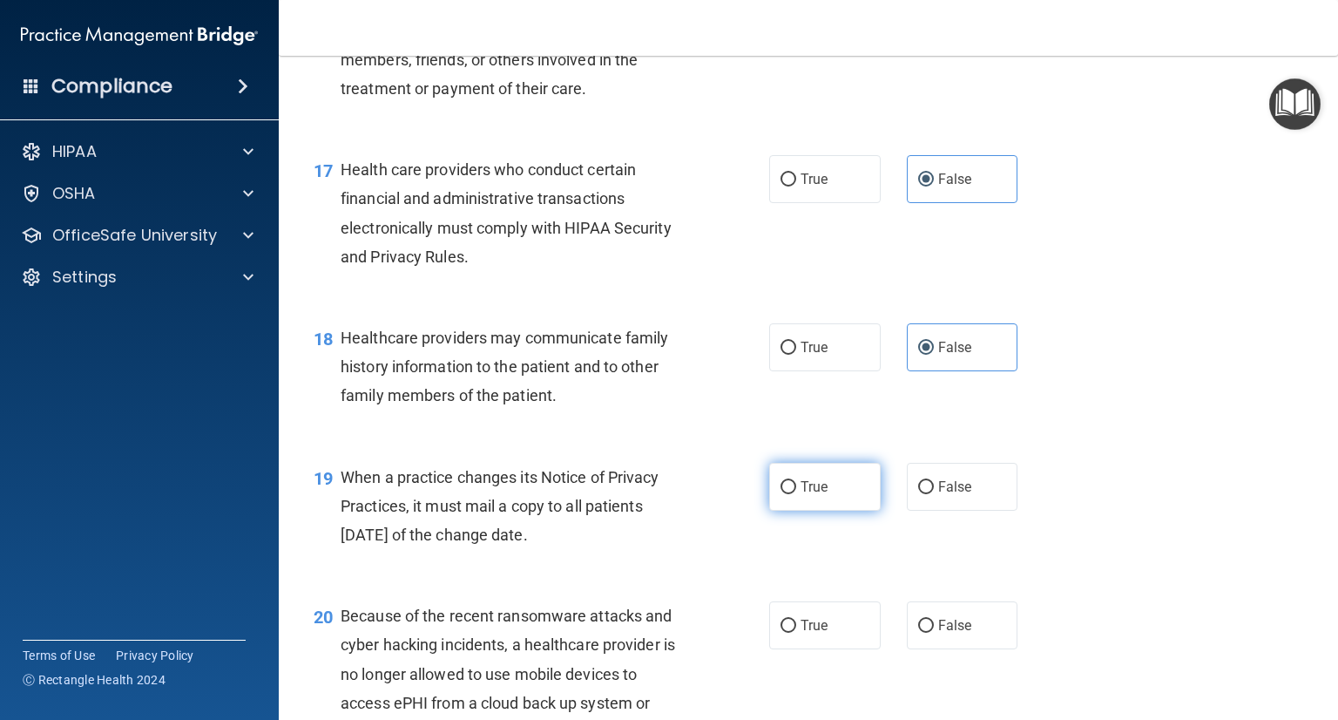
click at [808, 510] on label "True" at bounding box center [825, 487] width 112 height 48
click at [796, 494] on input "True" at bounding box center [789, 487] width 16 height 13
radio input "true"
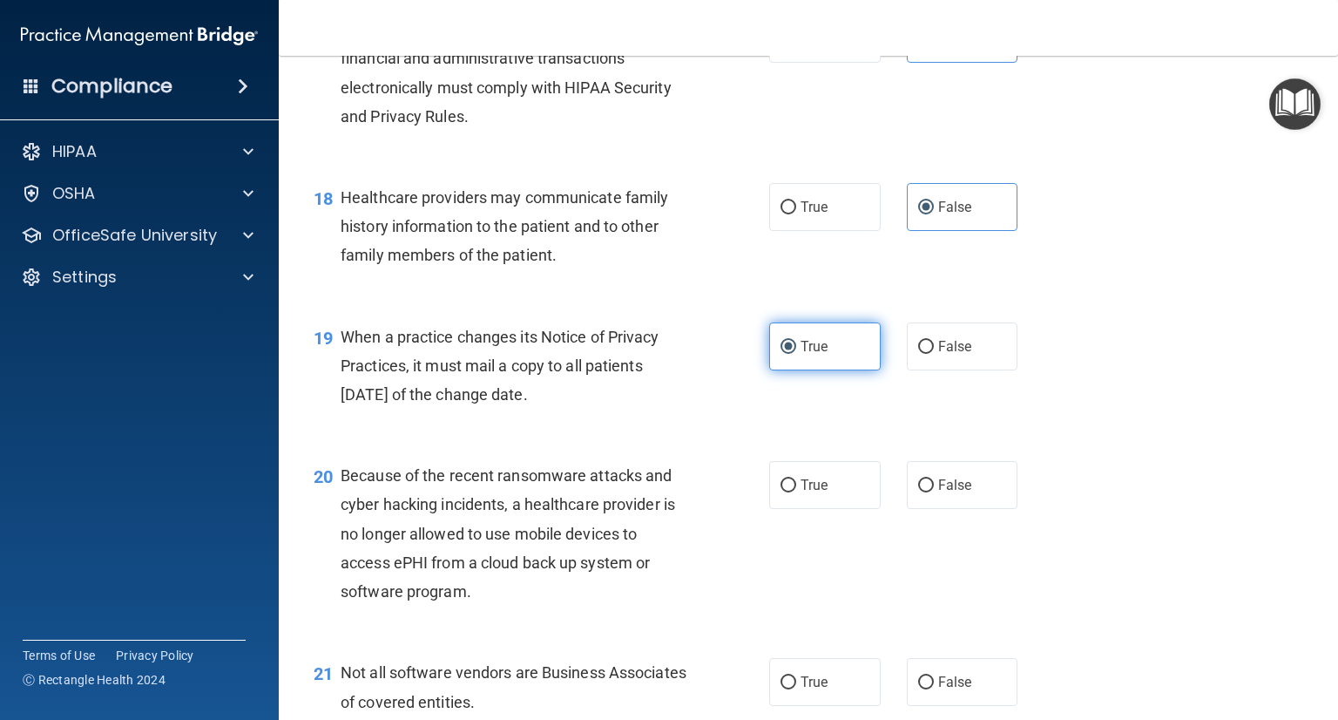
scroll to position [2654, 0]
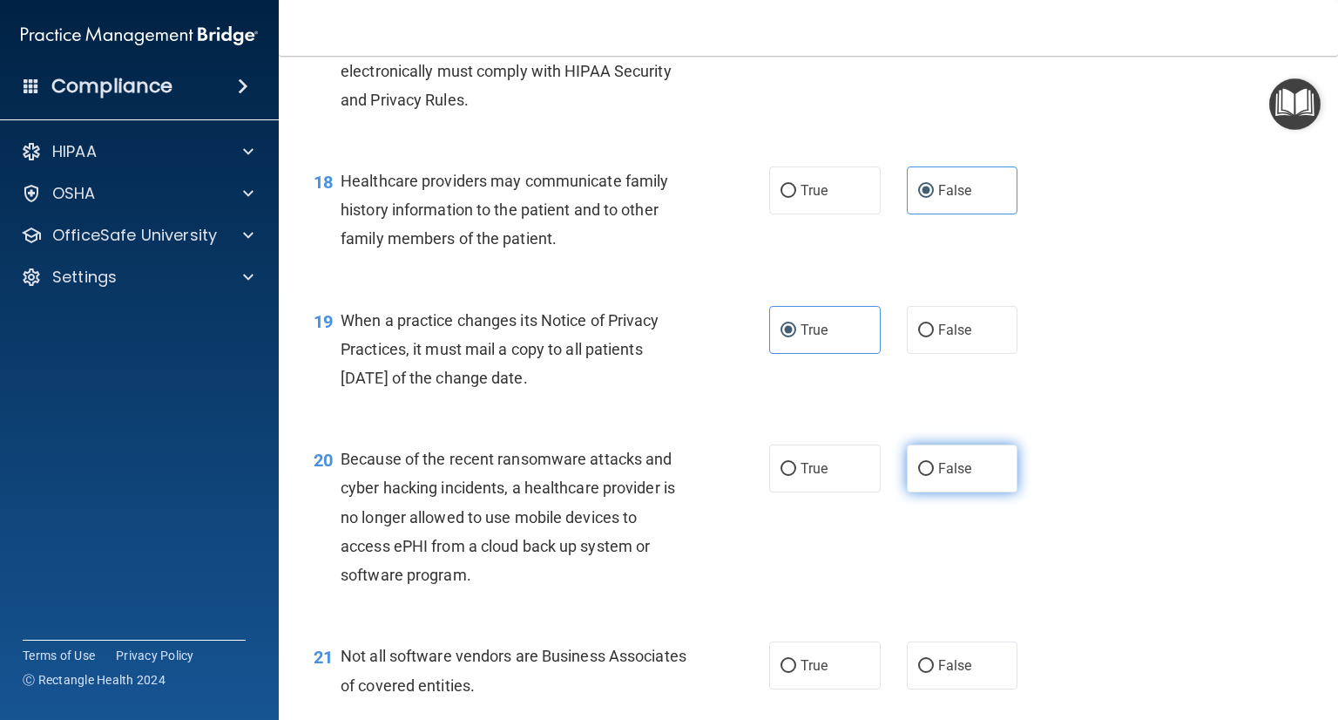
click at [916, 492] on label "False" at bounding box center [963, 468] width 112 height 48
click at [918, 476] on input "False" at bounding box center [926, 469] width 16 height 13
radio input "true"
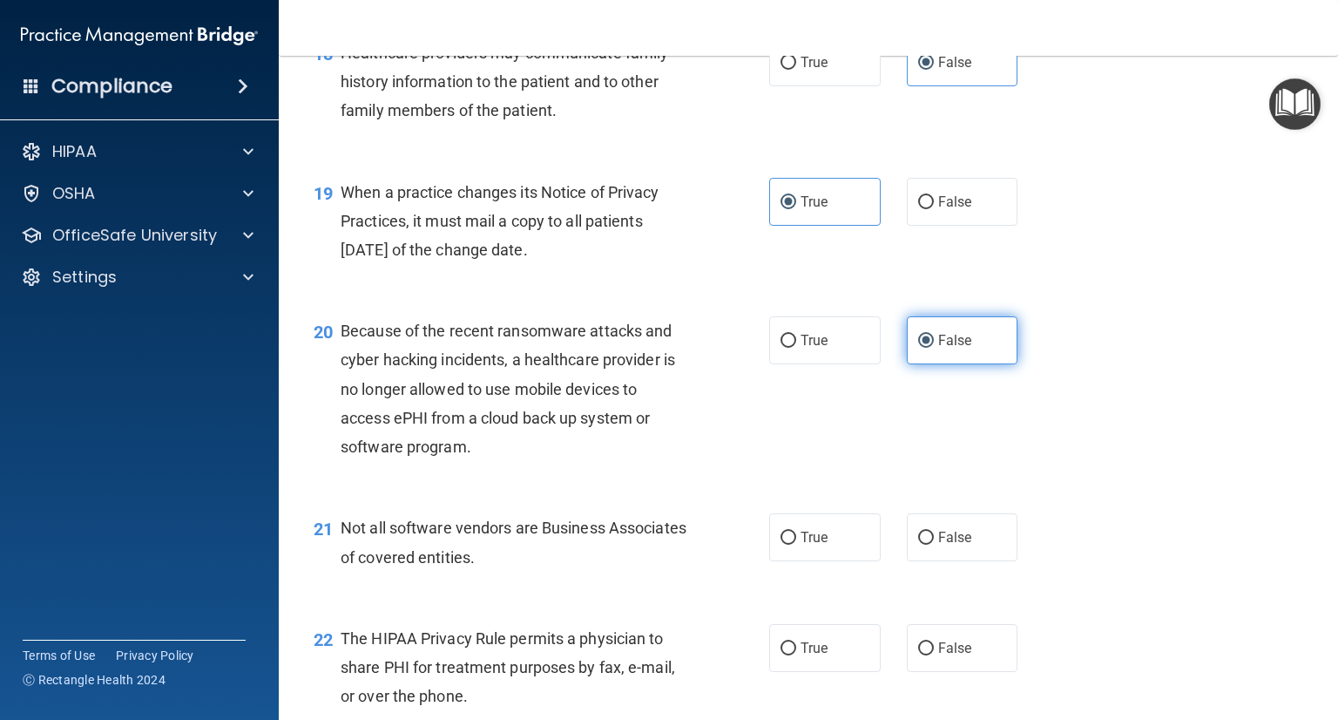
scroll to position [2783, 0]
click at [812, 544] on span "True" at bounding box center [814, 536] width 27 height 17
click at [796, 544] on input "True" at bounding box center [789, 537] width 16 height 13
radio input "true"
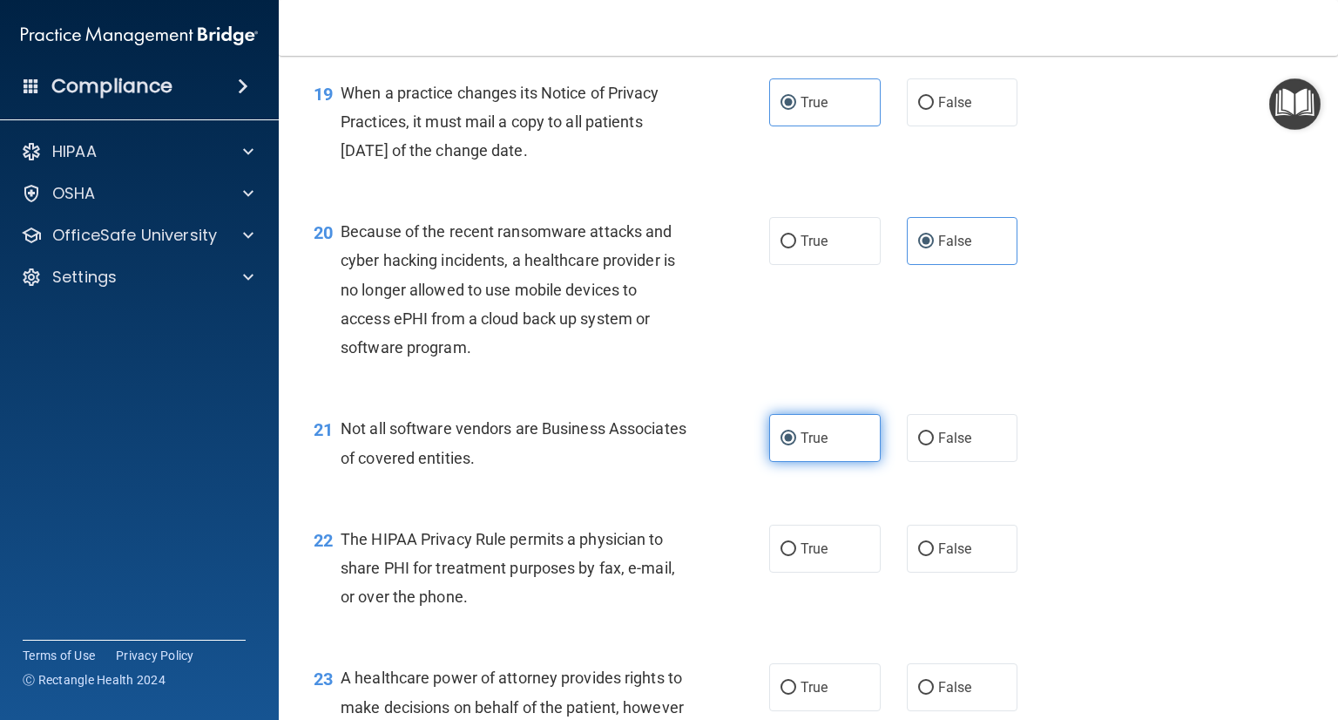
scroll to position [2908, 0]
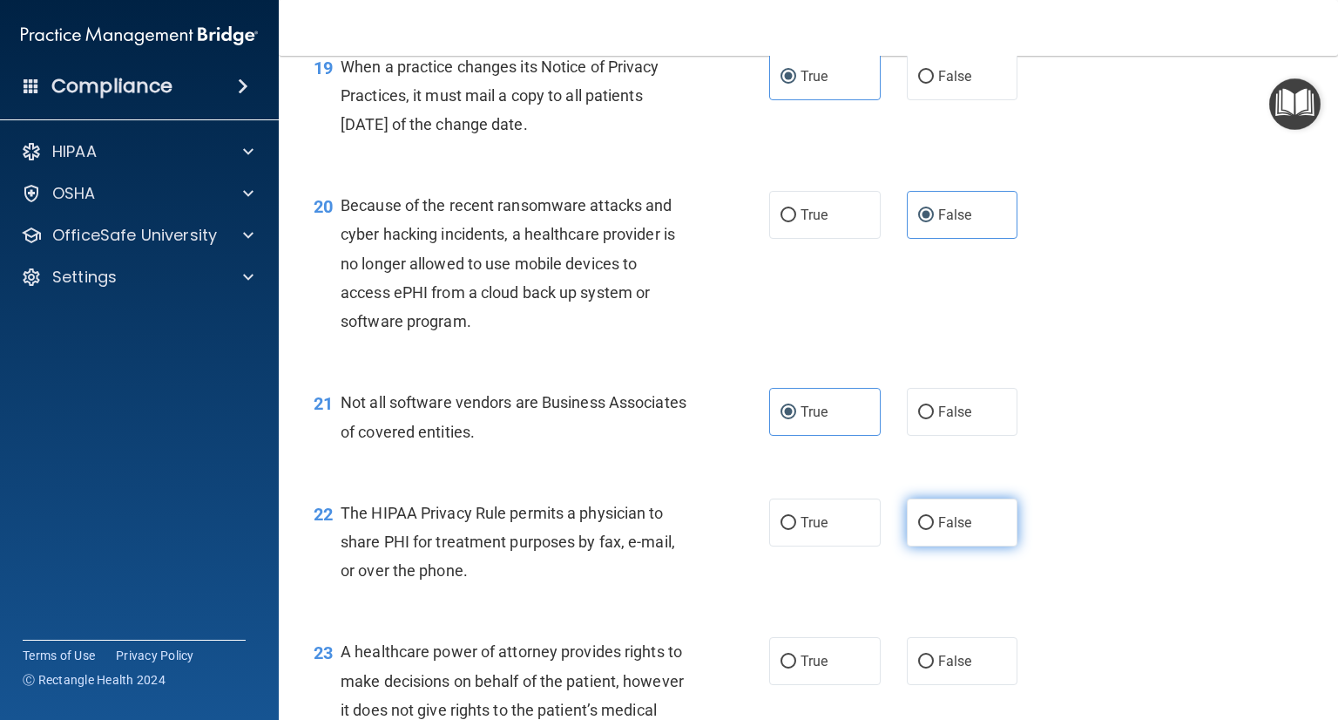
click at [955, 546] on label "False" at bounding box center [963, 522] width 112 height 48
click at [934, 530] on input "False" at bounding box center [926, 523] width 16 height 13
radio input "true"
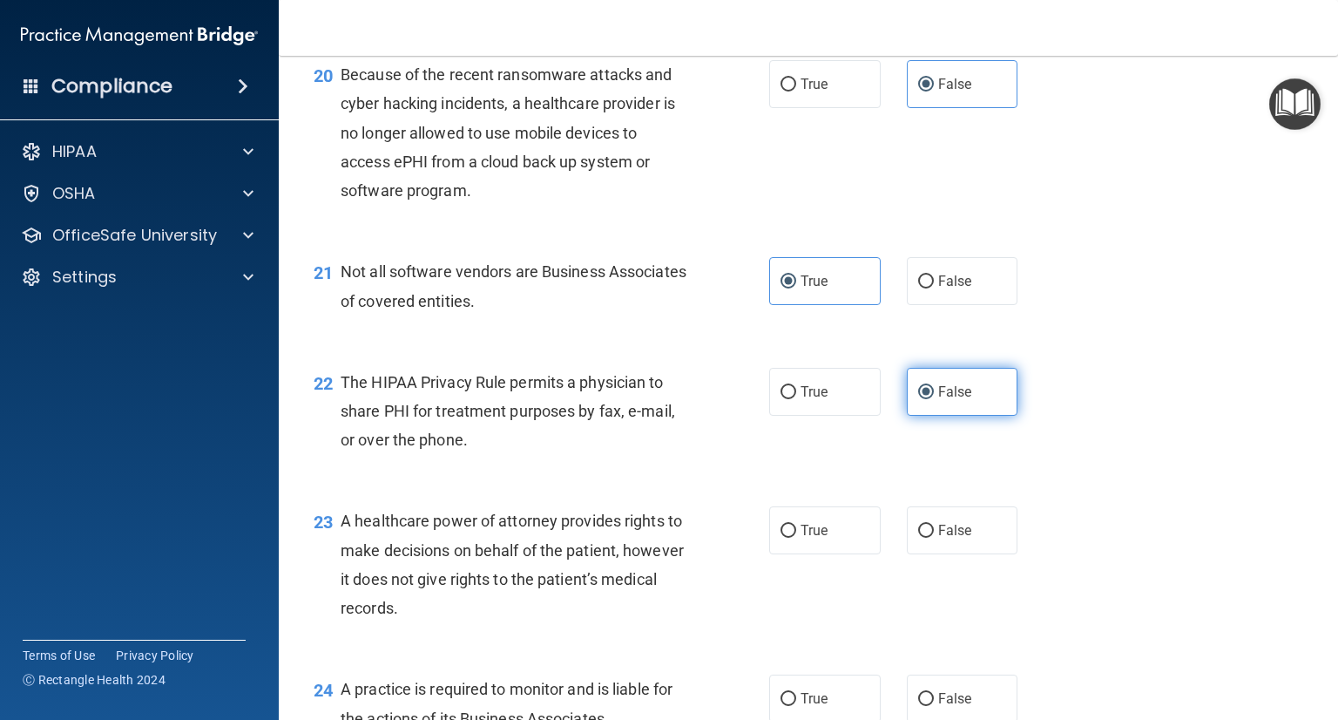
scroll to position [3080, 0]
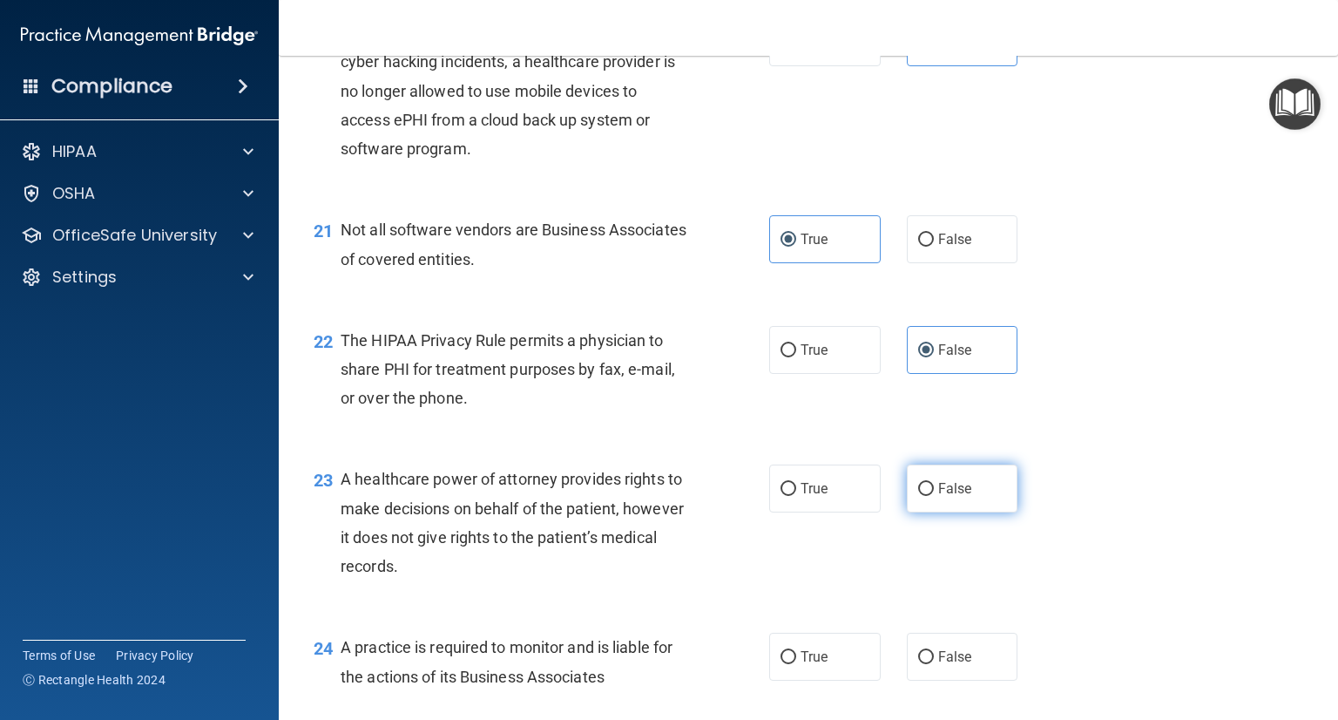
click at [966, 512] on label "False" at bounding box center [963, 488] width 112 height 48
click at [934, 496] on input "False" at bounding box center [926, 489] width 16 height 13
radio input "true"
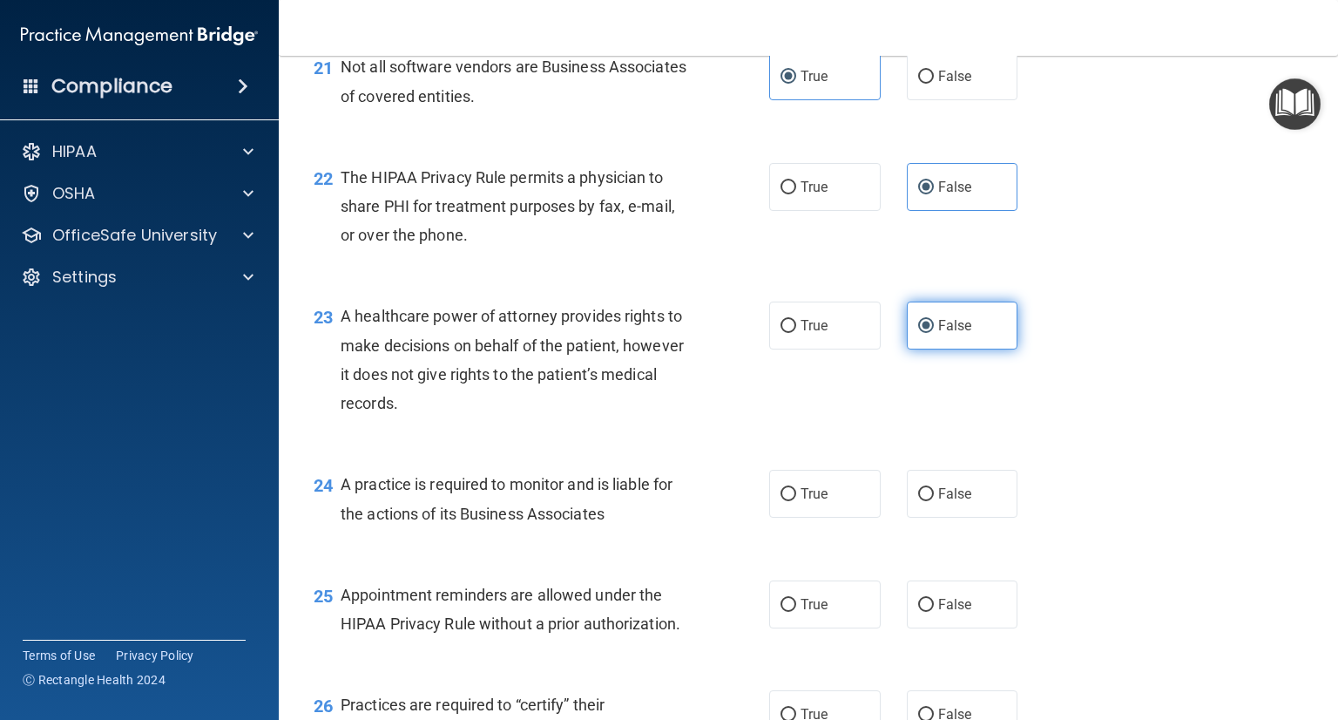
scroll to position [3244, 0]
click at [840, 517] on label "True" at bounding box center [825, 493] width 112 height 48
click at [796, 500] on input "True" at bounding box center [789, 493] width 16 height 13
radio input "true"
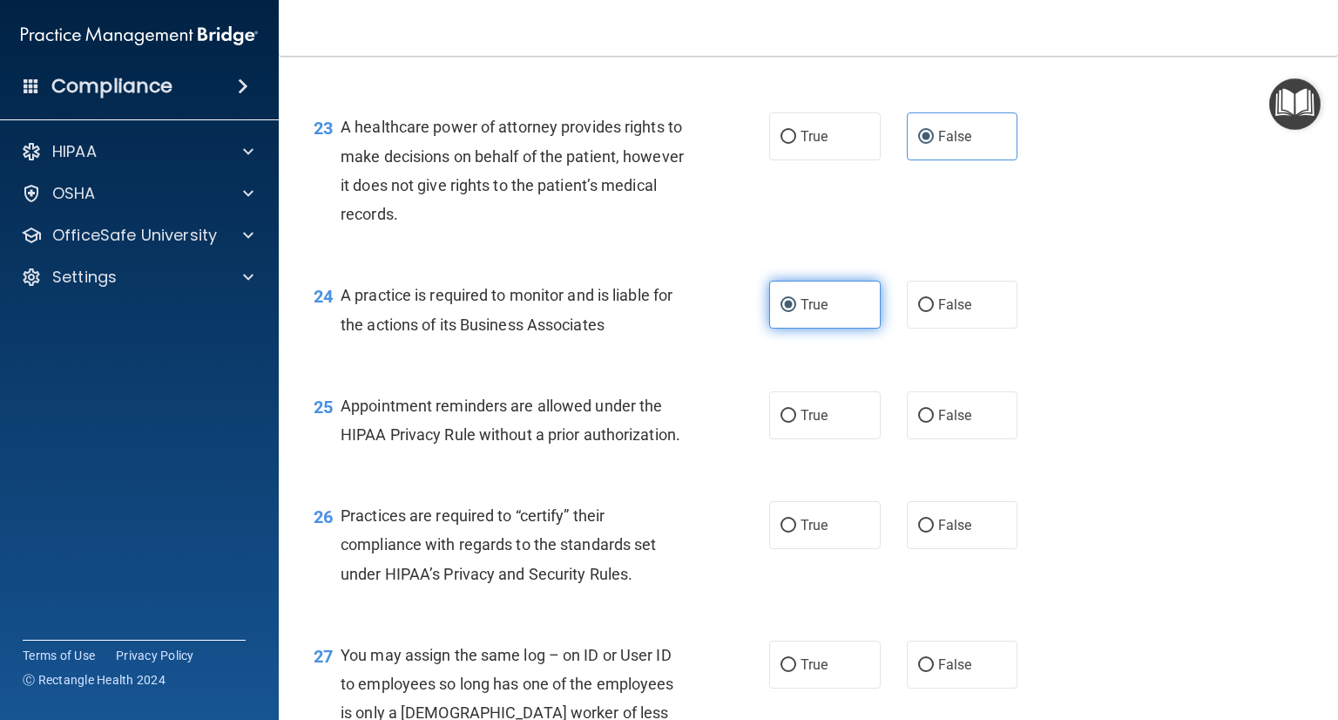
scroll to position [3432, 0]
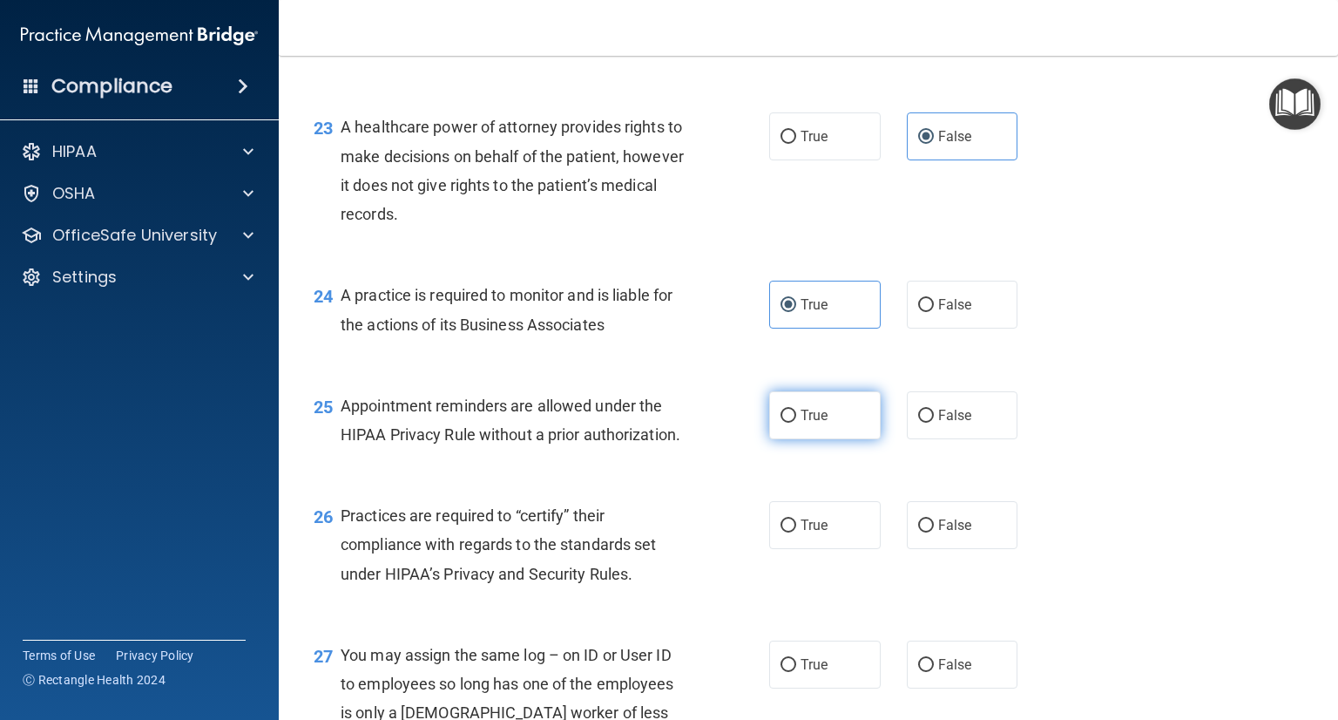
click at [822, 439] on label "True" at bounding box center [825, 415] width 112 height 48
click at [796, 423] on input "True" at bounding box center [789, 415] width 16 height 13
radio input "true"
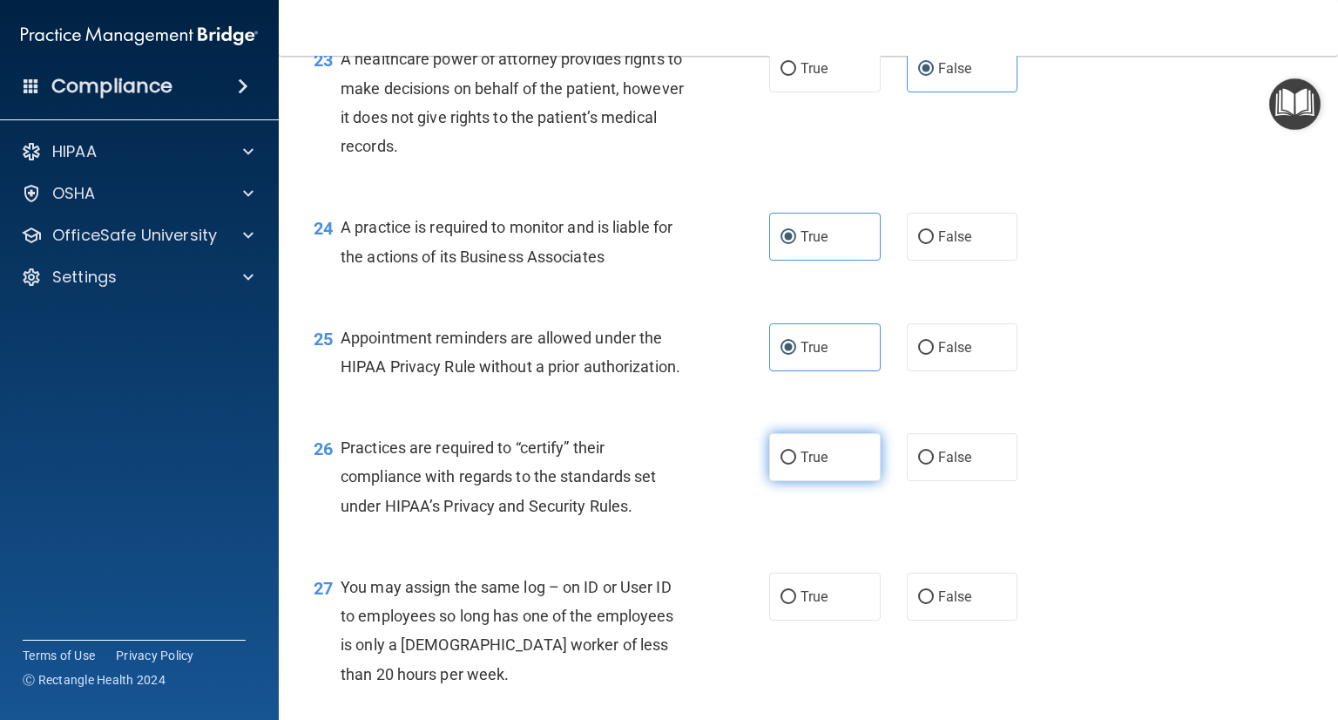
click at [812, 481] on label "True" at bounding box center [825, 457] width 112 height 48
click at [796, 464] on input "True" at bounding box center [789, 457] width 16 height 13
radio input "true"
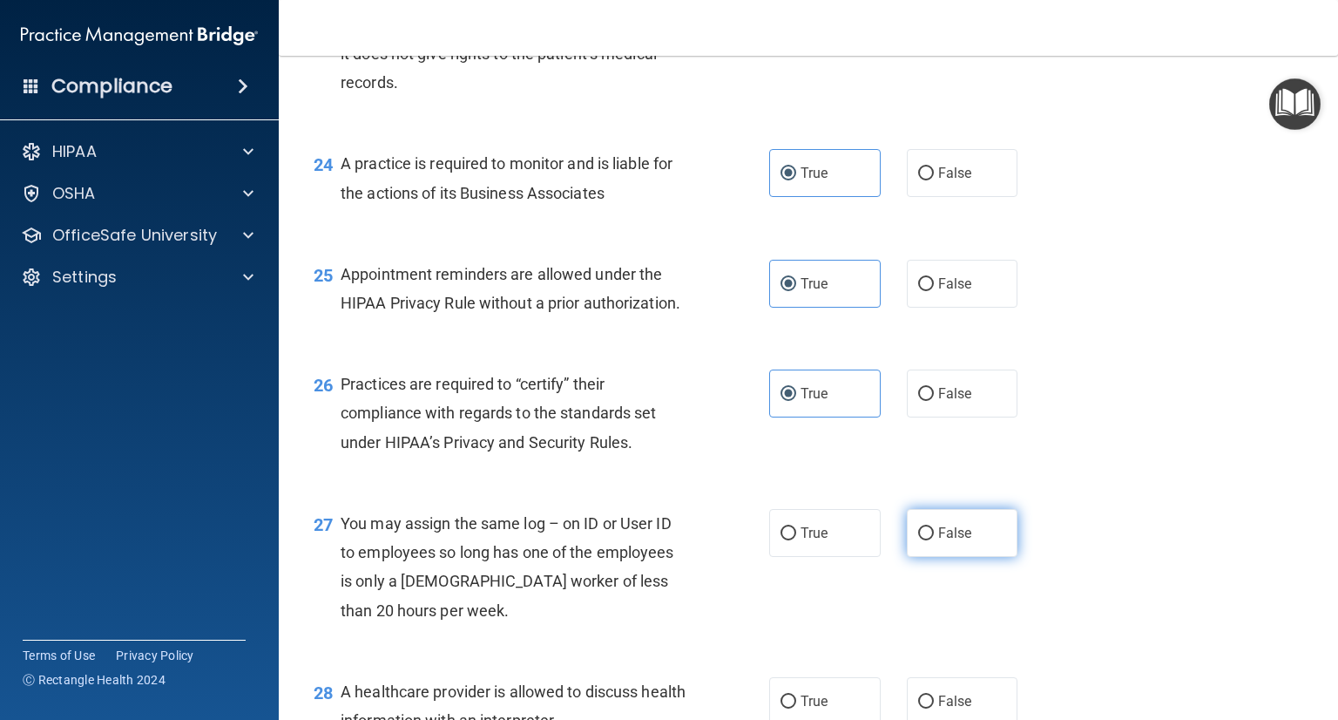
click at [948, 541] on span "False" at bounding box center [955, 532] width 34 height 17
click at [934, 540] on input "False" at bounding box center [926, 533] width 16 height 13
radio input "true"
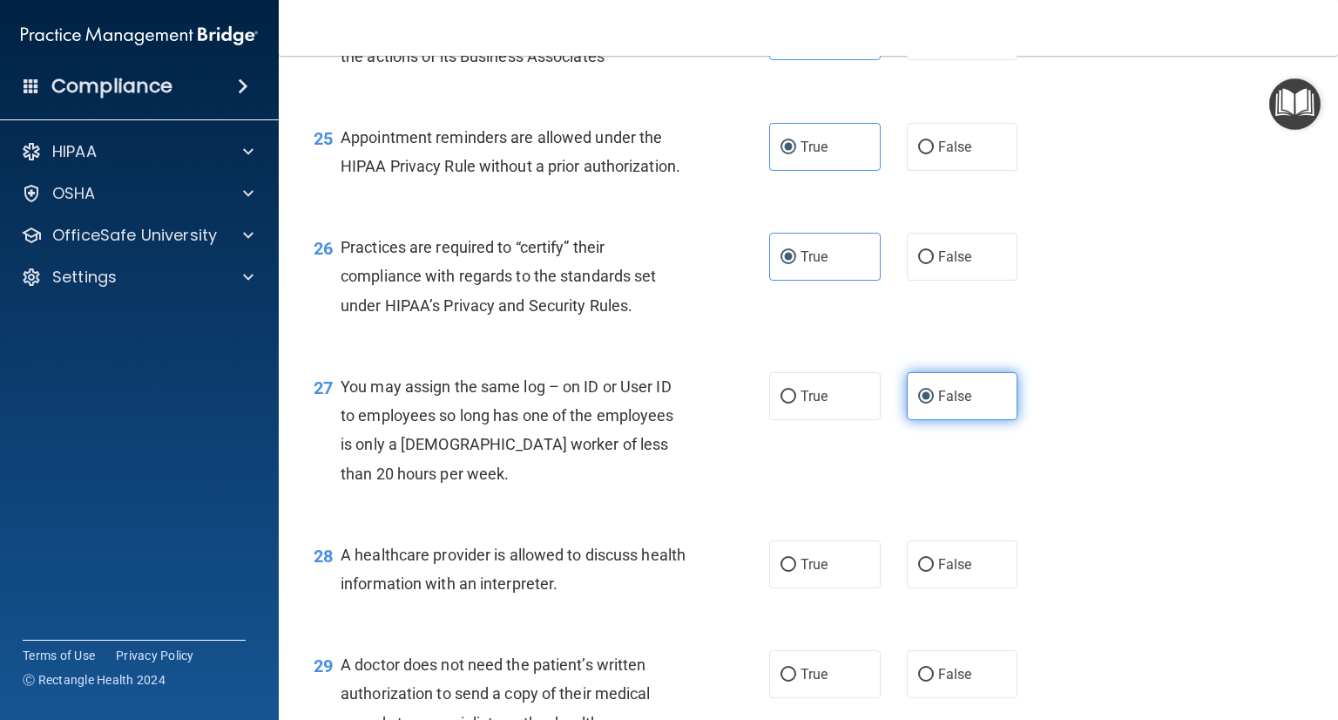
scroll to position [3702, 0]
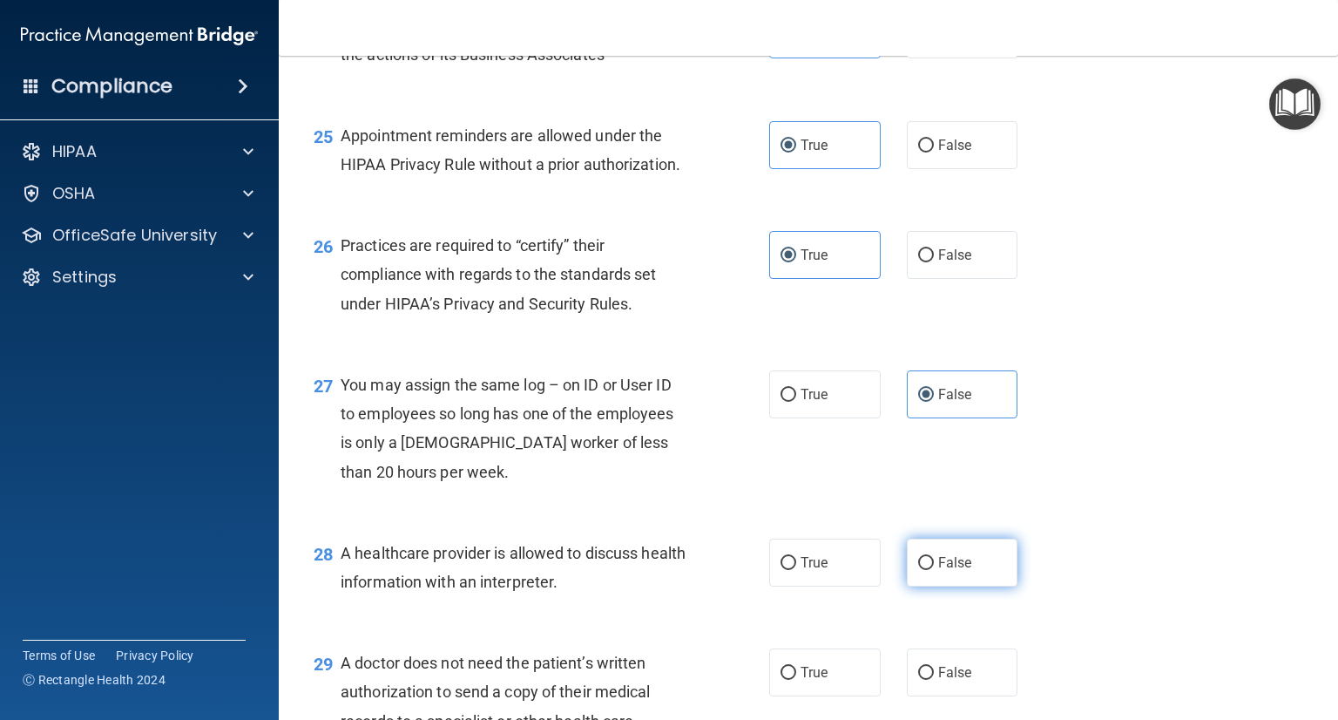
click at [944, 571] on span "False" at bounding box center [955, 562] width 34 height 17
click at [934, 570] on input "False" at bounding box center [926, 563] width 16 height 13
radio input "true"
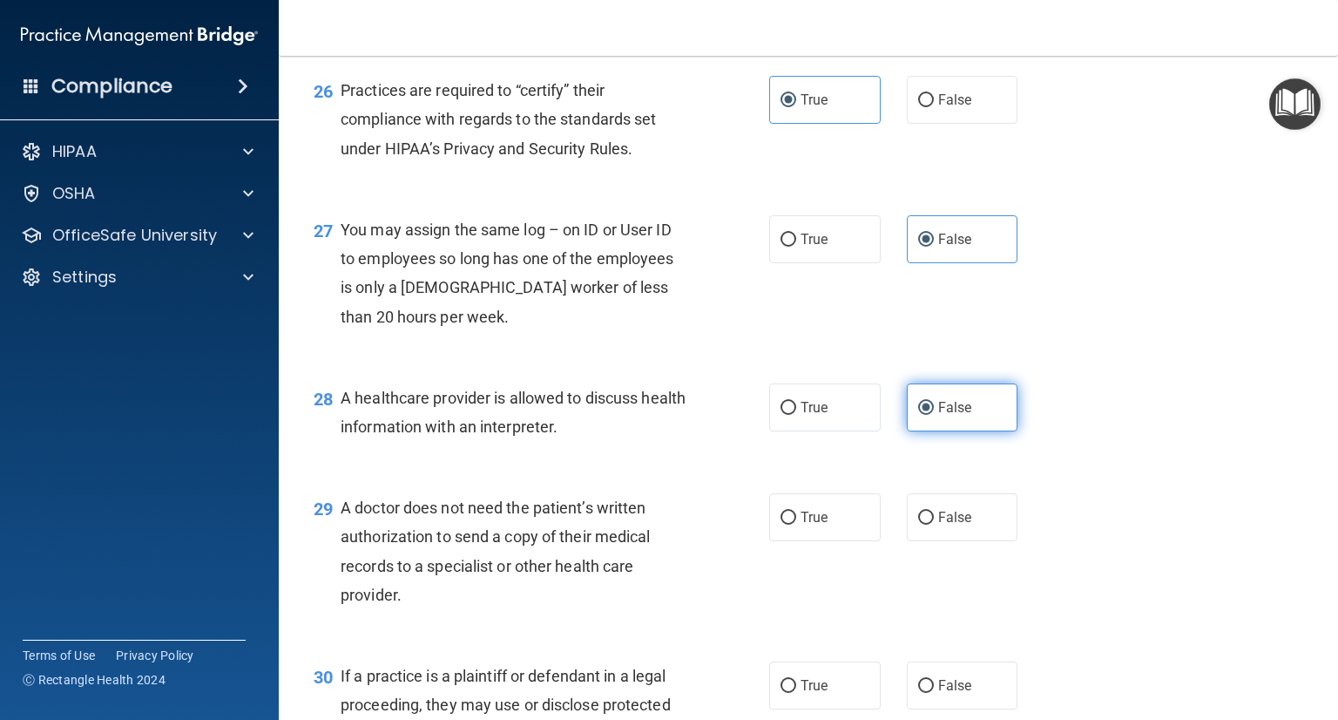
scroll to position [3864, 0]
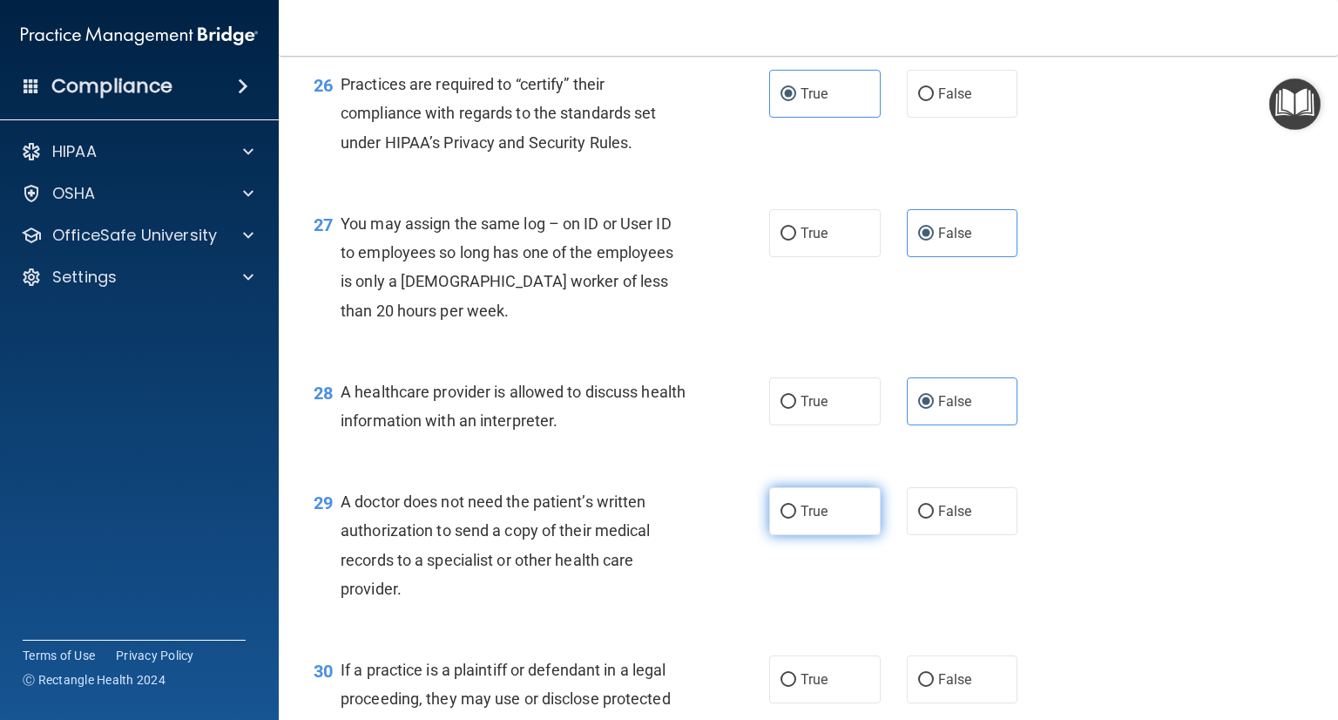
click at [806, 519] on span "True" at bounding box center [814, 511] width 27 height 17
click at [796, 518] on input "True" at bounding box center [789, 511] width 16 height 13
radio input "true"
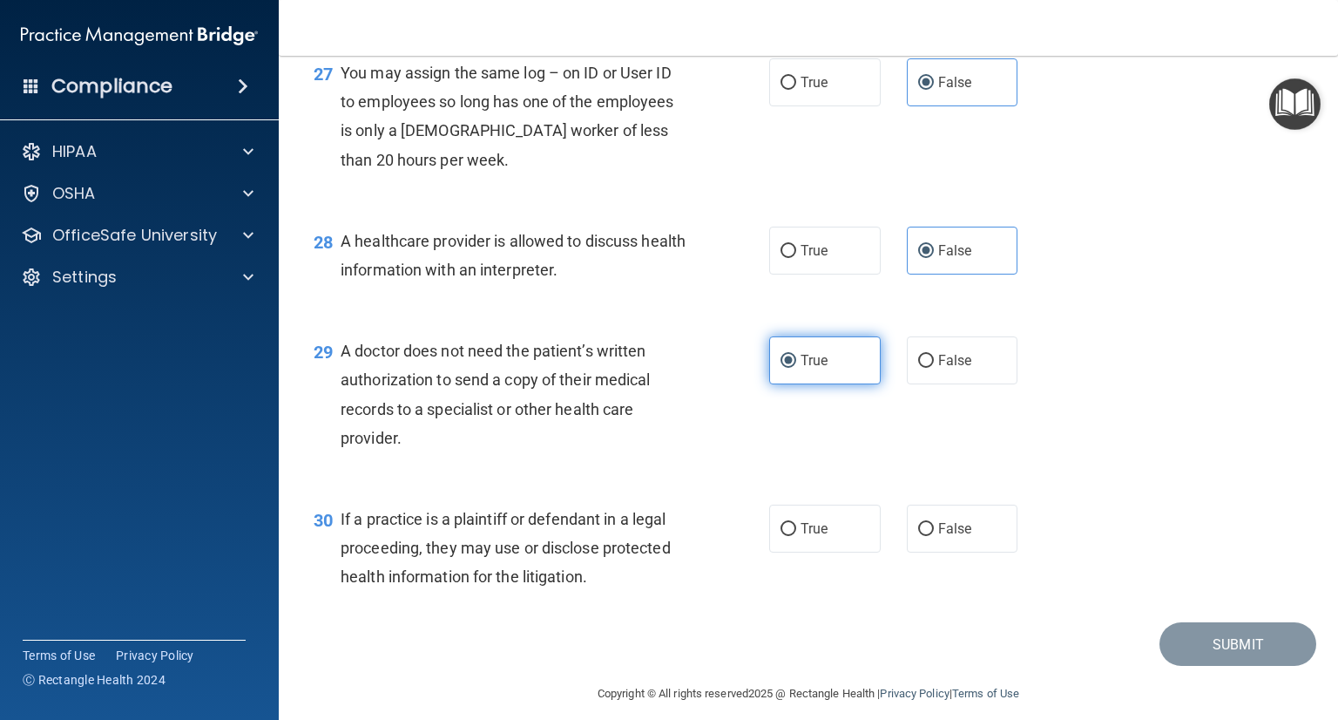
scroll to position [4025, 0]
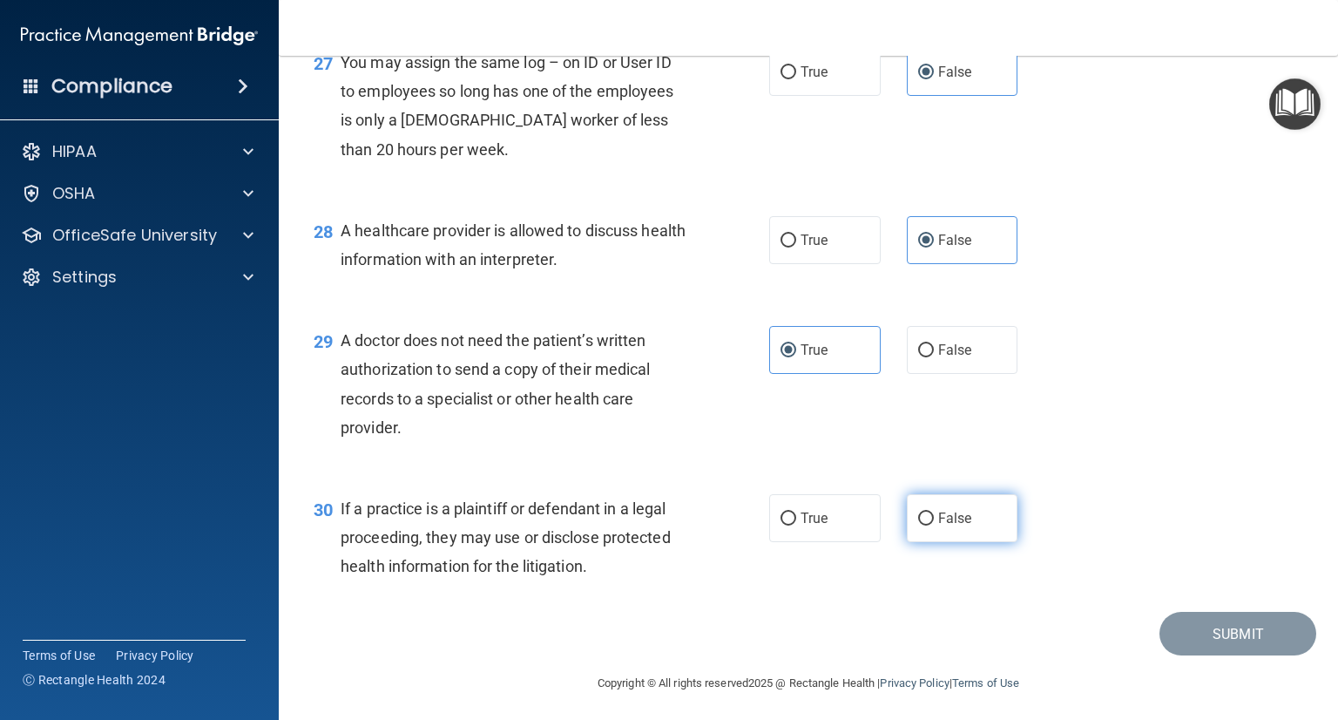
click at [918, 525] on input "False" at bounding box center [926, 518] width 16 height 13
radio input "true"
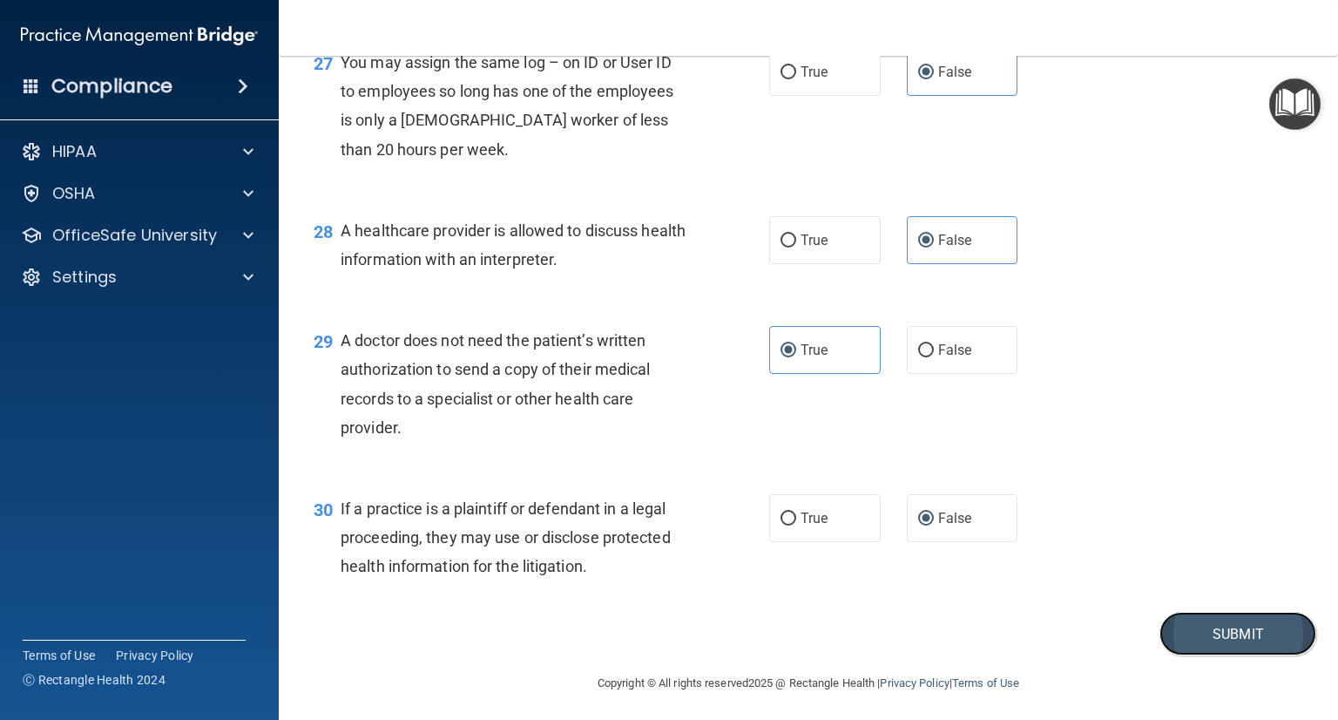
click at [1216, 656] on button "Submit" at bounding box center [1237, 634] width 157 height 44
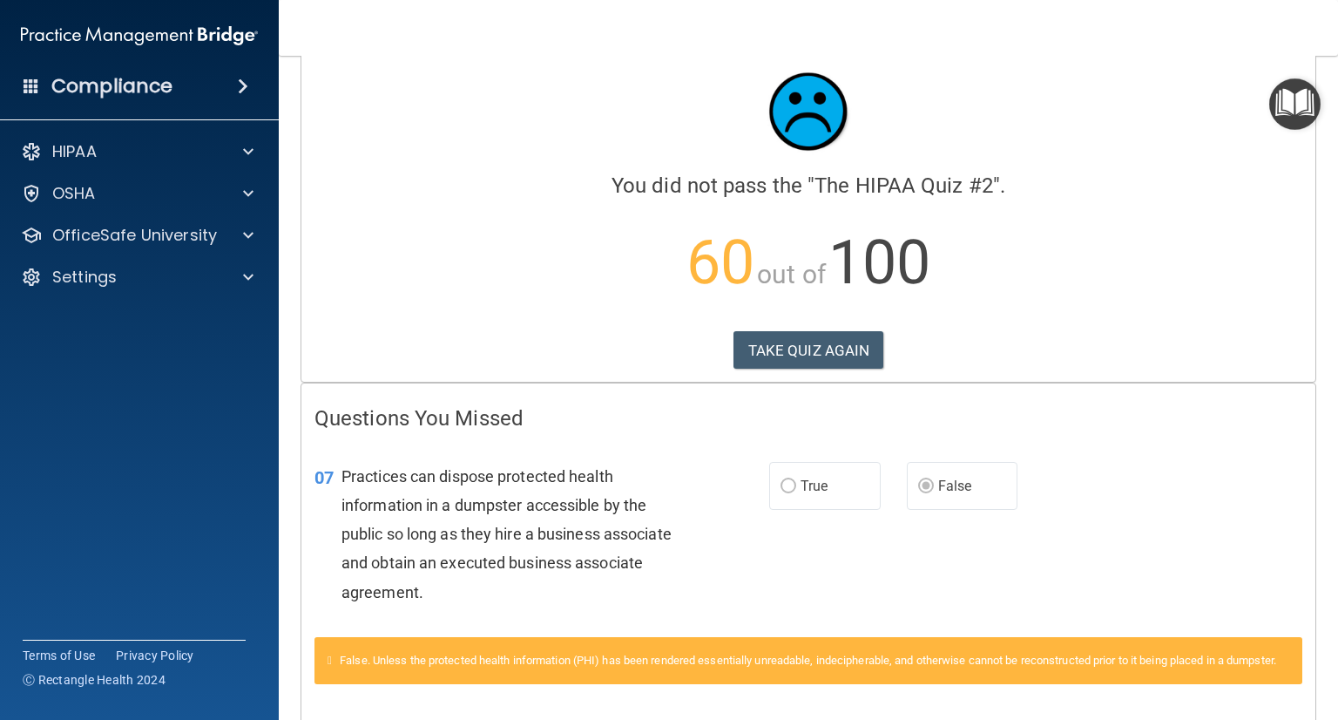
scroll to position [28, 0]
click at [809, 487] on span "True" at bounding box center [814, 485] width 27 height 17
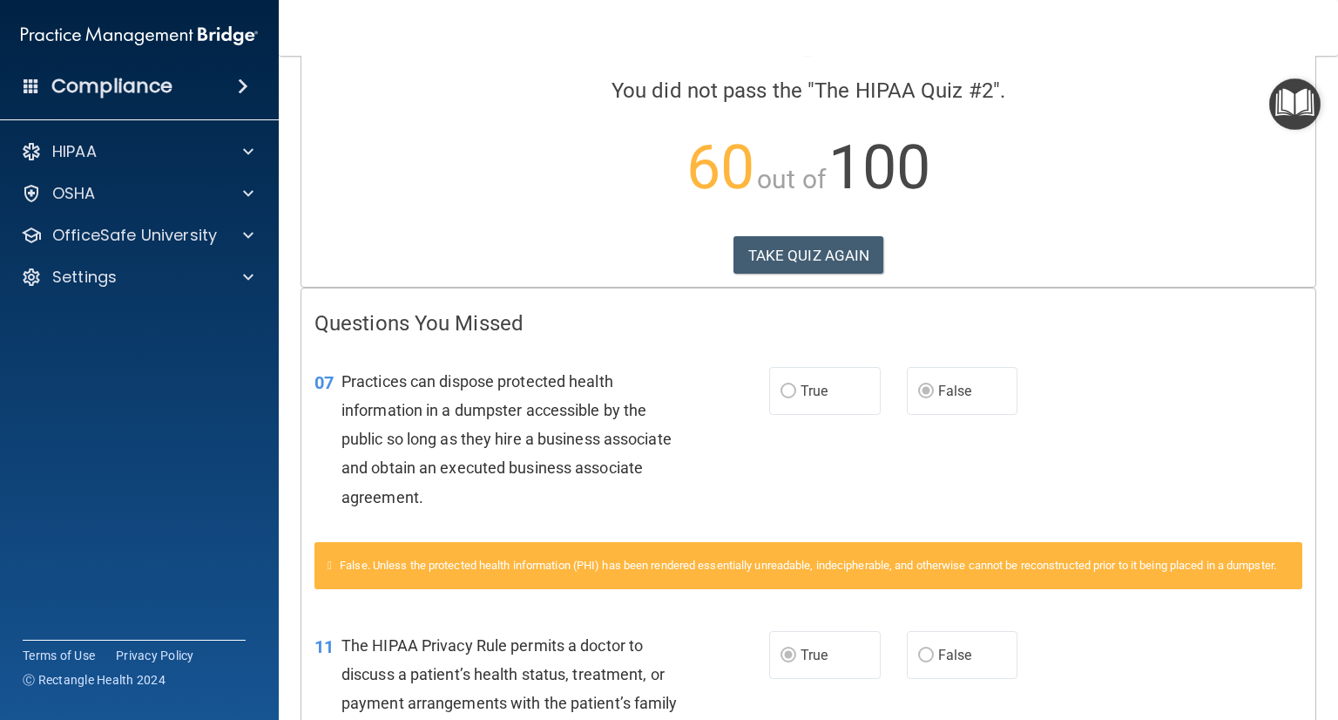
scroll to position [0, 0]
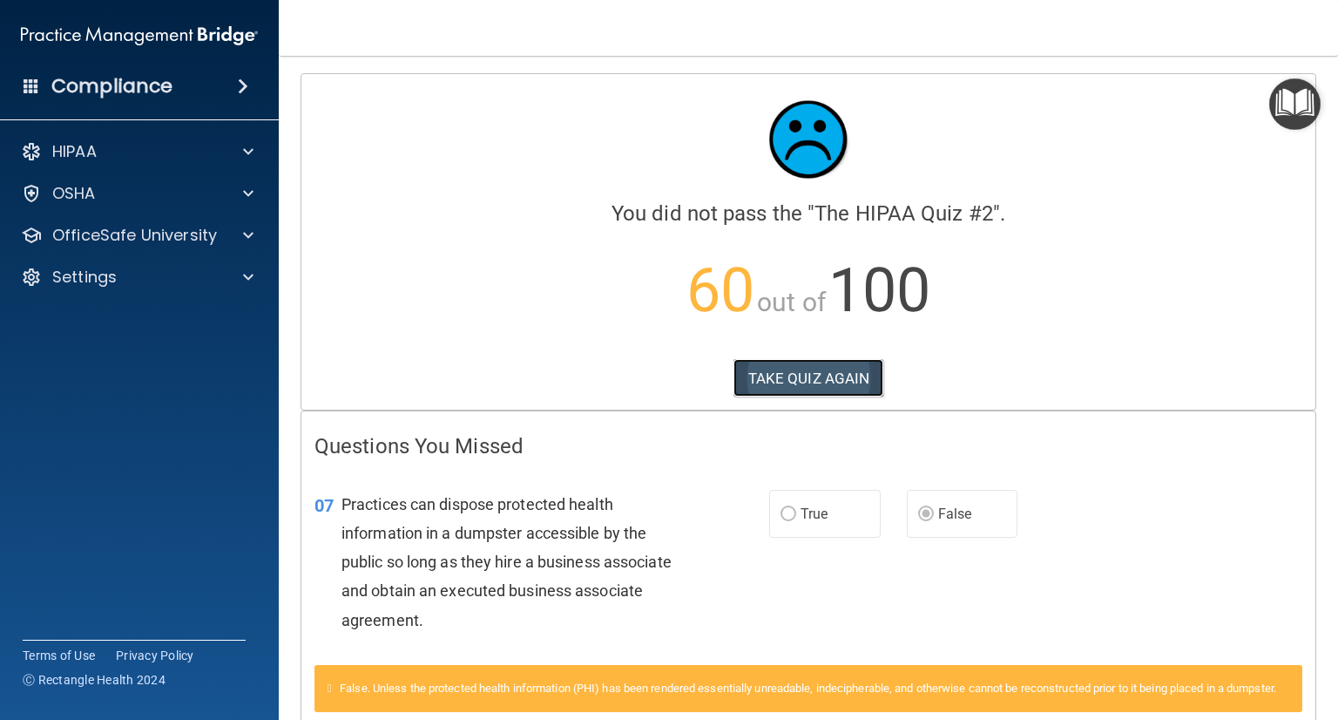
click at [822, 384] on button "TAKE QUIZ AGAIN" at bounding box center [809, 378] width 151 height 38
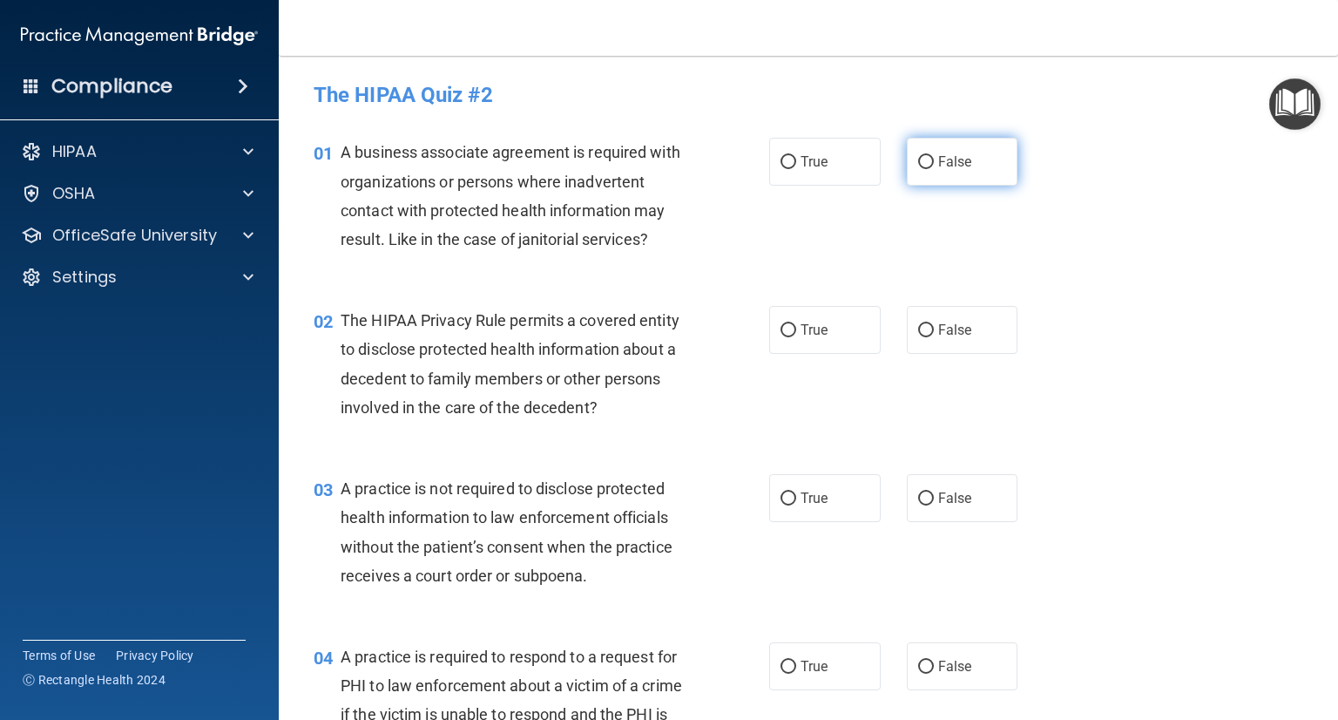
click at [918, 156] on input "False" at bounding box center [926, 162] width 16 height 13
radio input "true"
click at [789, 342] on label "True" at bounding box center [825, 330] width 112 height 48
click at [789, 337] on input "True" at bounding box center [789, 330] width 16 height 13
radio input "true"
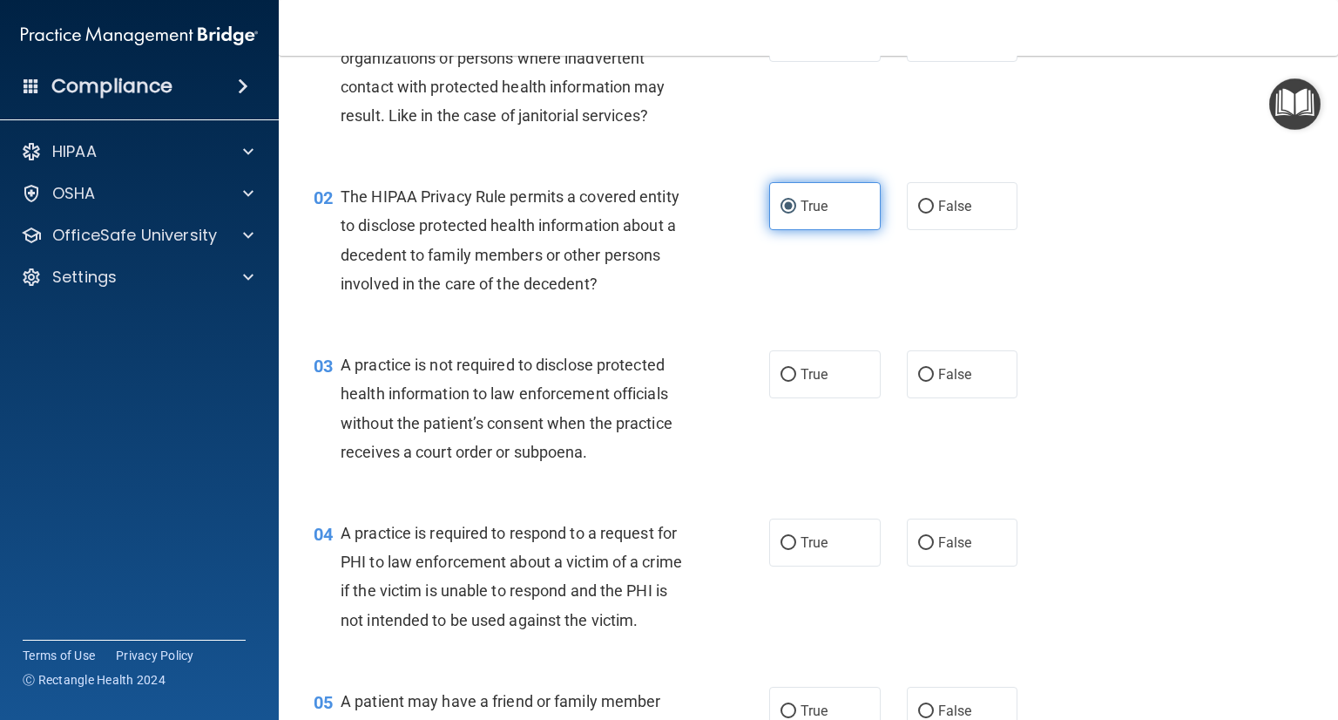
scroll to position [125, 0]
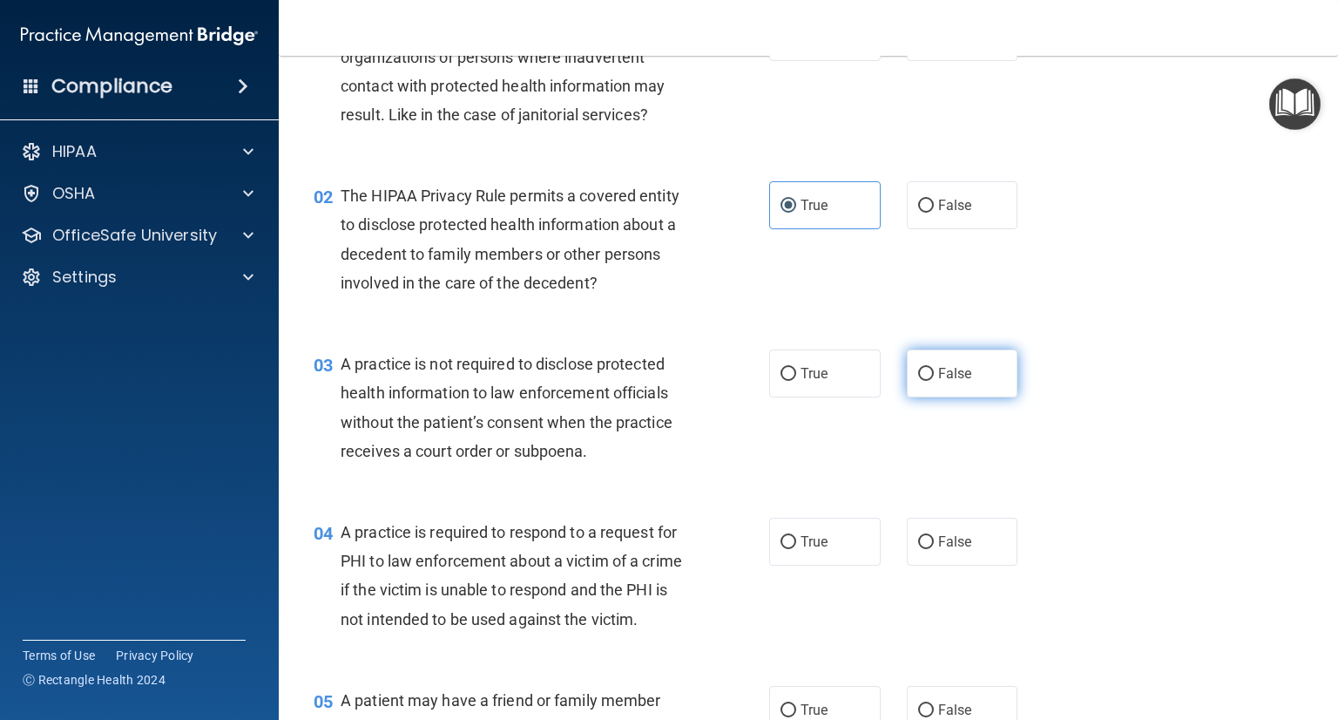
click at [918, 370] on input "False" at bounding box center [926, 374] width 16 height 13
radio input "true"
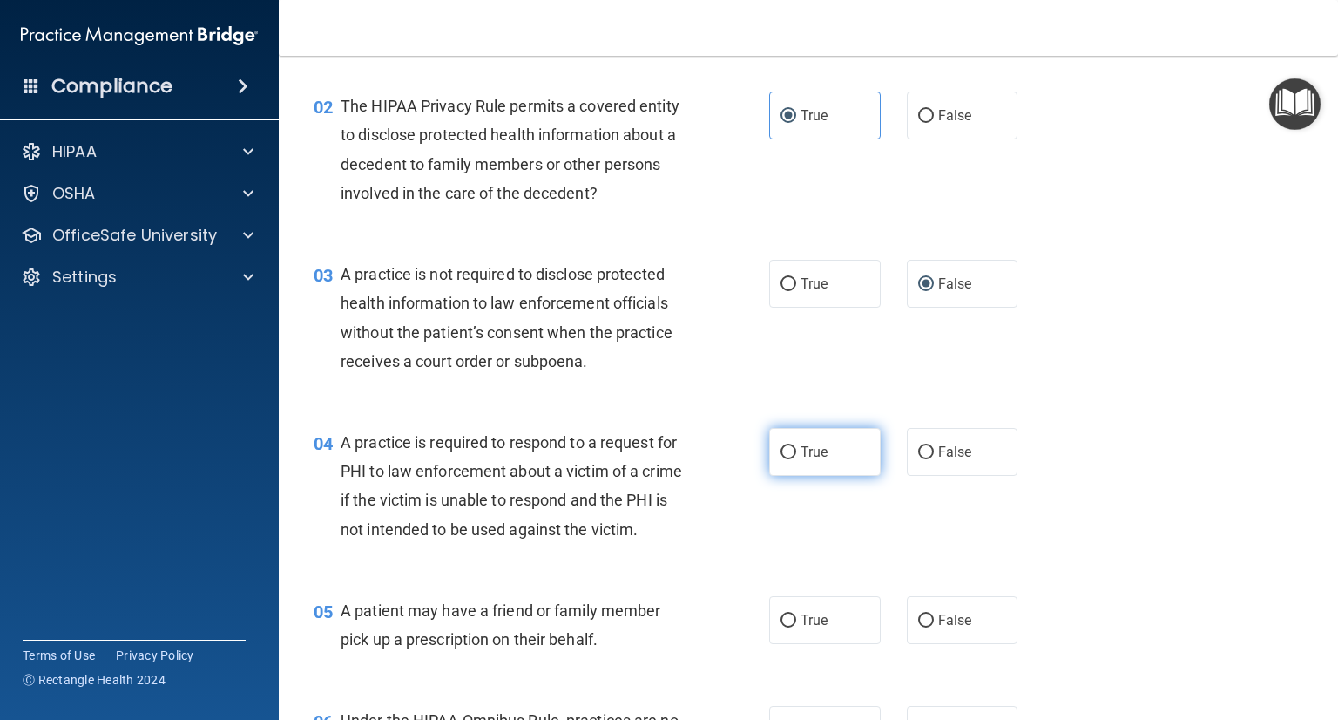
scroll to position [215, 0]
click at [814, 461] on label "True" at bounding box center [825, 451] width 112 height 48
click at [796, 458] on input "True" at bounding box center [789, 451] width 16 height 13
radio input "true"
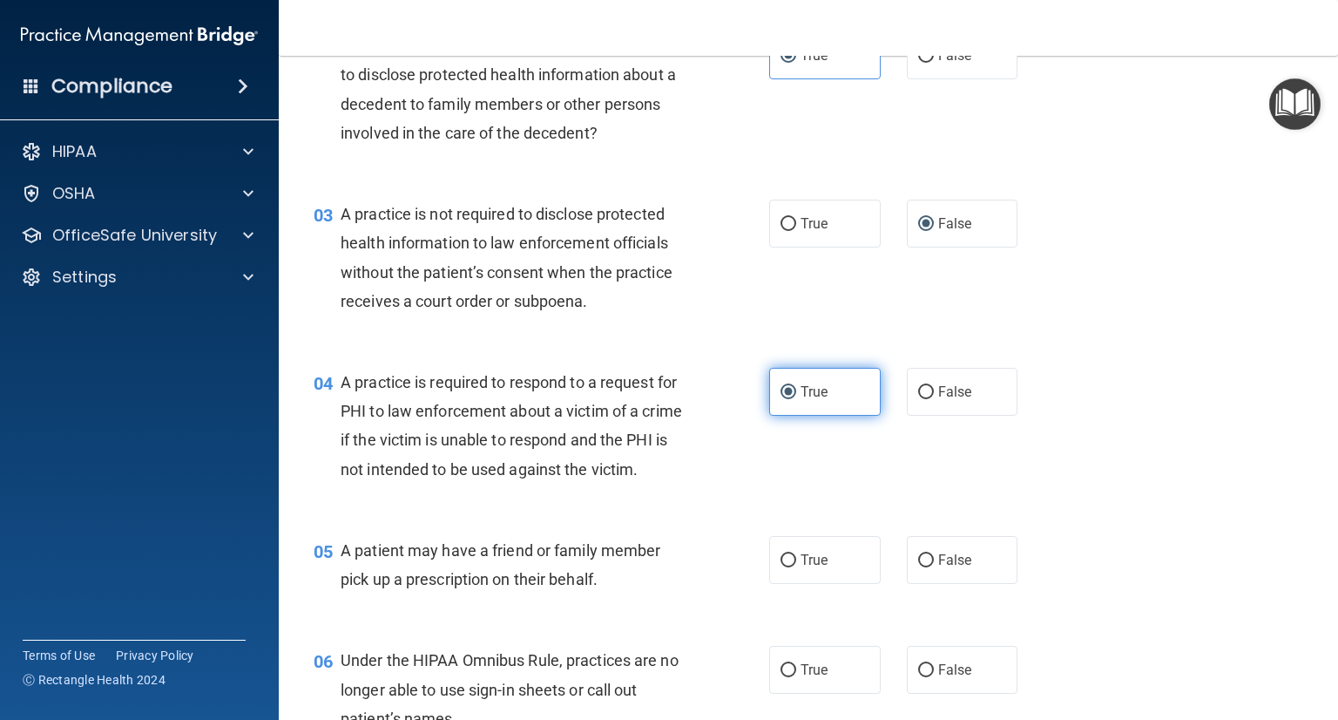
scroll to position [302, 0]
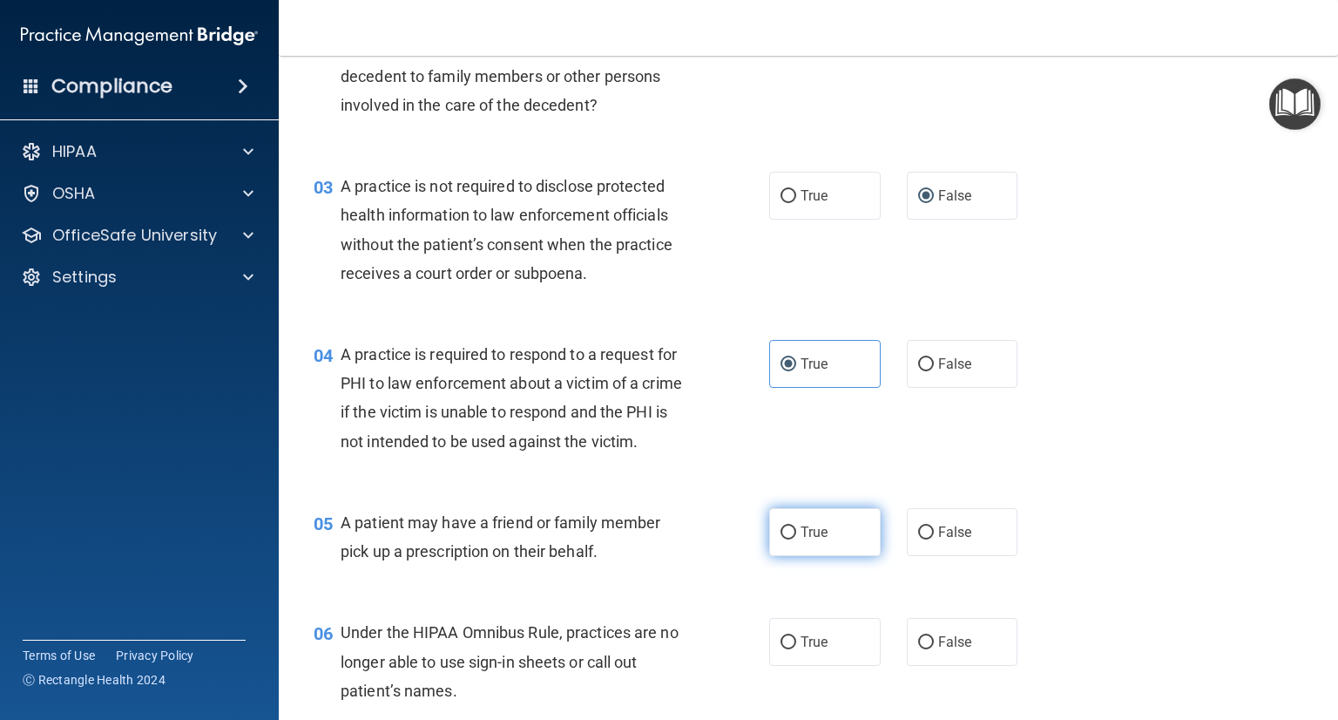
click at [823, 556] on label "True" at bounding box center [825, 532] width 112 height 48
click at [796, 539] on input "True" at bounding box center [789, 532] width 16 height 13
radio input "true"
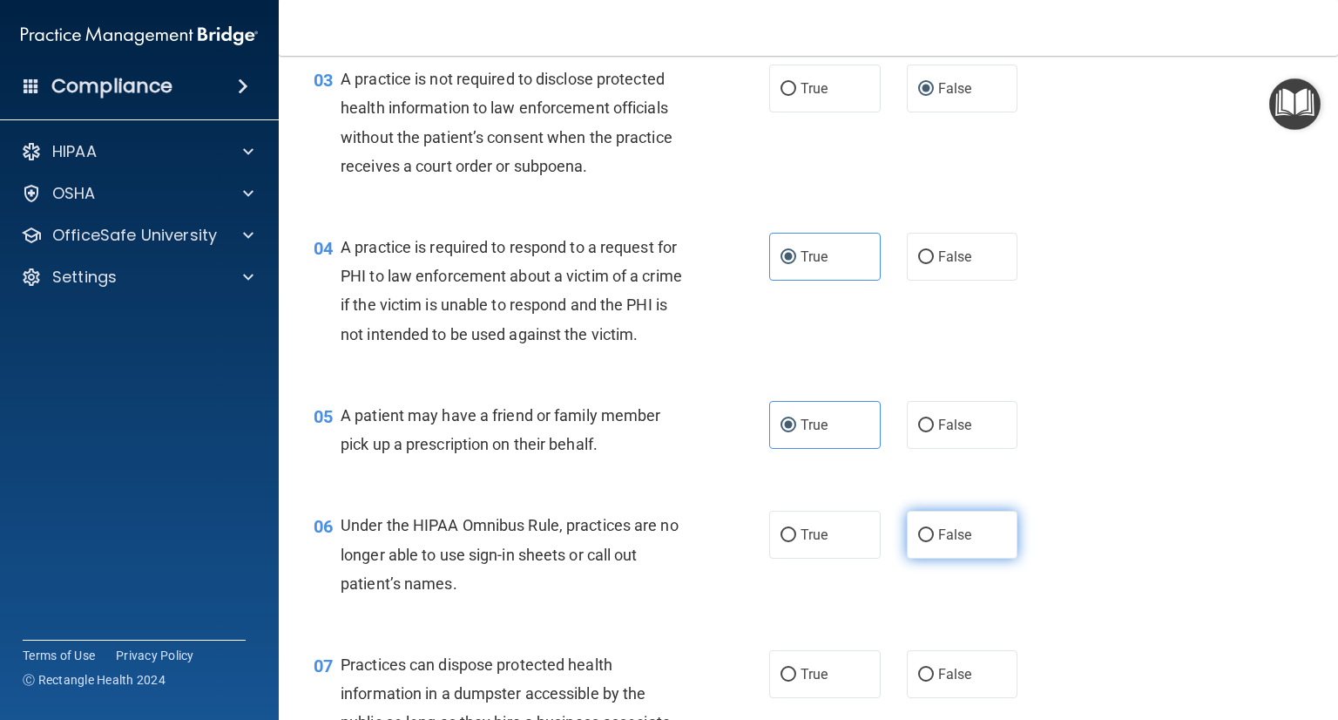
click at [920, 542] on input "False" at bounding box center [926, 535] width 16 height 13
radio input "true"
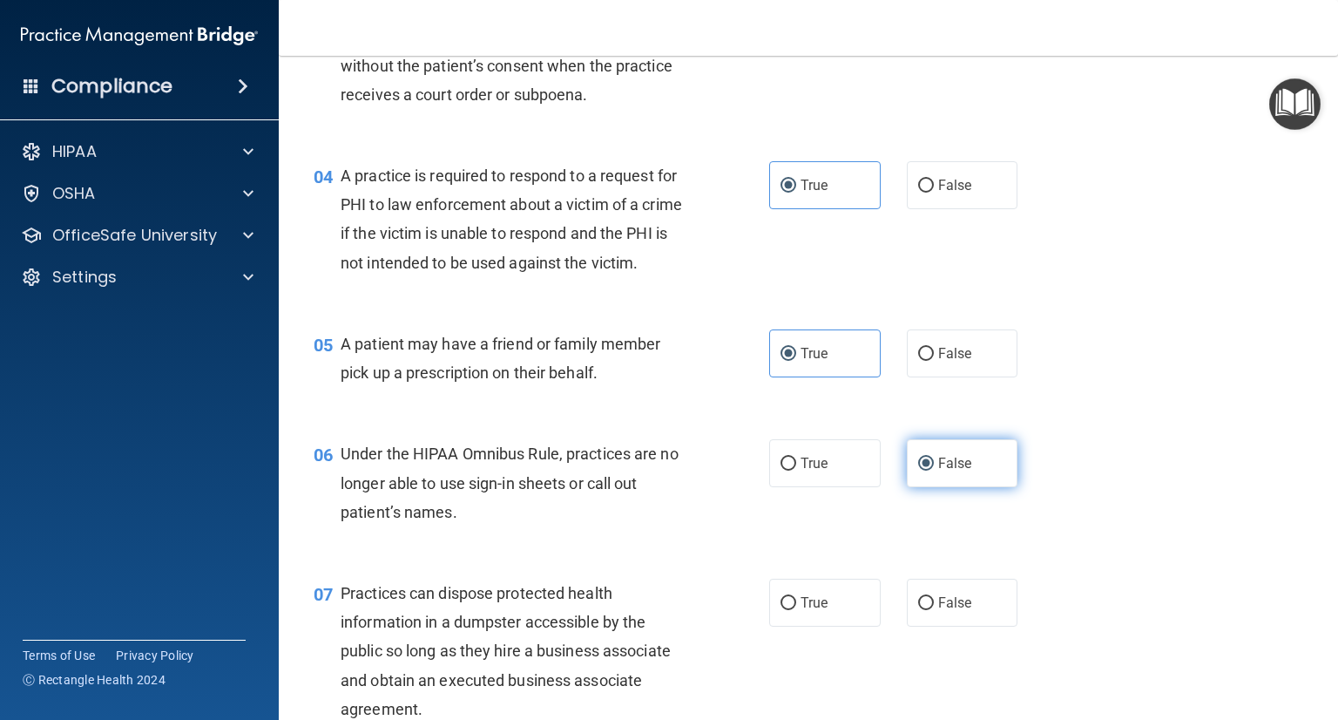
scroll to position [521, 0]
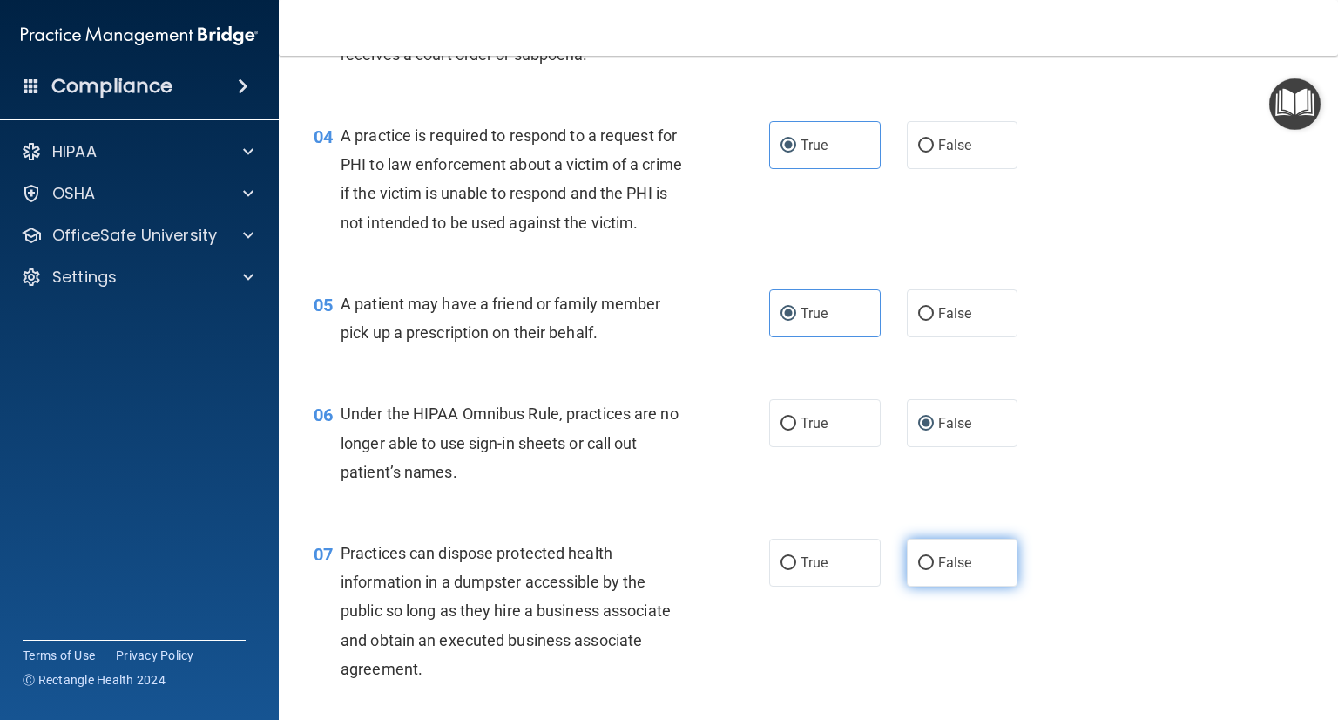
click at [918, 570] on input "False" at bounding box center [926, 563] width 16 height 13
radio input "true"
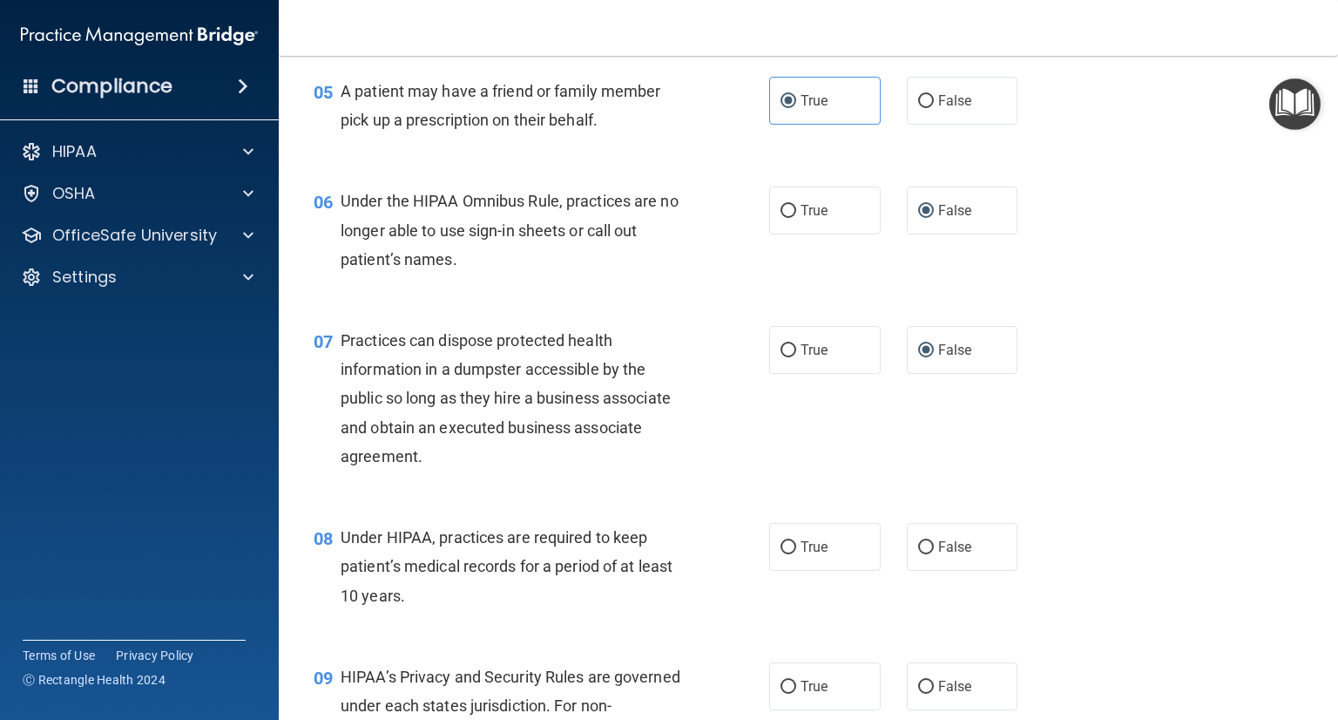
scroll to position [734, 0]
click at [920, 570] on label "False" at bounding box center [963, 546] width 112 height 48
click at [920, 553] on input "False" at bounding box center [926, 546] width 16 height 13
radio input "true"
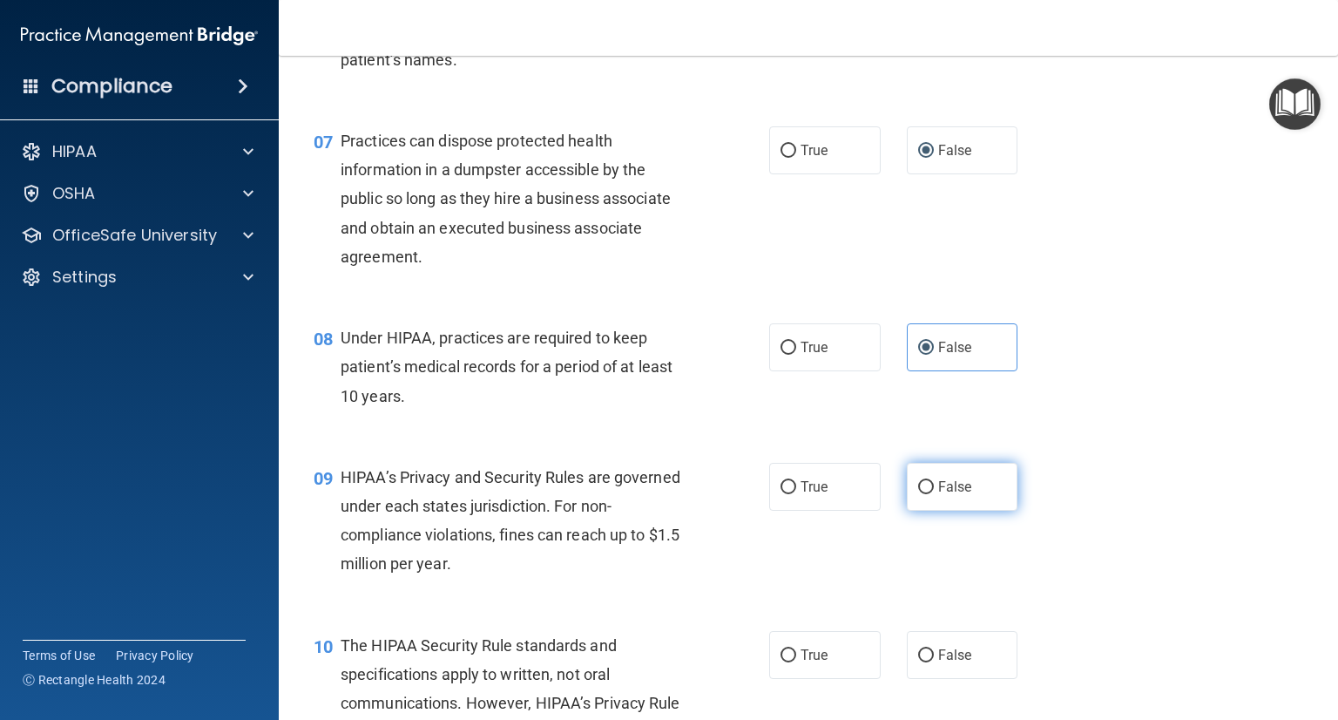
click at [929, 510] on label "False" at bounding box center [963, 487] width 112 height 48
click at [929, 494] on input "False" at bounding box center [926, 487] width 16 height 13
radio input "true"
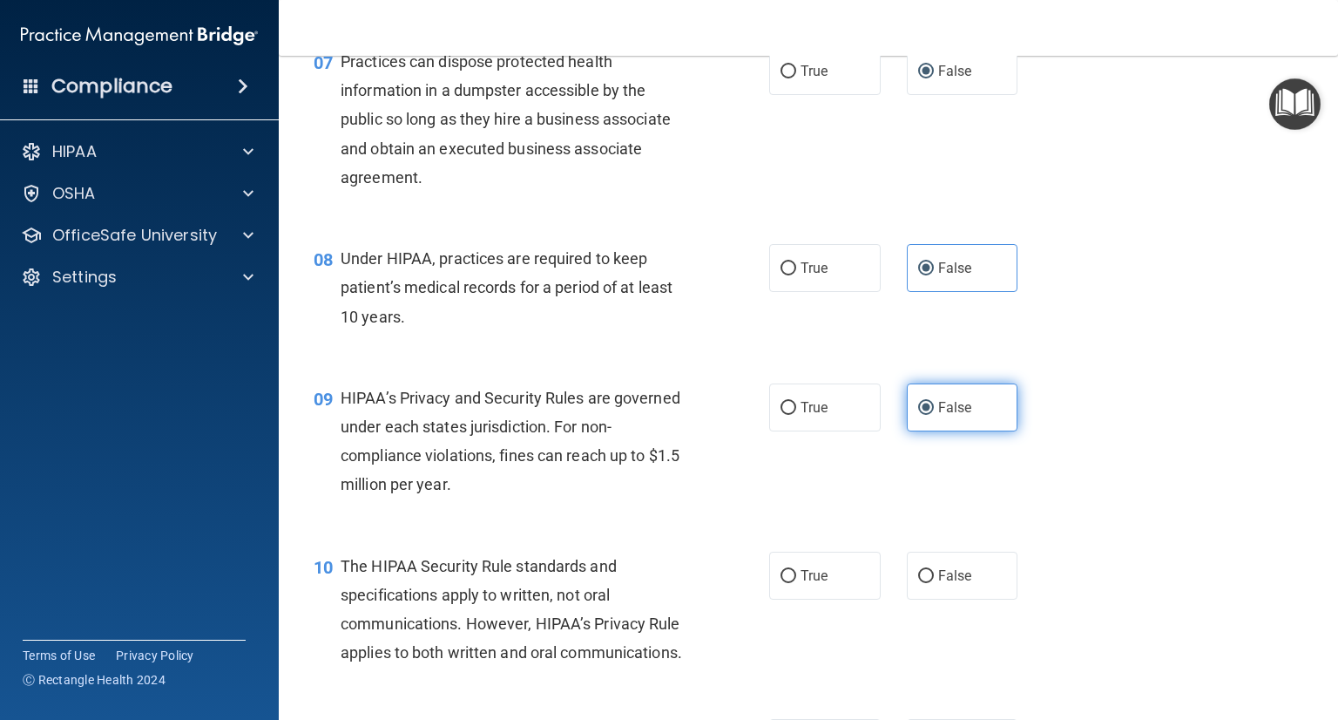
scroll to position [1031, 0]
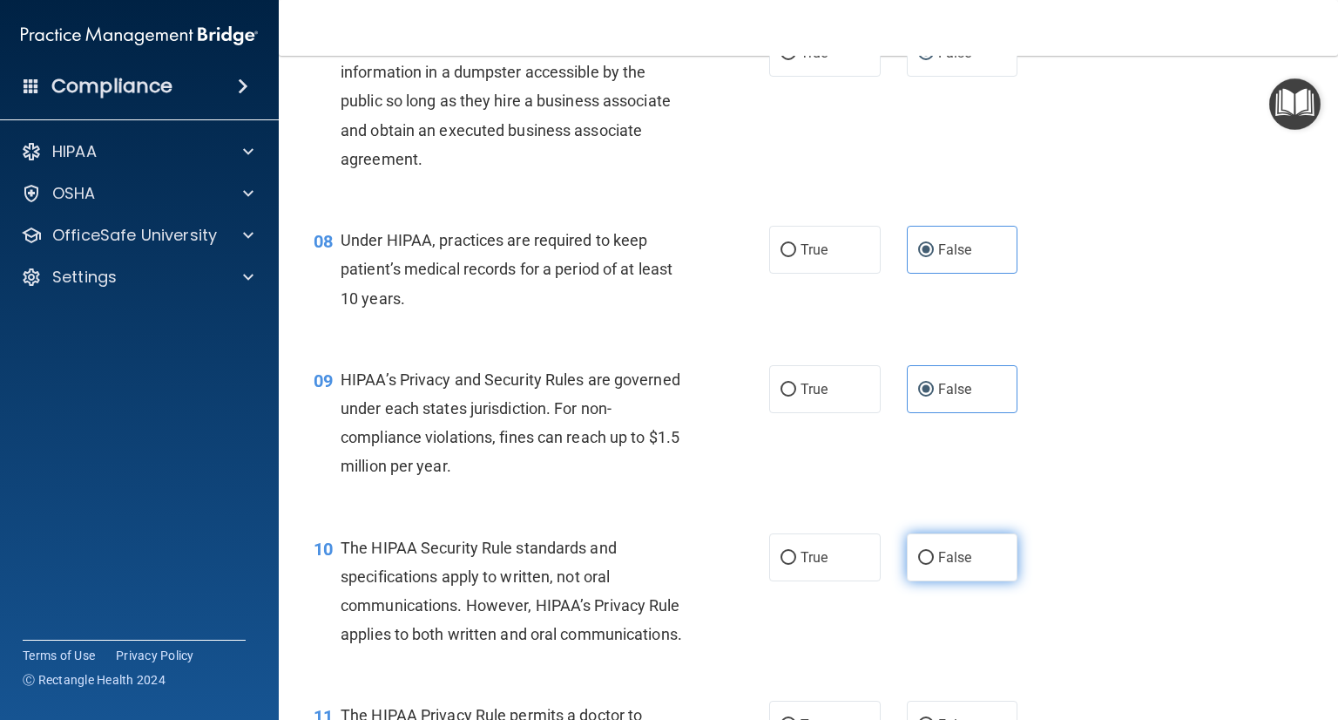
click at [920, 564] on input "False" at bounding box center [926, 557] width 16 height 13
radio input "true"
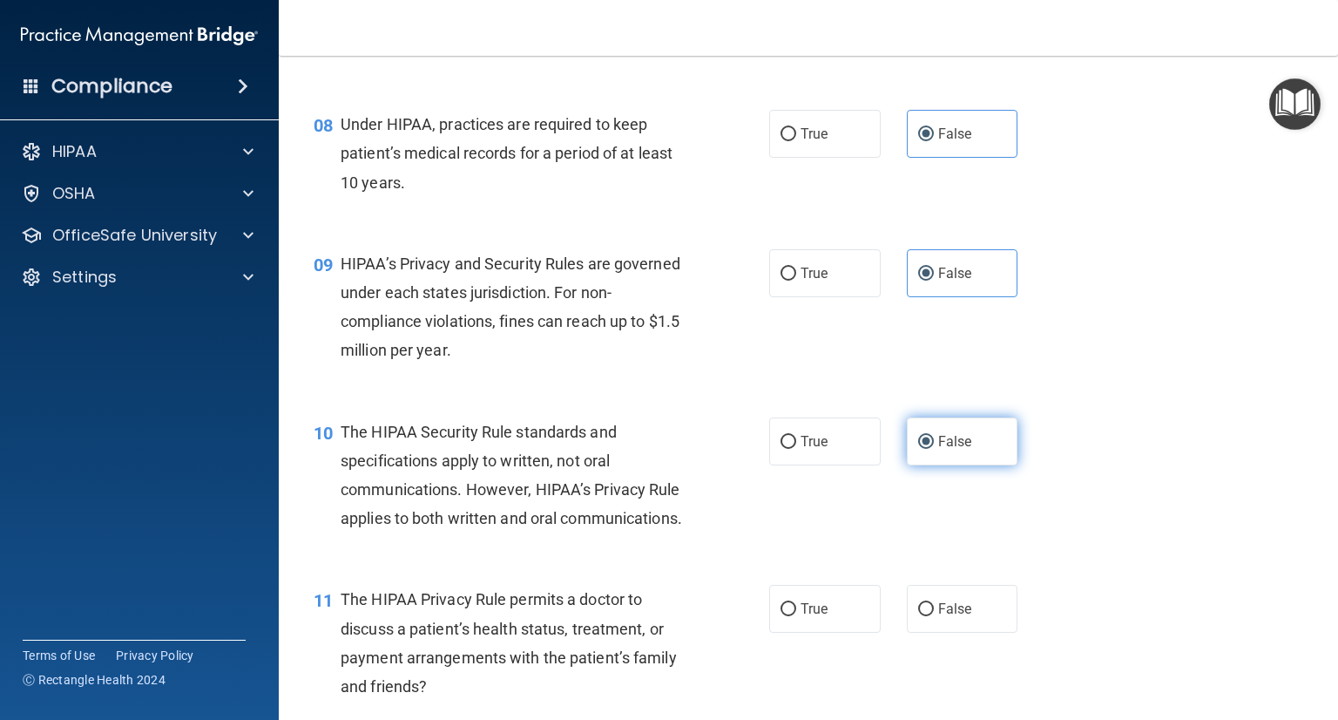
scroll to position [1148, 0]
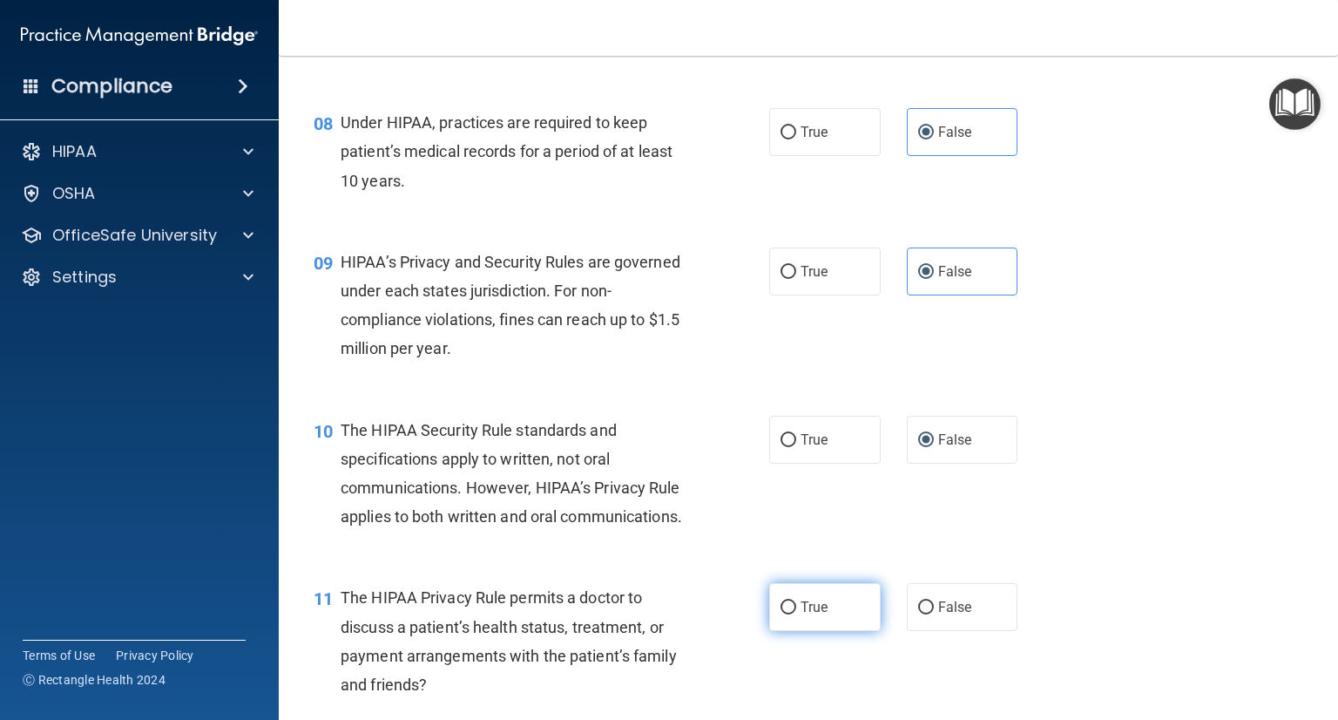
click at [809, 631] on label "True" at bounding box center [825, 607] width 112 height 48
click at [796, 614] on input "True" at bounding box center [789, 607] width 16 height 13
radio input "true"
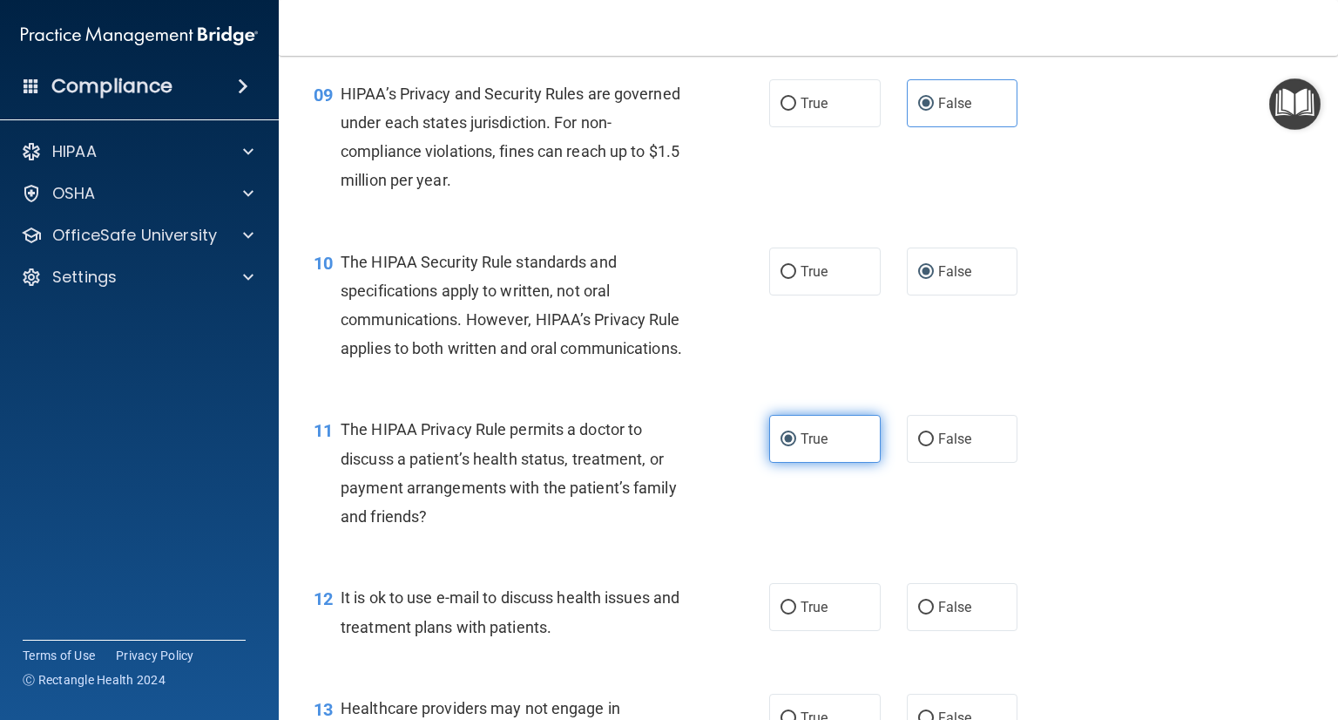
scroll to position [1327, 0]
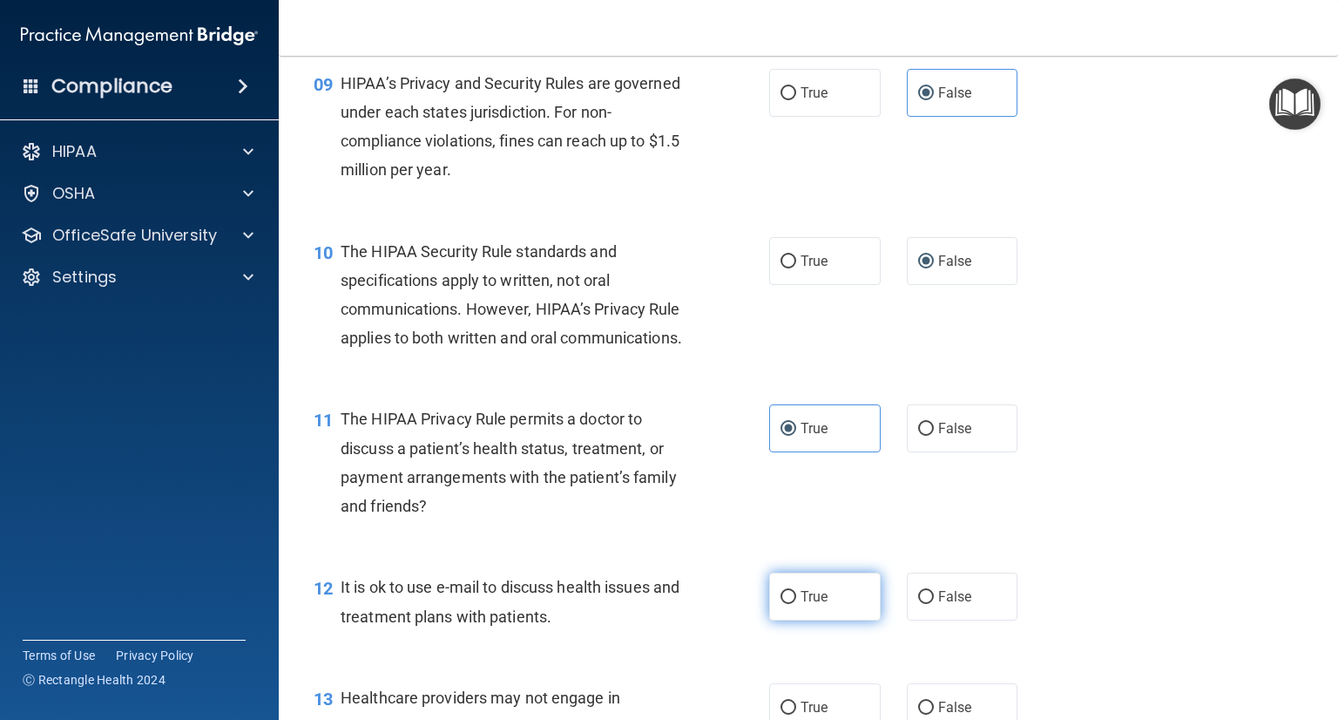
click at [811, 605] on span "True" at bounding box center [814, 596] width 27 height 17
click at [796, 604] on input "True" at bounding box center [789, 597] width 16 height 13
radio input "true"
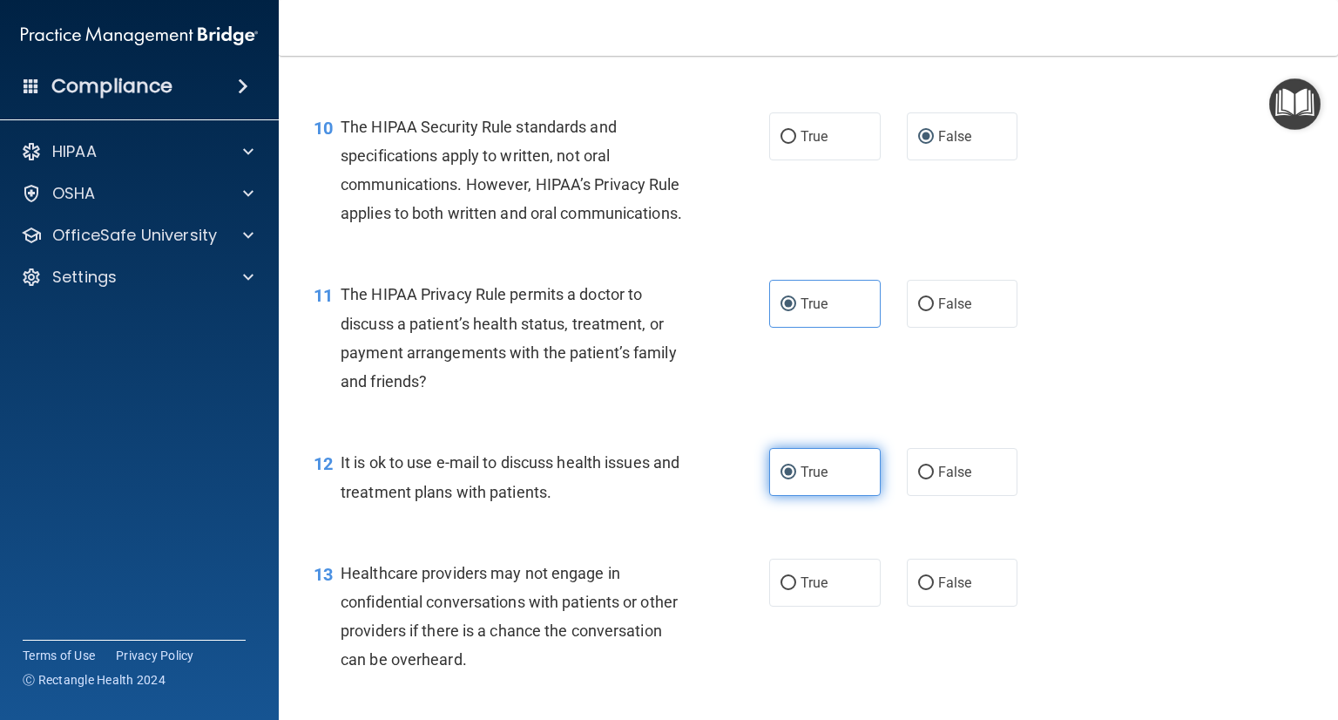
scroll to position [1453, 0]
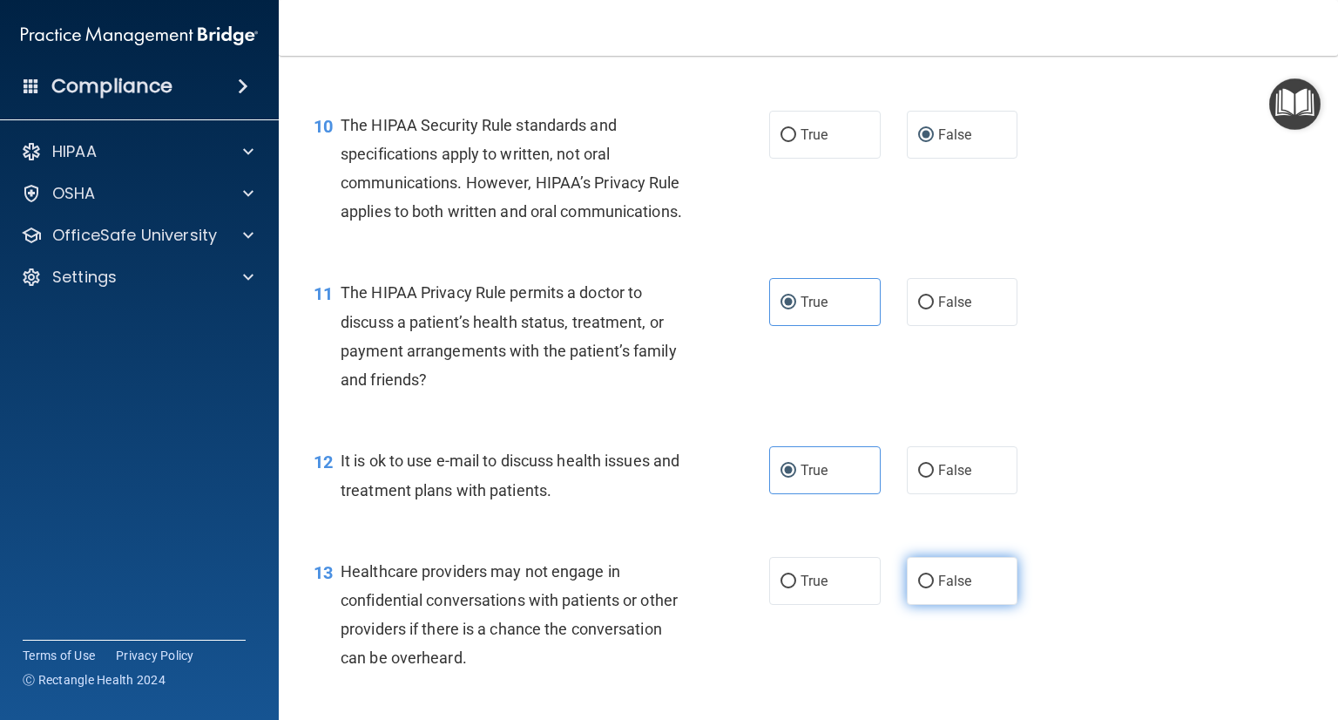
click at [924, 588] on input "False" at bounding box center [926, 581] width 16 height 13
radio input "true"
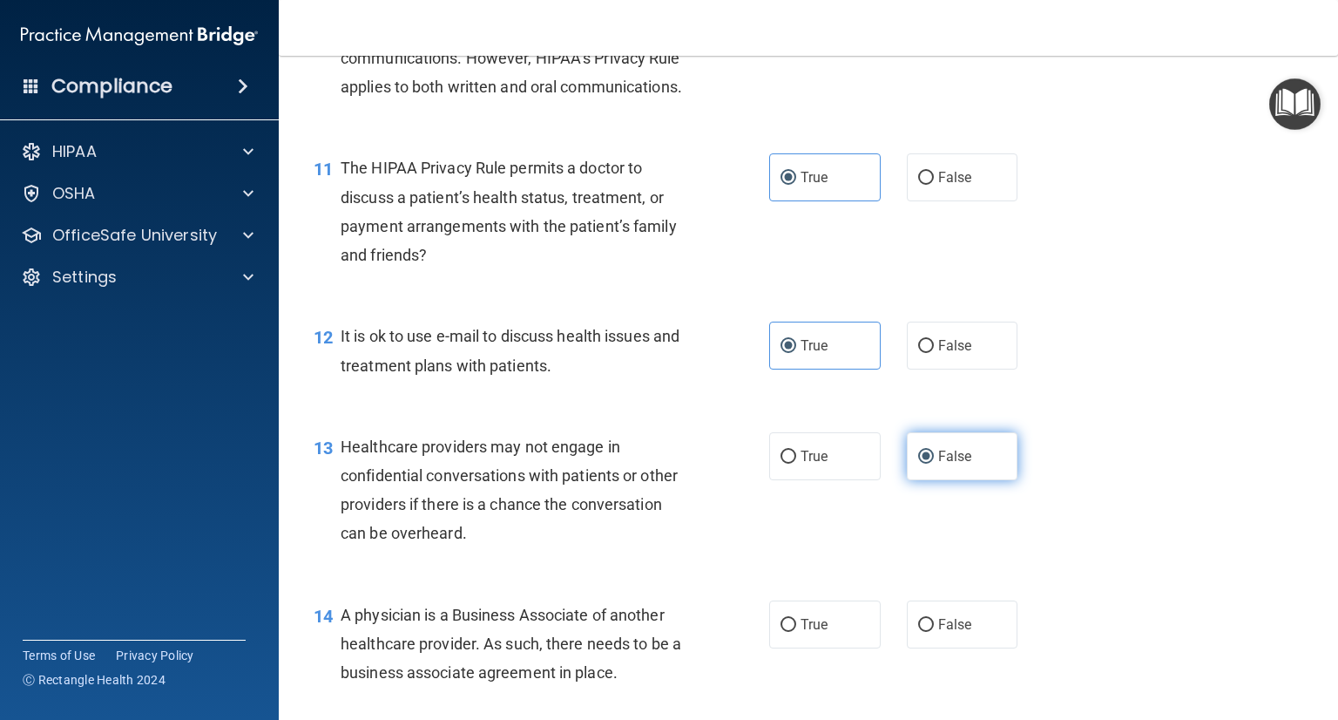
scroll to position [1599, 0]
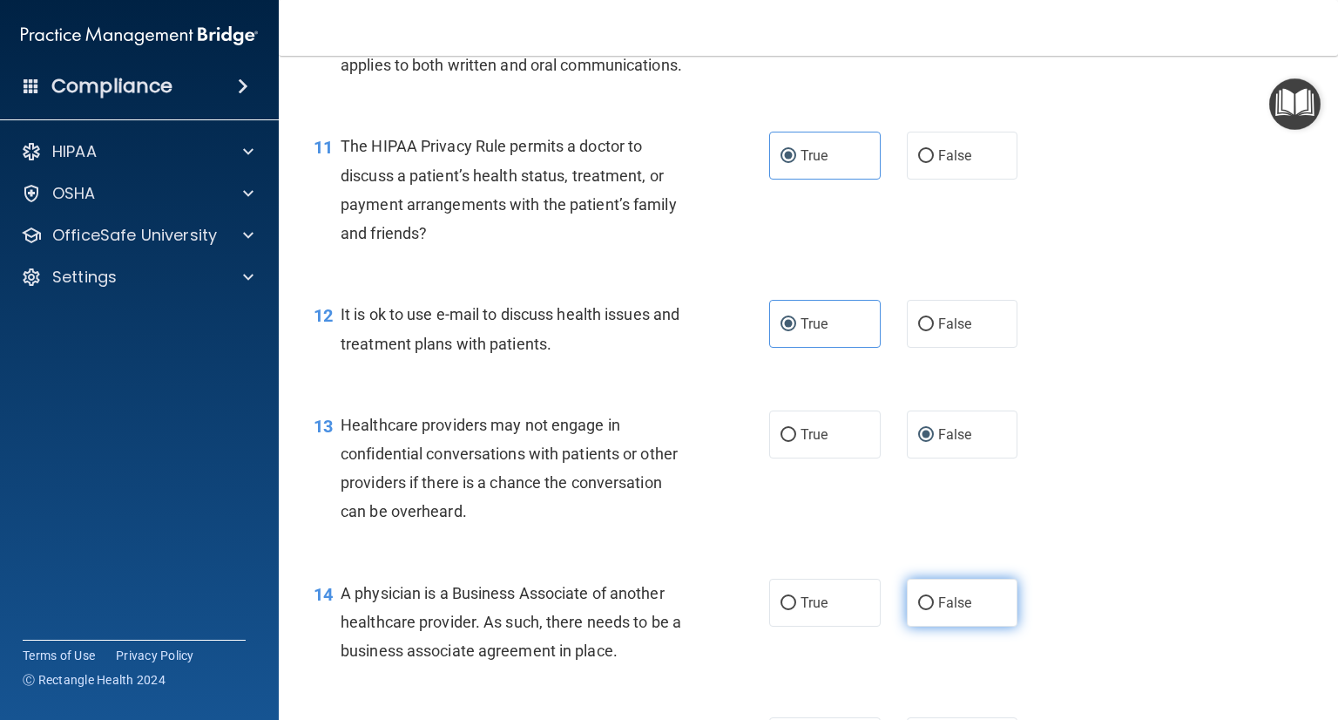
click at [938, 611] on span "False" at bounding box center [955, 602] width 34 height 17
click at [934, 610] on input "False" at bounding box center [926, 603] width 16 height 13
radio input "true"
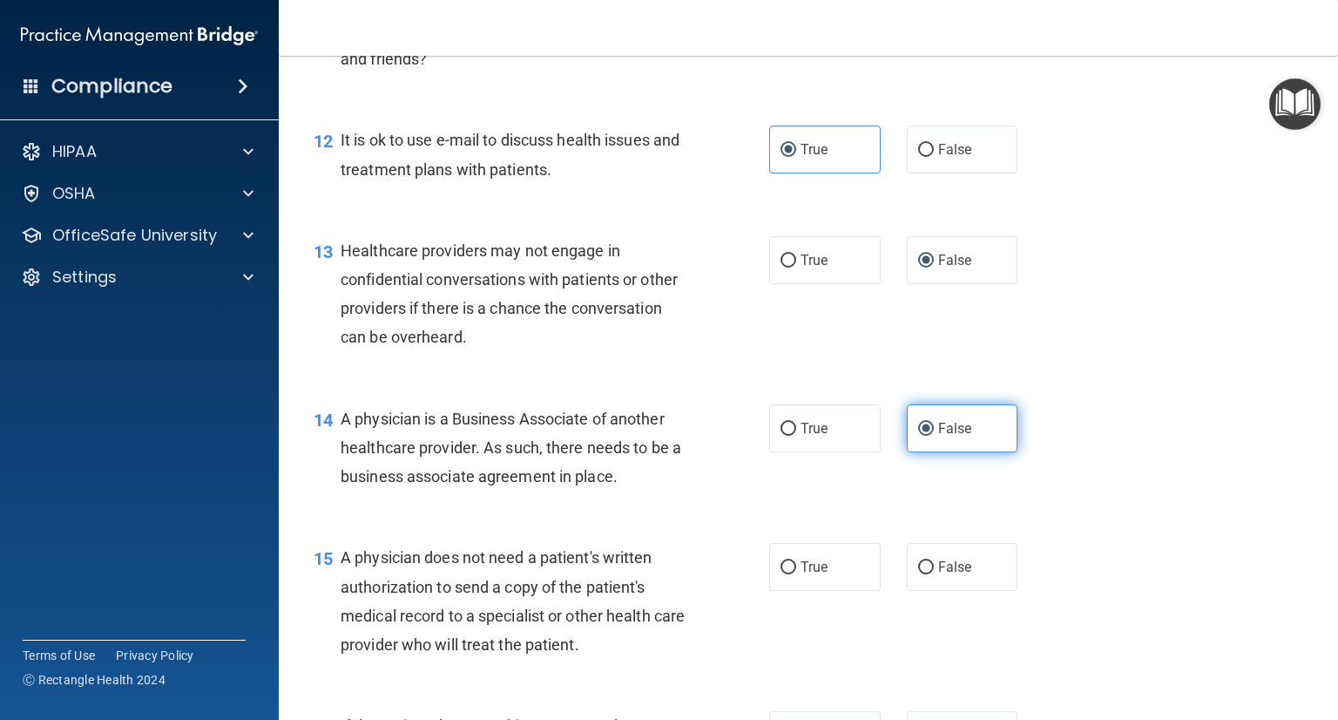
scroll to position [1774, 0]
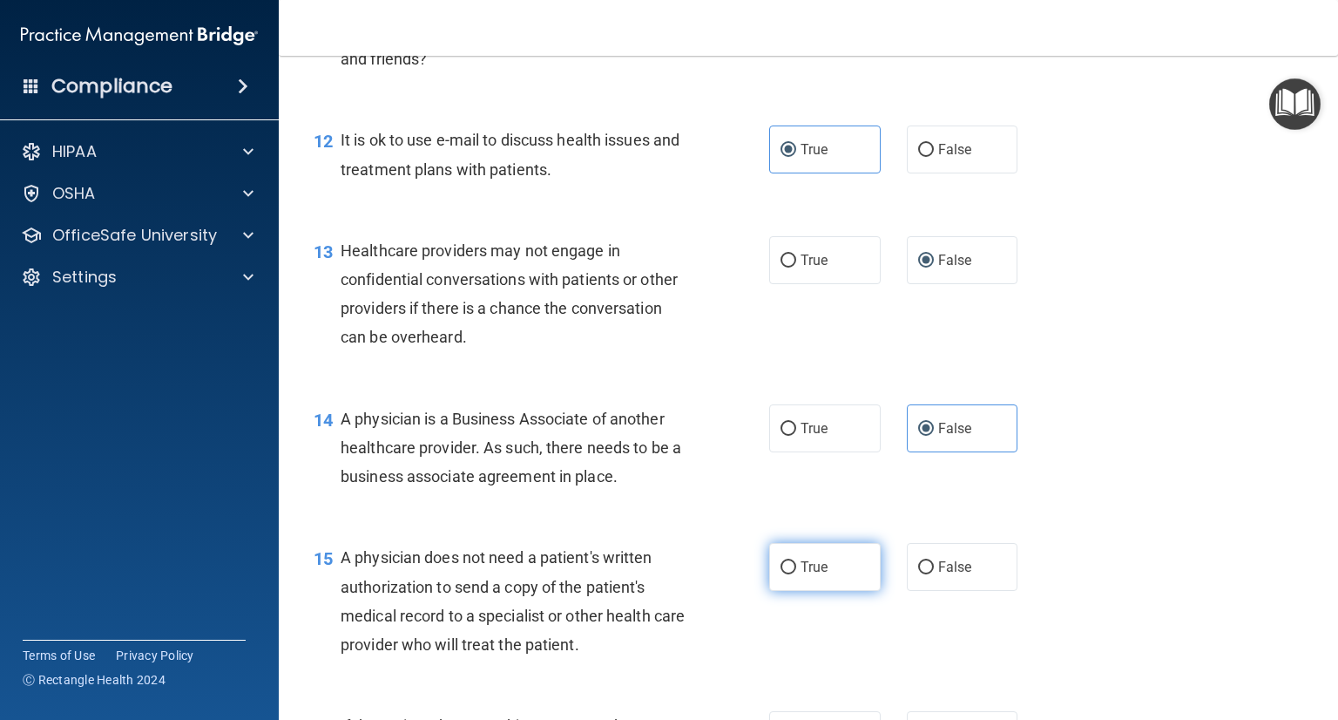
click at [826, 591] on label "True" at bounding box center [825, 567] width 112 height 48
click at [796, 574] on input "True" at bounding box center [789, 567] width 16 height 13
radio input "true"
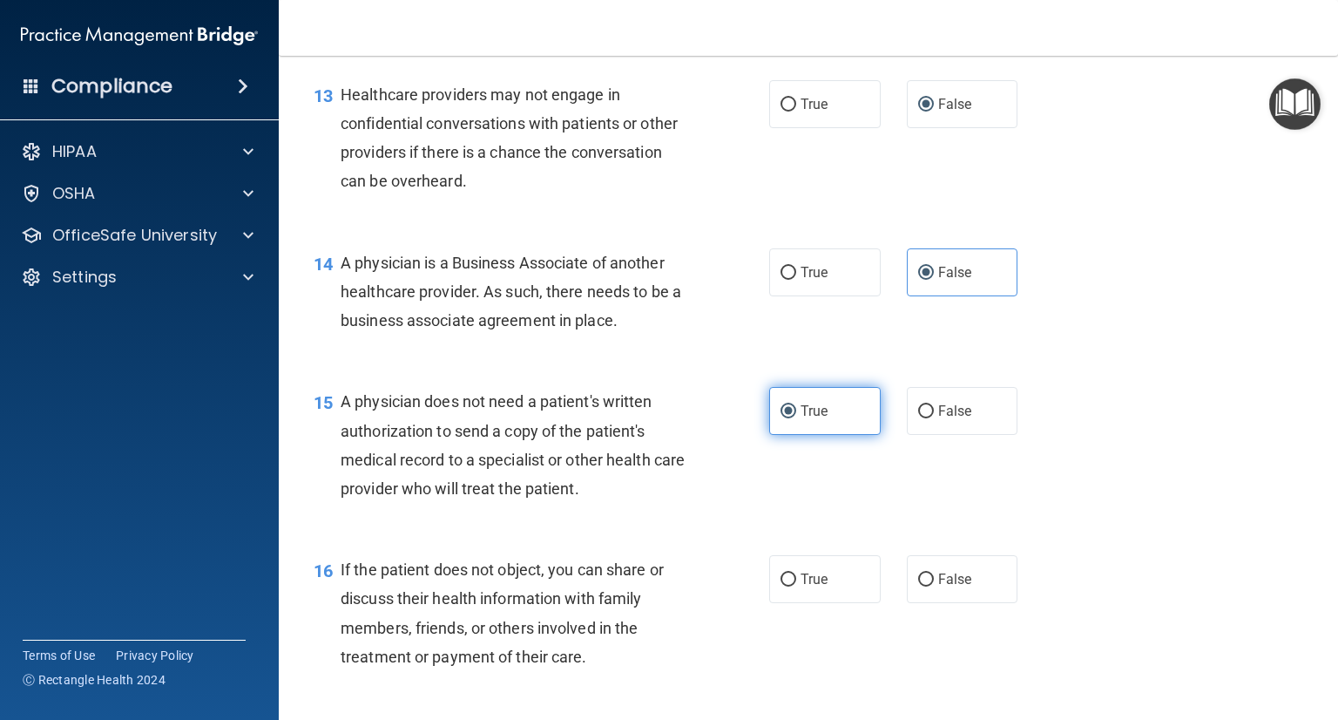
scroll to position [1933, 0]
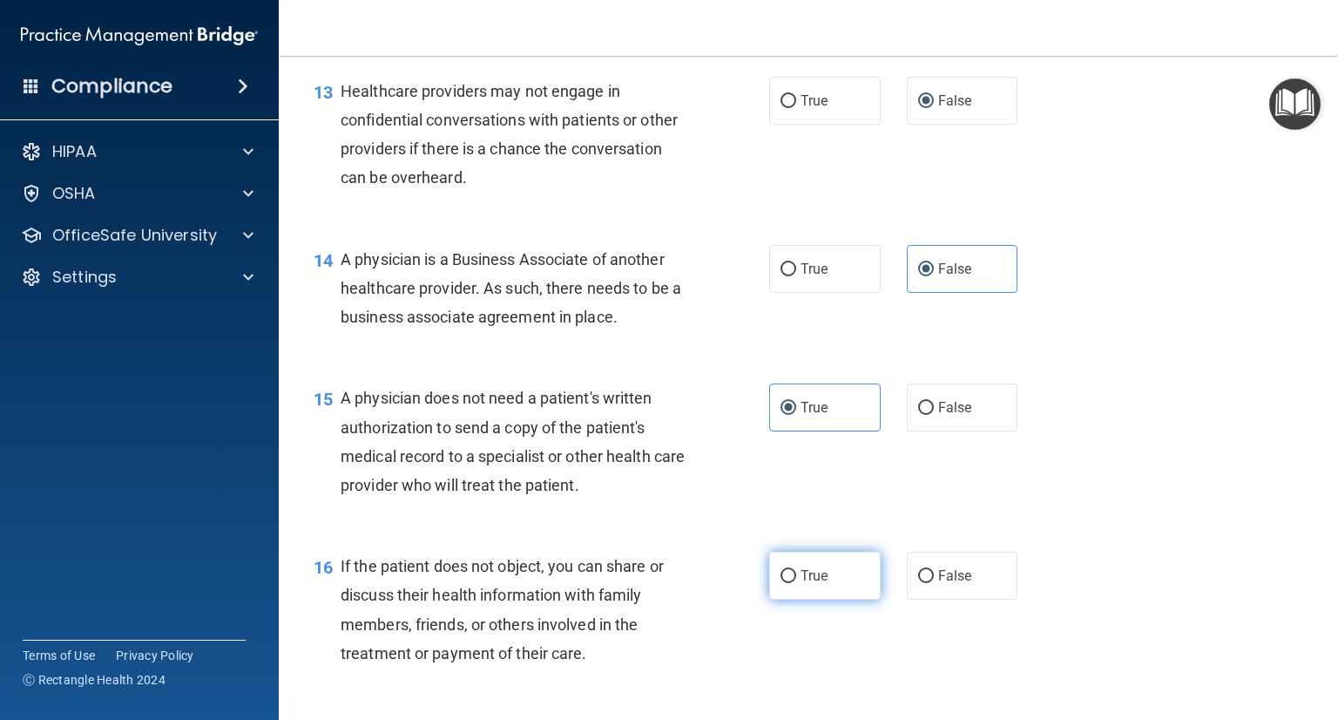
click at [836, 599] on label "True" at bounding box center [825, 575] width 112 height 48
click at [796, 583] on input "True" at bounding box center [789, 576] width 16 height 13
radio input "true"
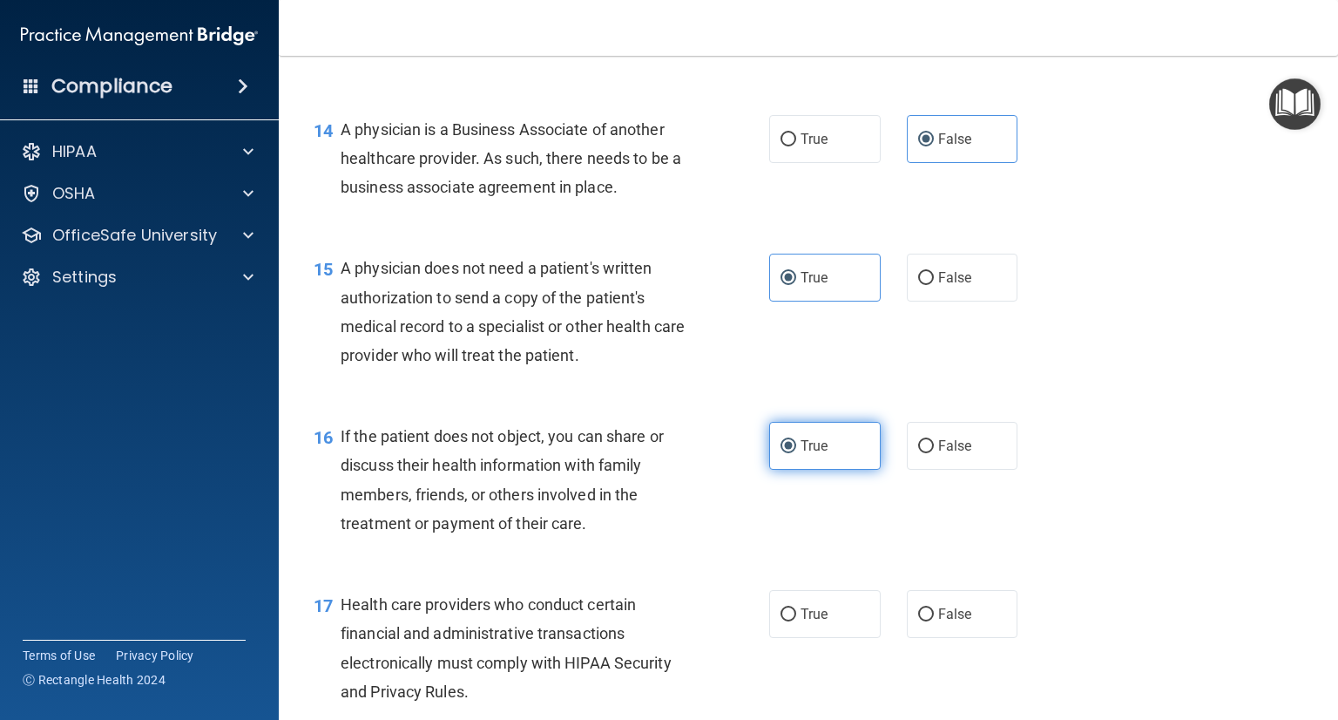
scroll to position [2114, 0]
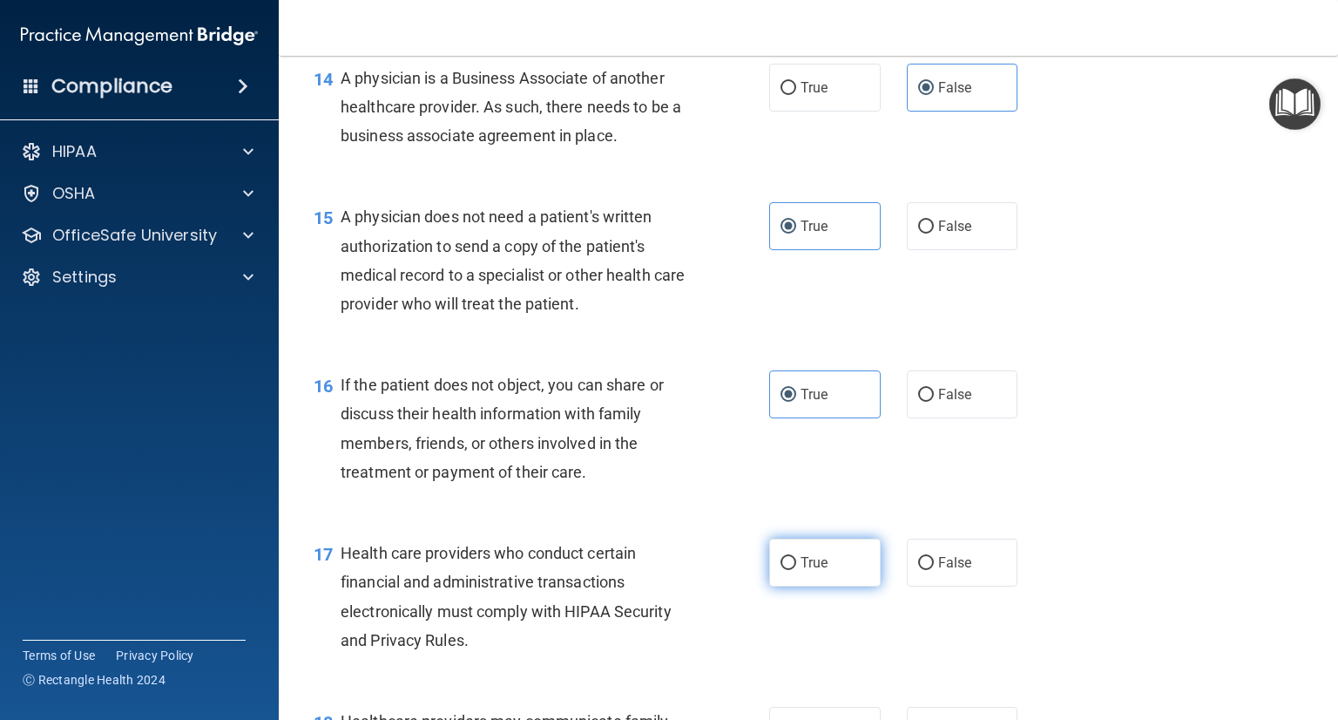
click at [813, 571] on span "True" at bounding box center [814, 562] width 27 height 17
click at [796, 570] on input "True" at bounding box center [789, 563] width 16 height 13
radio input "true"
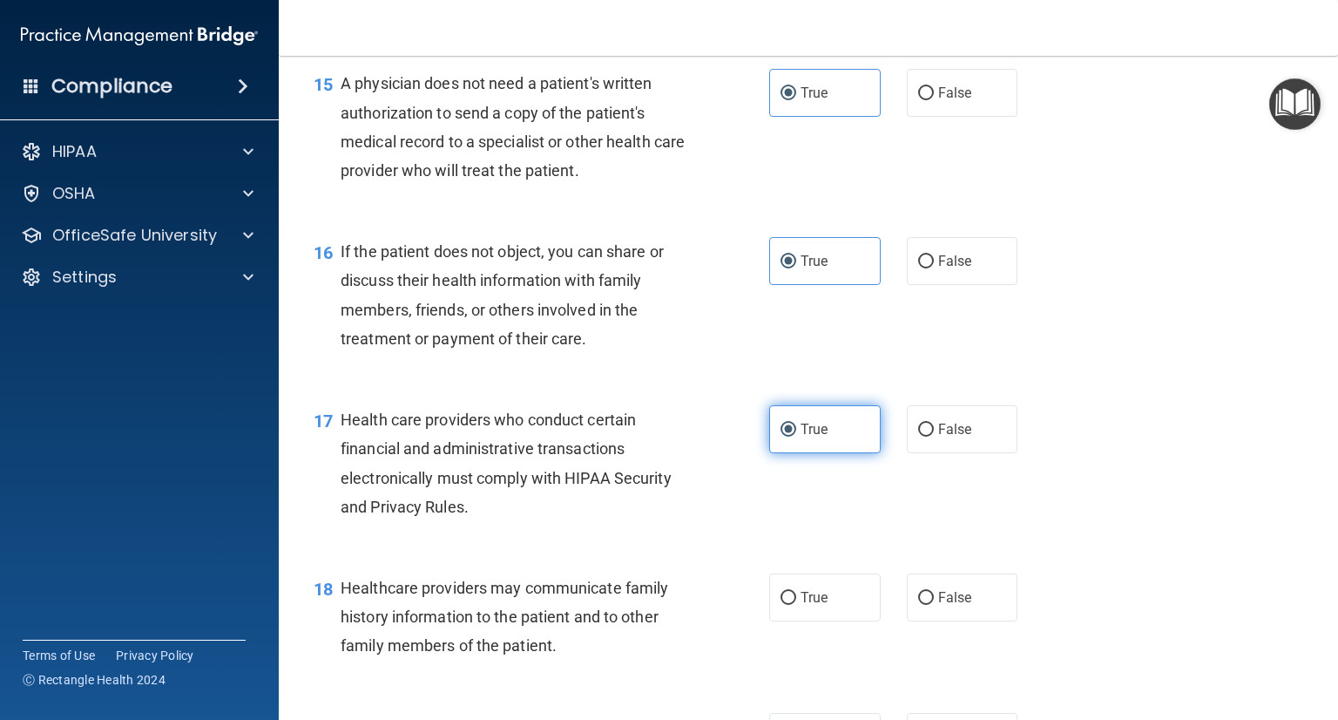
scroll to position [2275, 0]
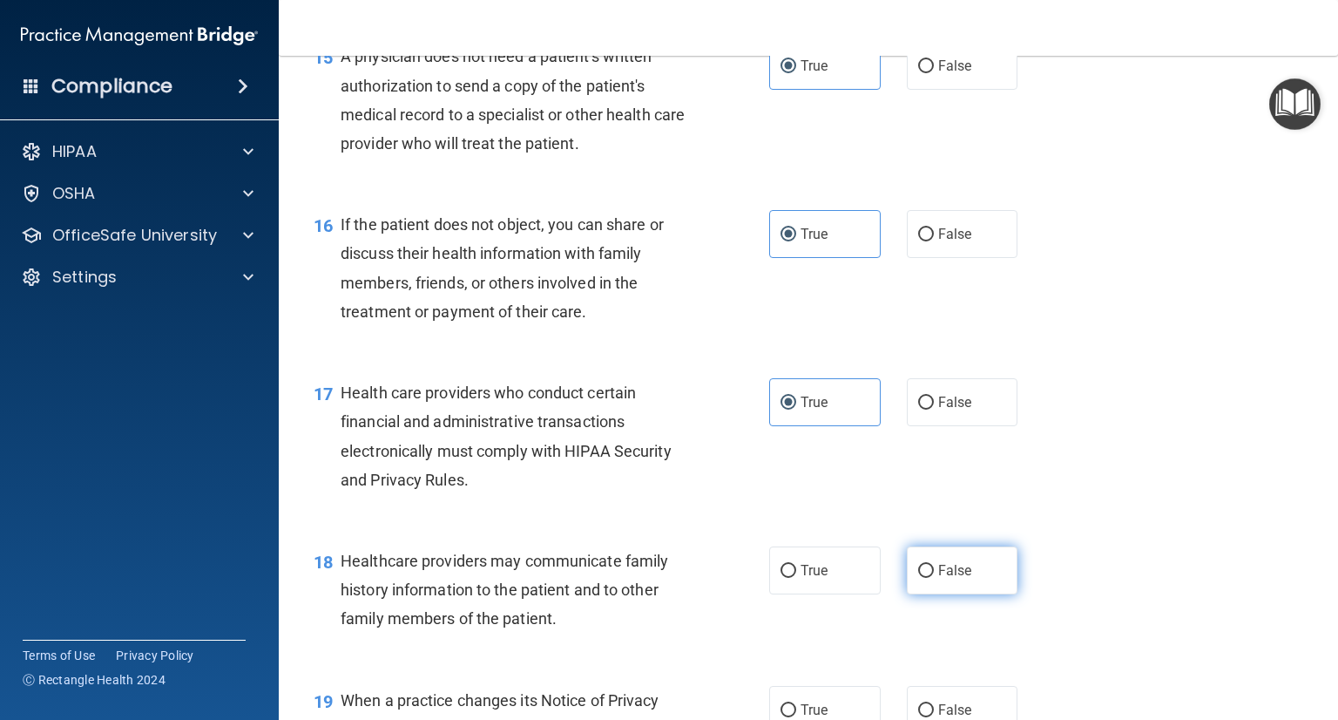
click at [950, 594] on label "False" at bounding box center [963, 570] width 112 height 48
click at [934, 578] on input "False" at bounding box center [926, 570] width 16 height 13
radio input "true"
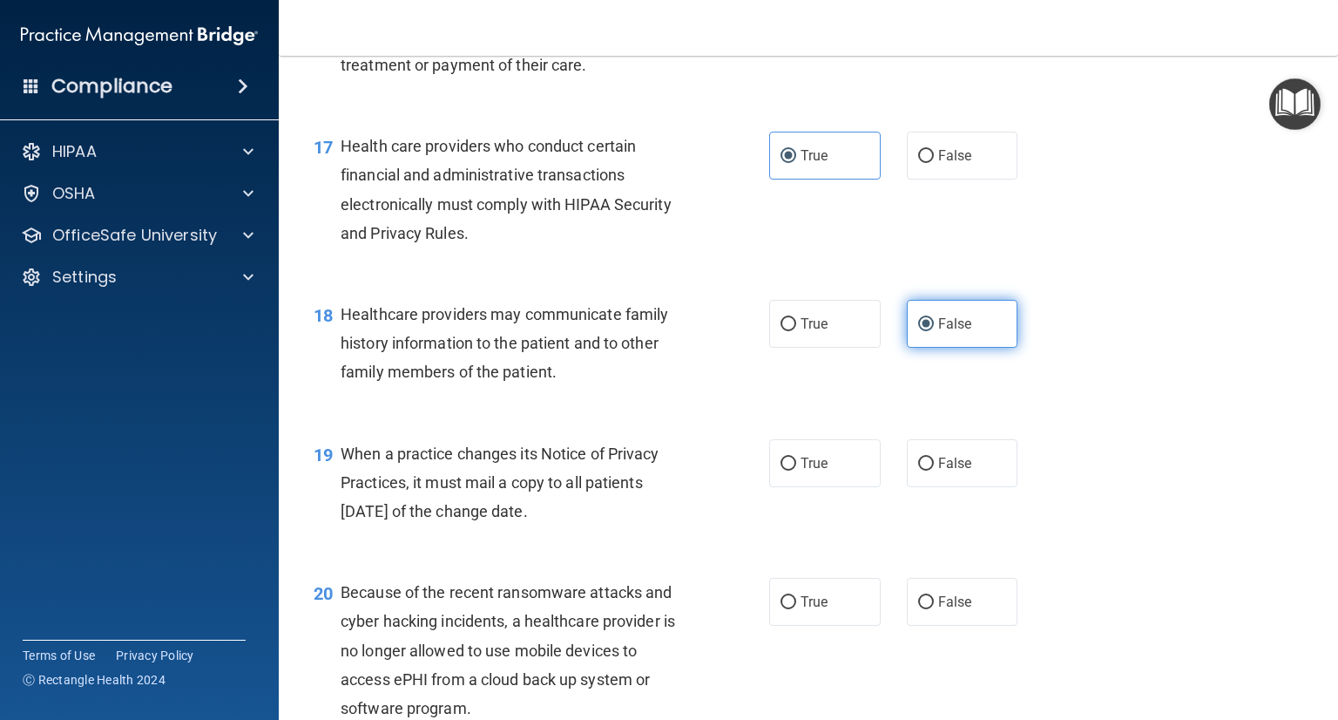
scroll to position [2522, 0]
click at [945, 470] on span "False" at bounding box center [955, 462] width 34 height 17
click at [934, 470] on input "False" at bounding box center [926, 462] width 16 height 13
radio input "true"
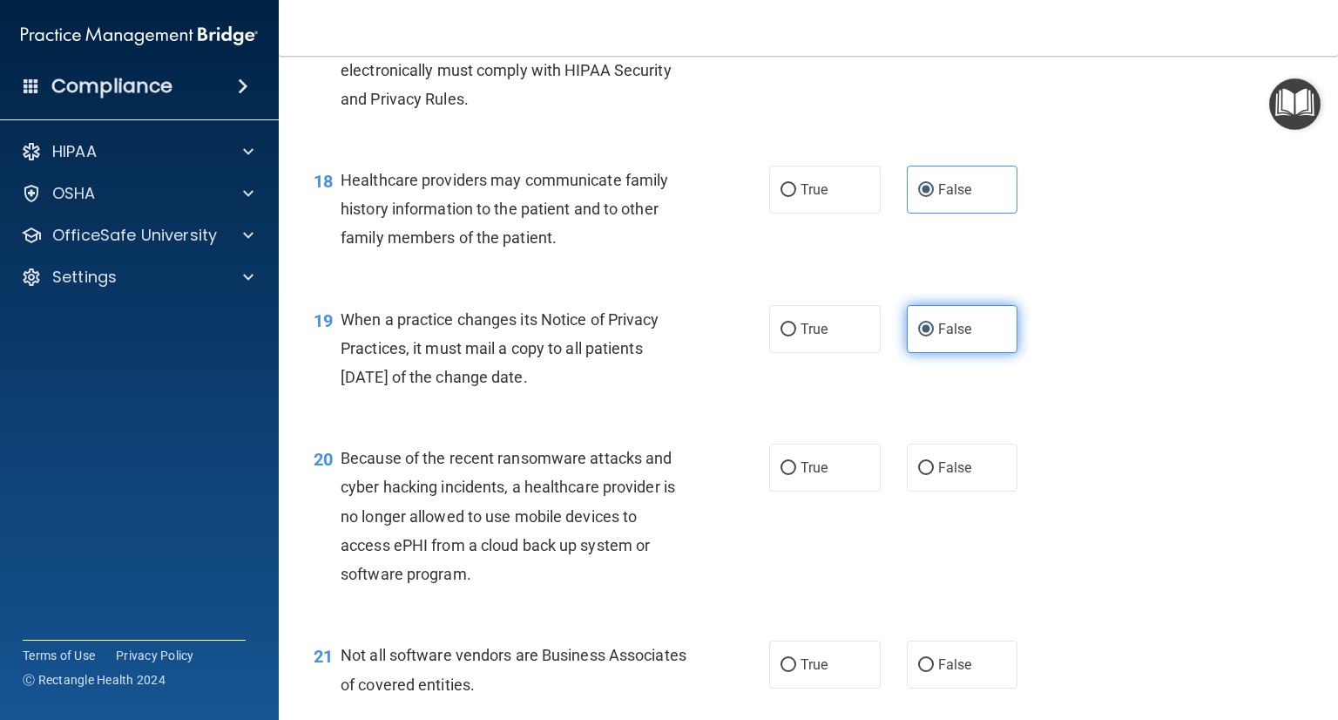
scroll to position [2681, 0]
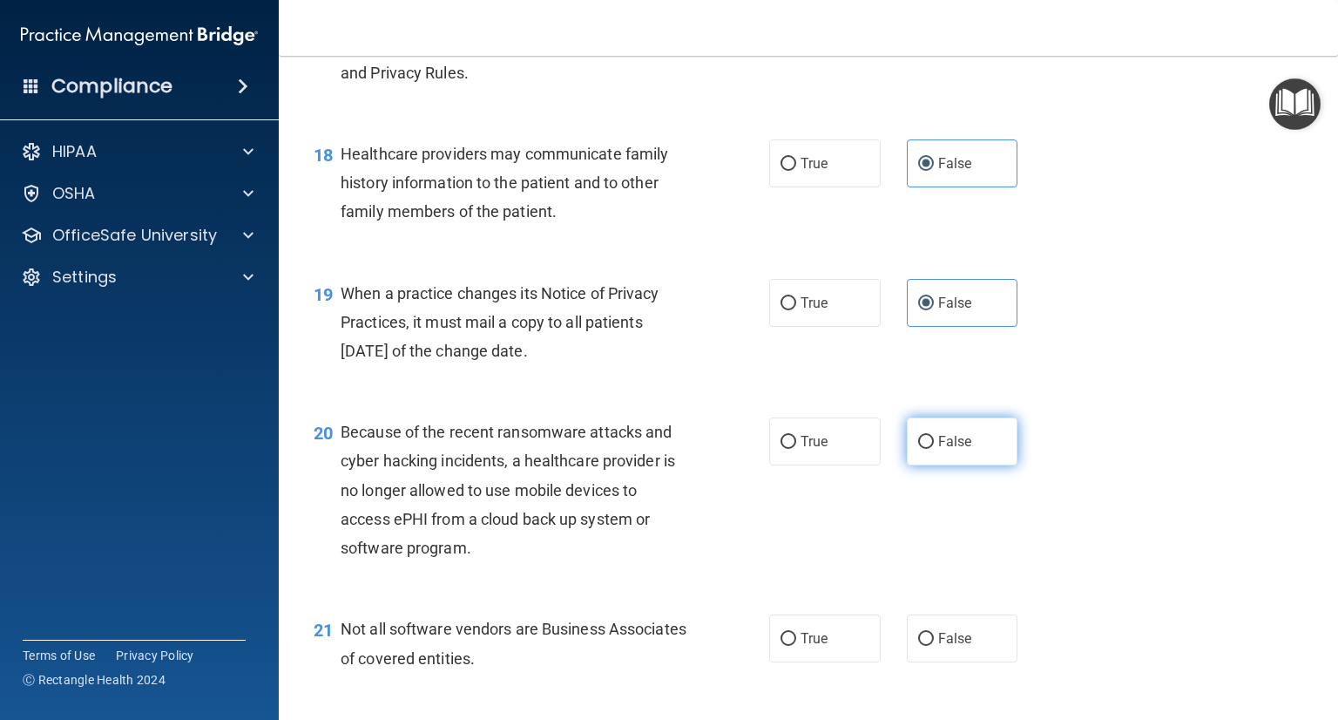
click at [934, 465] on label "False" at bounding box center [963, 441] width 112 height 48
click at [934, 449] on input "False" at bounding box center [926, 442] width 16 height 13
radio input "true"
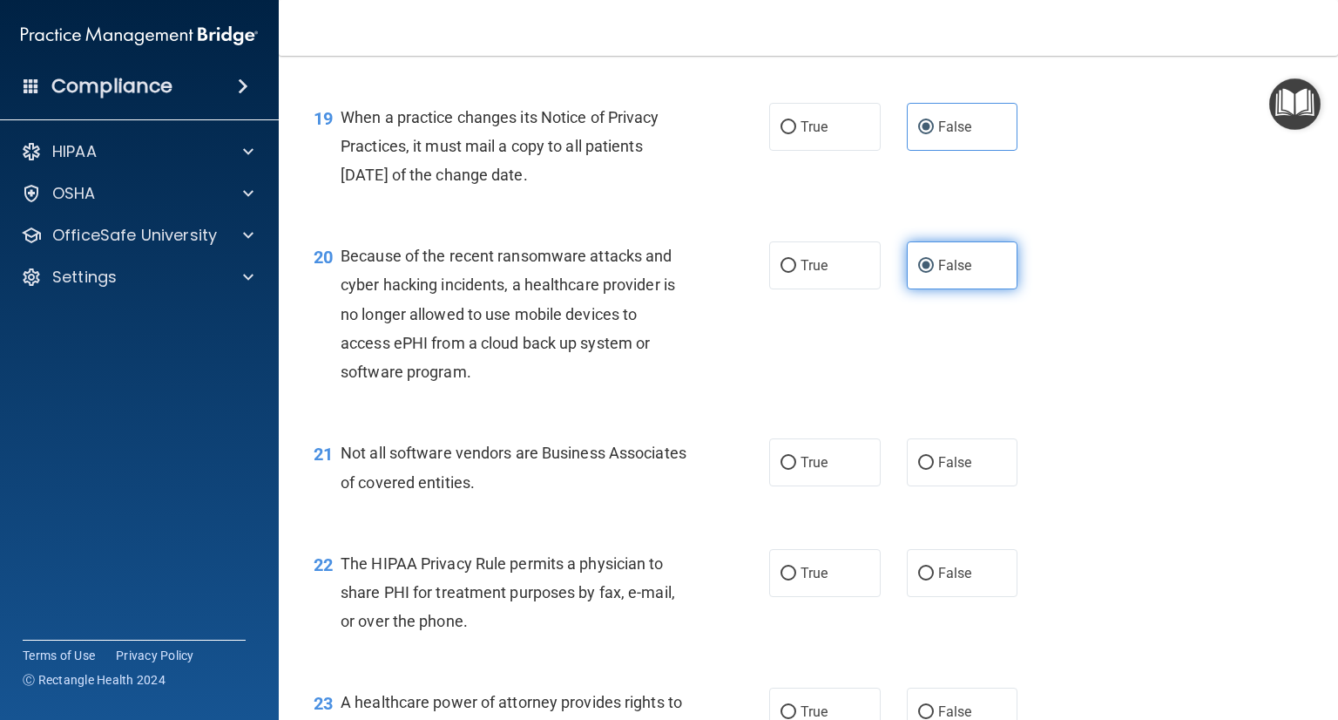
scroll to position [2857, 0]
click at [800, 486] on label "True" at bounding box center [825, 462] width 112 height 48
click at [796, 470] on input "True" at bounding box center [789, 462] width 16 height 13
radio input "true"
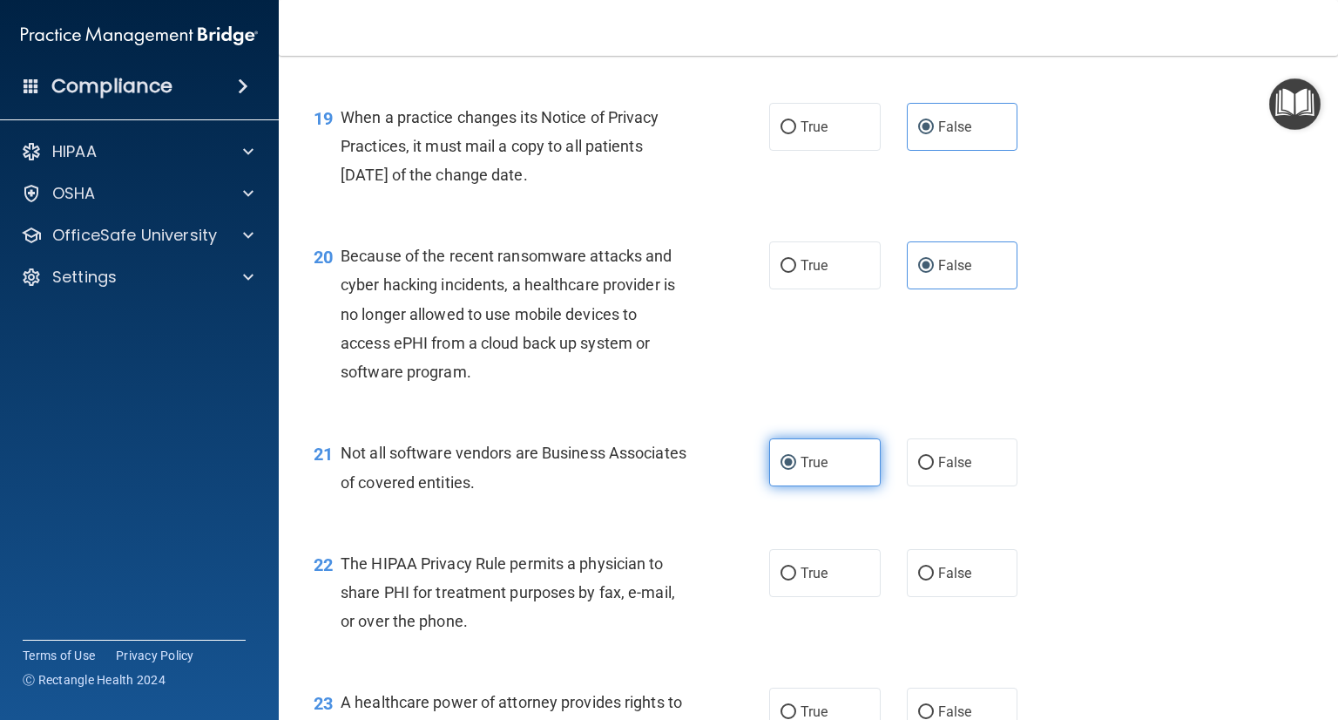
scroll to position [2924, 0]
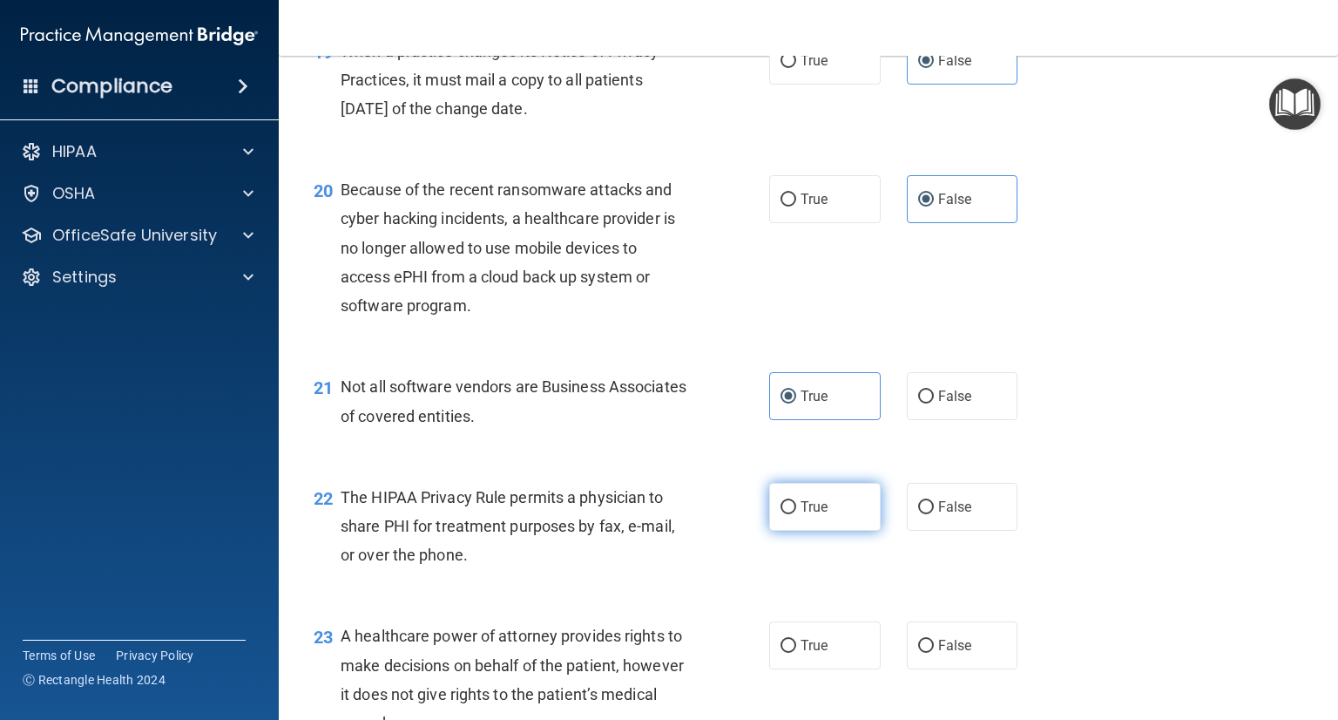
click at [798, 531] on label "True" at bounding box center [825, 507] width 112 height 48
click at [796, 514] on input "True" at bounding box center [789, 507] width 16 height 13
radio input "true"
click at [923, 669] on label "False" at bounding box center [963, 645] width 112 height 48
click at [923, 652] on input "False" at bounding box center [926, 645] width 16 height 13
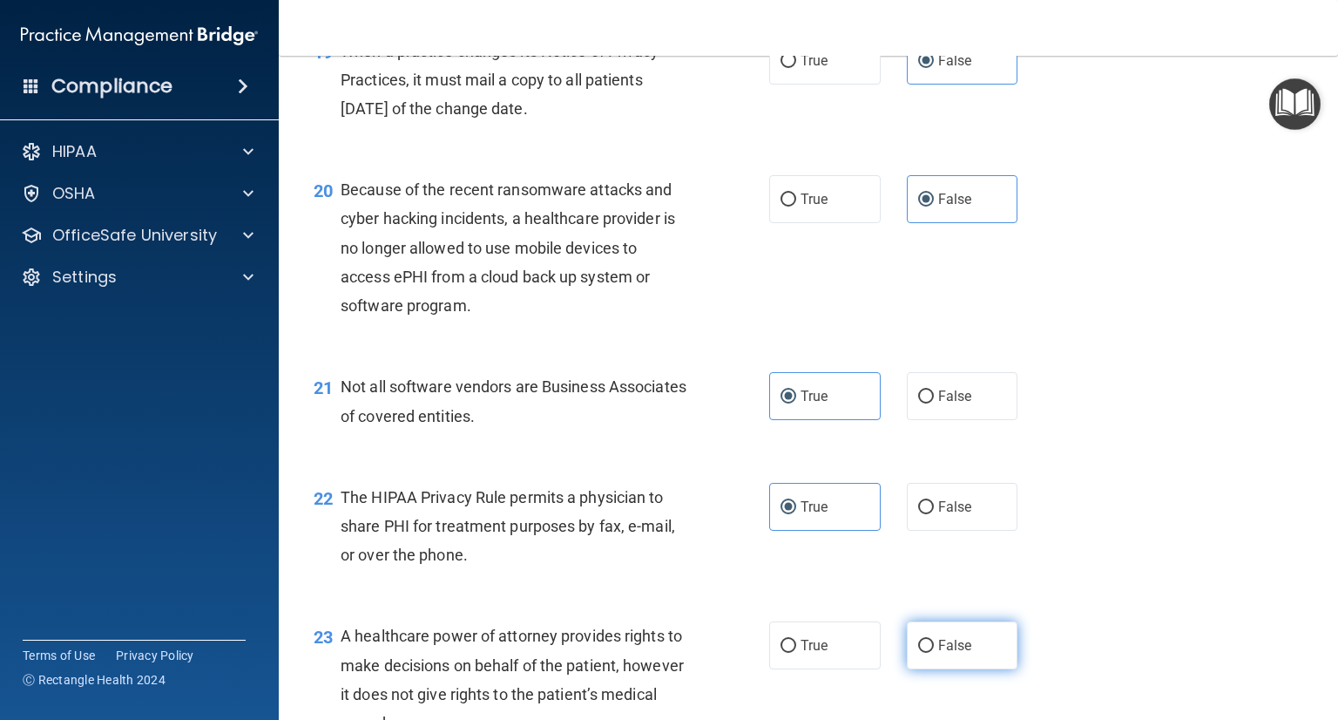
radio input "true"
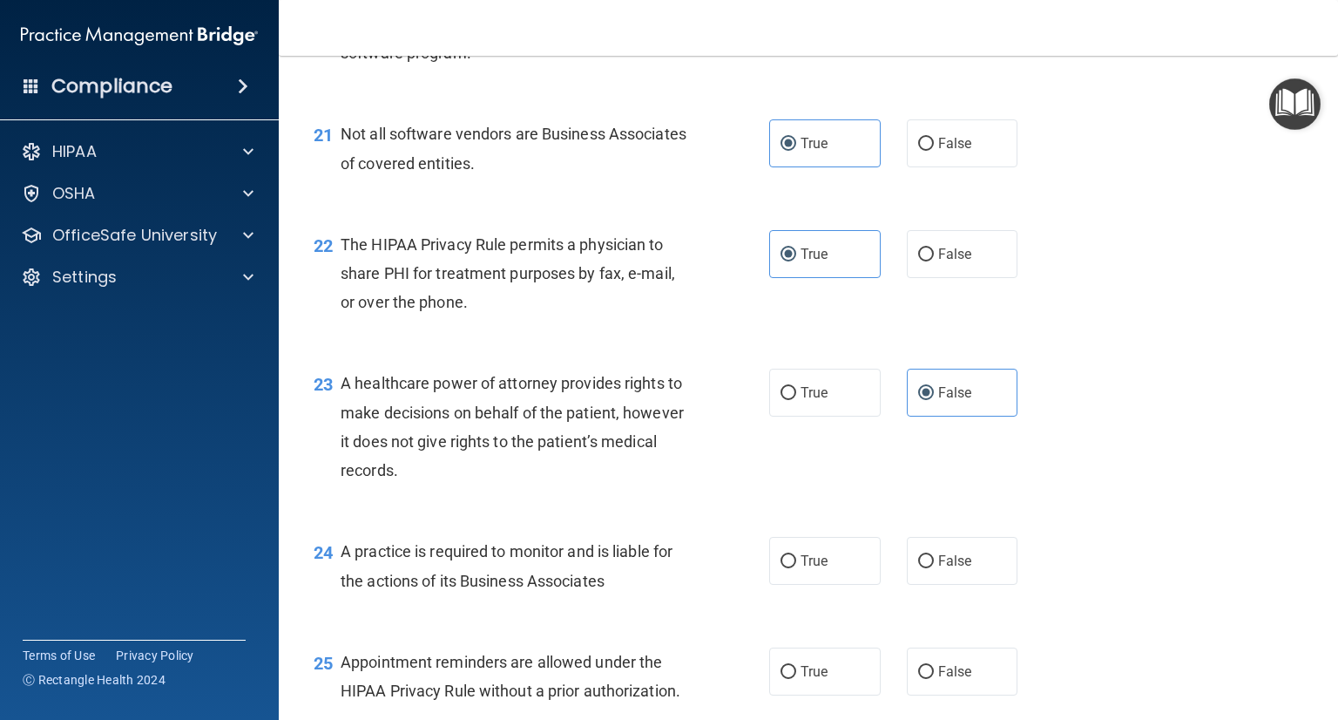
scroll to position [3176, 0]
click at [938, 569] on span "False" at bounding box center [955, 560] width 34 height 17
click at [933, 568] on input "False" at bounding box center [926, 561] width 16 height 13
radio input "true"
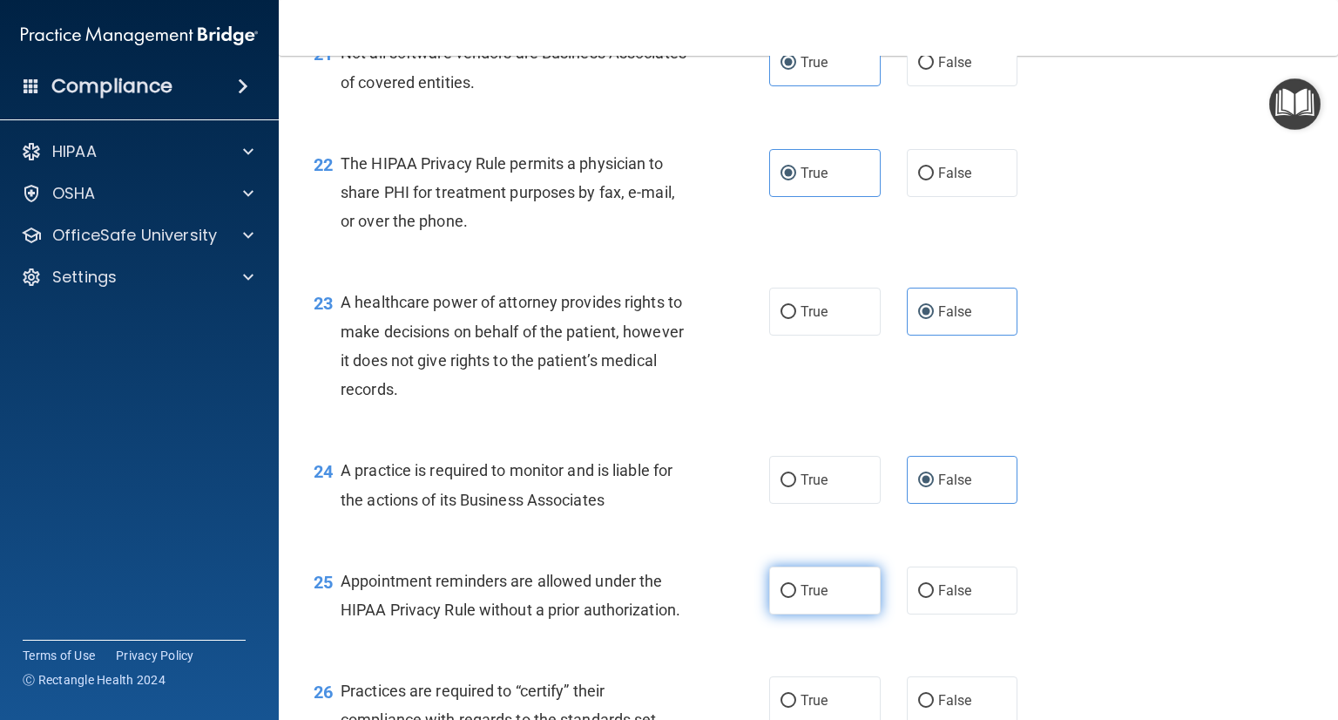
click at [835, 614] on label "True" at bounding box center [825, 590] width 112 height 48
click at [796, 598] on input "True" at bounding box center [789, 591] width 16 height 13
radio input "true"
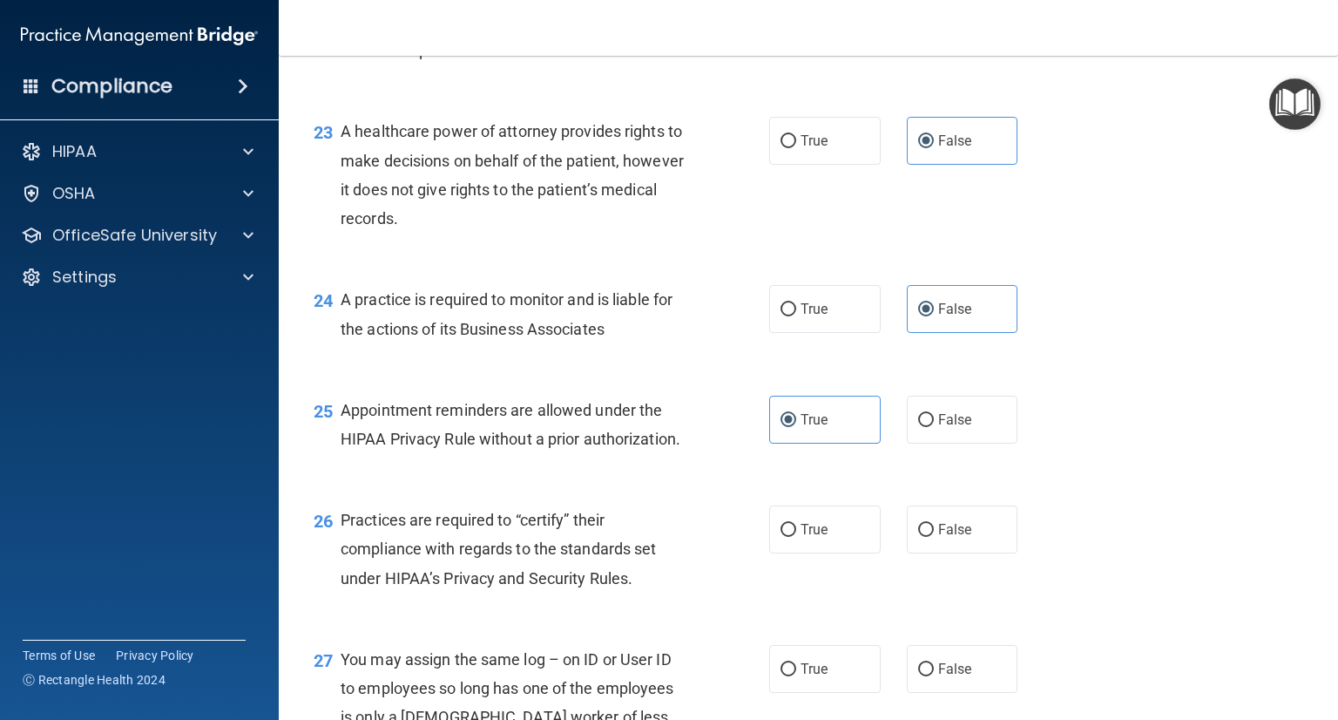
scroll to position [3428, 0]
click at [931, 553] on label "False" at bounding box center [963, 529] width 112 height 48
click at [931, 537] on input "False" at bounding box center [926, 530] width 16 height 13
radio input "true"
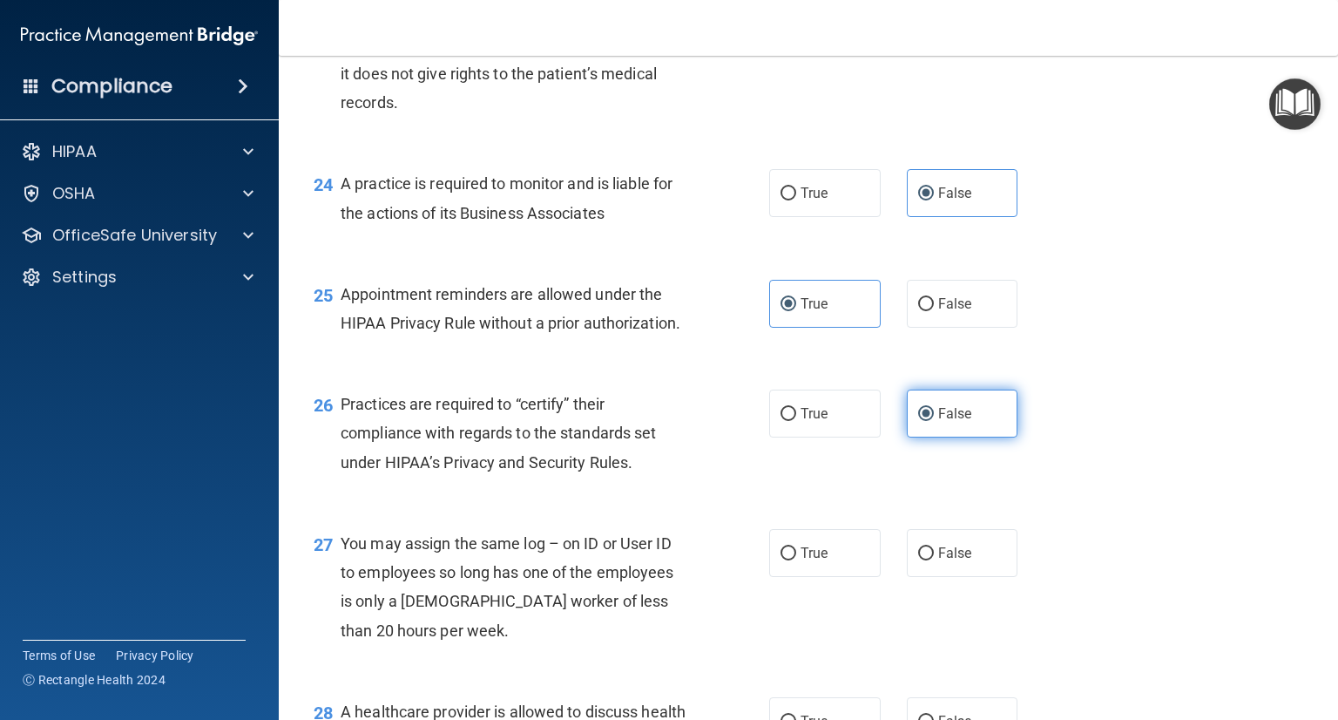
scroll to position [3546, 0]
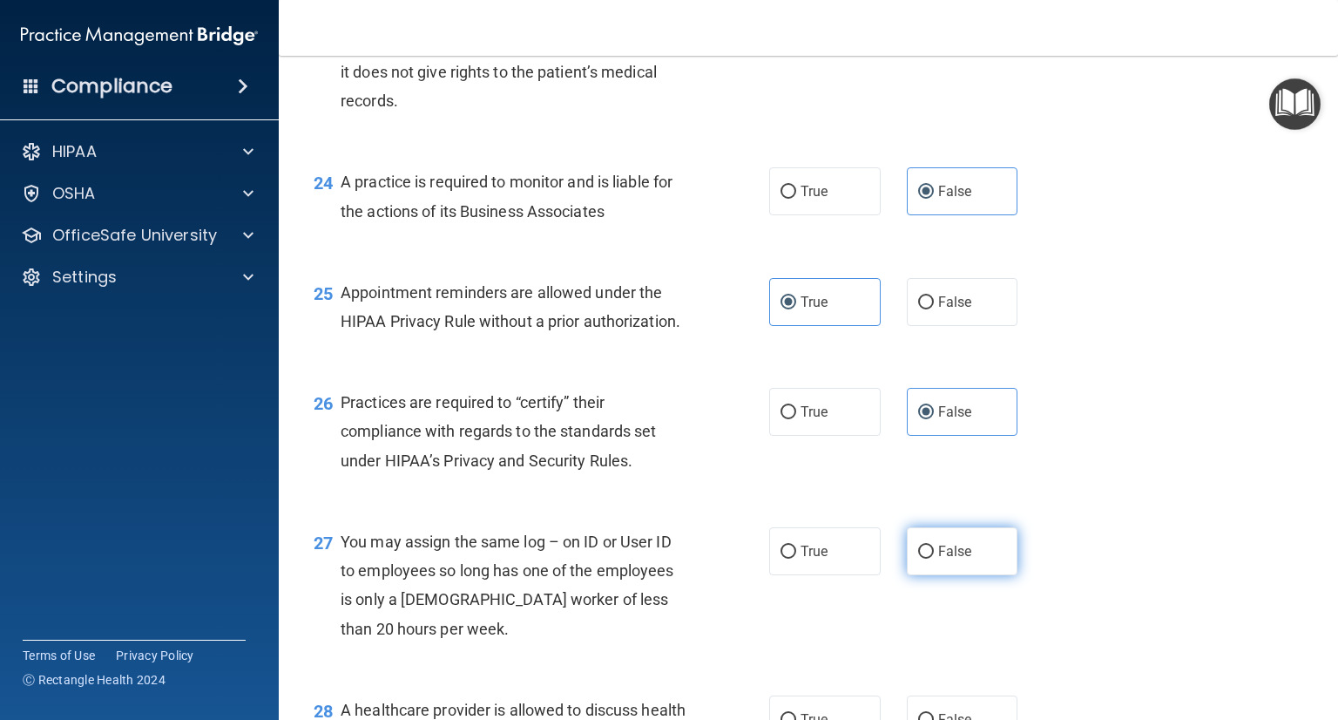
click at [942, 559] on span "False" at bounding box center [955, 551] width 34 height 17
click at [934, 558] on input "False" at bounding box center [926, 551] width 16 height 13
radio input "true"
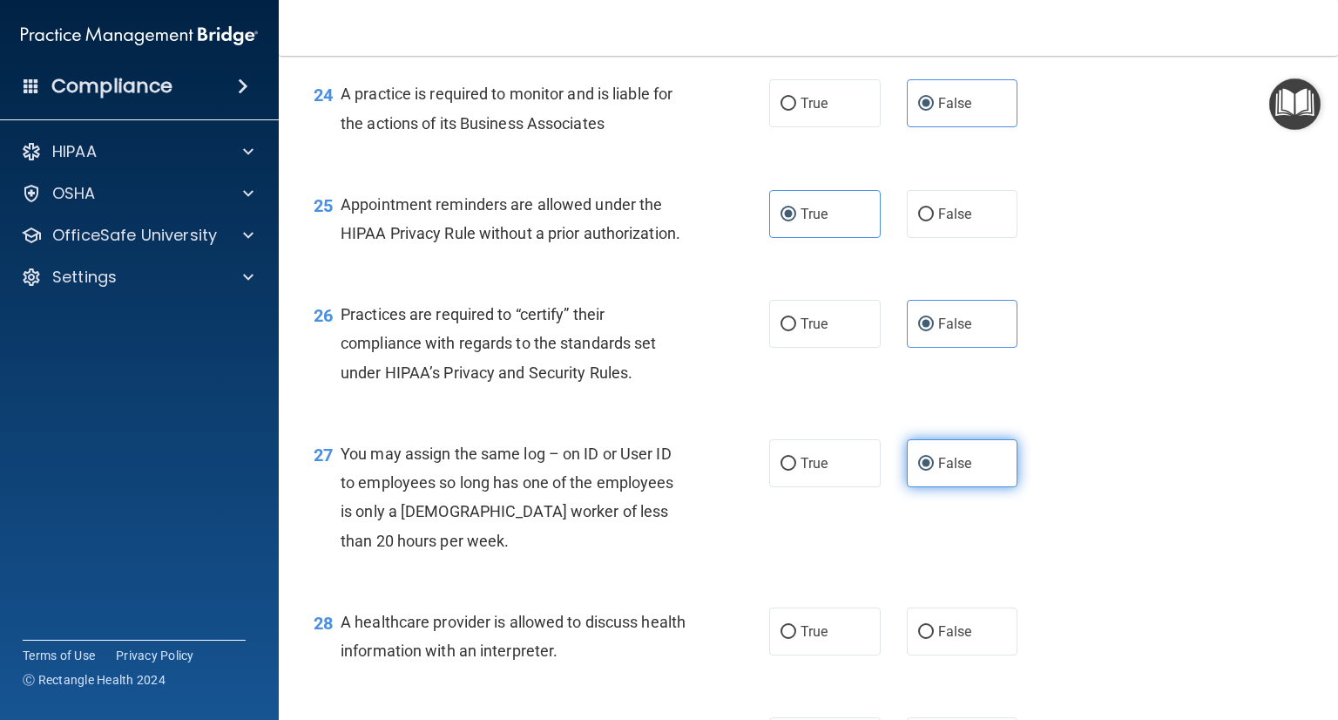
scroll to position [3637, 0]
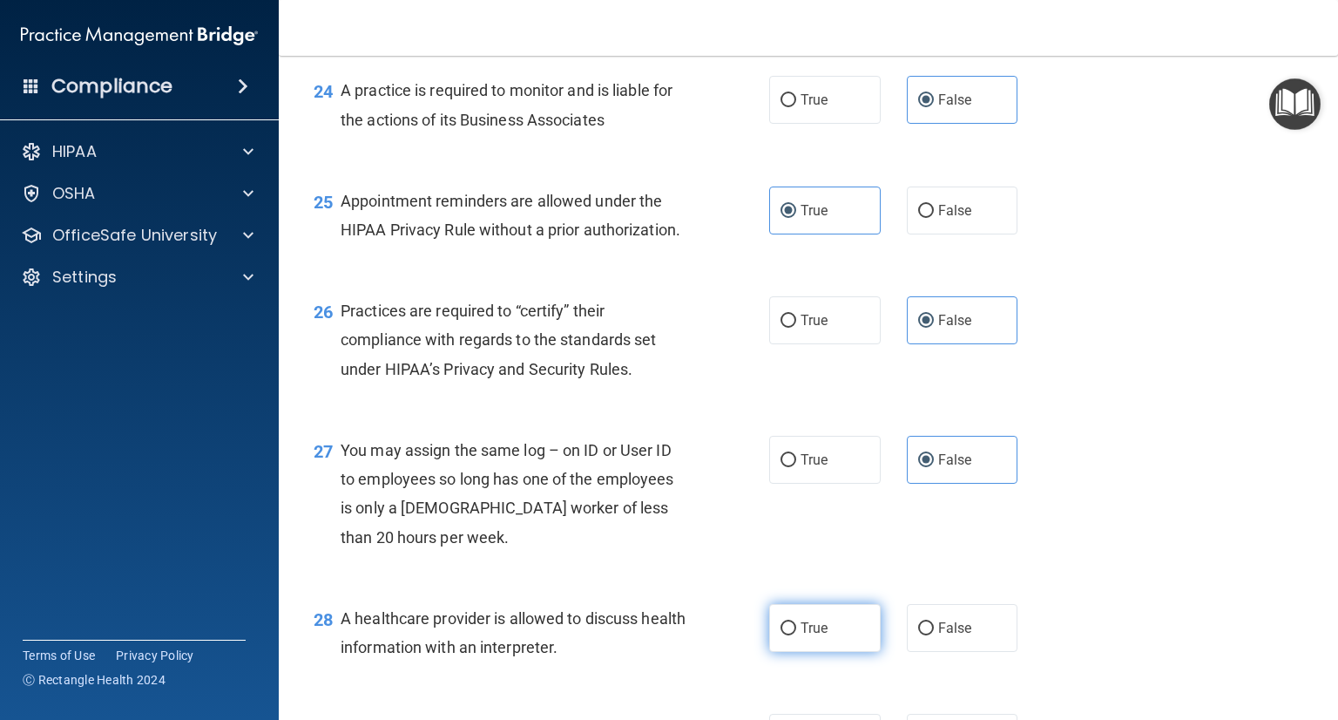
click at [815, 636] on span "True" at bounding box center [814, 627] width 27 height 17
click at [796, 635] on input "True" at bounding box center [789, 628] width 16 height 13
radio input "true"
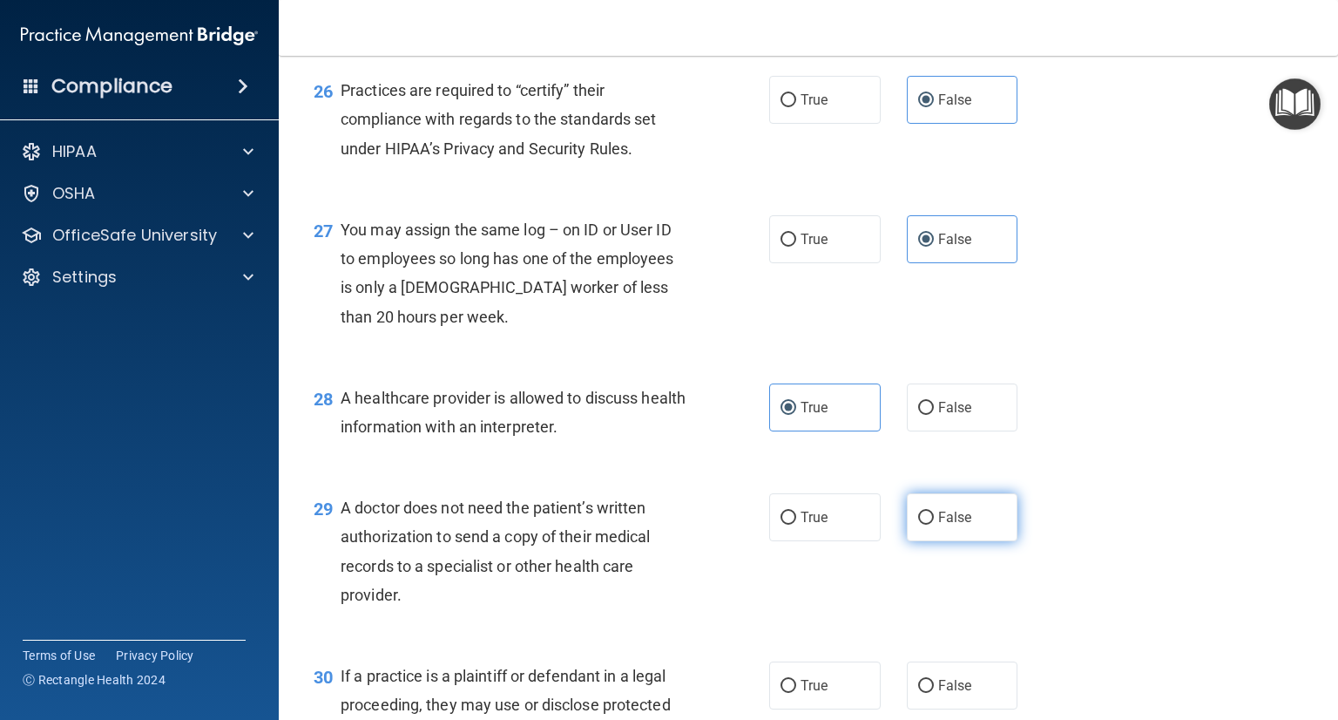
scroll to position [3859, 0]
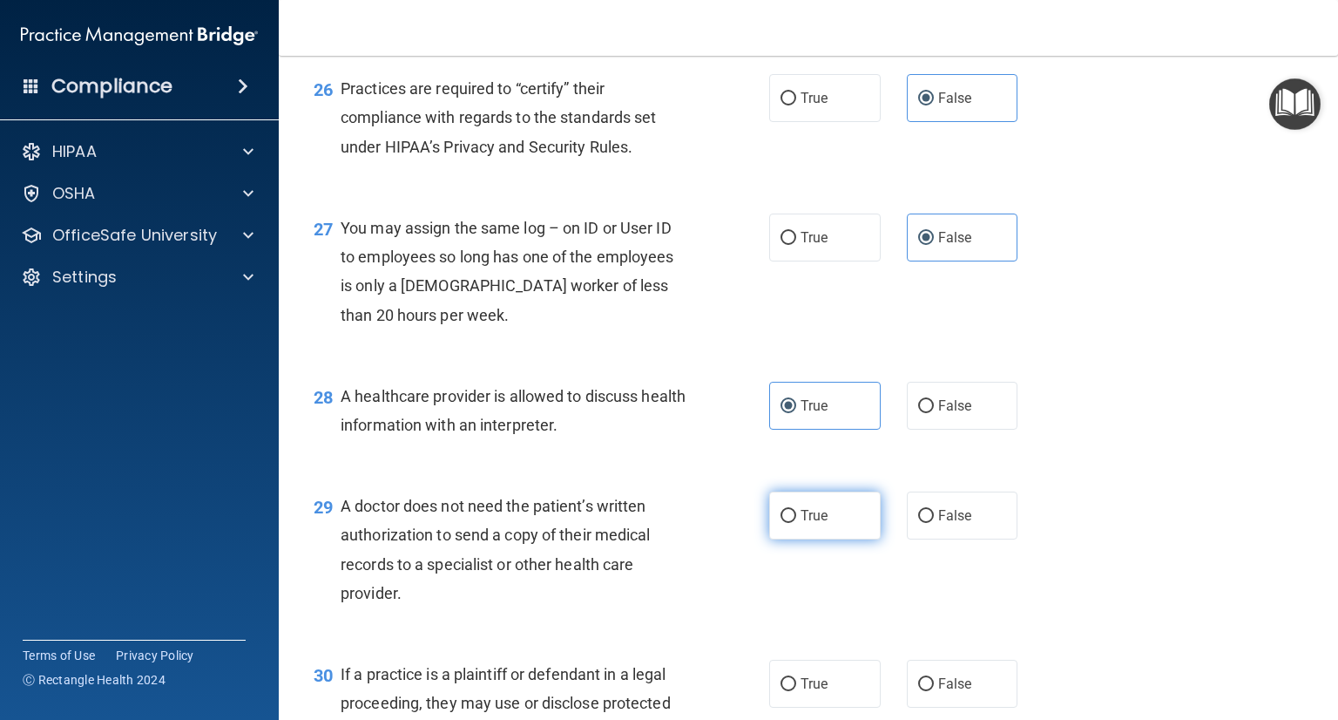
click at [826, 539] on label "True" at bounding box center [825, 515] width 112 height 48
click at [796, 523] on input "True" at bounding box center [789, 516] width 16 height 13
radio input "true"
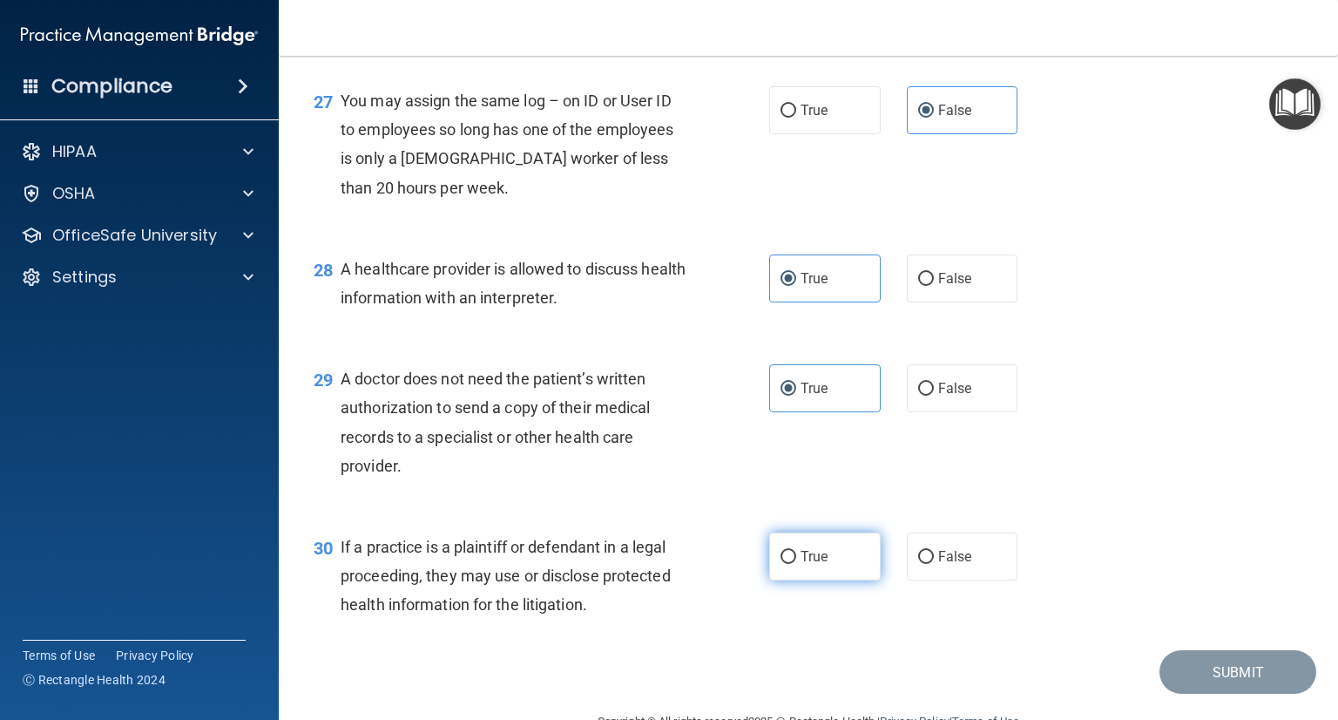
click at [822, 580] on label "True" at bounding box center [825, 556] width 112 height 48
click at [796, 564] on input "True" at bounding box center [789, 557] width 16 height 13
radio input "true"
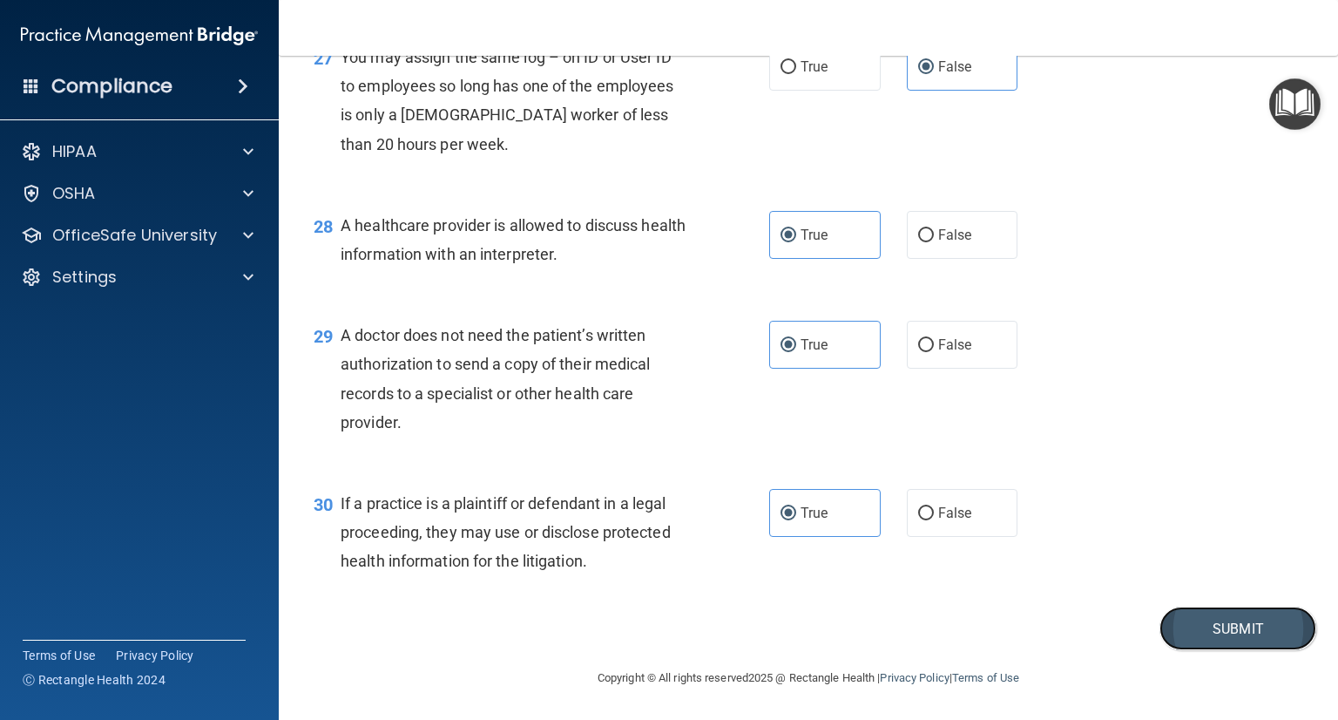
click at [1189, 633] on button "Submit" at bounding box center [1237, 628] width 157 height 44
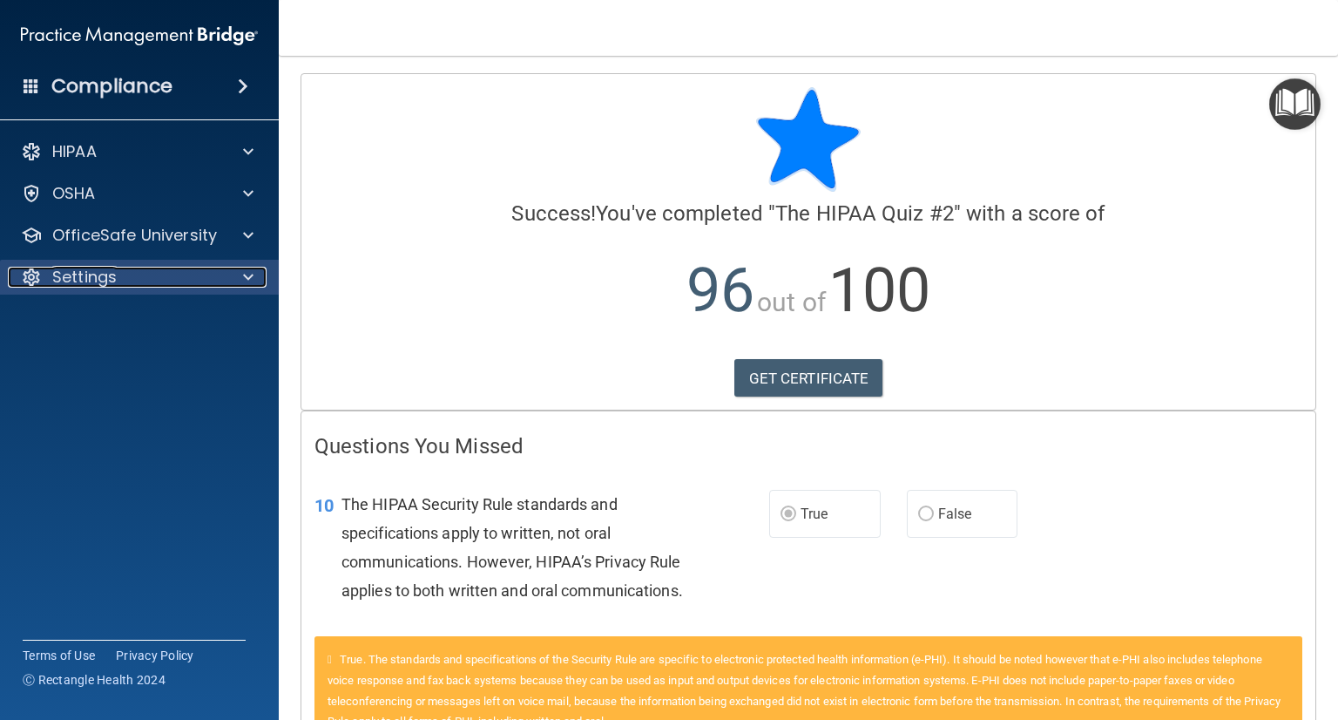
click at [176, 284] on div "Settings" at bounding box center [116, 277] width 216 height 21
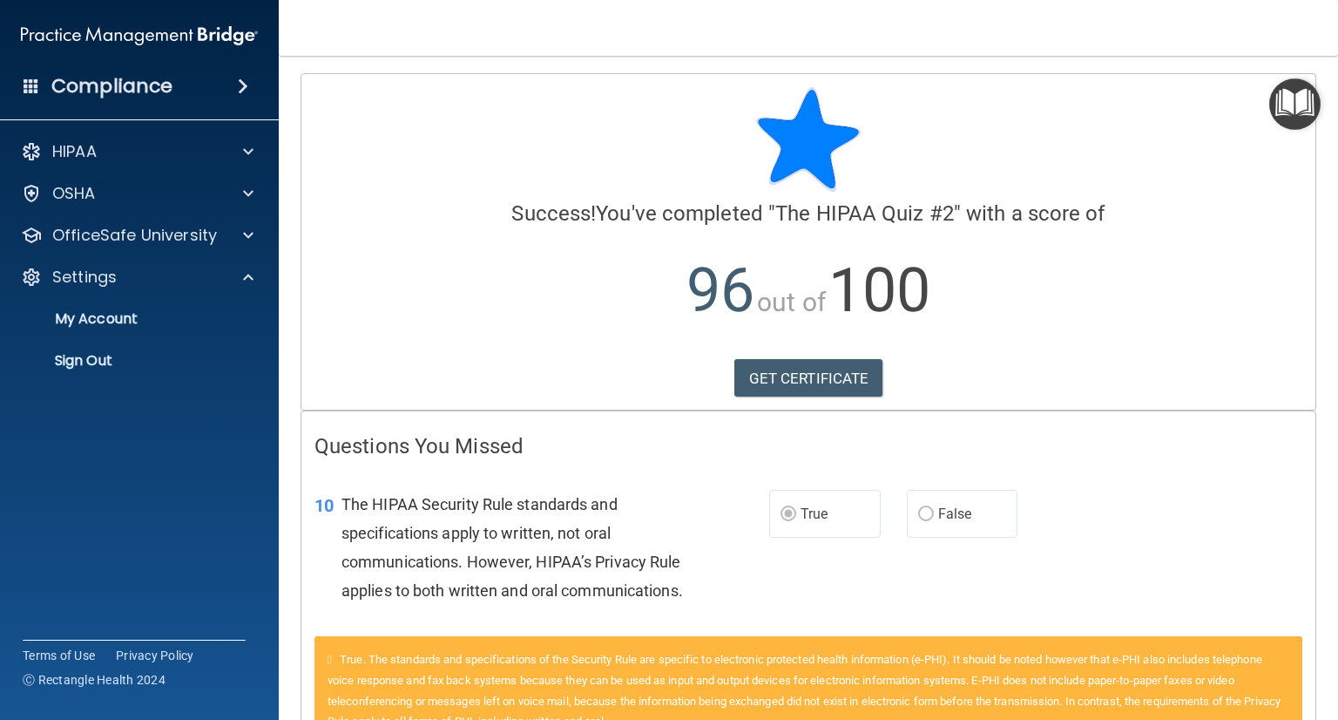
click at [222, 216] on div "HIPAA Documents and Policies Report an Incident Business Associates Emergency P…" at bounding box center [140, 259] width 280 height 265
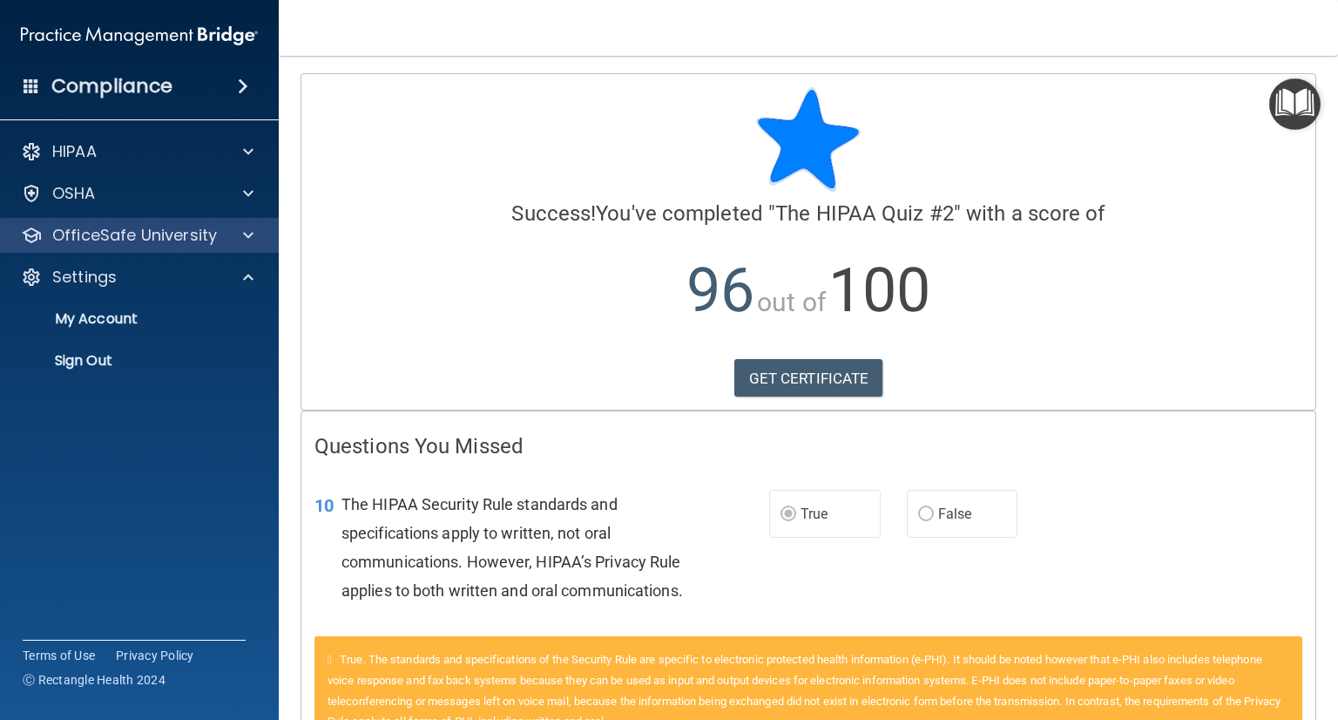
click at [217, 222] on div "OfficeSafe University" at bounding box center [140, 235] width 280 height 35
click at [241, 230] on div at bounding box center [246, 235] width 44 height 21
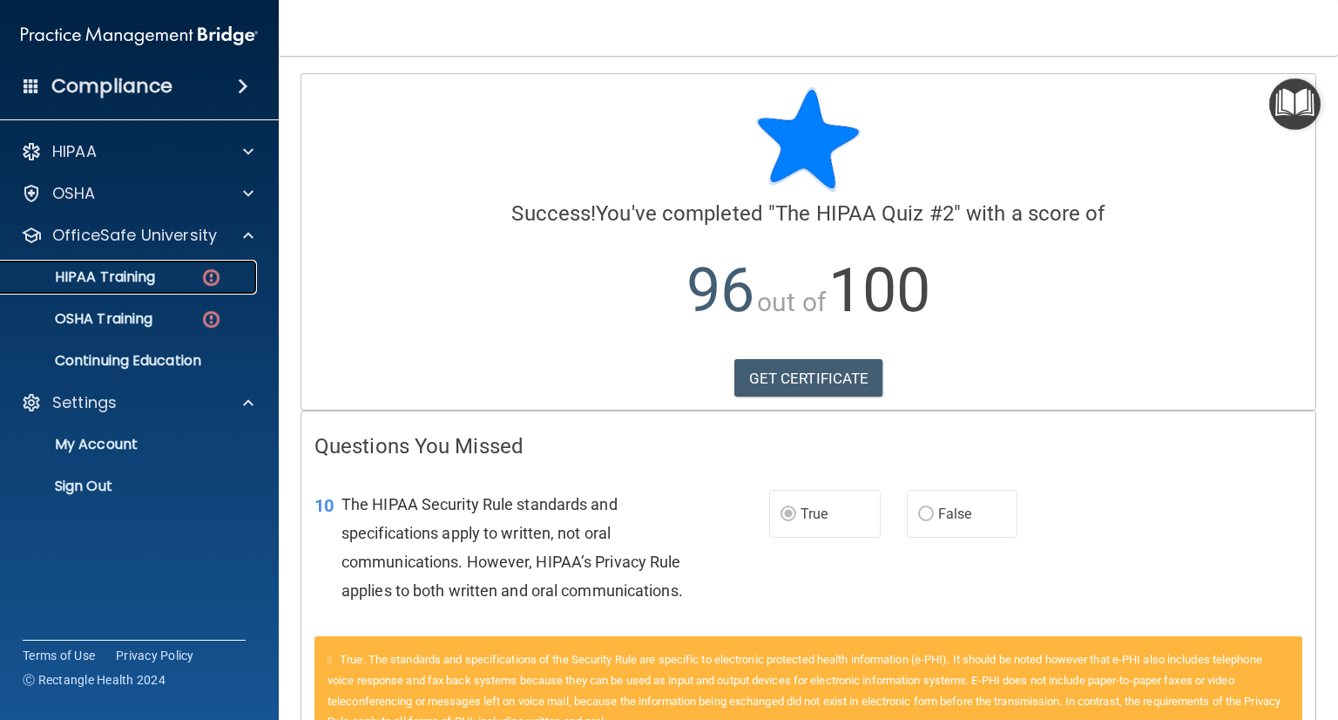
click at [126, 268] on p "HIPAA Training" at bounding box center [83, 276] width 144 height 17
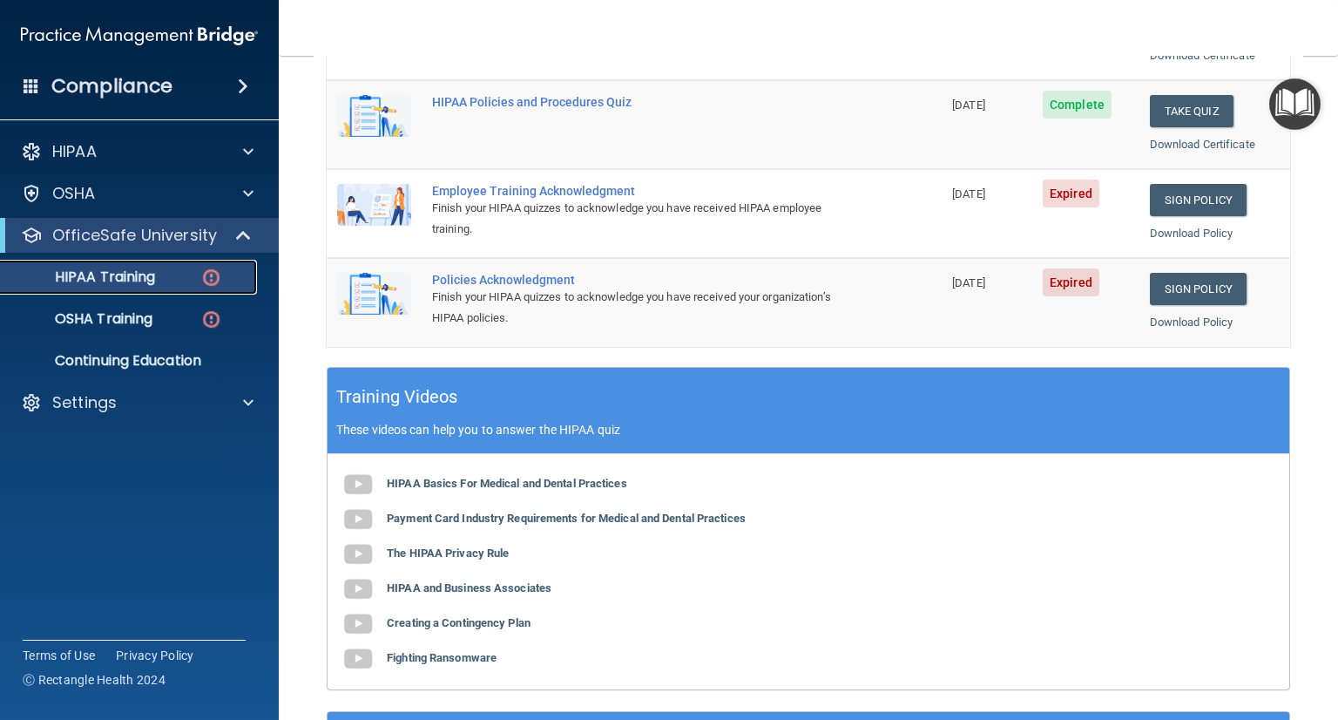
scroll to position [199, 0]
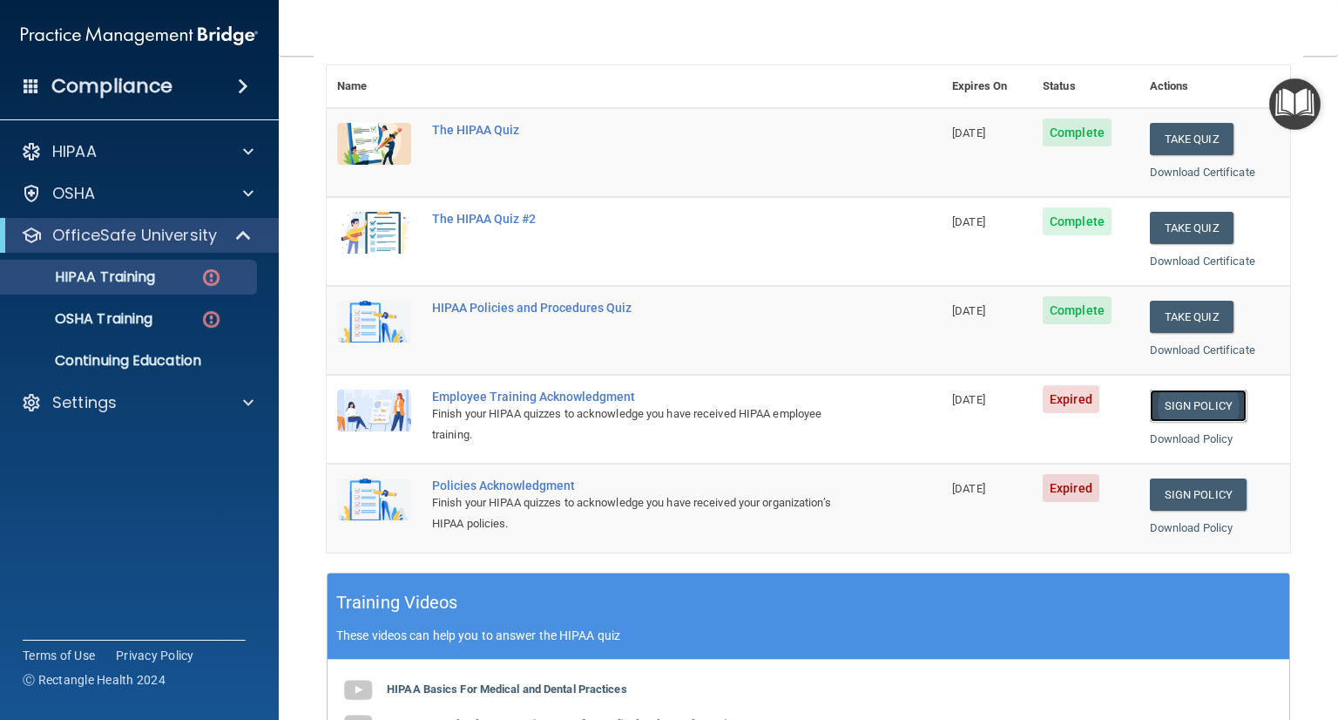
click at [1206, 406] on link "Sign Policy" at bounding box center [1198, 405] width 97 height 32
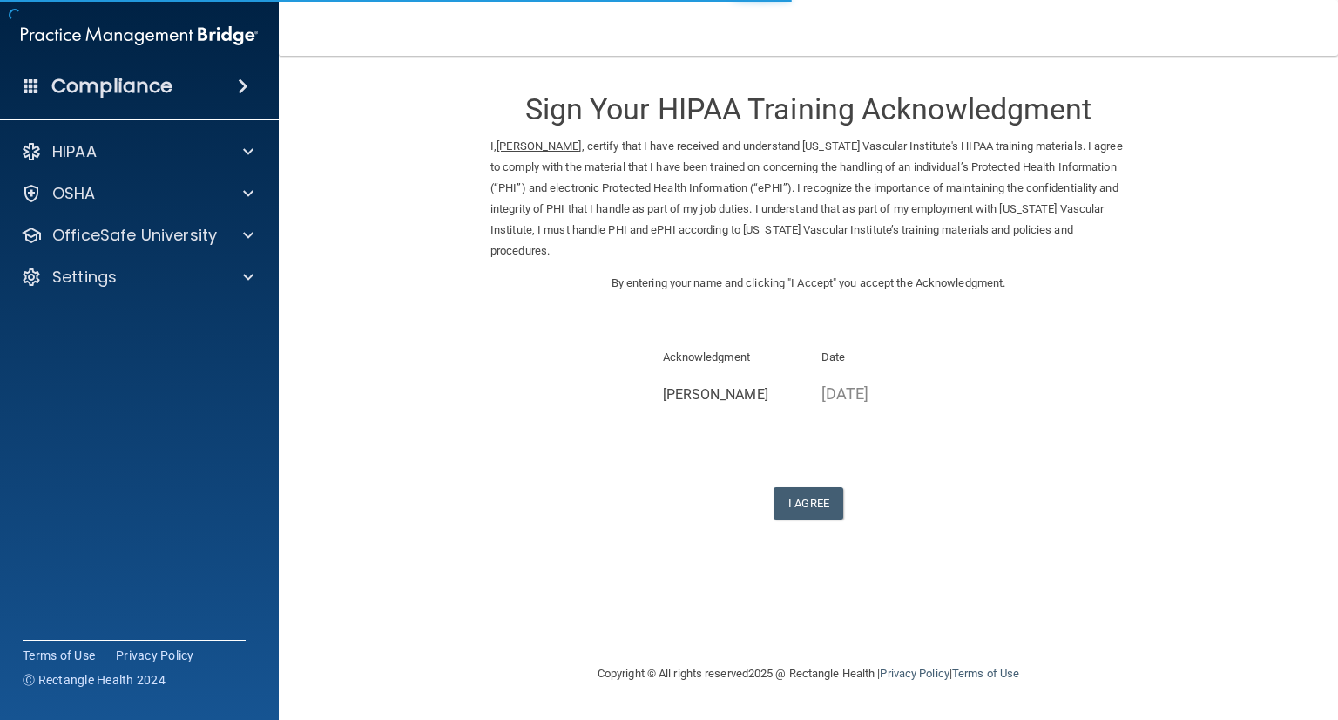
click at [816, 462] on div "Sign Your HIPAA Training Acknowledgment I, Asit Kandpal , certify that I have r…" at bounding box center [808, 296] width 636 height 446
click at [811, 487] on button "I Agree" at bounding box center [809, 503] width 70 height 32
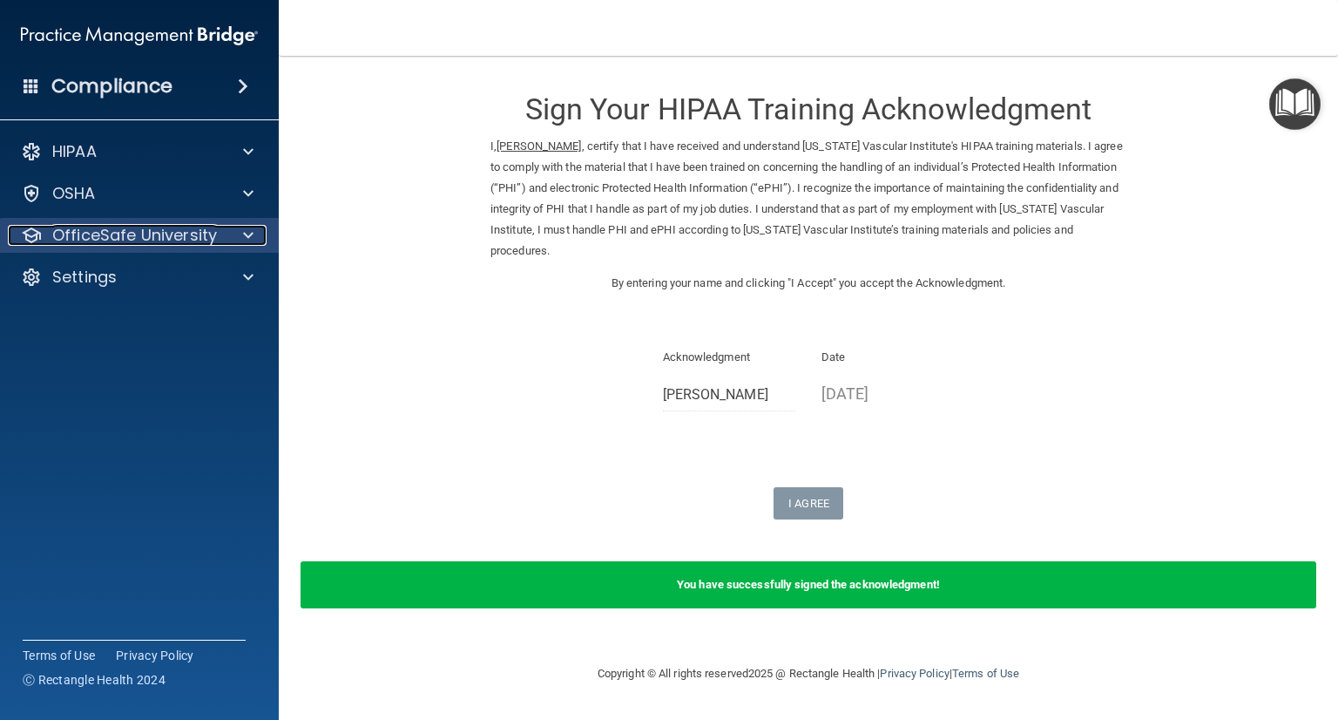
click at [230, 236] on div at bounding box center [246, 235] width 44 height 21
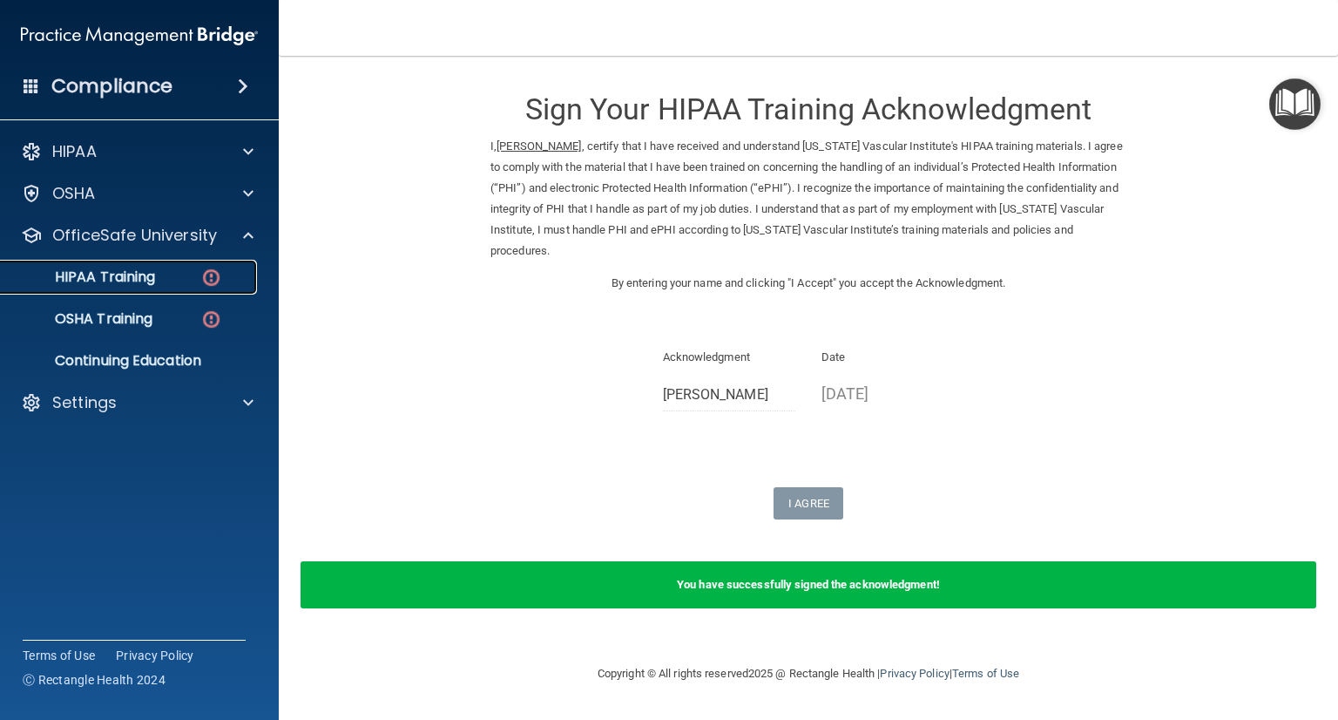
click at [191, 275] on div "HIPAA Training" at bounding box center [130, 276] width 238 height 17
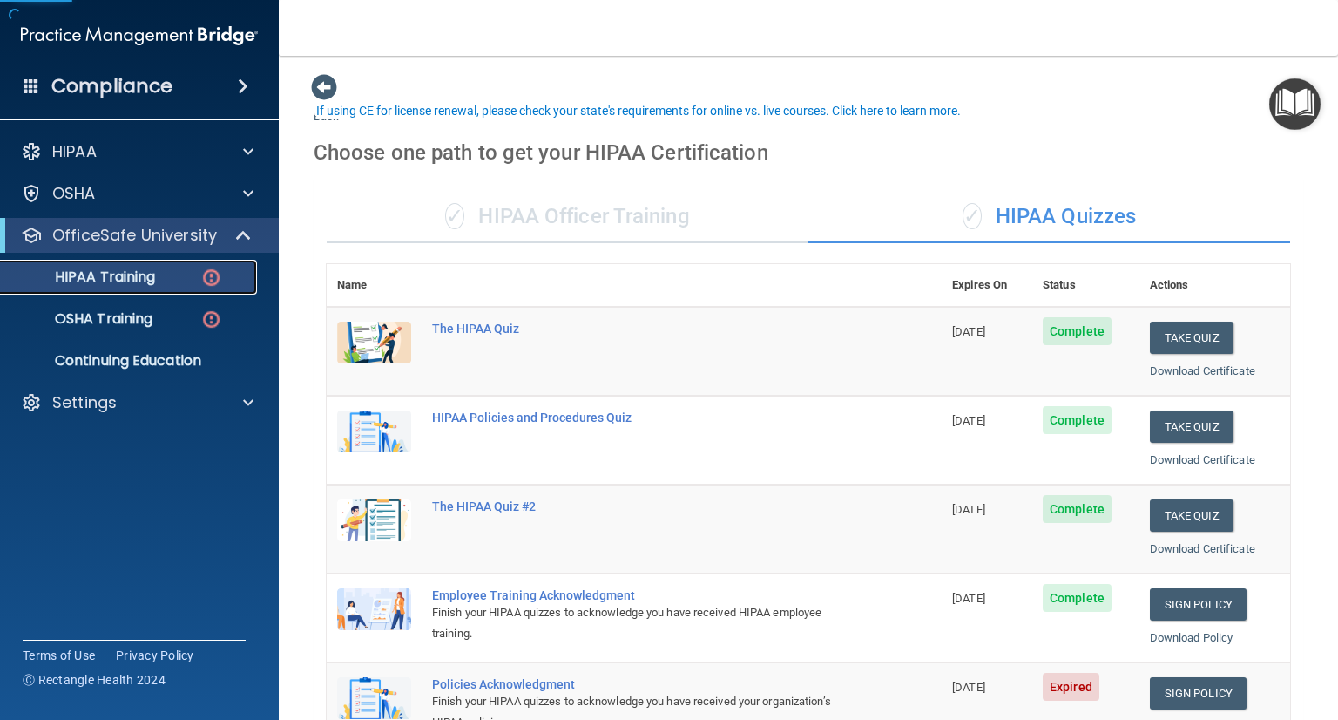
scroll to position [359, 0]
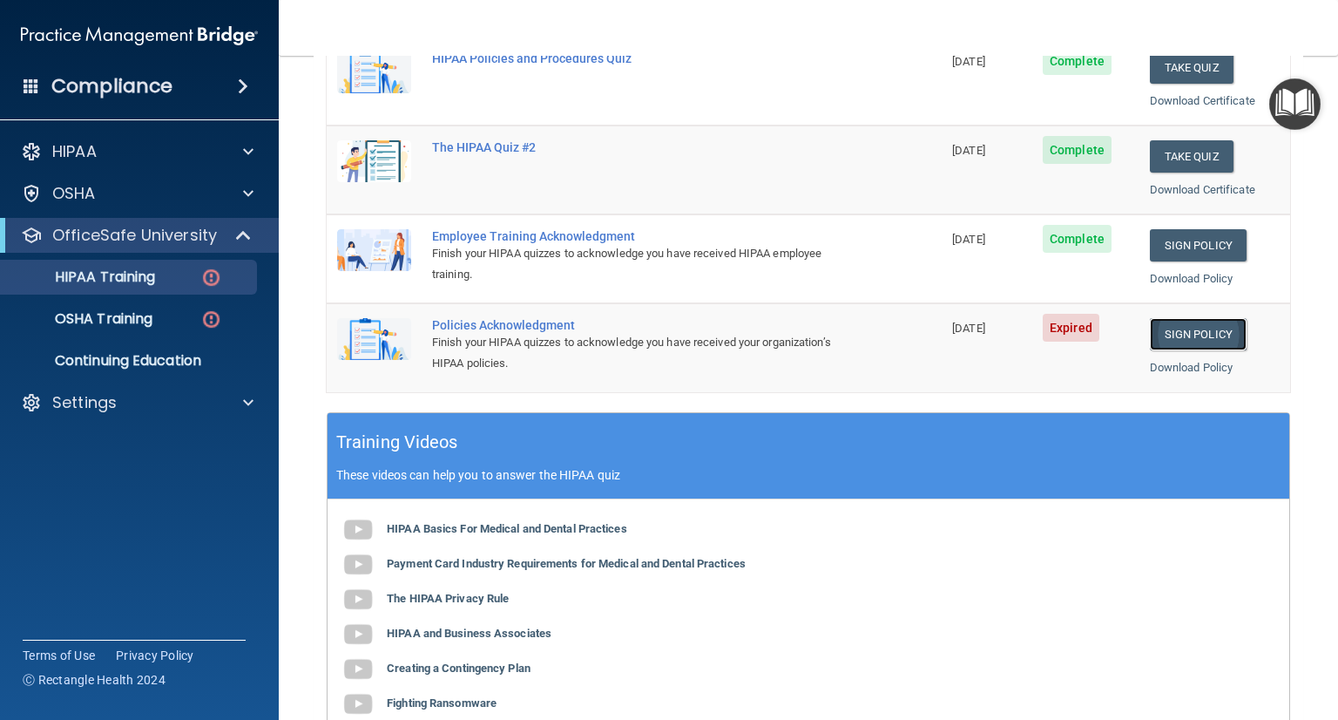
click link "Sign Policy"
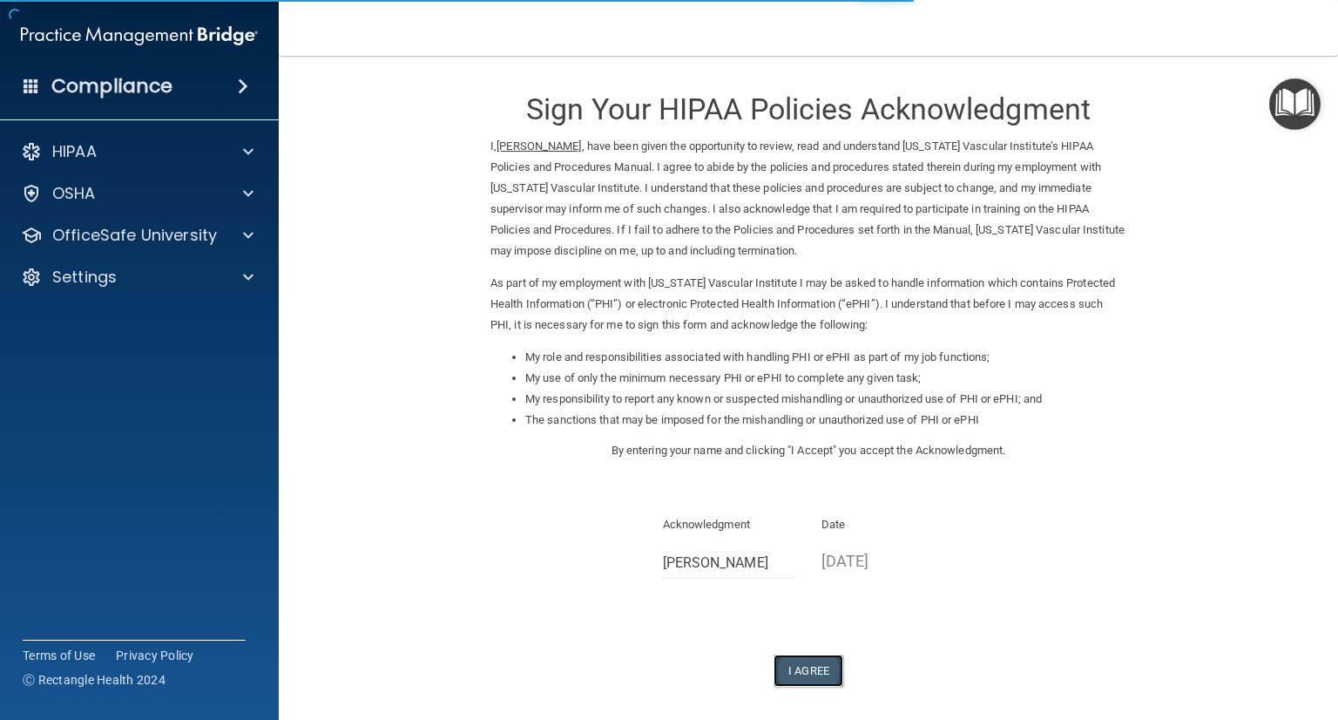
click at [813, 675] on button "I Agree" at bounding box center [809, 670] width 70 height 32
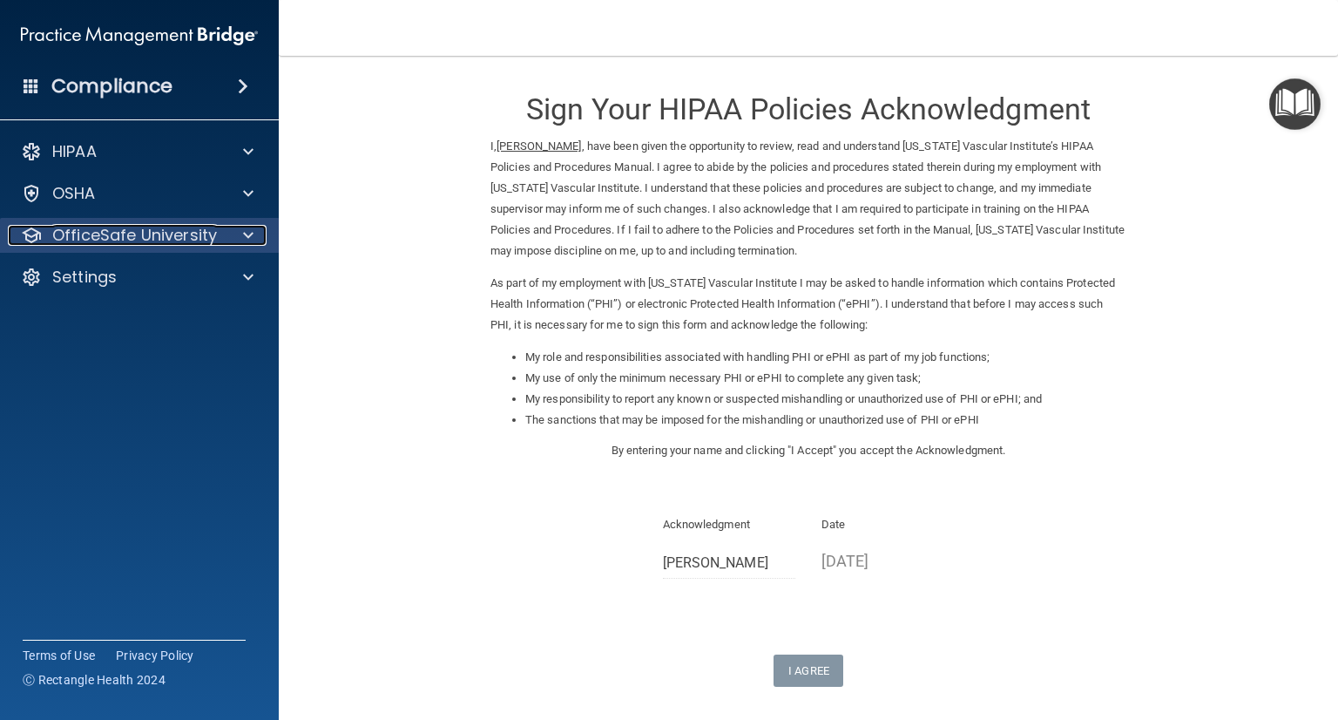
click at [251, 244] on span at bounding box center [248, 235] width 10 height 21
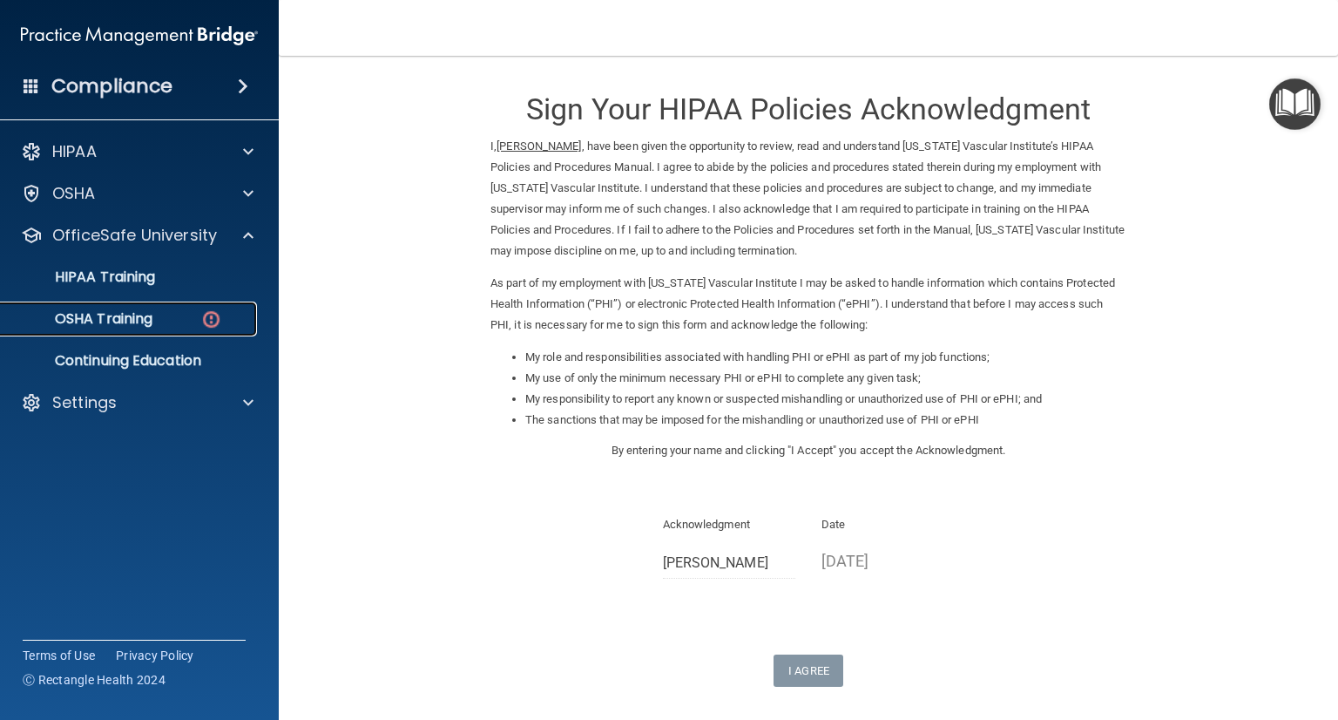
click at [151, 315] on p "OSHA Training" at bounding box center [81, 318] width 141 height 17
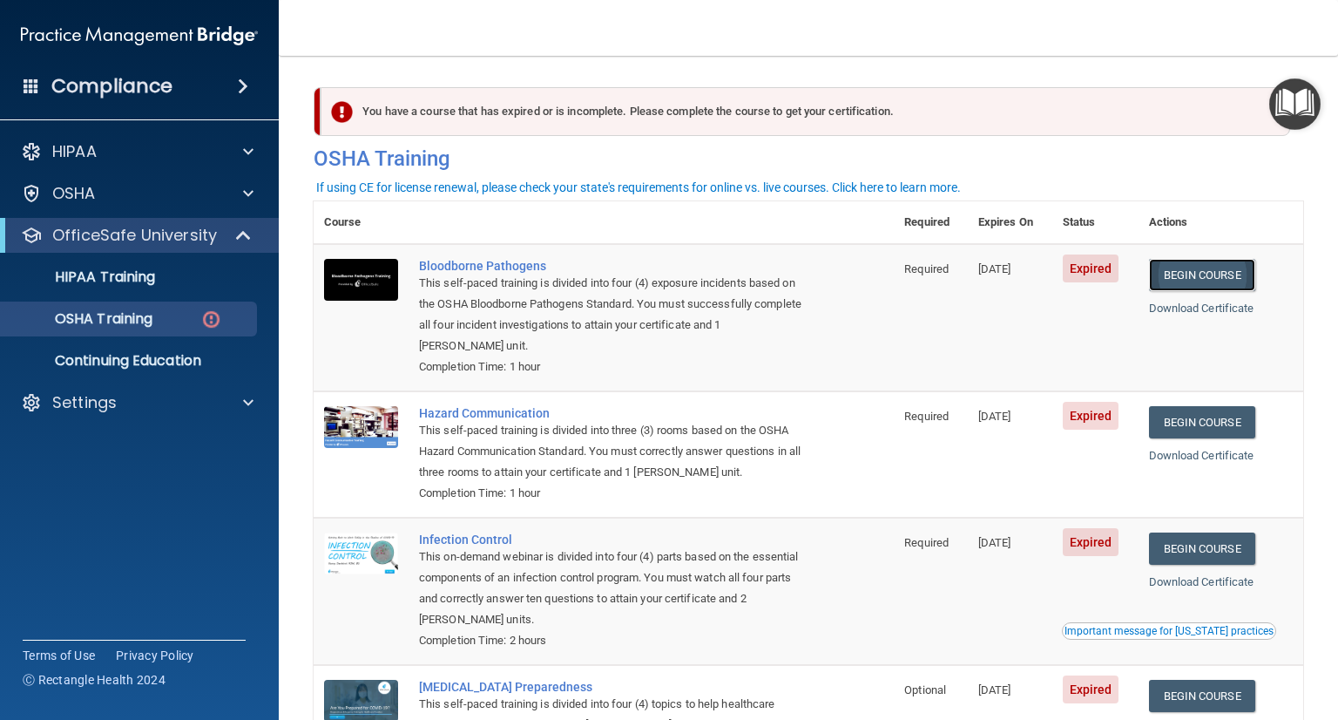
click at [1200, 273] on link "Begin Course" at bounding box center [1202, 275] width 106 height 32
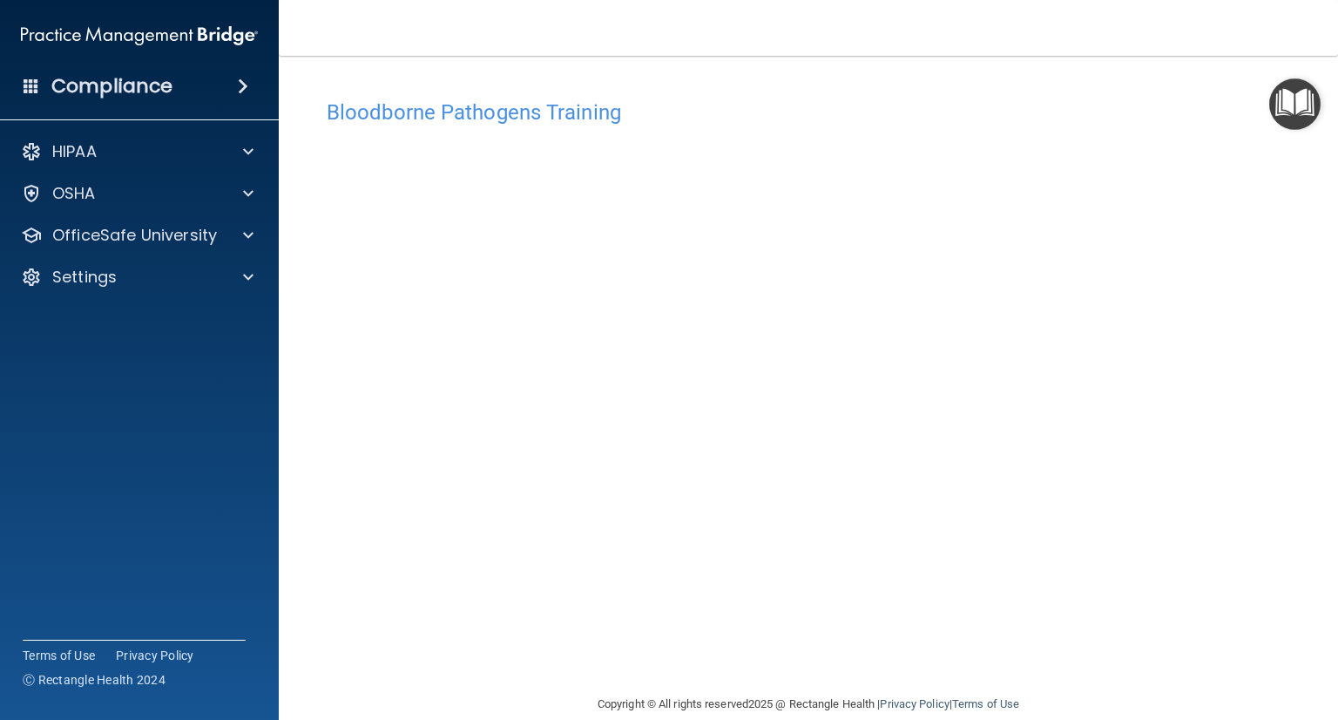
scroll to position [26, 0]
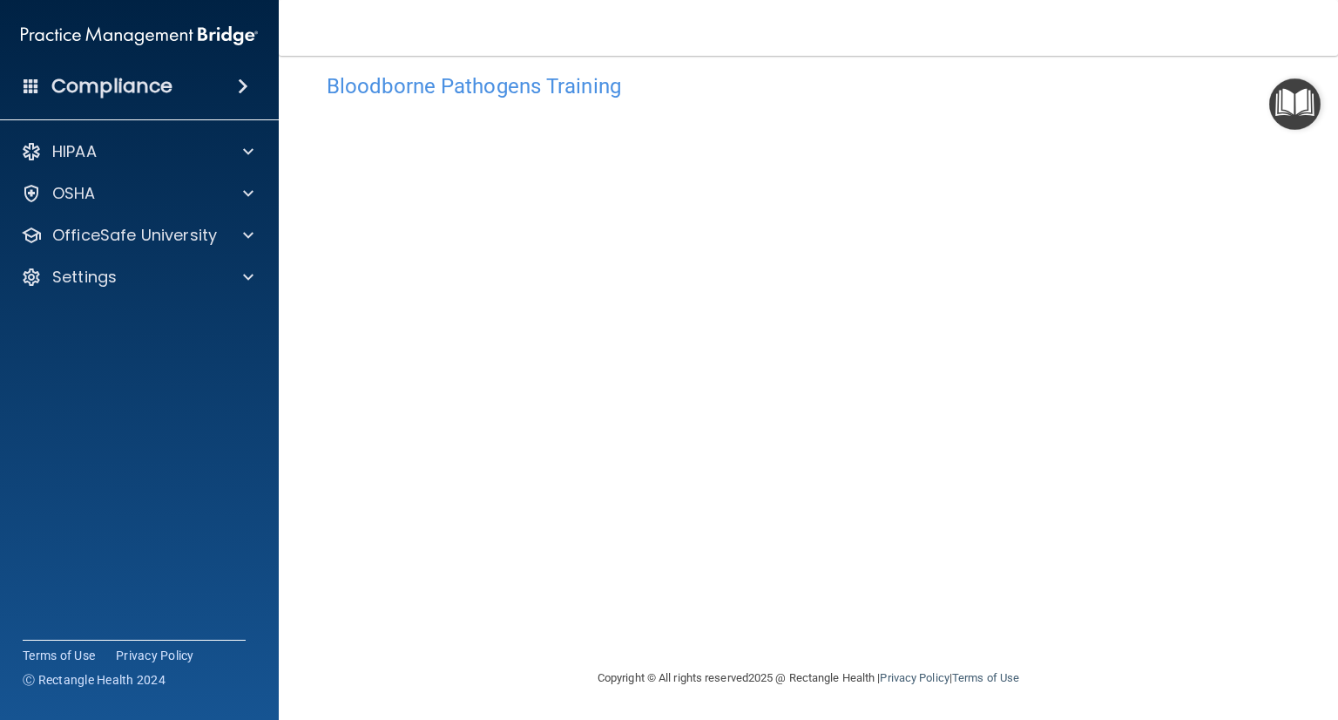
click at [1300, 104] on img "Open Resource Center" at bounding box center [1294, 103] width 51 height 51
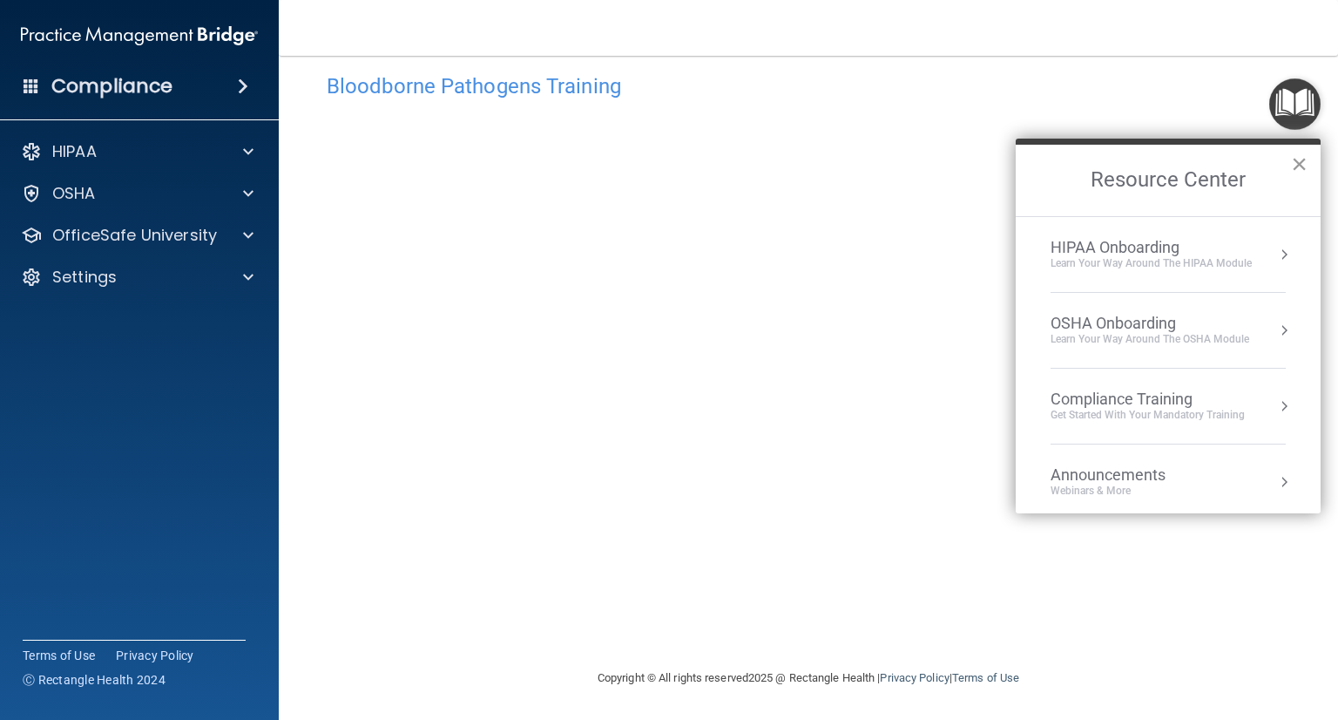
click at [1305, 156] on button "×" at bounding box center [1299, 164] width 17 height 28
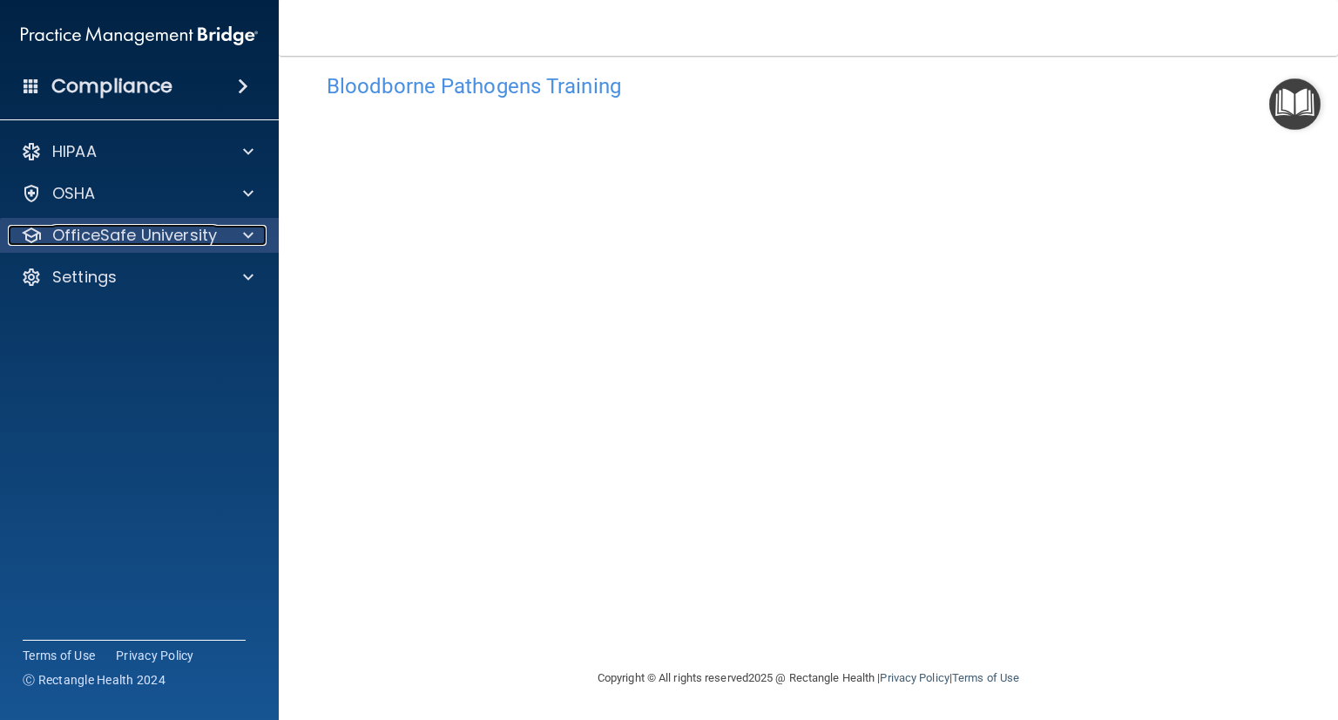
click at [256, 245] on div at bounding box center [246, 235] width 44 height 21
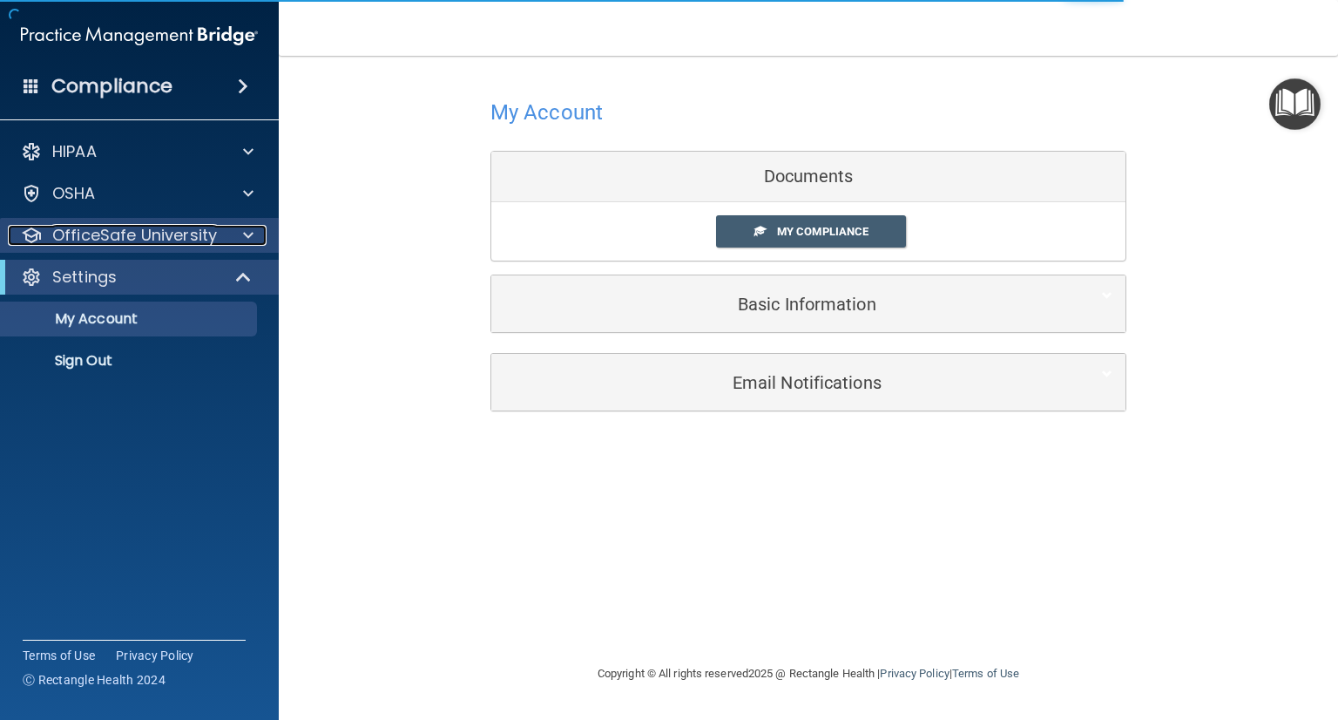
click at [240, 234] on div at bounding box center [246, 235] width 44 height 21
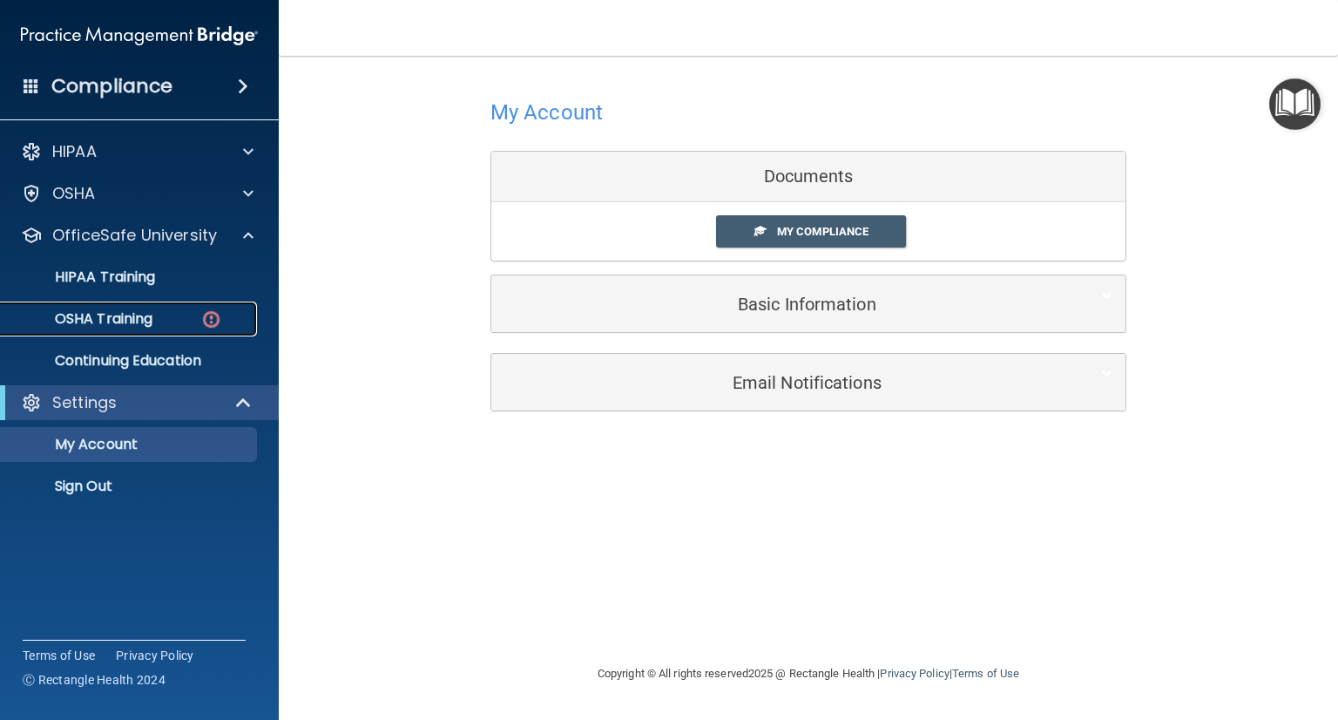
click at [152, 313] on p "OSHA Training" at bounding box center [81, 318] width 141 height 17
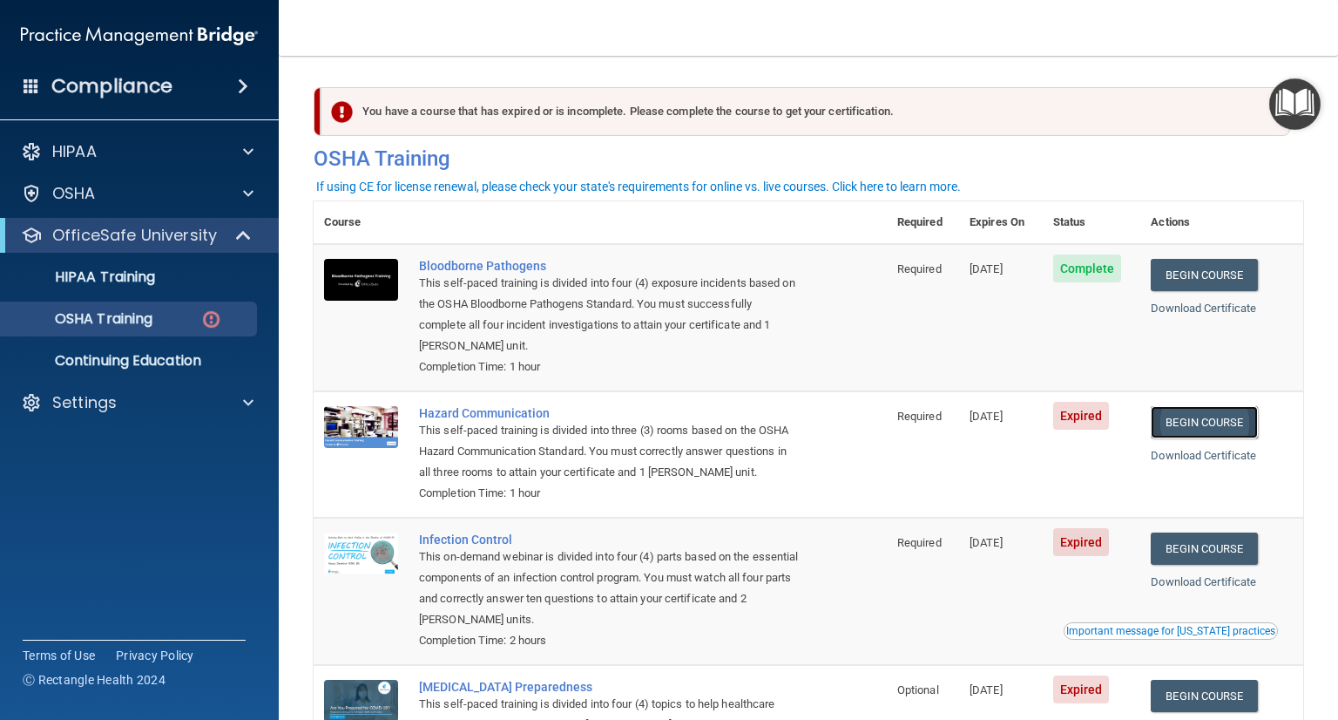
click at [1202, 417] on link "Begin Course" at bounding box center [1204, 422] width 106 height 32
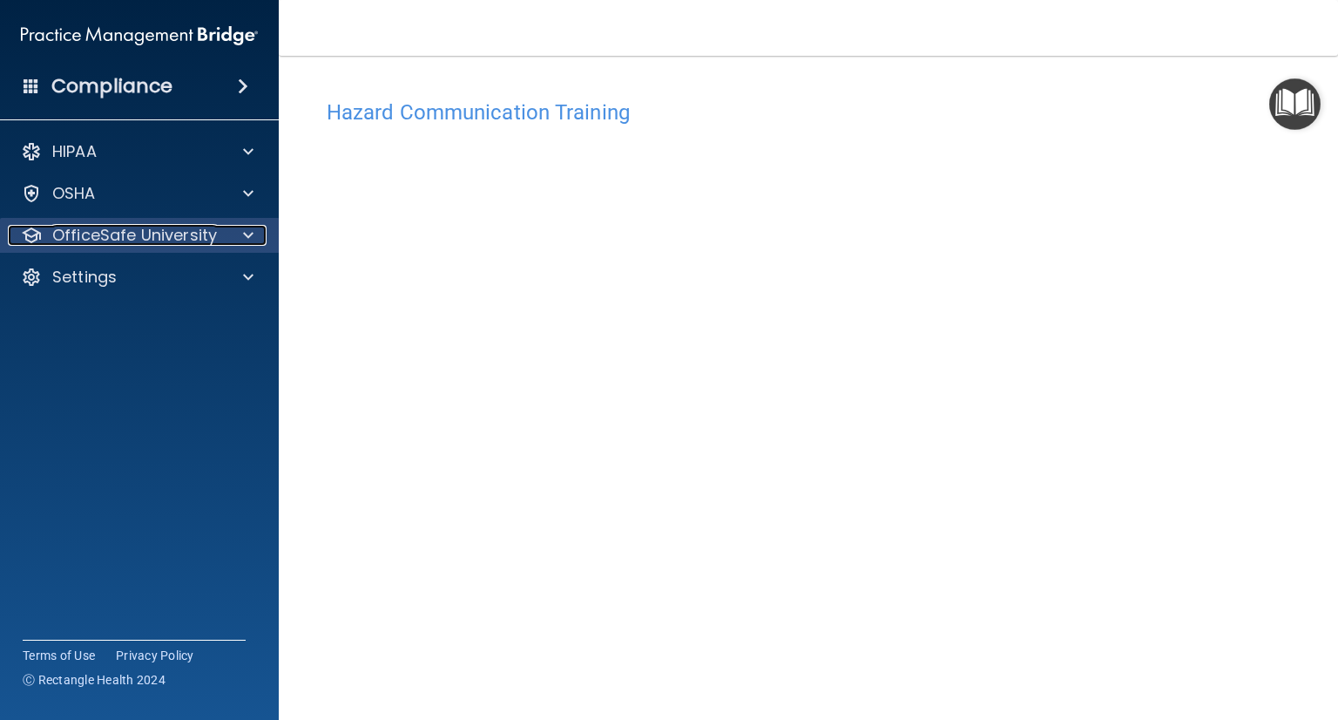
click at [249, 240] on span at bounding box center [248, 235] width 10 height 21
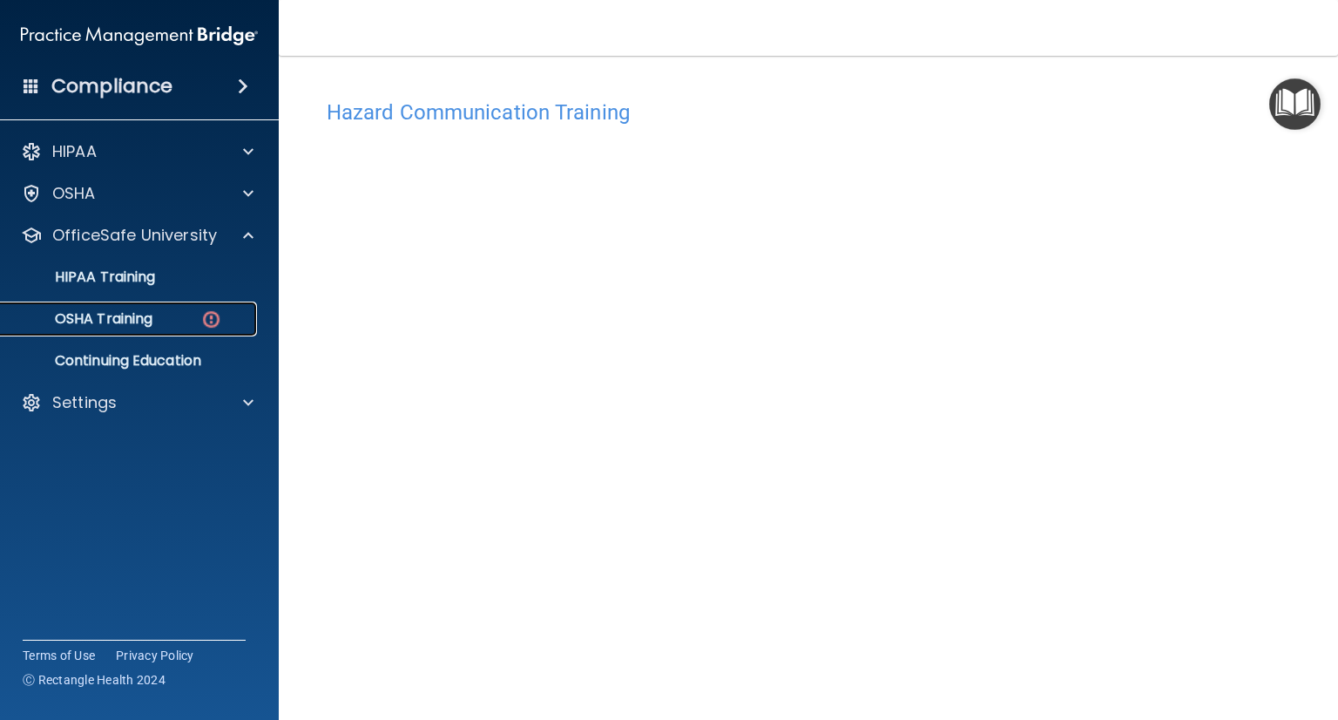
click at [169, 315] on div "OSHA Training" at bounding box center [130, 318] width 238 height 17
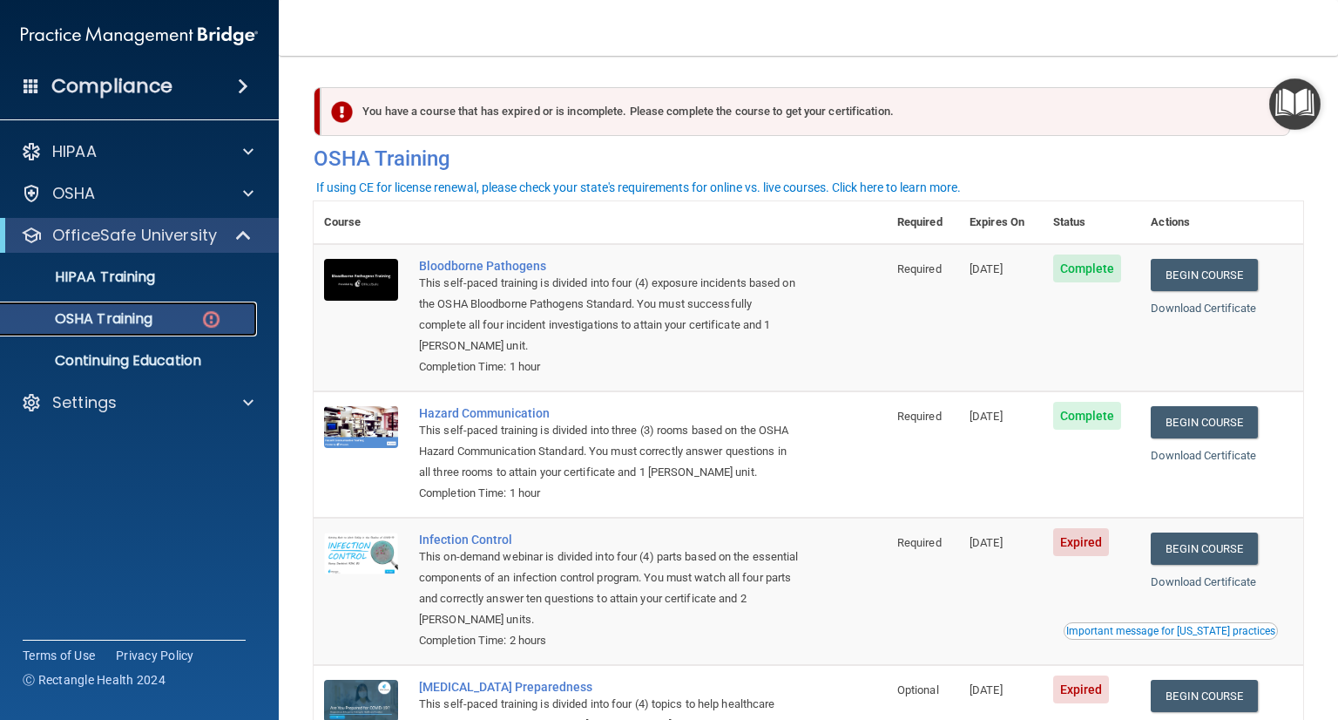
scroll to position [164, 0]
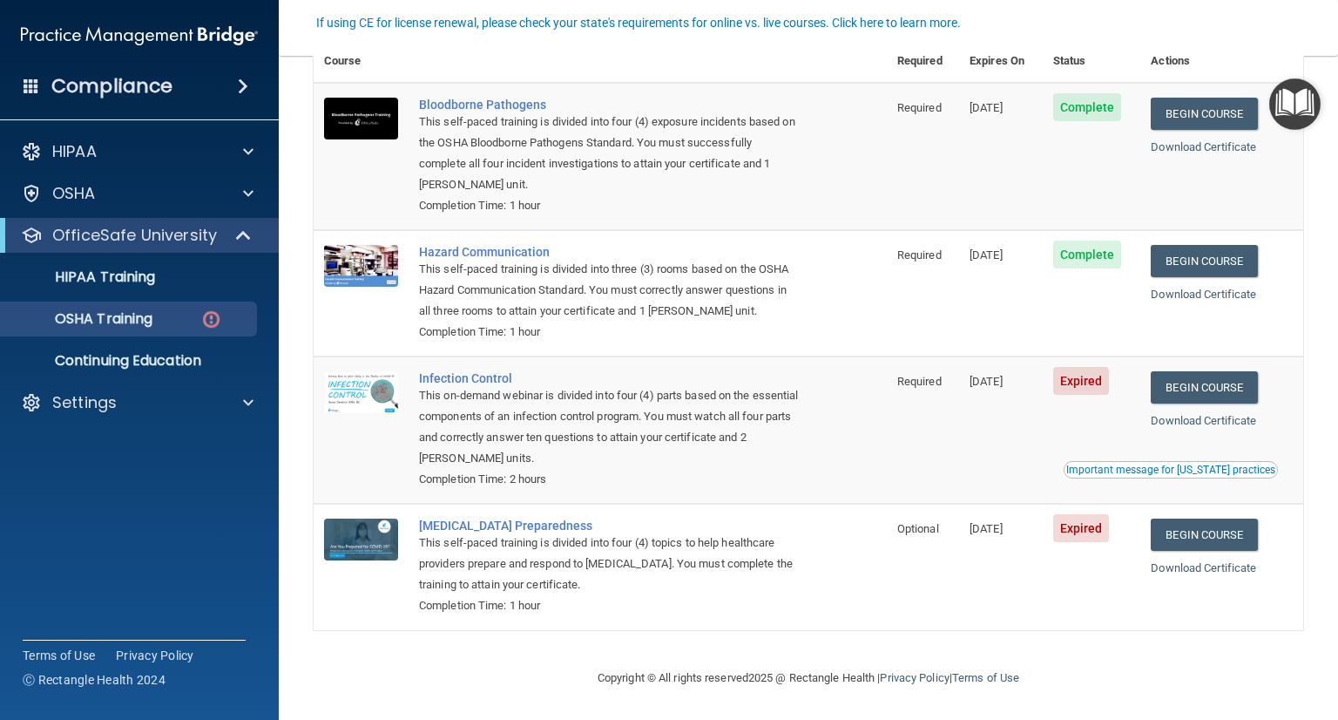
click at [1098, 374] on span "Expired" at bounding box center [1081, 381] width 57 height 28
click at [1230, 384] on link "Begin Course" at bounding box center [1204, 387] width 106 height 32
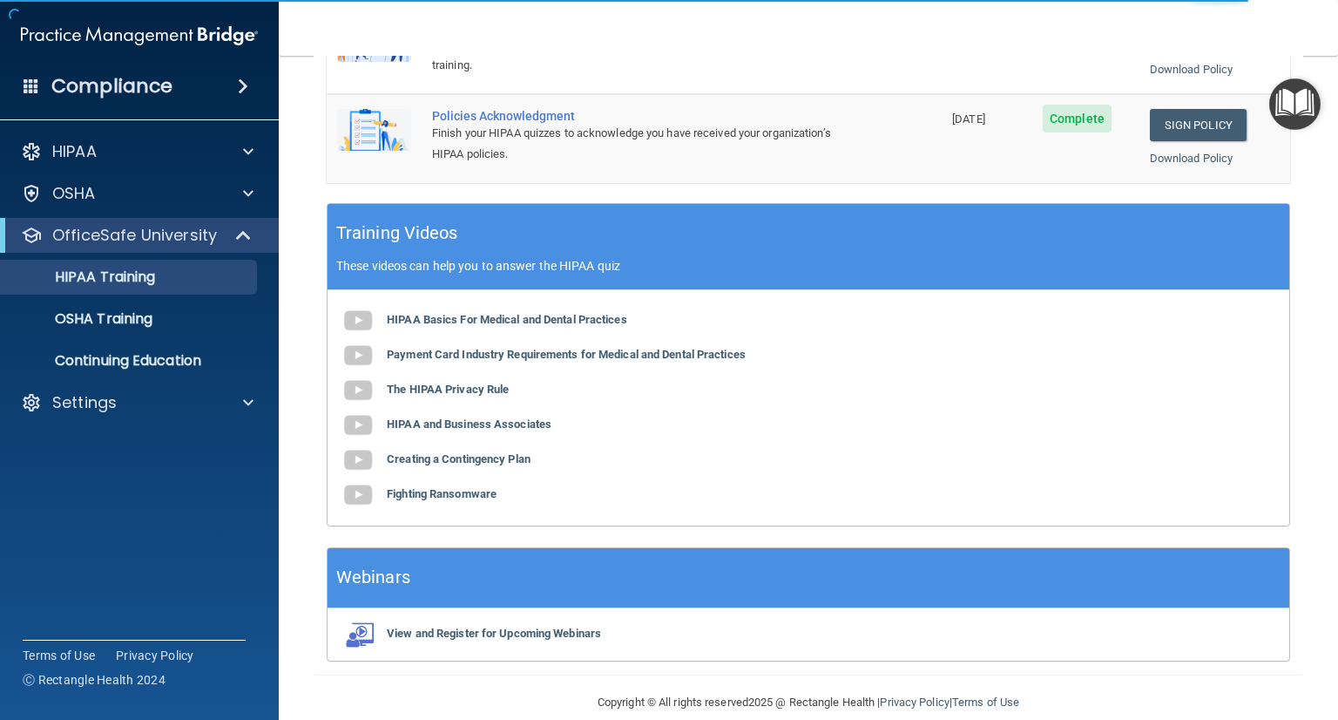
scroll to position [570, 0]
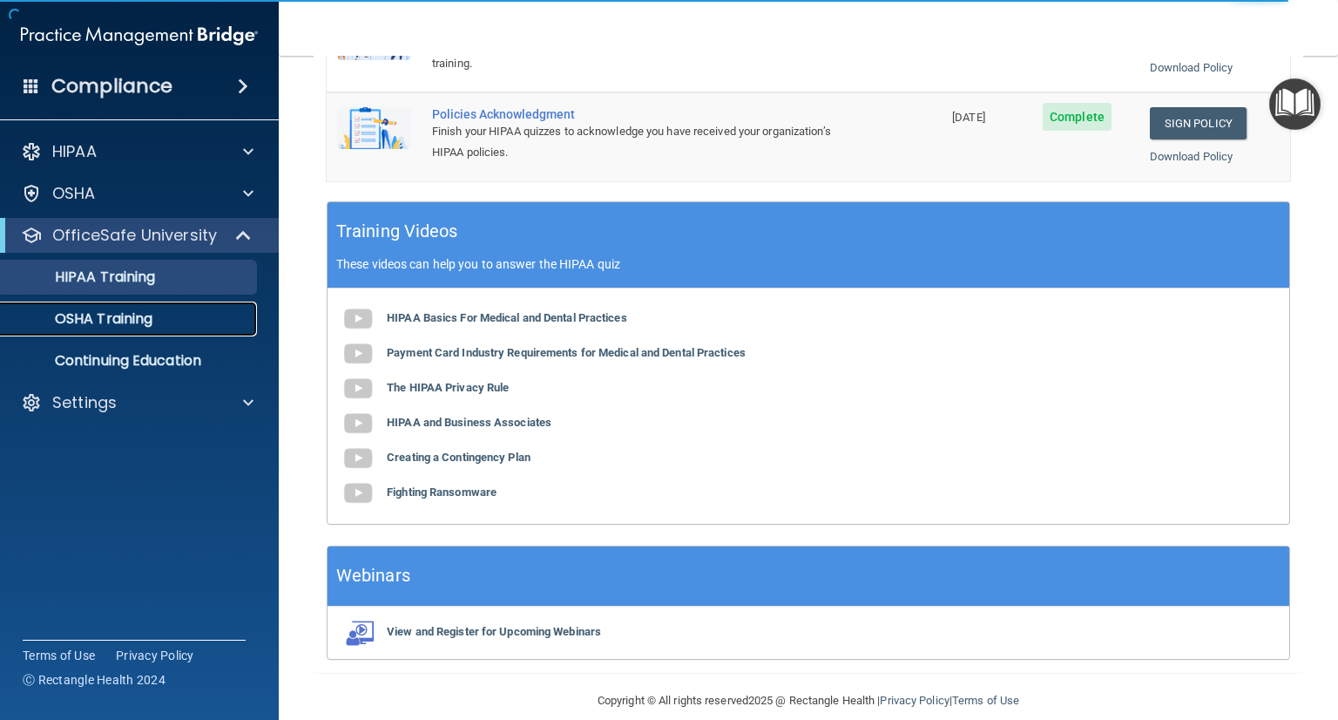
click at [193, 317] on div "OSHA Training" at bounding box center [130, 318] width 238 height 17
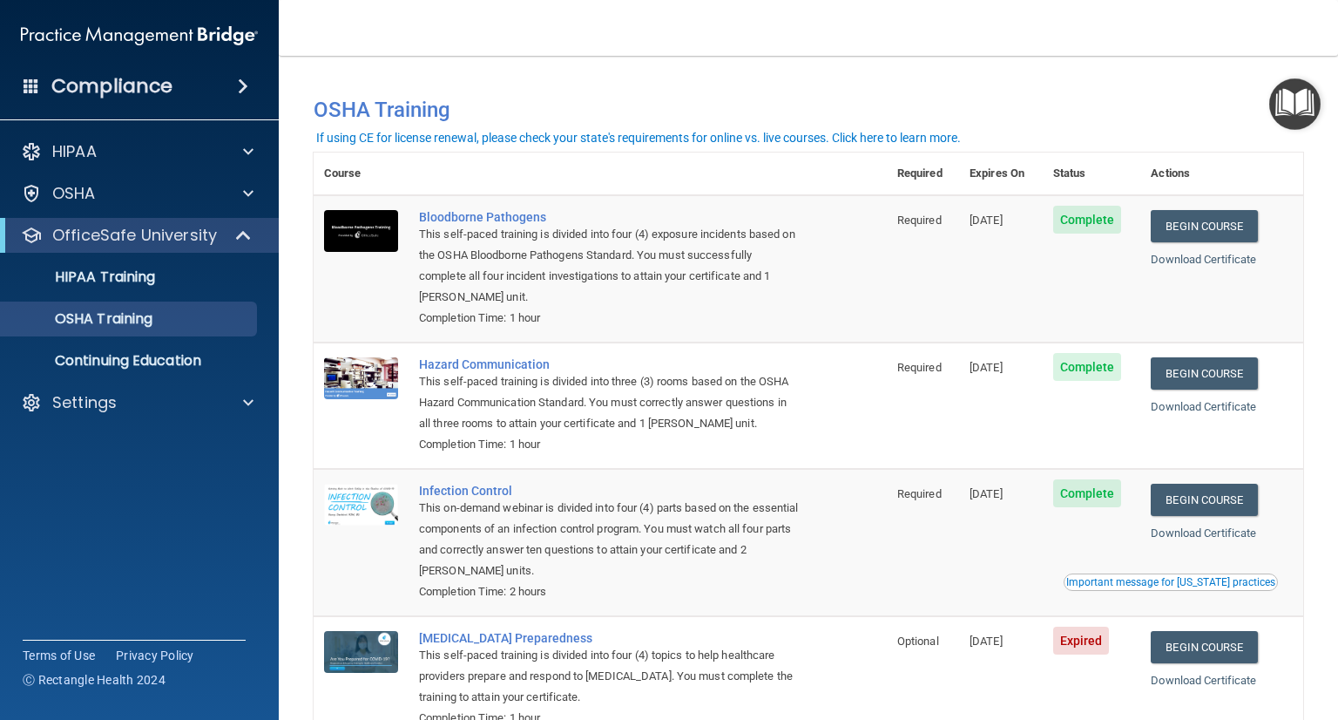
click at [908, 397] on td "Required" at bounding box center [923, 405] width 72 height 126
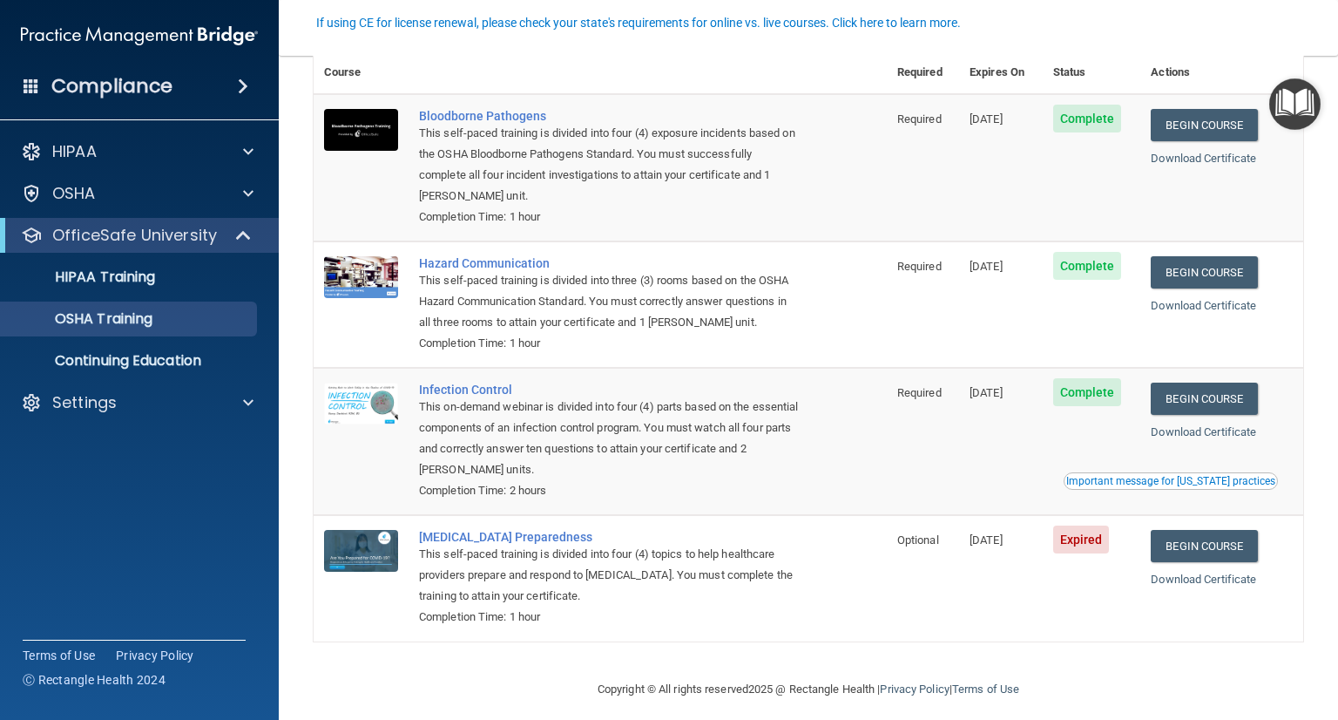
scroll to position [115, 0]
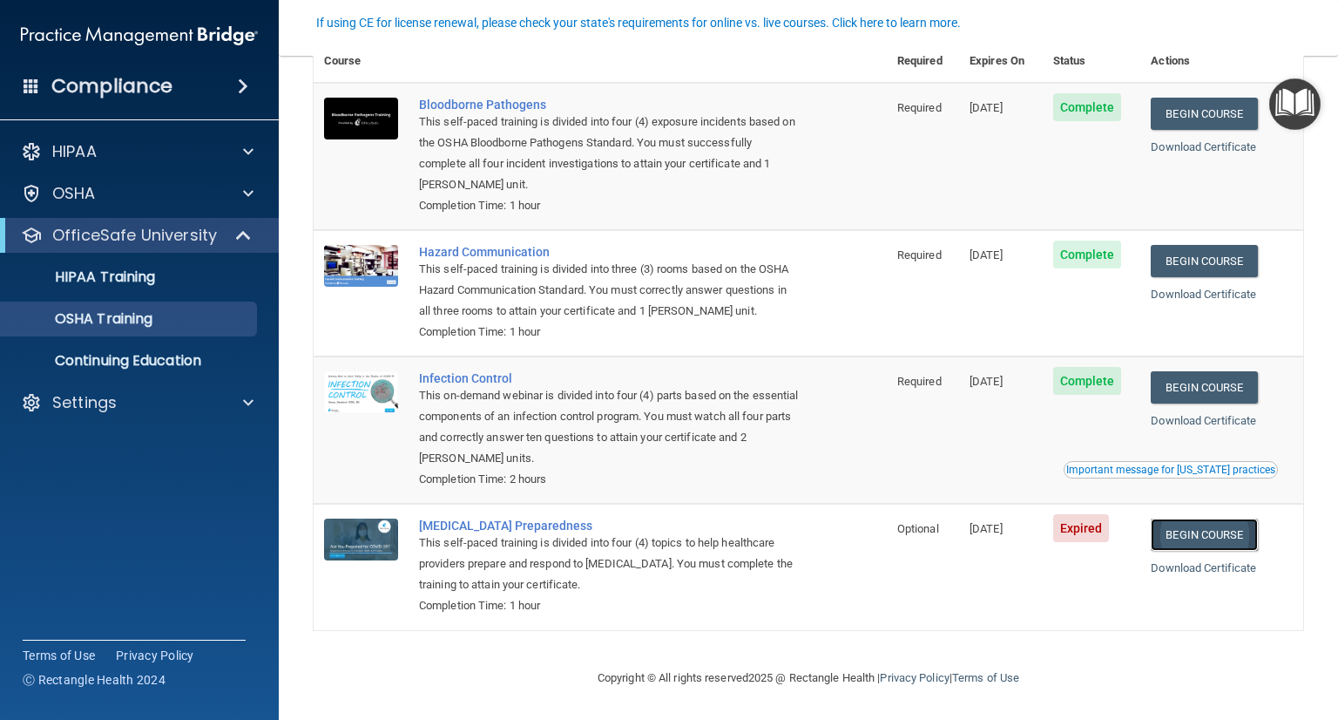
click at [1207, 541] on link "Begin Course" at bounding box center [1204, 534] width 106 height 32
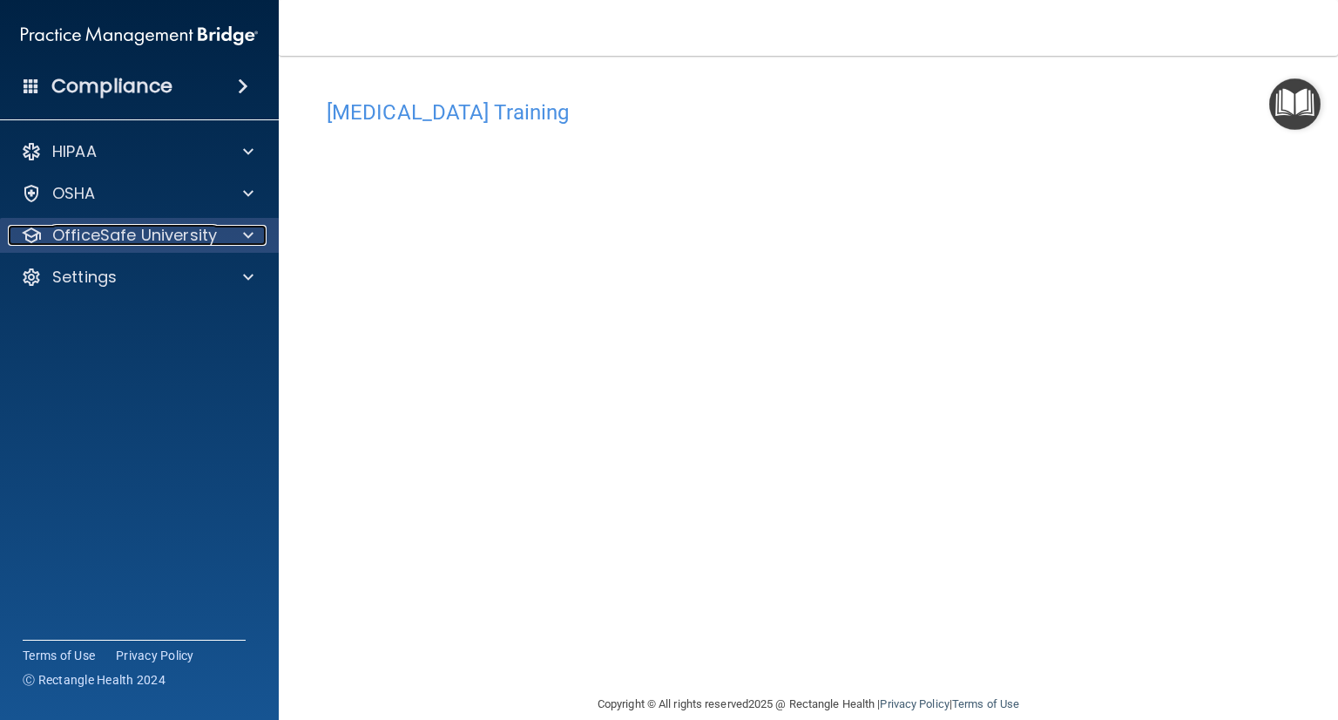
click at [167, 225] on p "OfficeSafe University" at bounding box center [134, 235] width 165 height 21
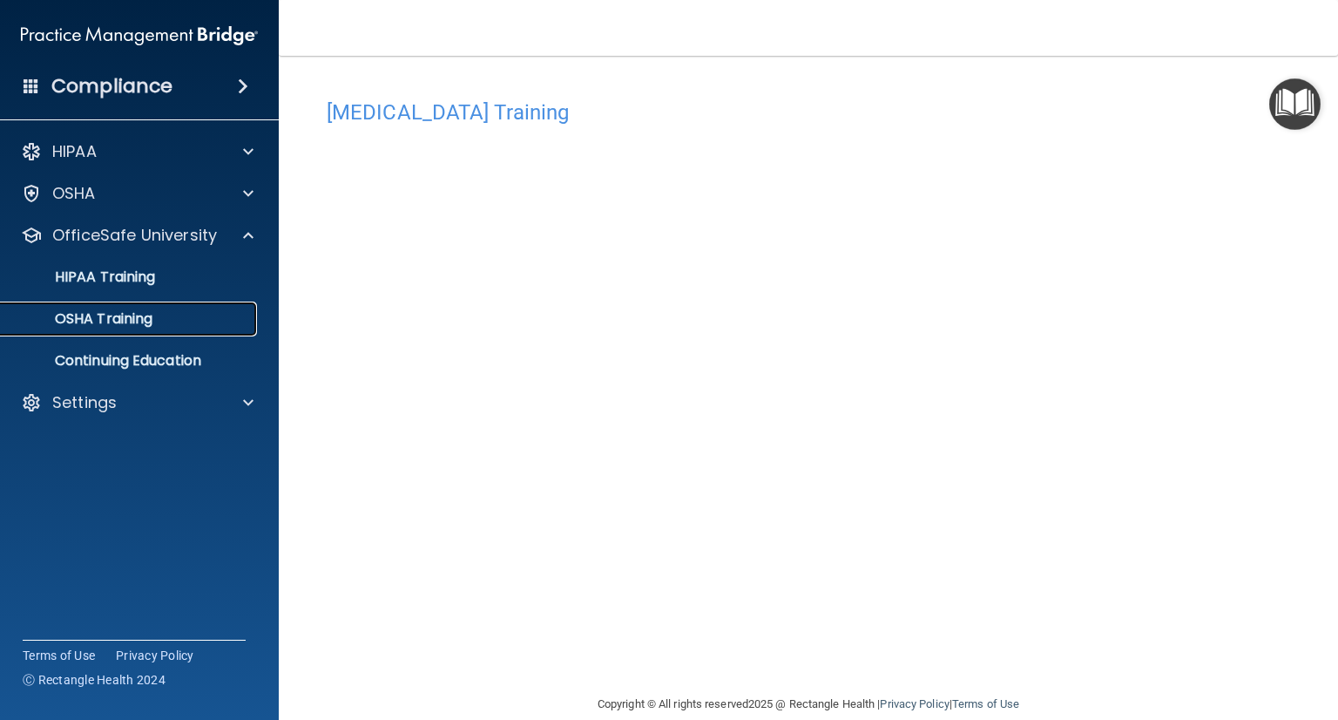
click at [128, 305] on link "OSHA Training" at bounding box center [120, 318] width 274 height 35
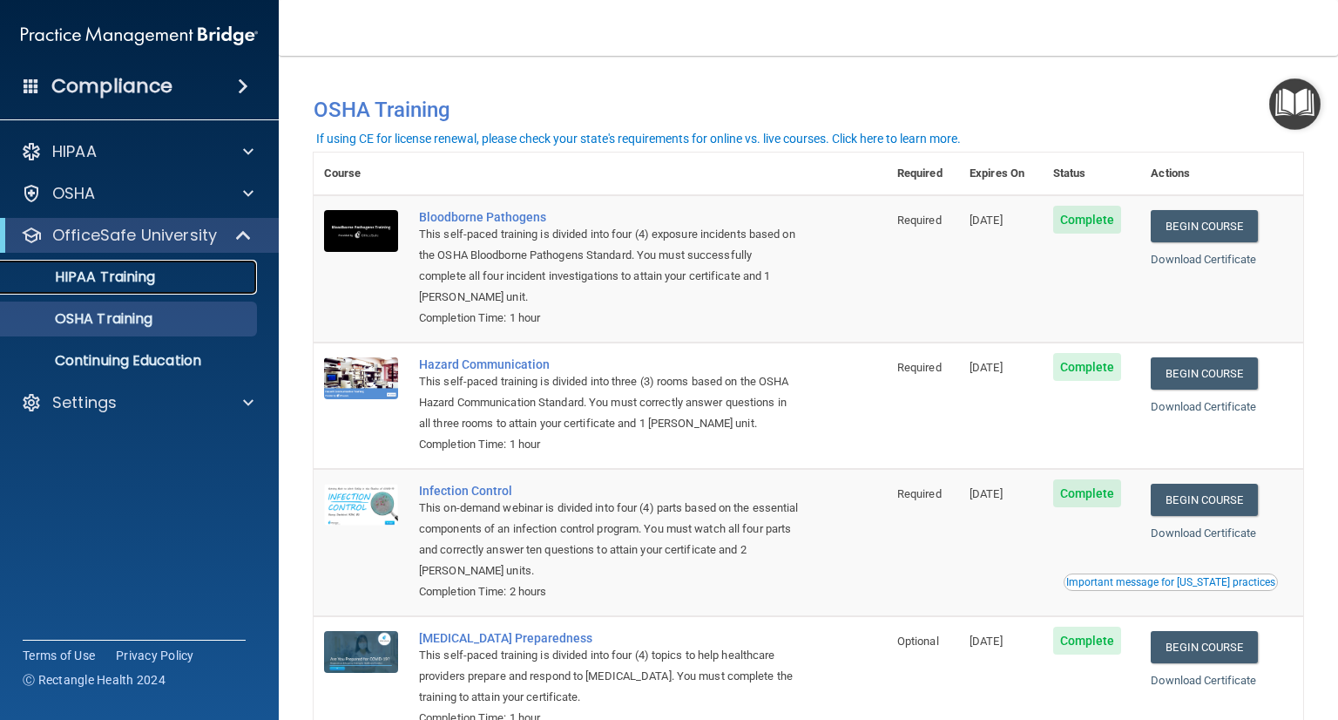
click at [78, 280] on p "HIPAA Training" at bounding box center [83, 276] width 144 height 17
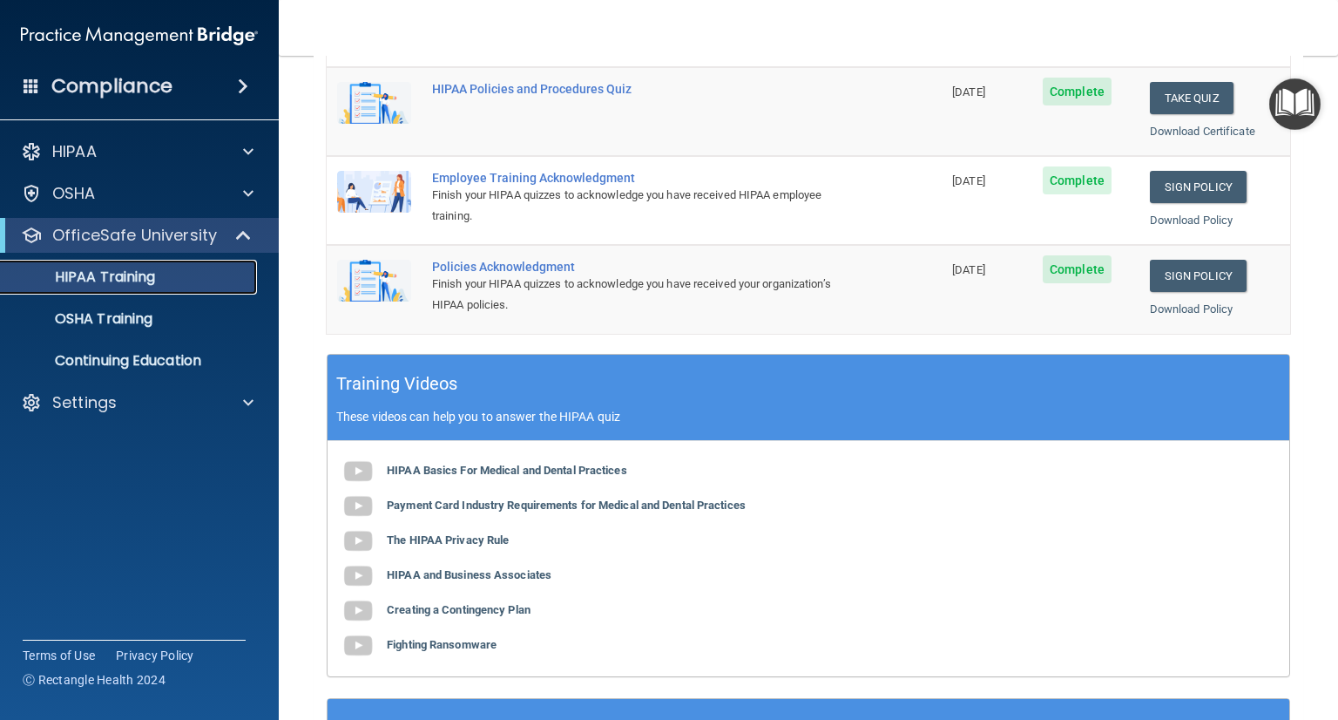
scroll to position [589, 0]
